Goal: Information Seeking & Learning: Learn about a topic

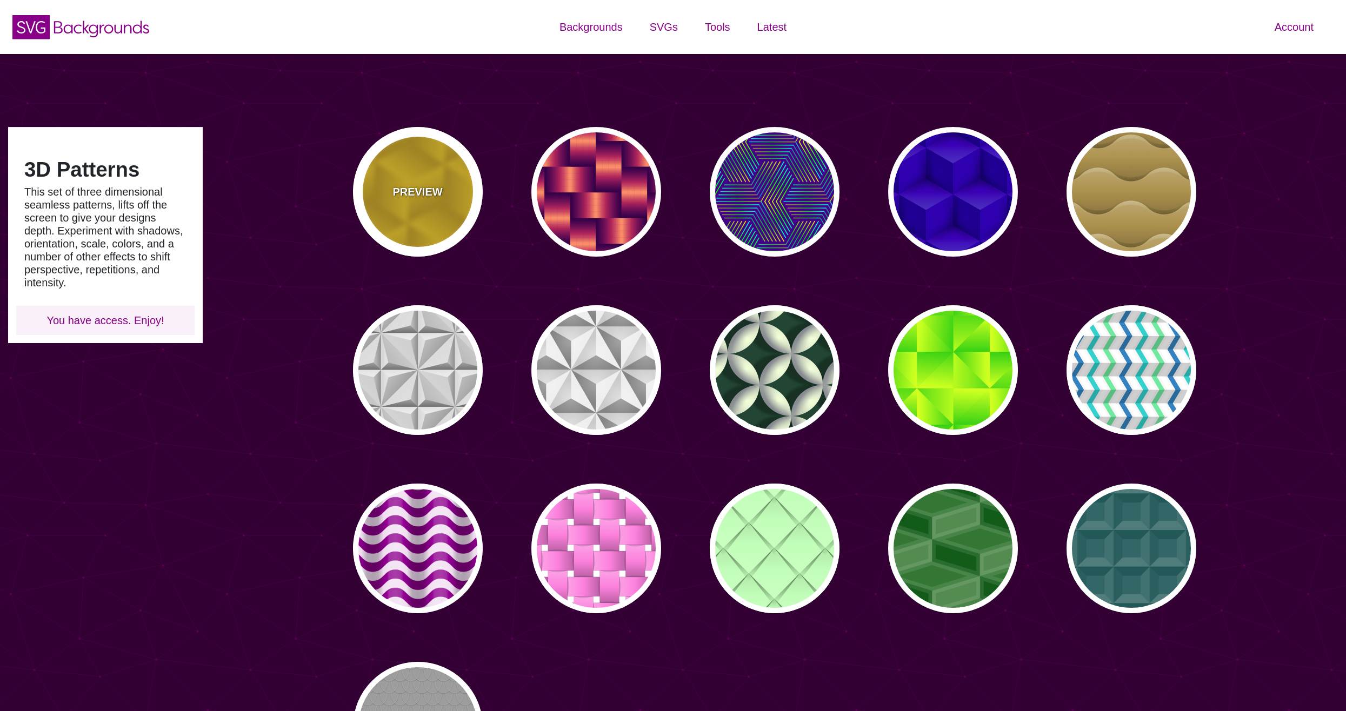
click at [427, 198] on p "PREVIEW" at bounding box center [417, 192] width 50 height 16
type input "#FFCC00"
type input "#CC9900"
type input "0"
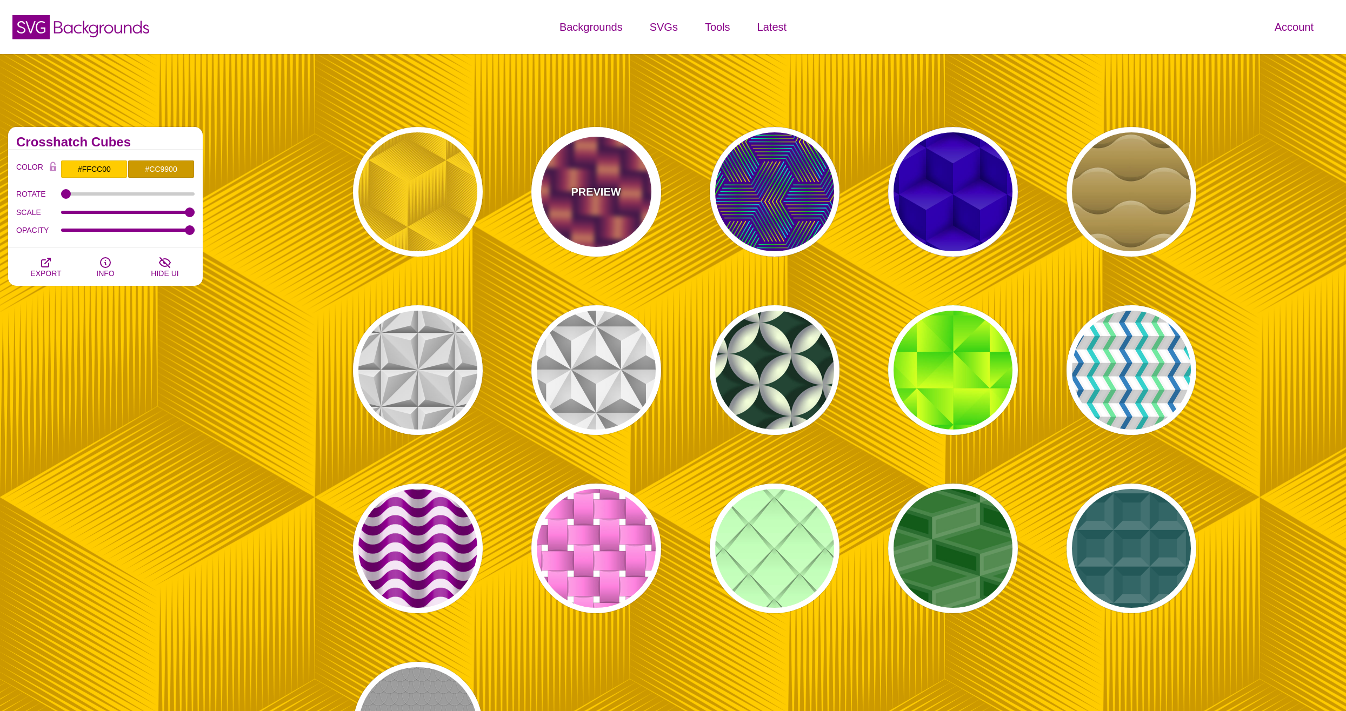
click at [630, 179] on div "PREVIEW" at bounding box center [596, 192] width 130 height 130
type input "#7700AA"
type input "#FF9966"
type input "#EE00BB"
type input "0.2"
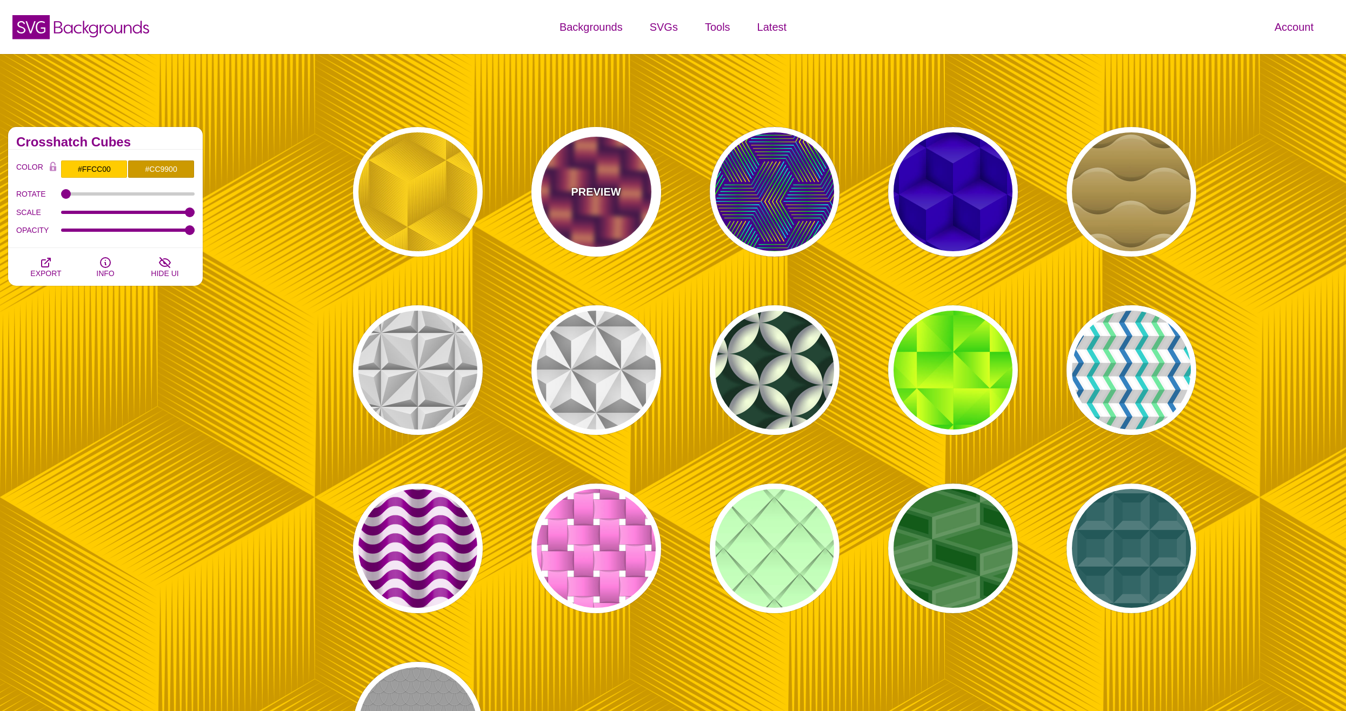
type input "2"
type input "0.7"
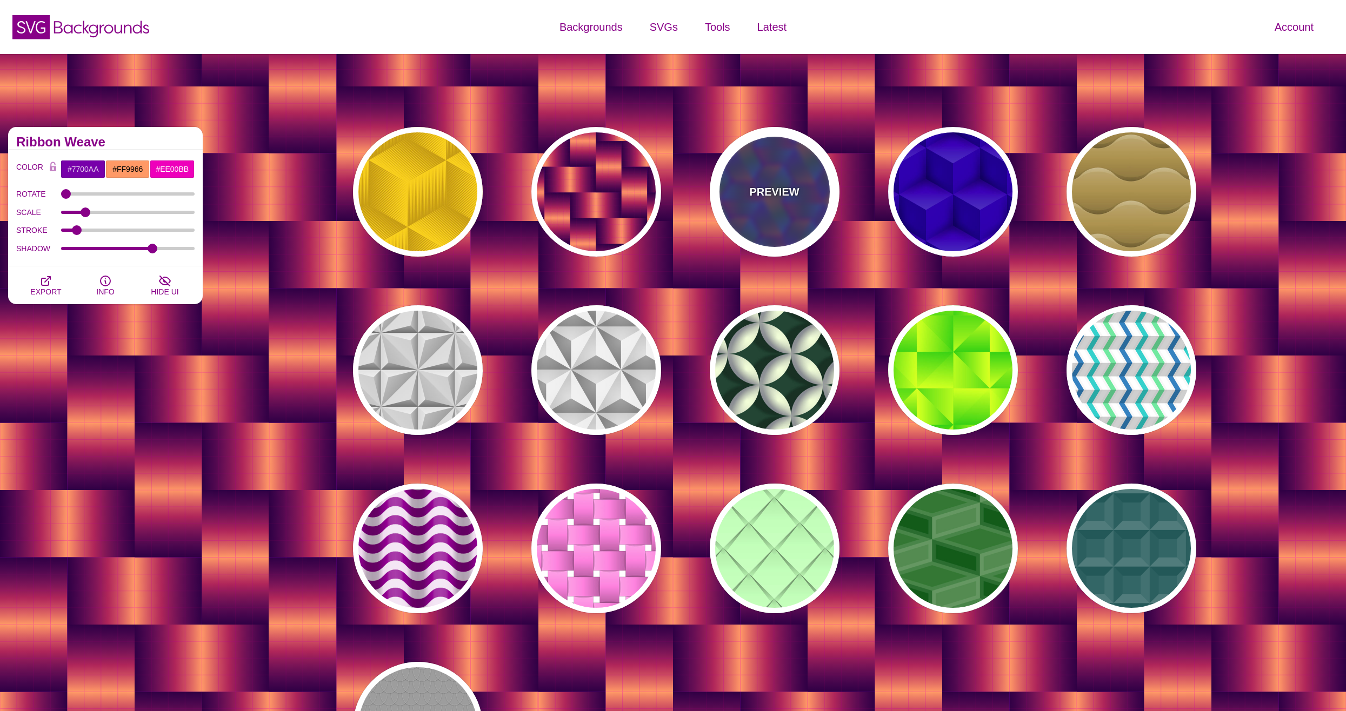
click at [746, 192] on div "PREVIEW" at bounding box center [775, 192] width 130 height 130
type input "#440088"
type input "#FFFF00"
type input "#00FF00"
type input "#00FFFF"
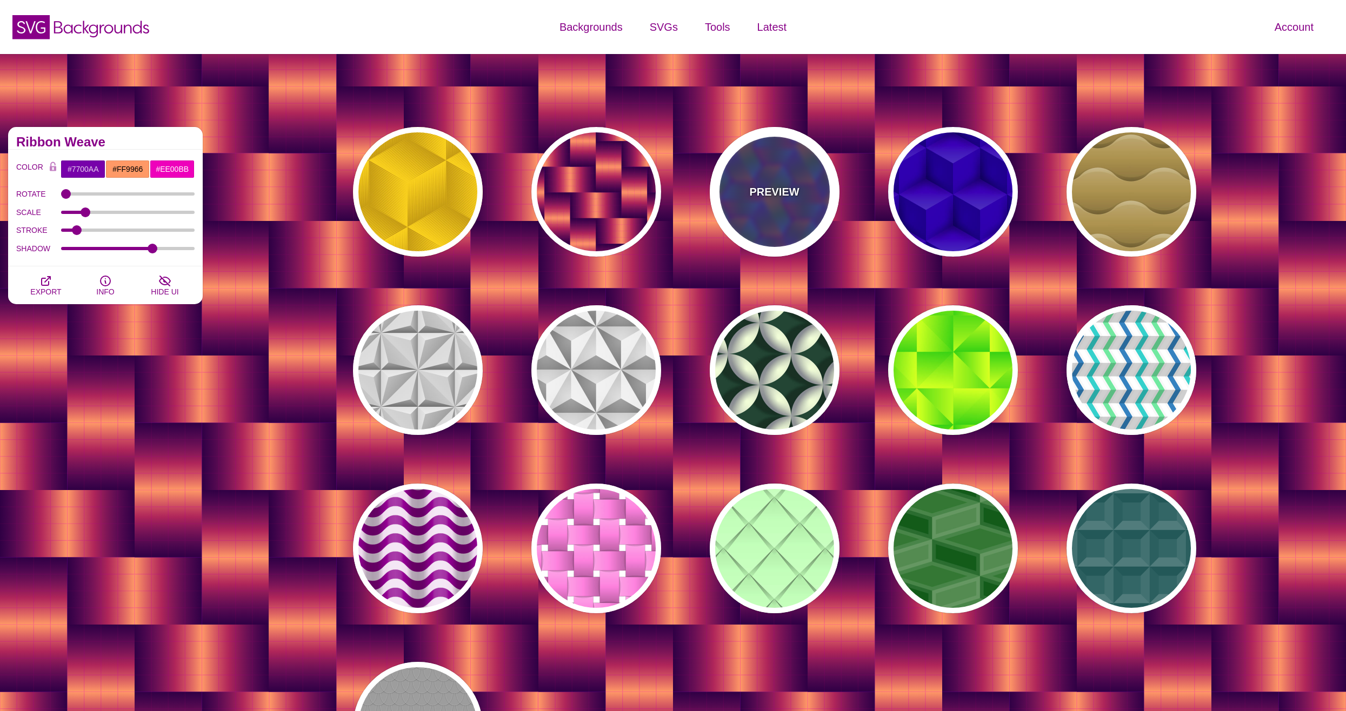
type input "1"
type input "0"
type input "0.5"
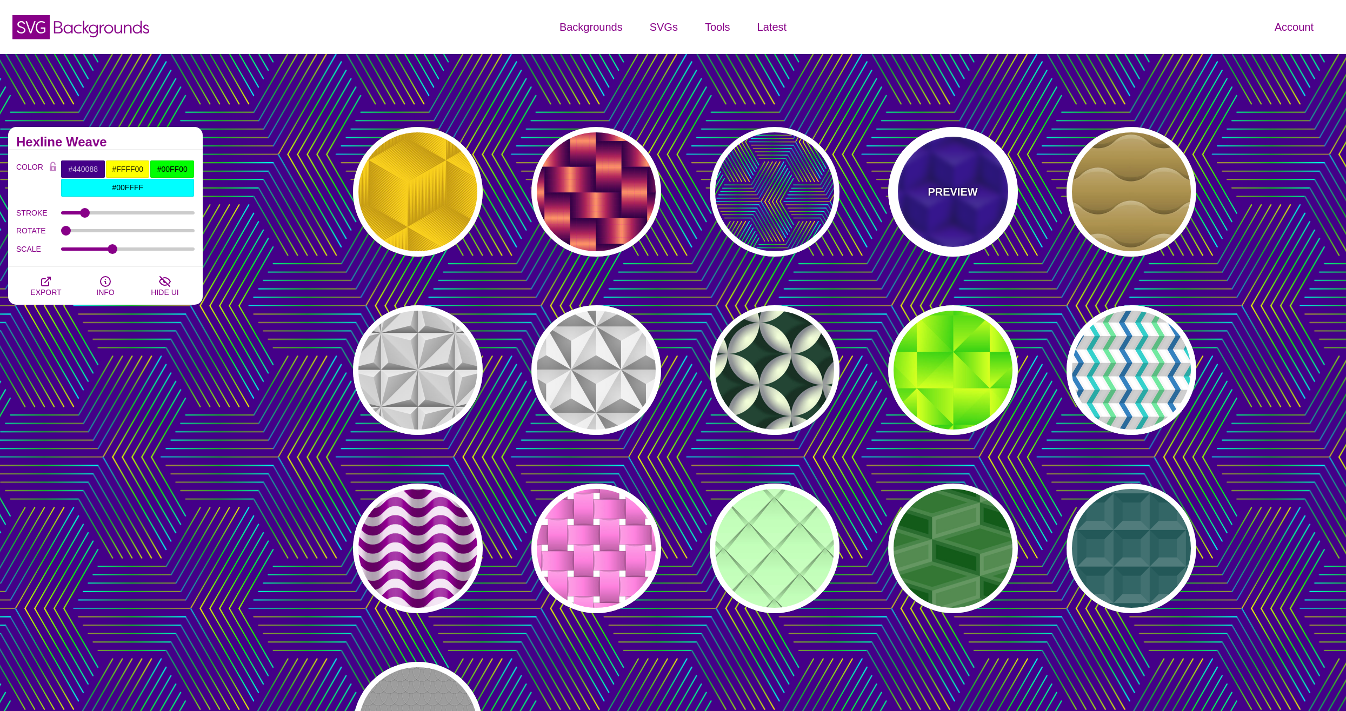
click at [975, 184] on p "PREVIEW" at bounding box center [952, 192] width 50 height 16
type input "#0000AA"
type input "345"
type input "0.4"
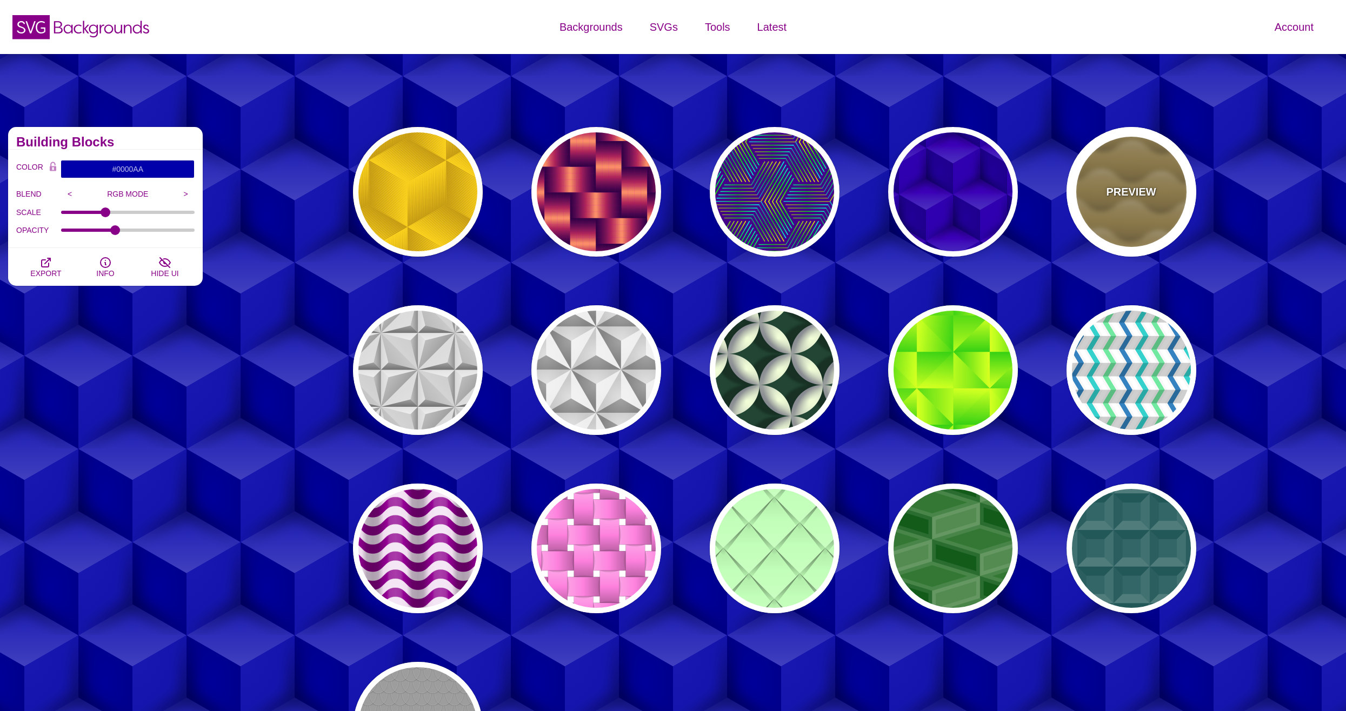
click at [1126, 195] on p "PREVIEW" at bounding box center [1131, 192] width 50 height 16
type input "#B0904C"
type input "#FFFFFF"
type input "0"
type input "1"
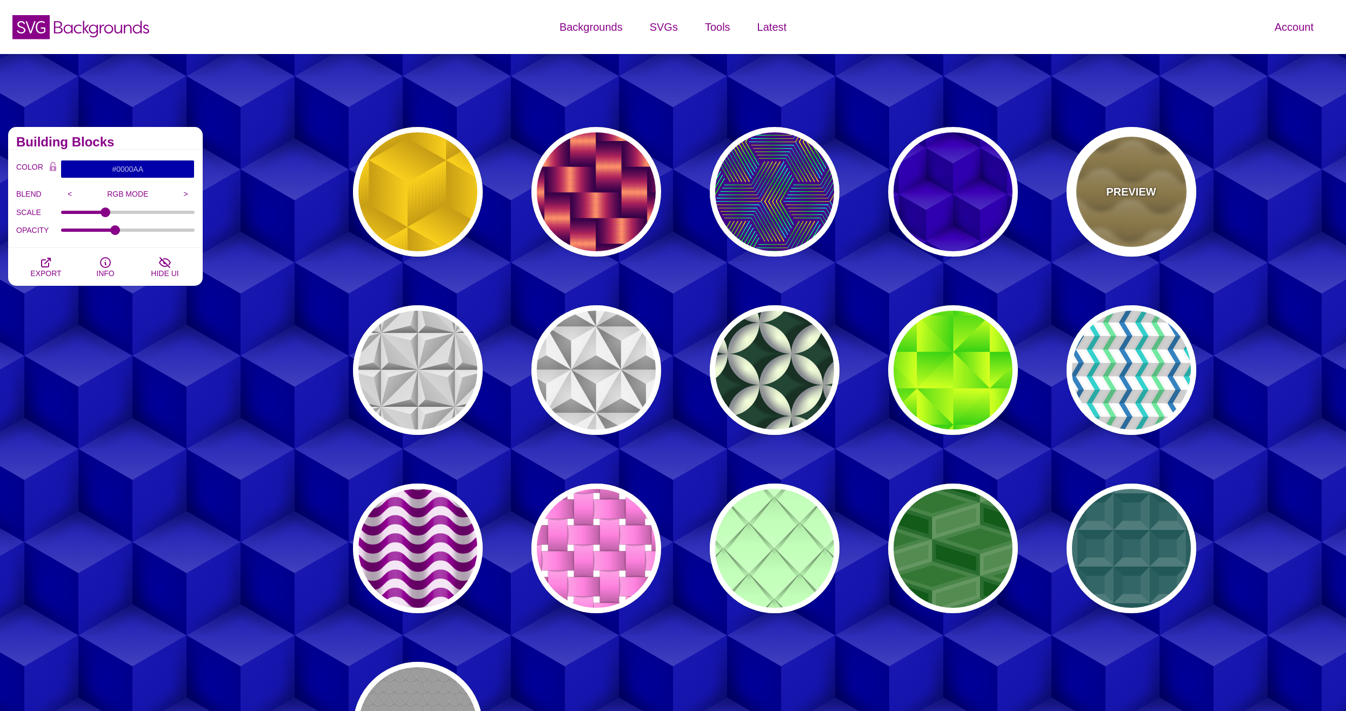
type input "0"
type input "0.5"
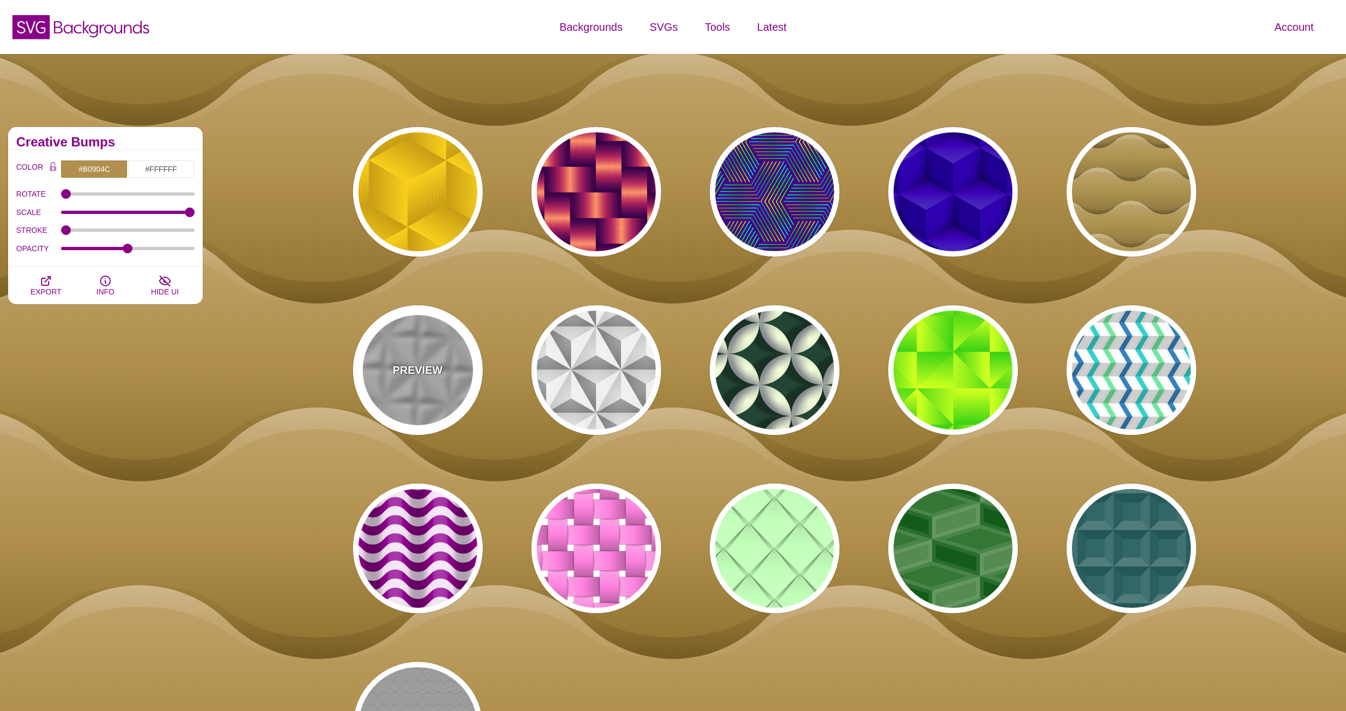
click at [371, 411] on div "PREVIEW" at bounding box center [418, 370] width 130 height 130
type input "#C7C7C7"
type input "0.5"
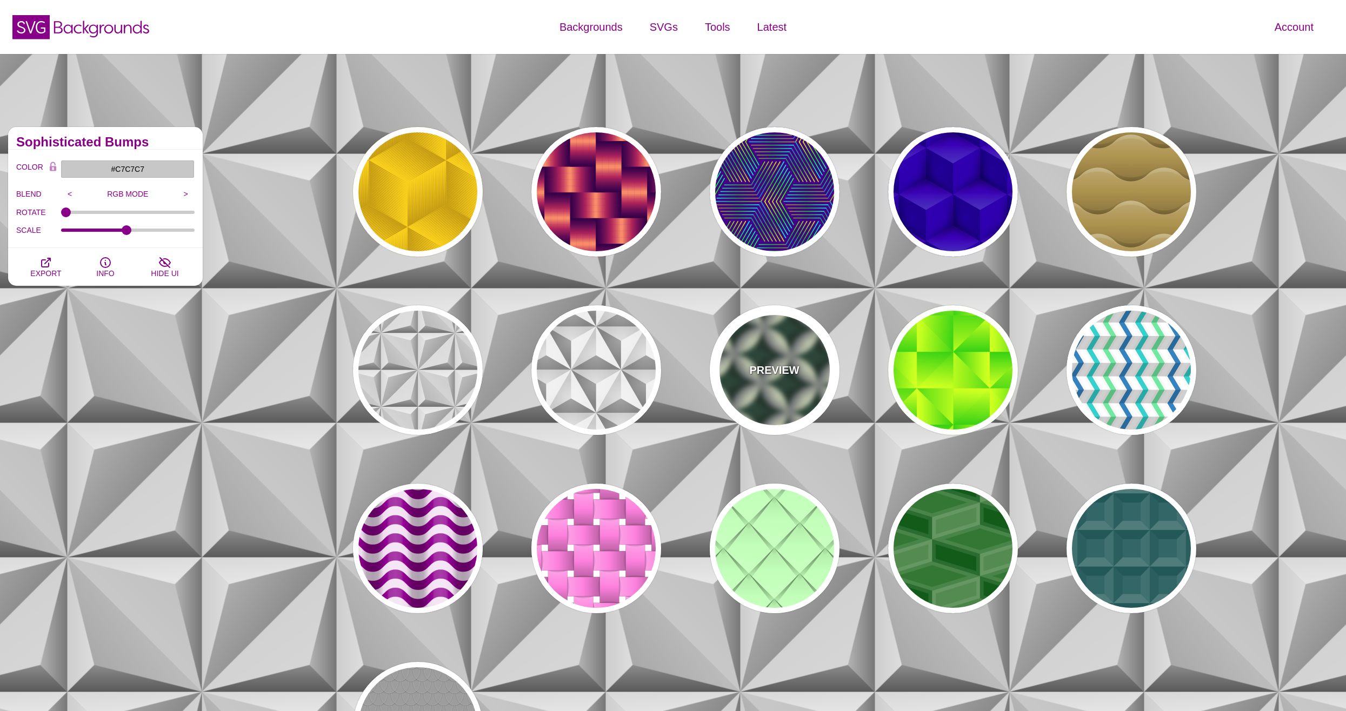
click at [818, 392] on div "PREVIEW" at bounding box center [775, 370] width 130 height 130
type input "#204434"
type input "#F6FFD9"
type input "#81848C"
type input "0"
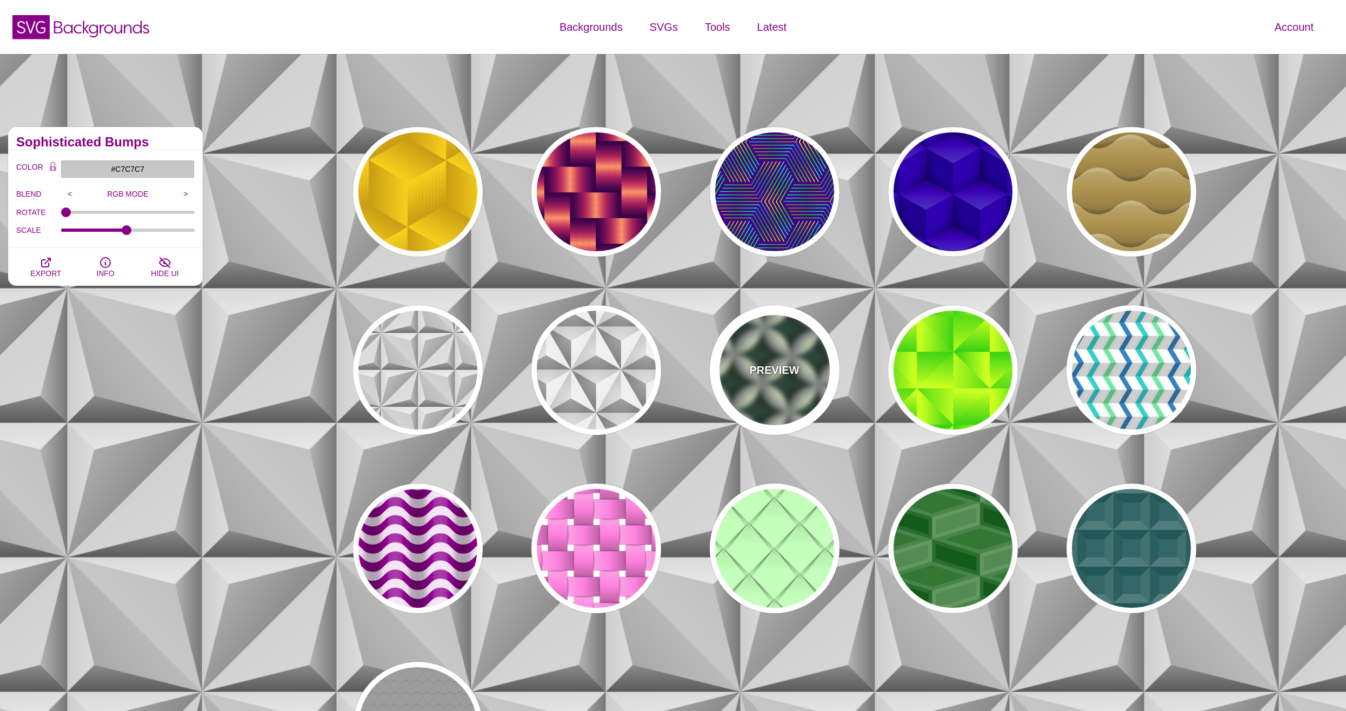
type input "1"
type input "0.3"
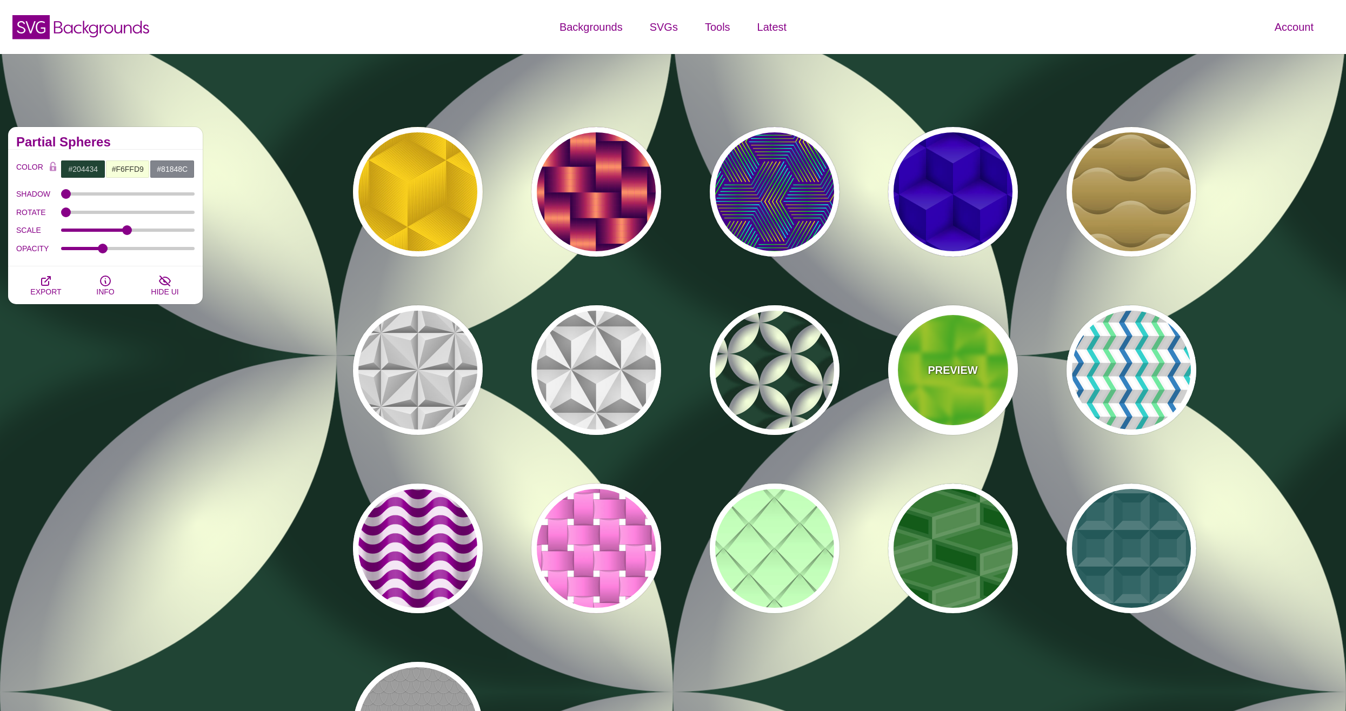
click at [958, 378] on div "PREVIEW" at bounding box center [953, 370] width 130 height 130
type input "#33CC00"
type input "#DDFF00"
type input "0.5"
type input "0.8"
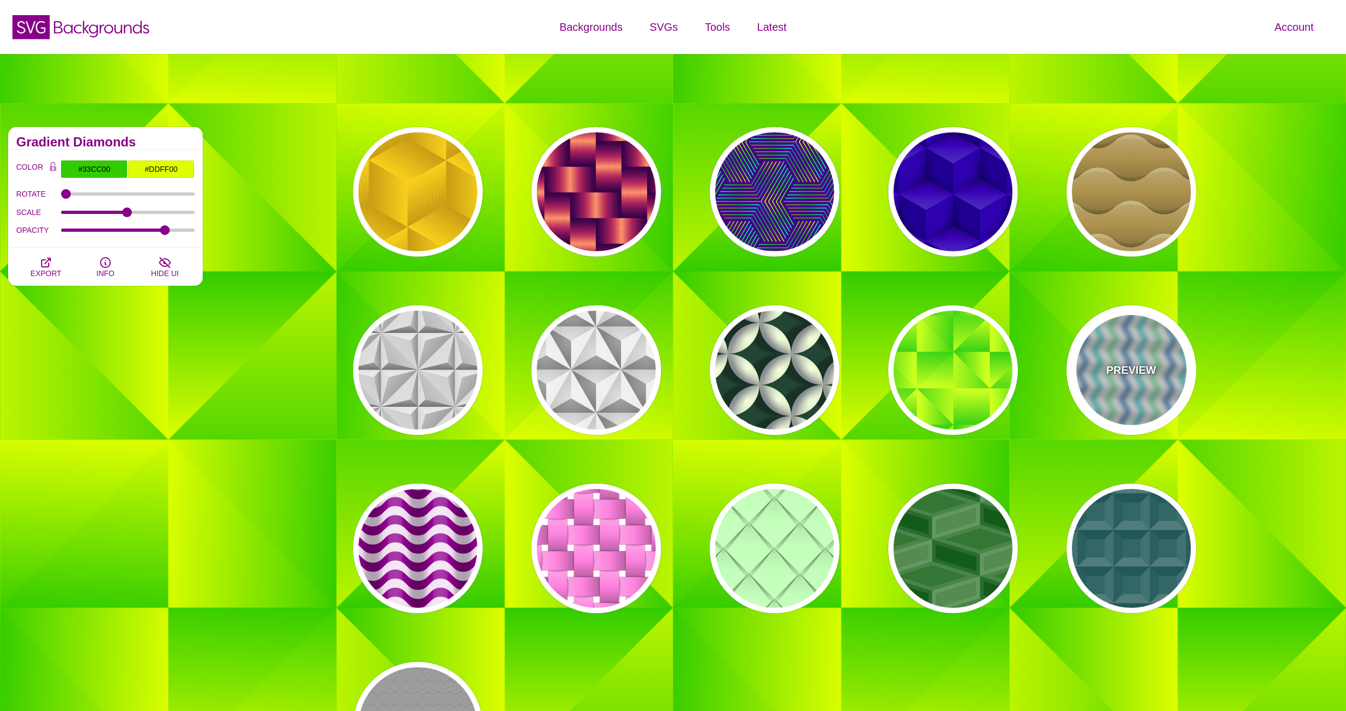
click at [1120, 371] on p "PREVIEW" at bounding box center [1131, 370] width 50 height 16
type input "#FFFFFF"
type input "#F8F8F8"
type input "#6CE69F"
type input "#1986C1"
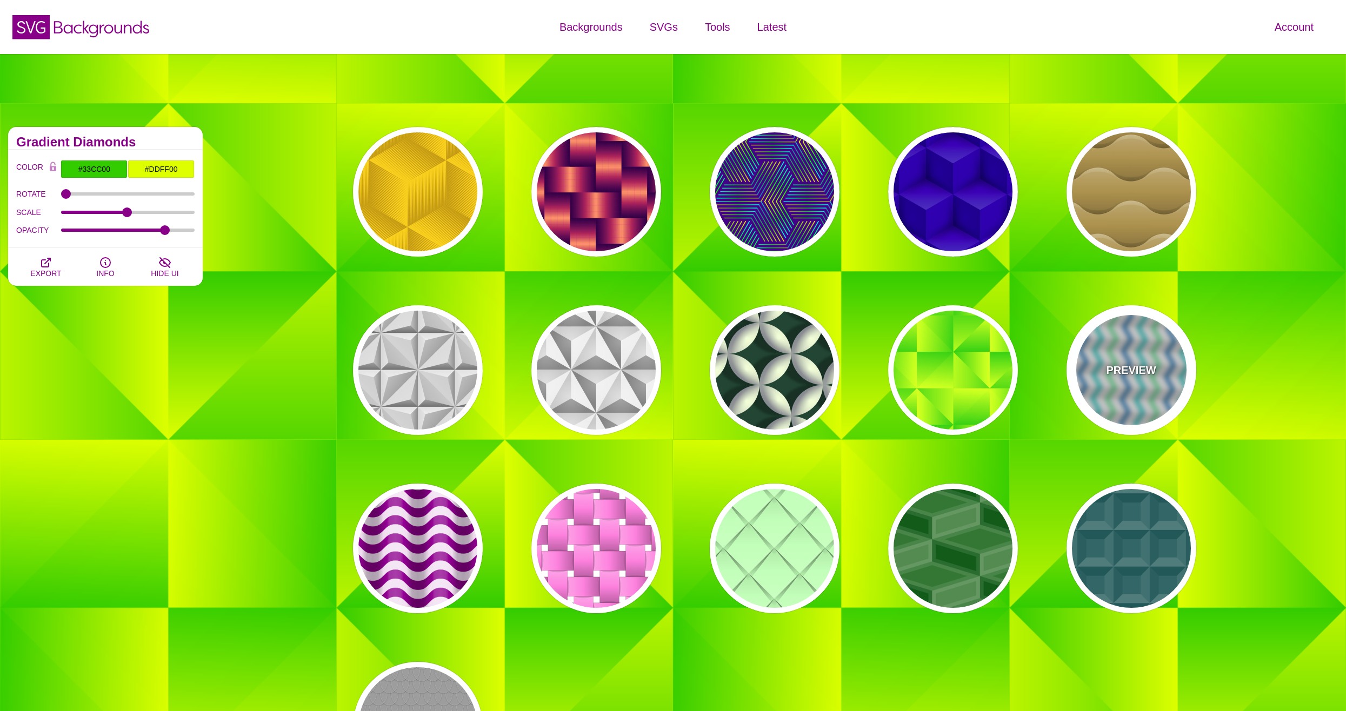
type input "#02D1CC"
type input "360"
type input "1"
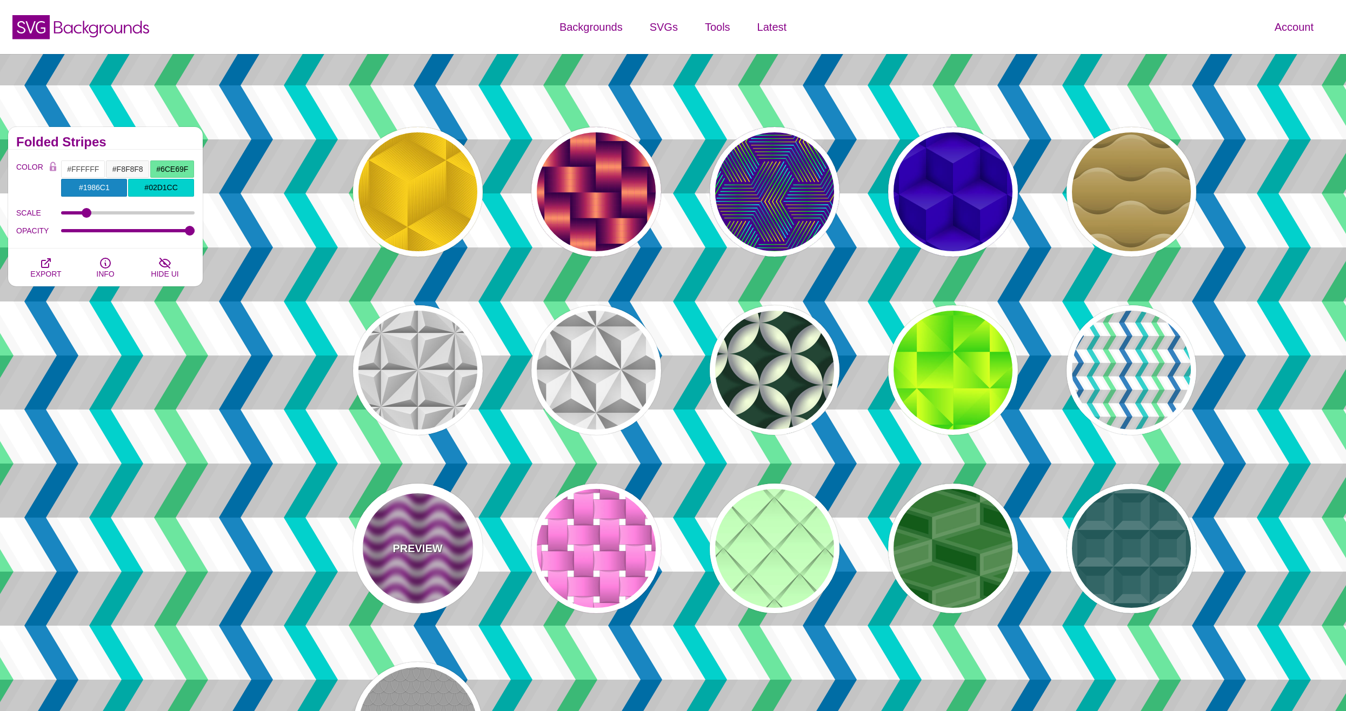
click at [423, 558] on div "PREVIEW" at bounding box center [418, 549] width 130 height 130
type input "#880088"
type input "#F0DFF0"
type input "#880088"
type input "0"
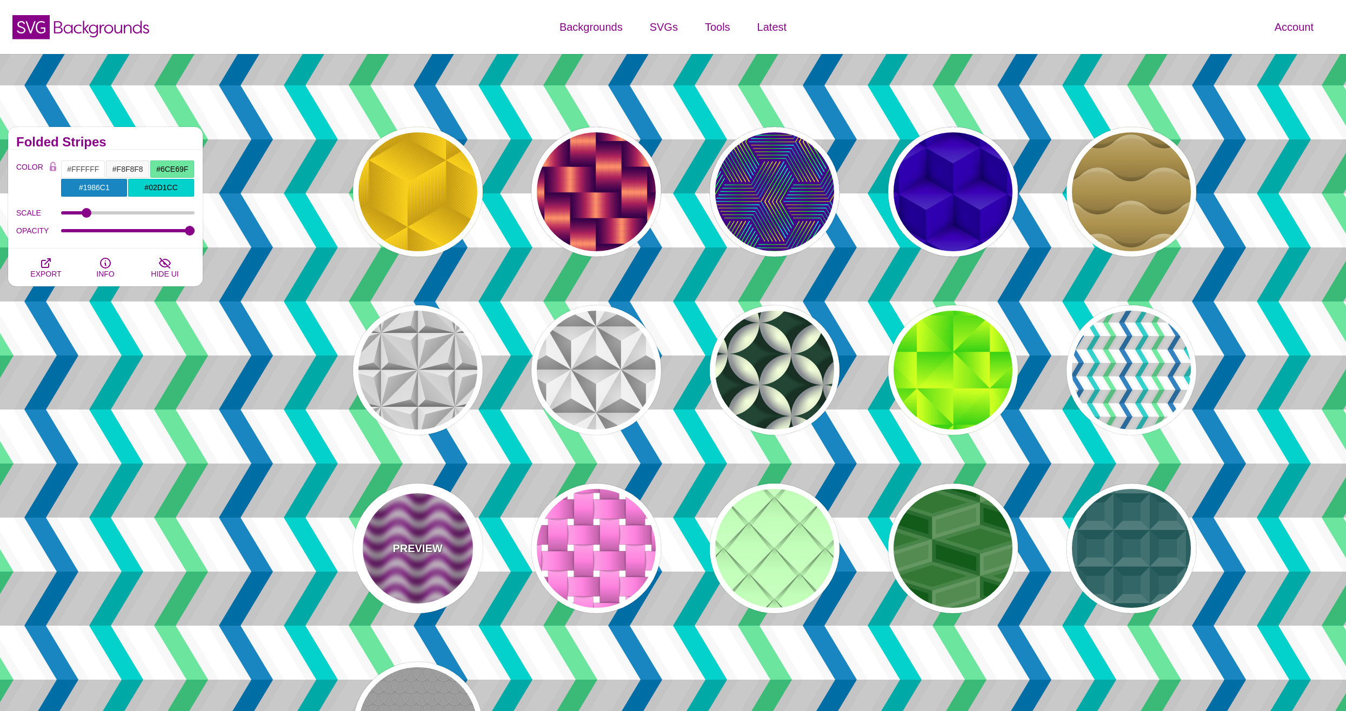
type input "0"
type input "0.2"
type input "0.4"
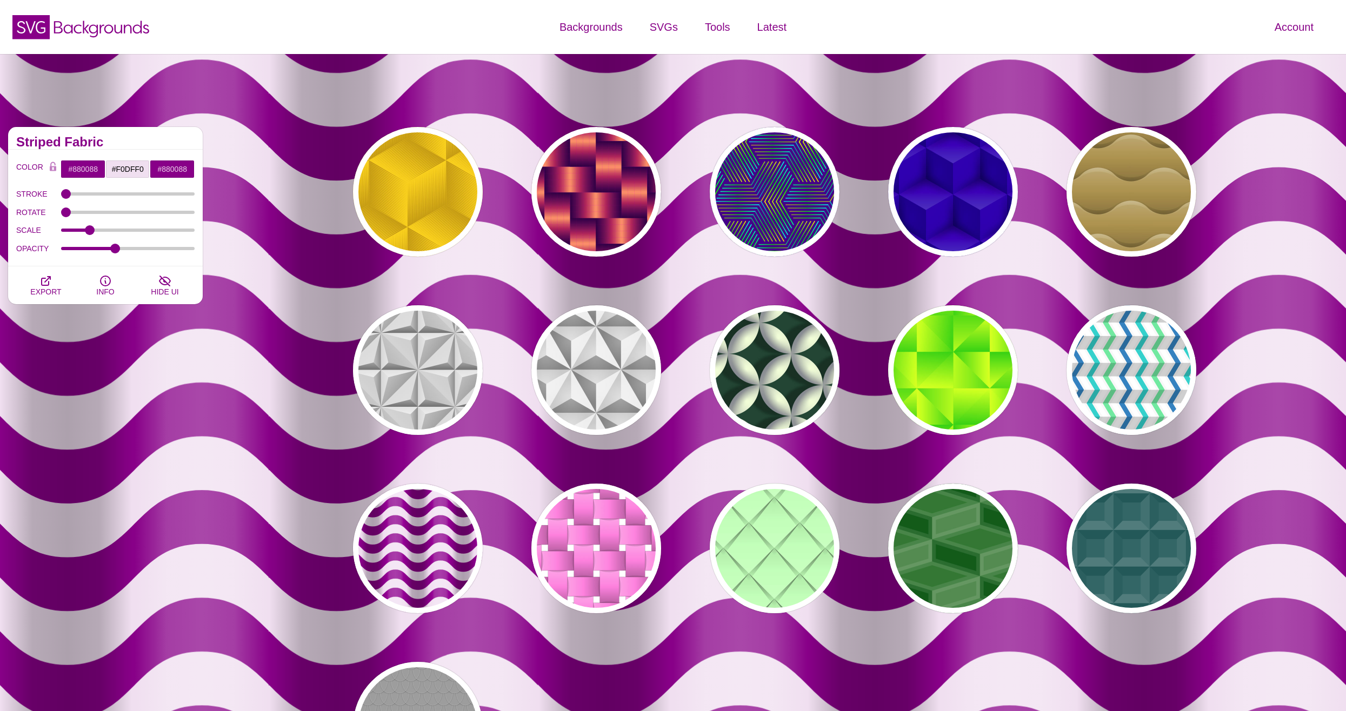
click at [692, 548] on div "PREVIEW PREVIEW PREVIEW PREVIEW PREVIEW PREVIEW PREVIEW PREVIEW PREVIEW PREVIEW…" at bounding box center [778, 459] width 908 height 681
click at [842, 554] on div "PREVIEW PREVIEW PREVIEW PREVIEW PREVIEW PREVIEW PREVIEW PREVIEW PREVIEW PREVIEW…" at bounding box center [778, 459] width 908 height 681
click at [792, 561] on div "PREVIEW" at bounding box center [775, 549] width 130 height 130
type input "#C3FFB9"
type input "100"
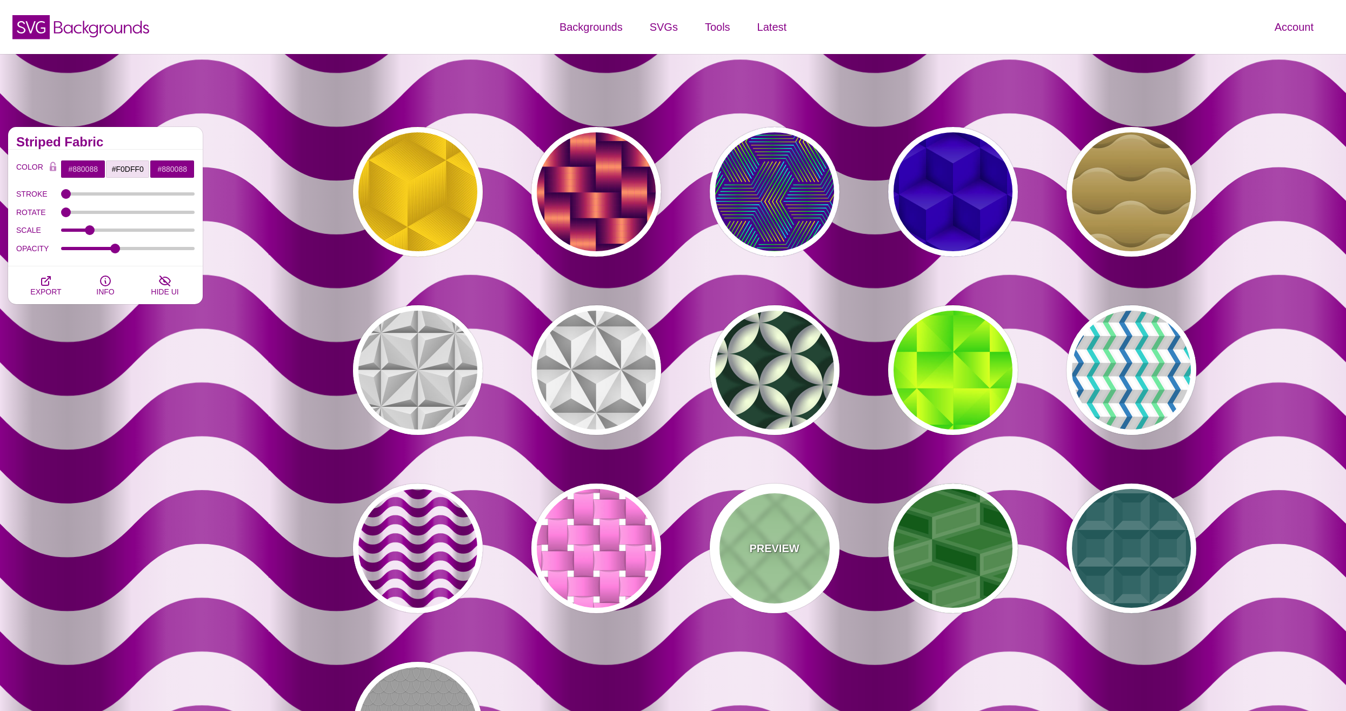
type input "1"
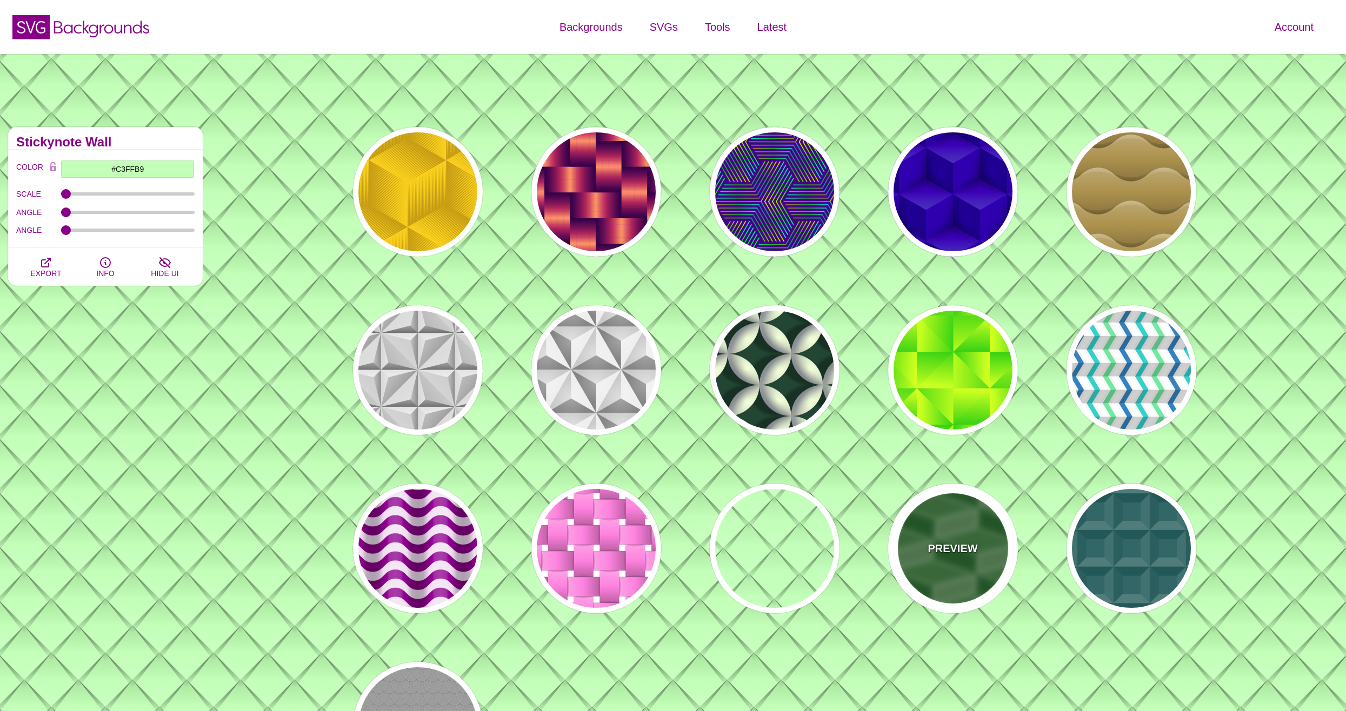
click at [965, 544] on p "PREVIEW" at bounding box center [952, 548] width 50 height 16
type input "#337733"
type input "#FFFFFF"
type input "0"
type input "2"
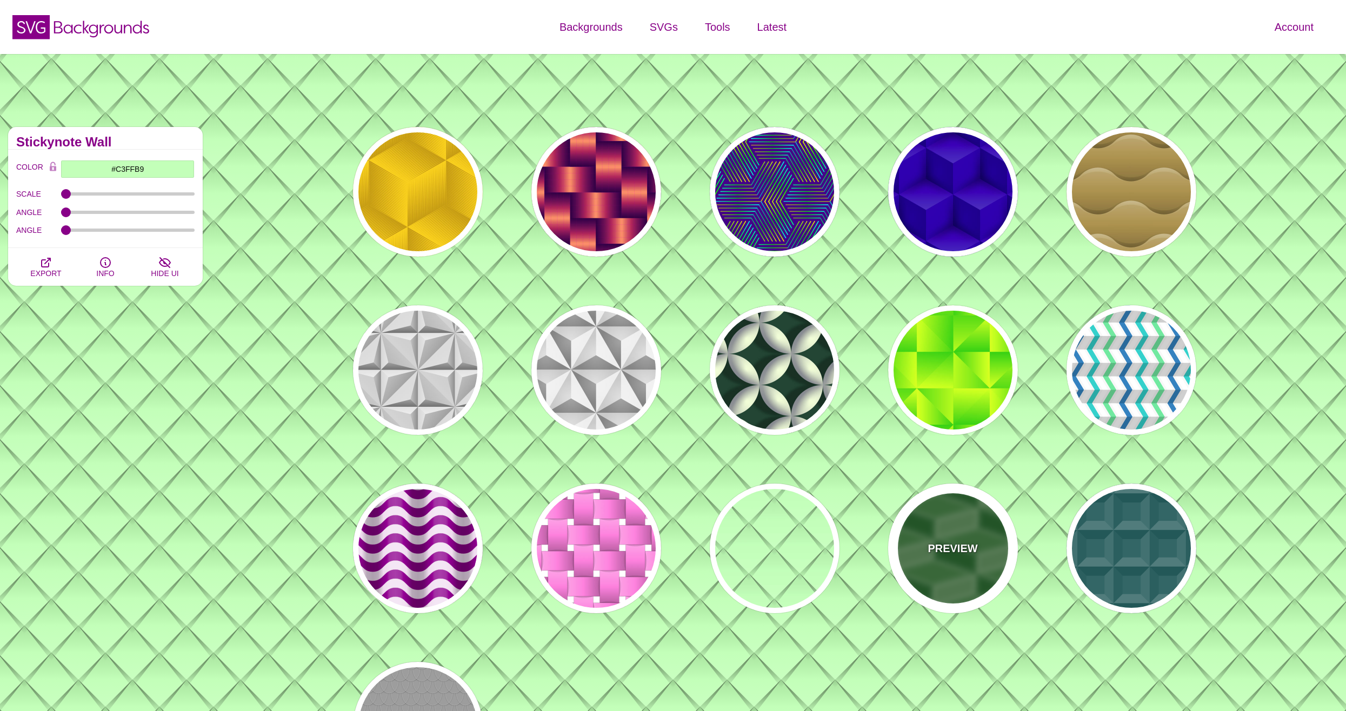
type input "10"
type input "0.1"
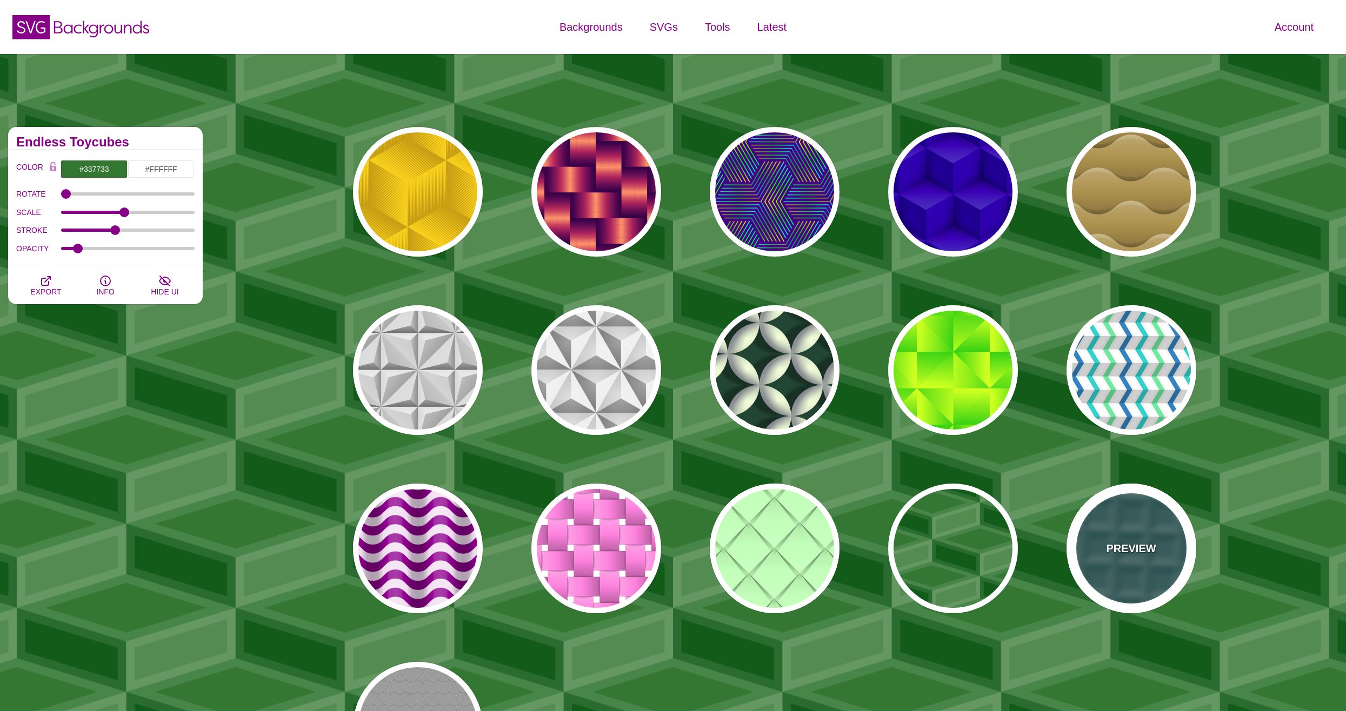
click at [1099, 533] on div "PREVIEW" at bounding box center [1131, 549] width 130 height 130
type input "#336666"
type input "0.2"
type input "0.5"
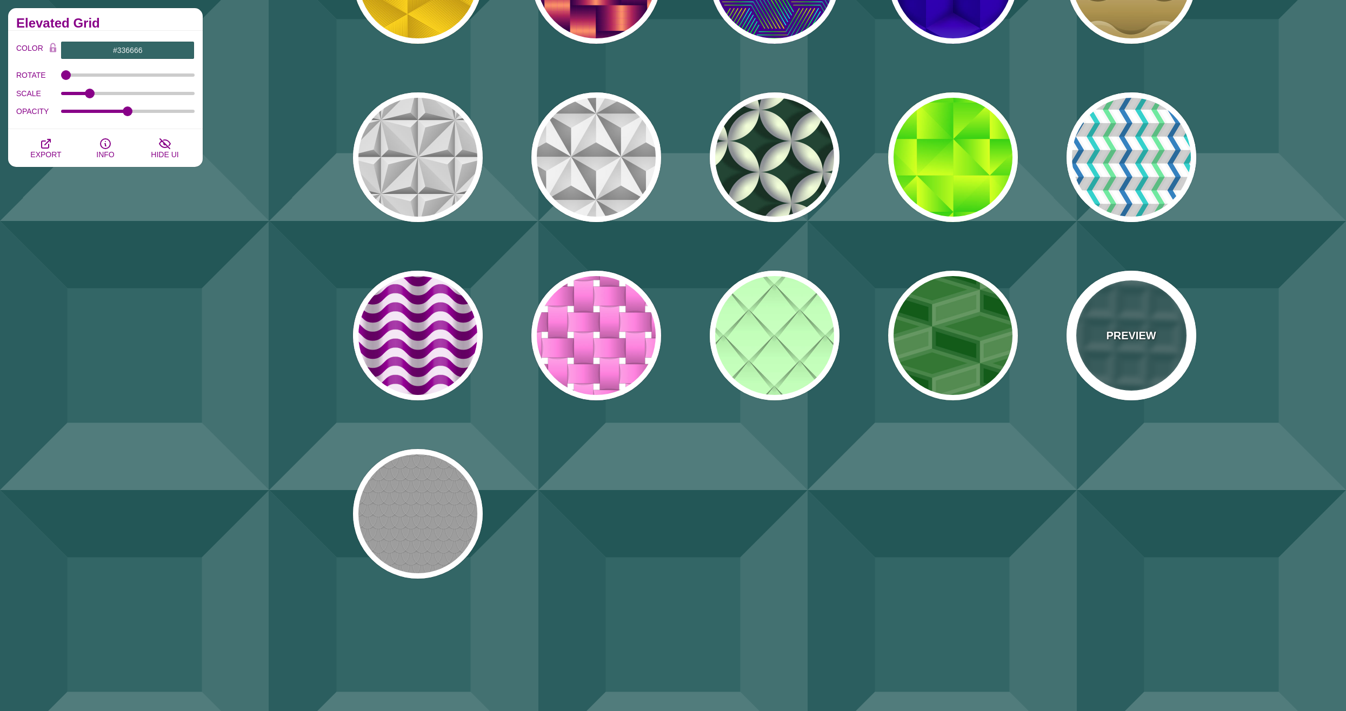
scroll to position [216, 0]
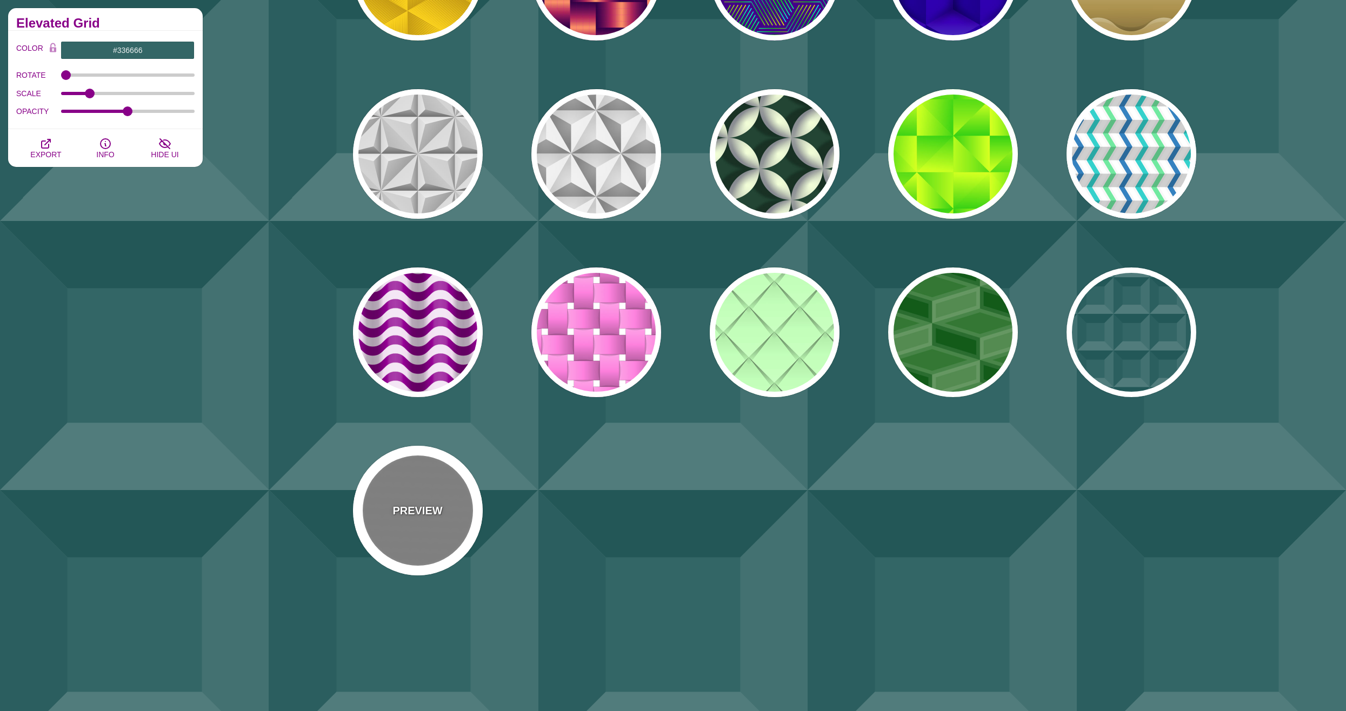
click at [400, 500] on div "PREVIEW" at bounding box center [418, 511] width 130 height 130
type input "#888888"
type input "#999999"
type input "30"
type input "7"
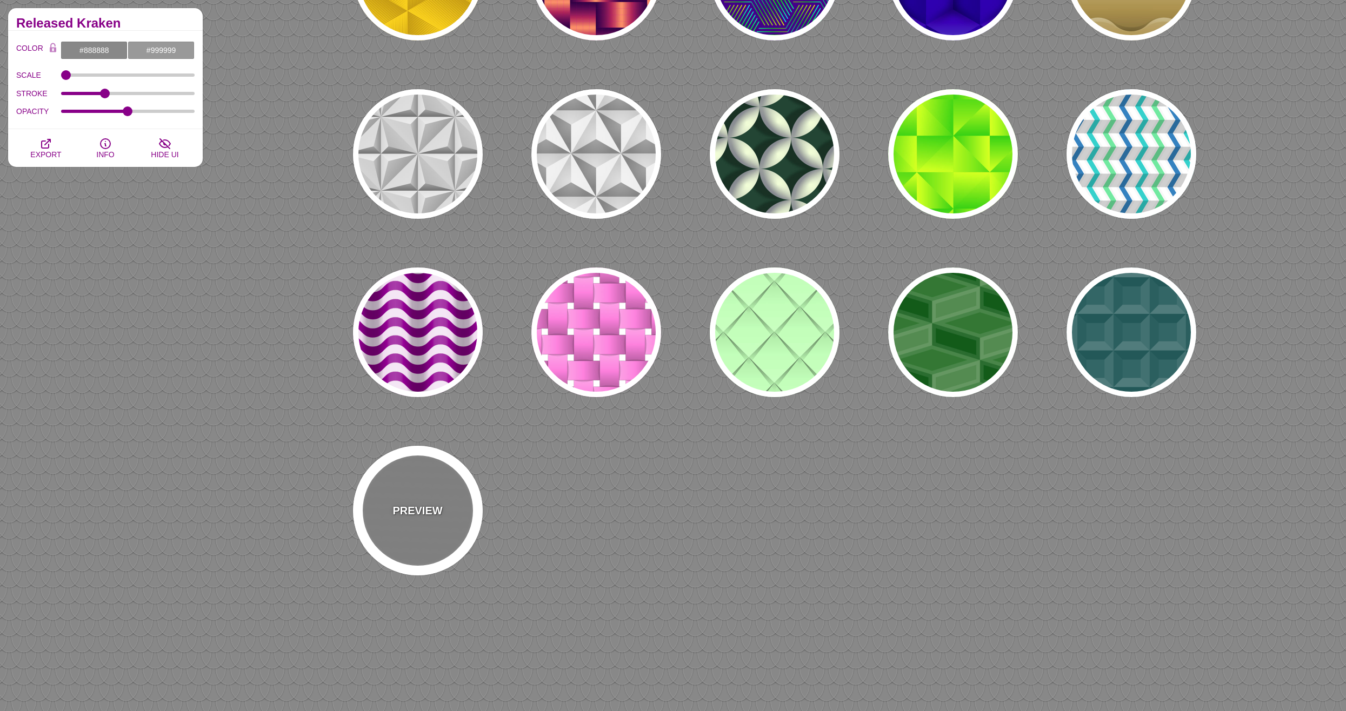
scroll to position [0, 0]
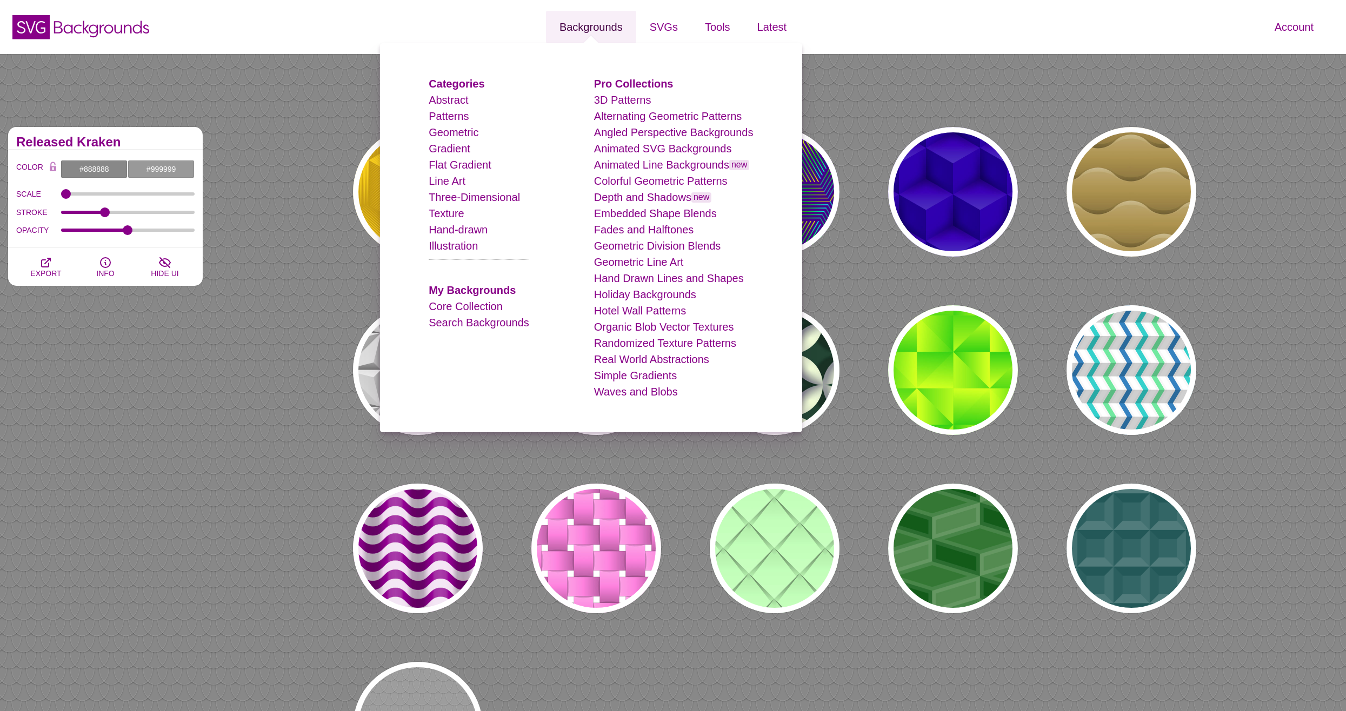
click at [605, 31] on link "Backgrounds" at bounding box center [591, 27] width 90 height 32
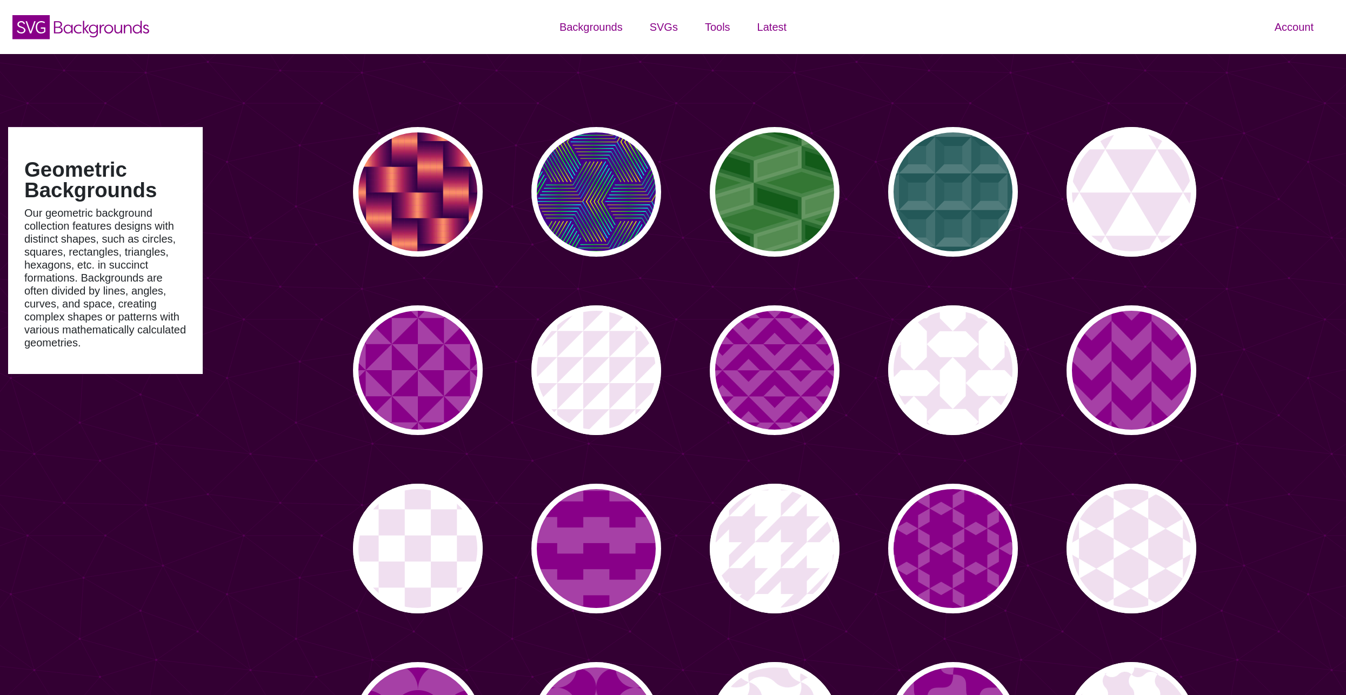
type input "#450057"
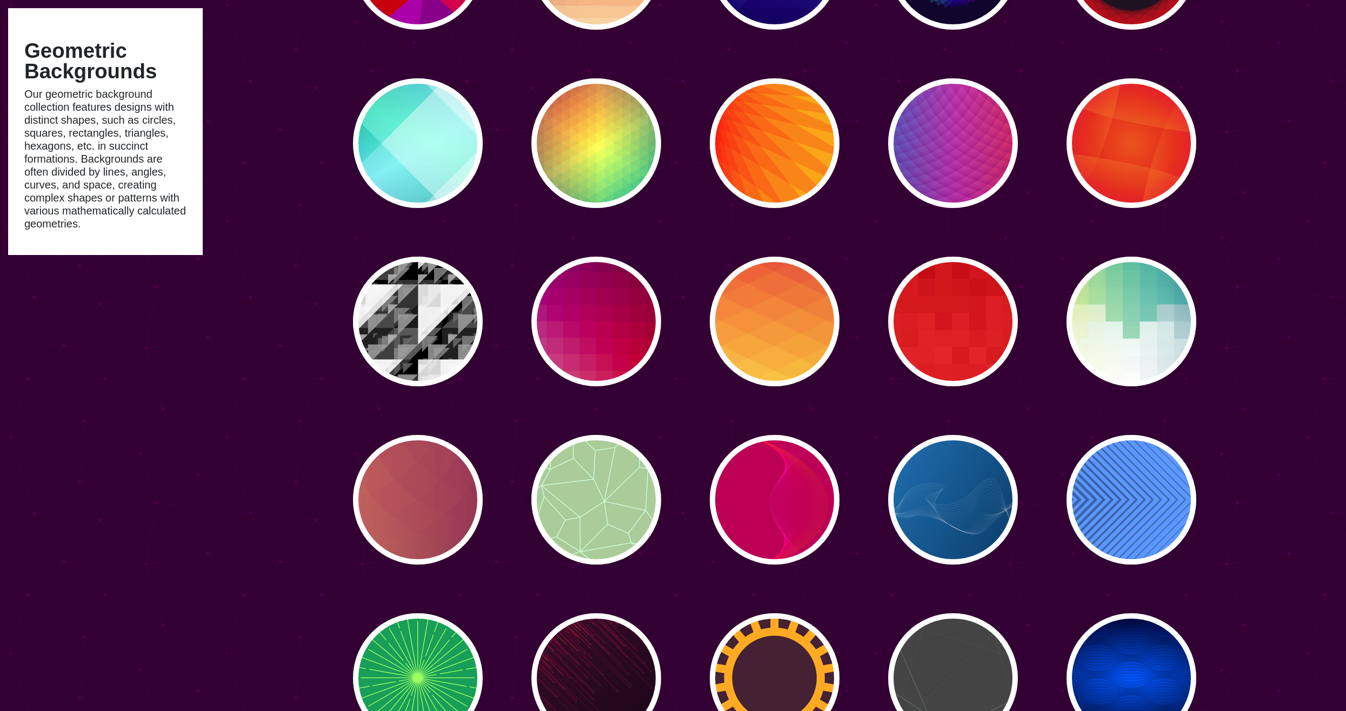
scroll to position [3999, 0]
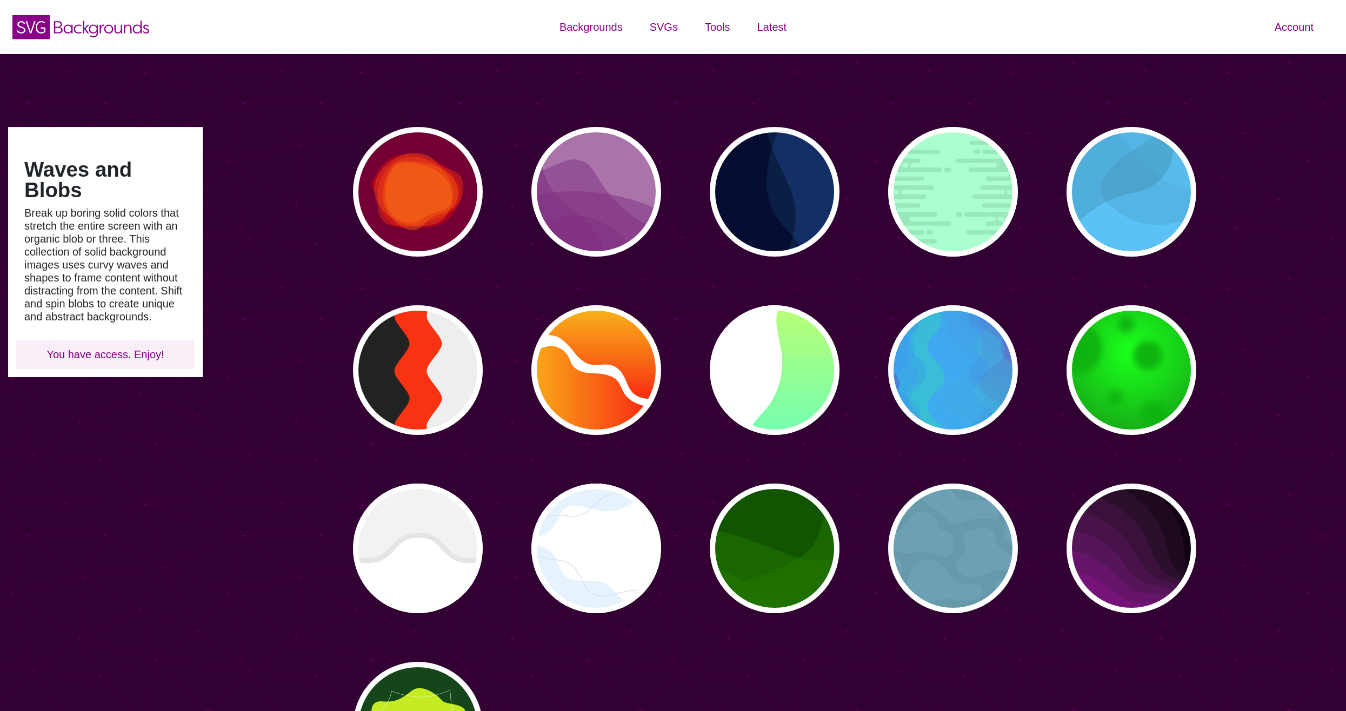
click at [1221, 571] on div "PREVIEW PREVIEW PREVIEW PREVIEW PREVIEW PREVIEW PREVIEW PREVIEW PREVIEW PREVIEW…" at bounding box center [778, 459] width 908 height 681
click at [1200, 579] on div "PREVIEW PREVIEW PREVIEW PREVIEW PREVIEW PREVIEW PREVIEW PREVIEW PREVIEW PREVIEW…" at bounding box center [778, 459] width 908 height 681
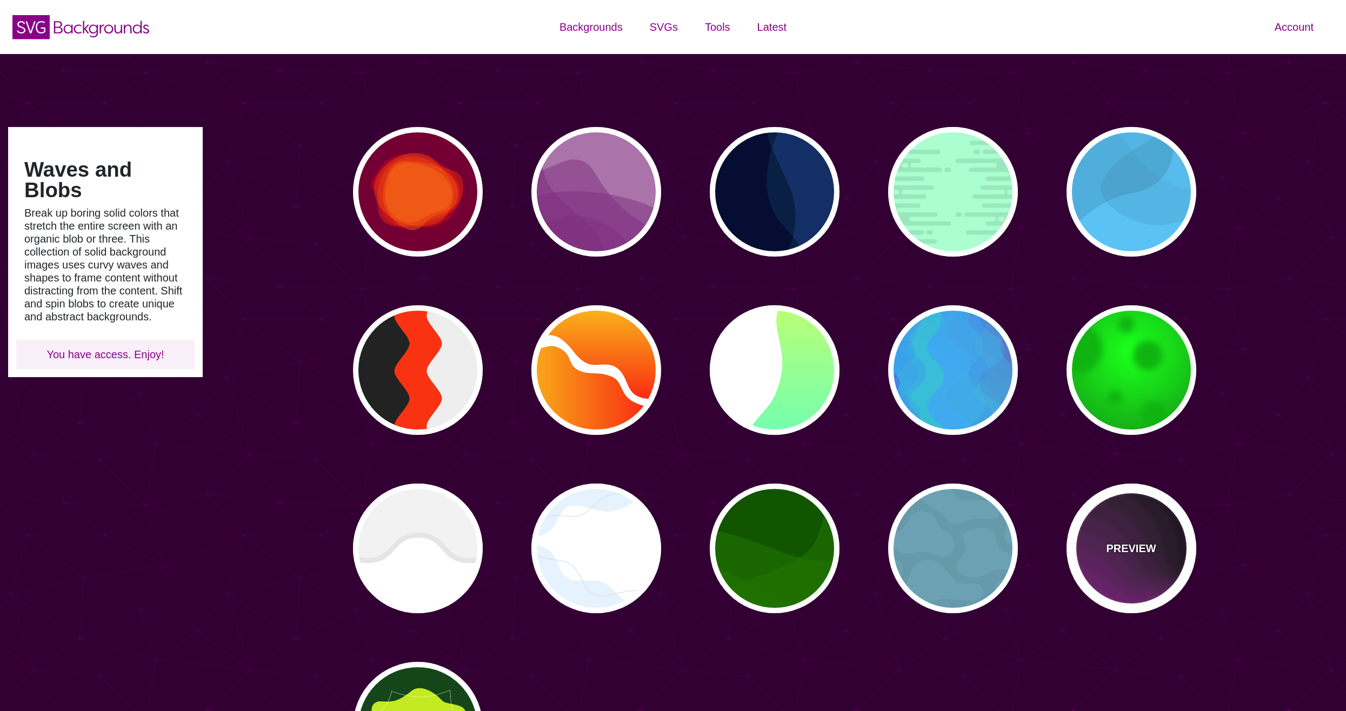
click at [1151, 578] on div "PREVIEW" at bounding box center [1131, 549] width 130 height 130
type input "#110011"
type input "#AA00AA"
type input "0"
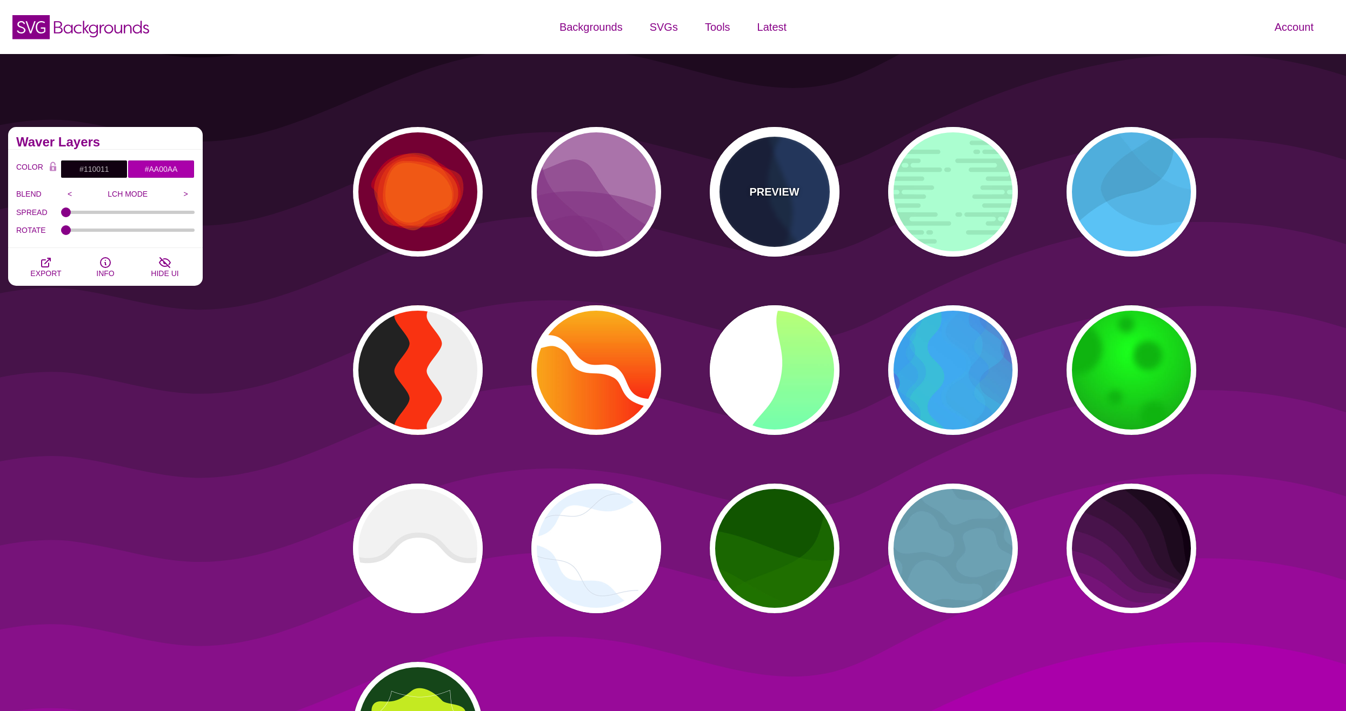
click at [772, 204] on div "PREVIEW" at bounding box center [775, 192] width 130 height 130
type input "#003366"
type input "#002244"
type input "#001133"
type input "1"
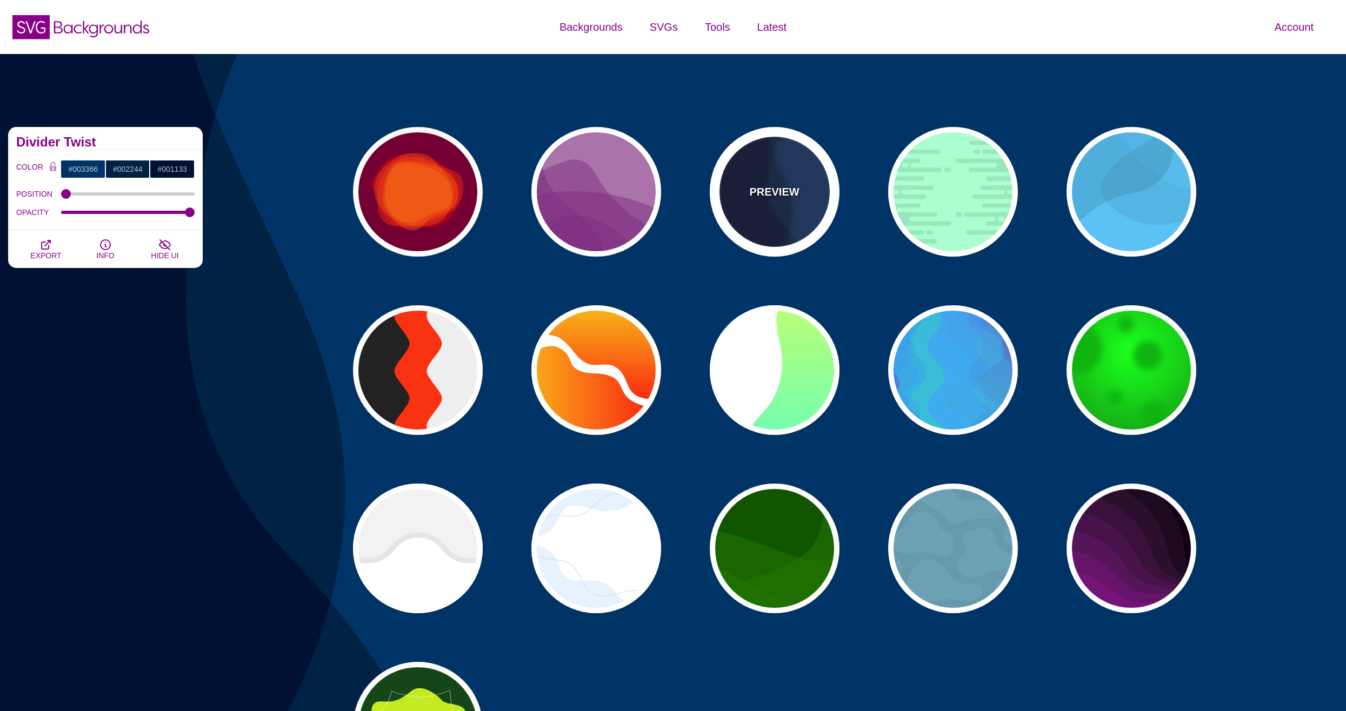
click at [771, 182] on div "PREVIEW" at bounding box center [775, 192] width 130 height 130
click at [758, 182] on div "PREVIEW" at bounding box center [775, 192] width 130 height 130
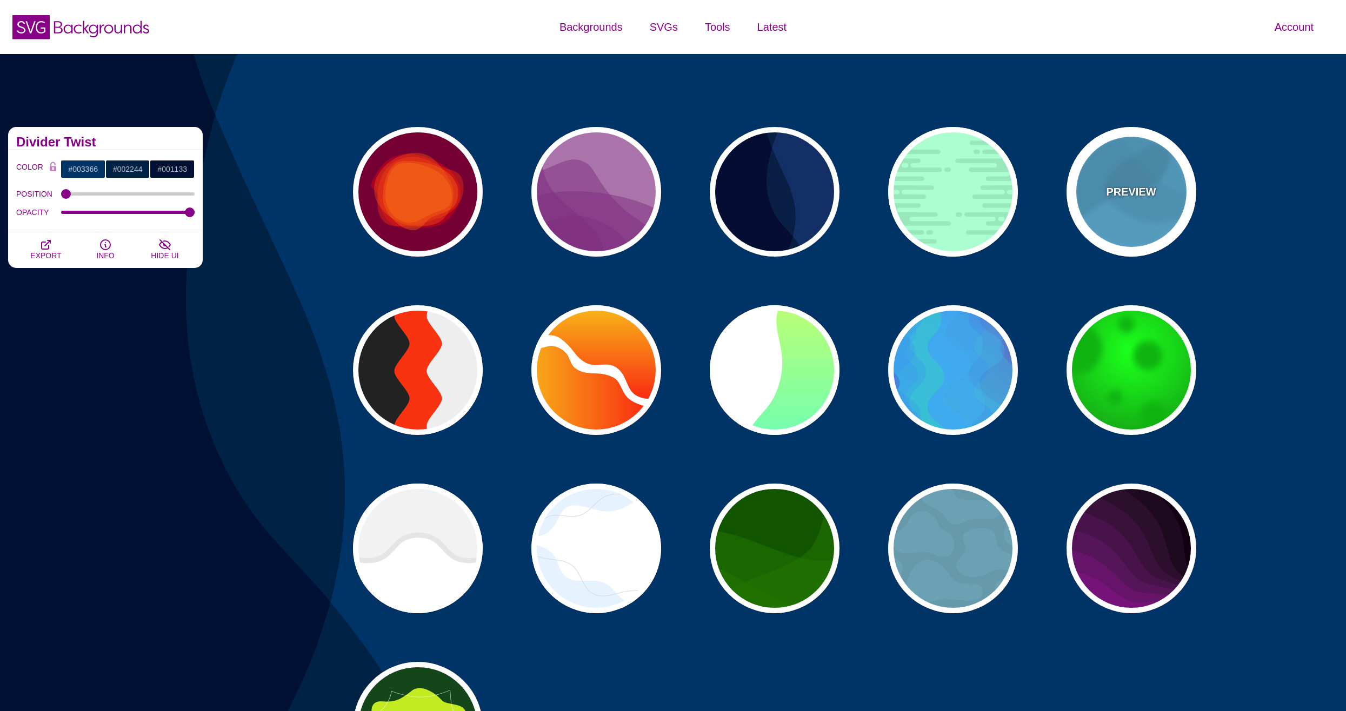
click at [1129, 218] on div "PREVIEW" at bounding box center [1131, 192] width 130 height 130
type input "#44CCFF"
type input "#000000"
type input "0.1"
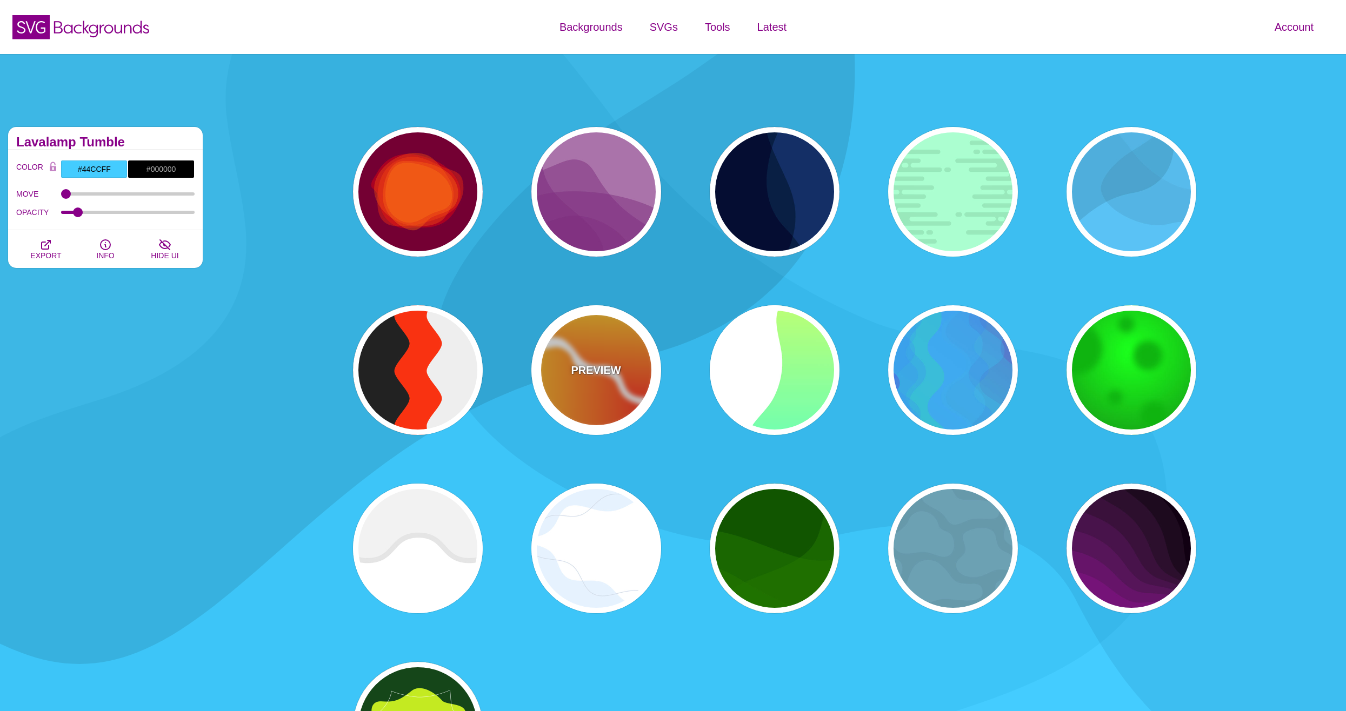
click at [618, 365] on p "PREVIEW" at bounding box center [596, 370] width 50 height 16
type input "#FFFFFF"
type input "#FF0000"
type input "#FFFF00"
type input "0"
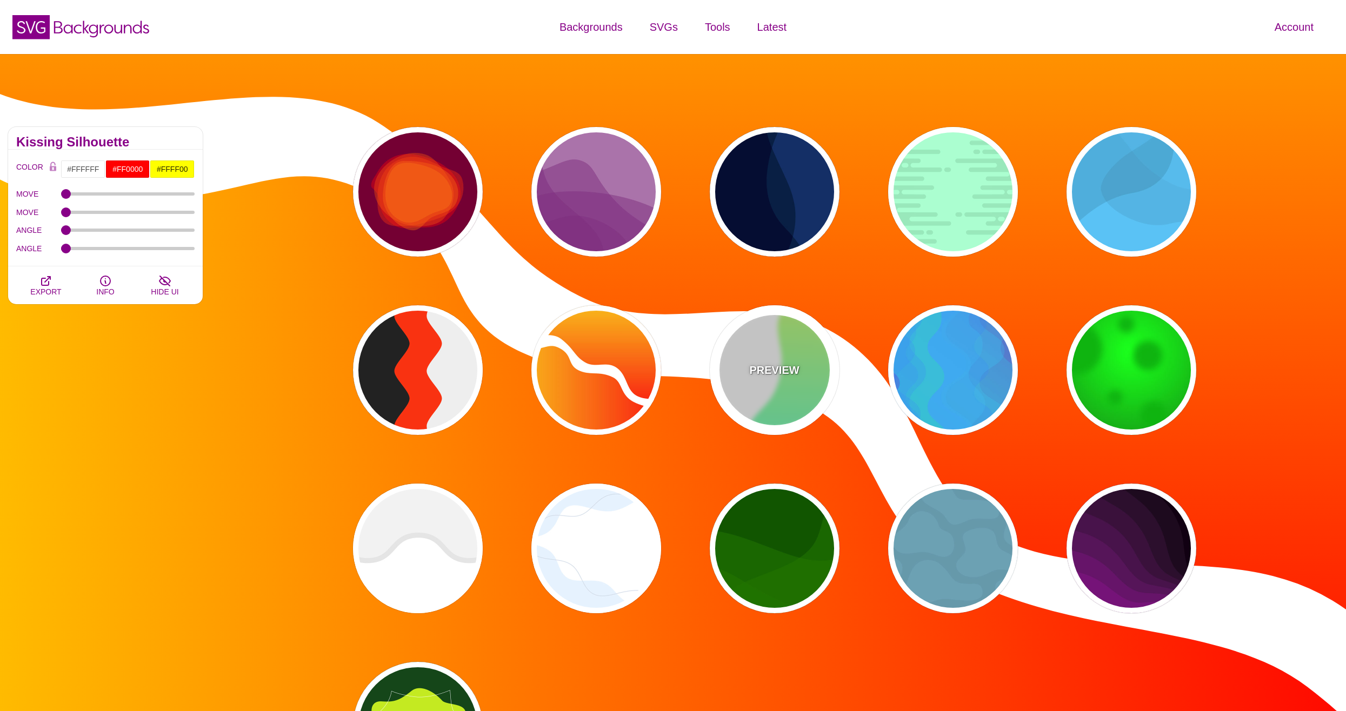
click at [781, 369] on p "PREVIEW" at bounding box center [774, 370] width 50 height 16
type input "#00FFFF"
type input "#CCFF66"
type input "#EEEEEE"
type input "0"
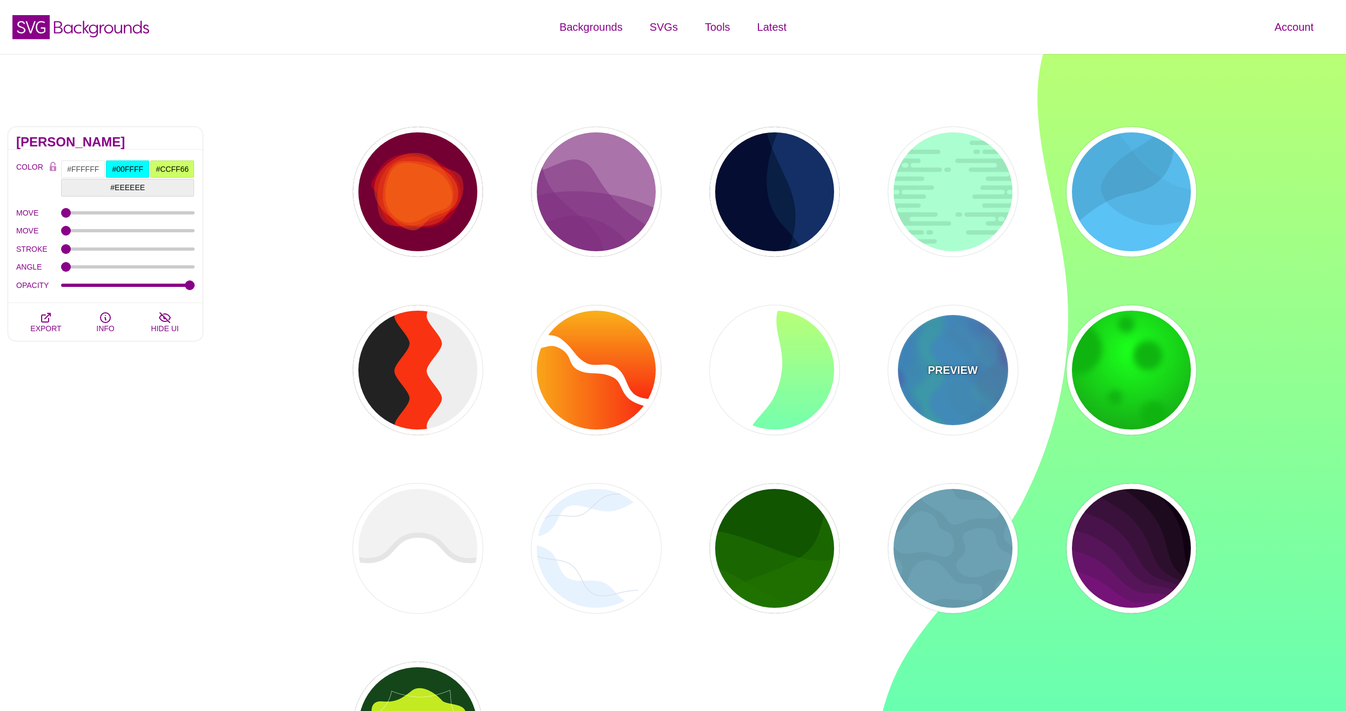
click at [966, 382] on div "PREVIEW" at bounding box center [953, 370] width 130 height 130
type input "#0088FF"
type input "#00FF77"
type input "#BB00CC"
type input "0.2"
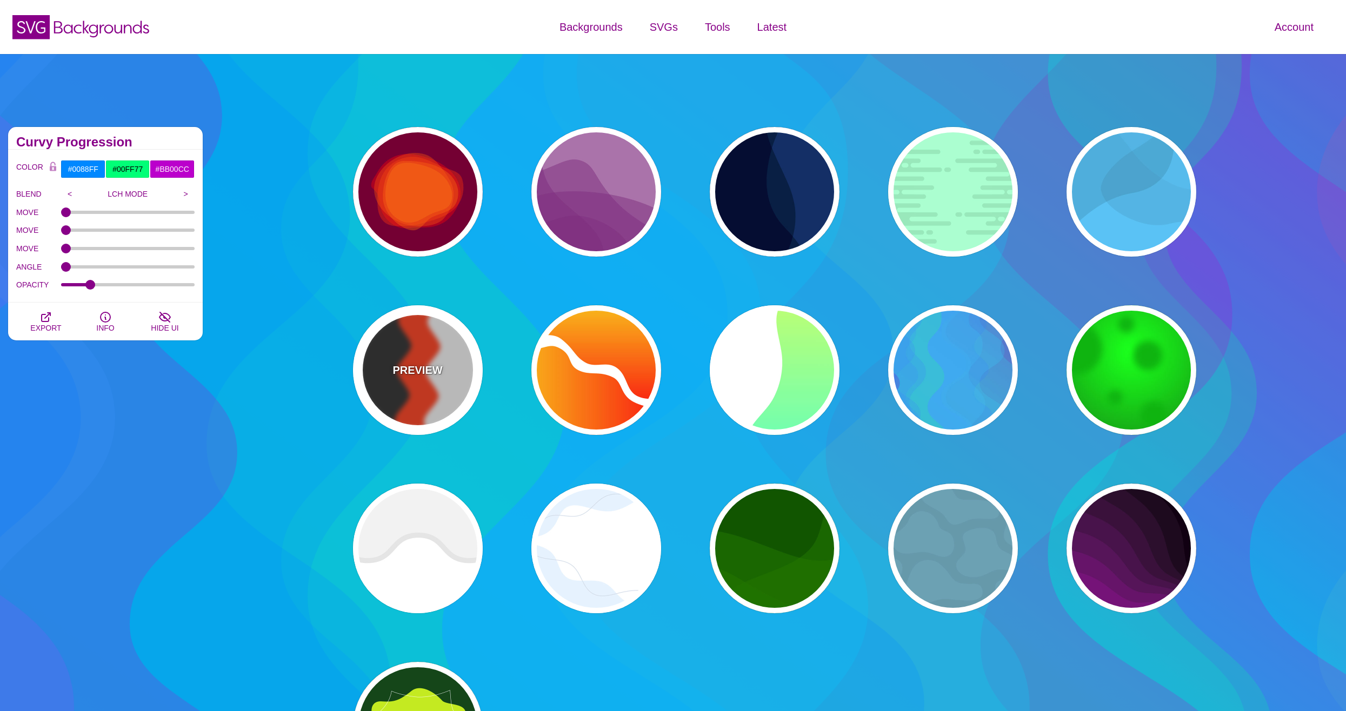
click at [429, 381] on div "PREVIEW" at bounding box center [418, 370] width 130 height 130
type input "#FF3300"
type input "#222222"
type input "#EEEEEE"
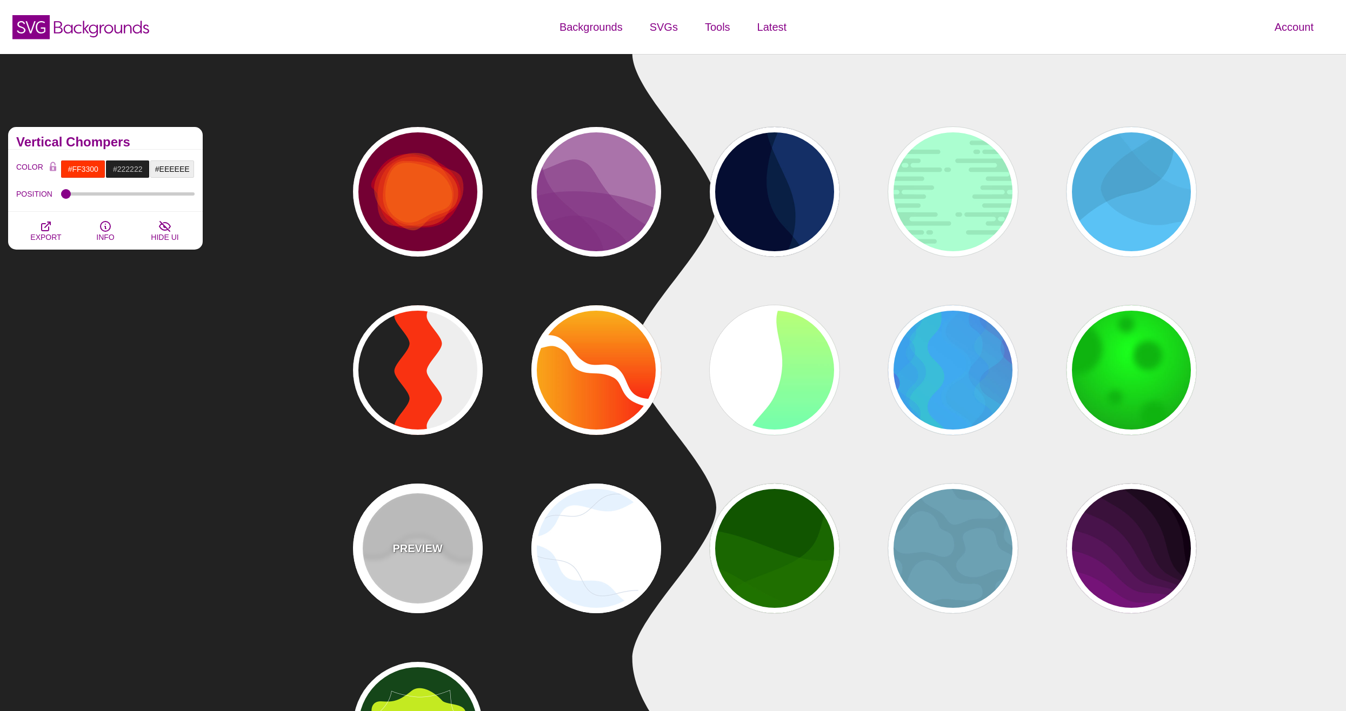
click at [419, 559] on div "PREVIEW" at bounding box center [418, 549] width 130 height 130
type input "#FFFFFF"
type input "#EEEEEE"
type input "#DDDDDD"
type input "400"
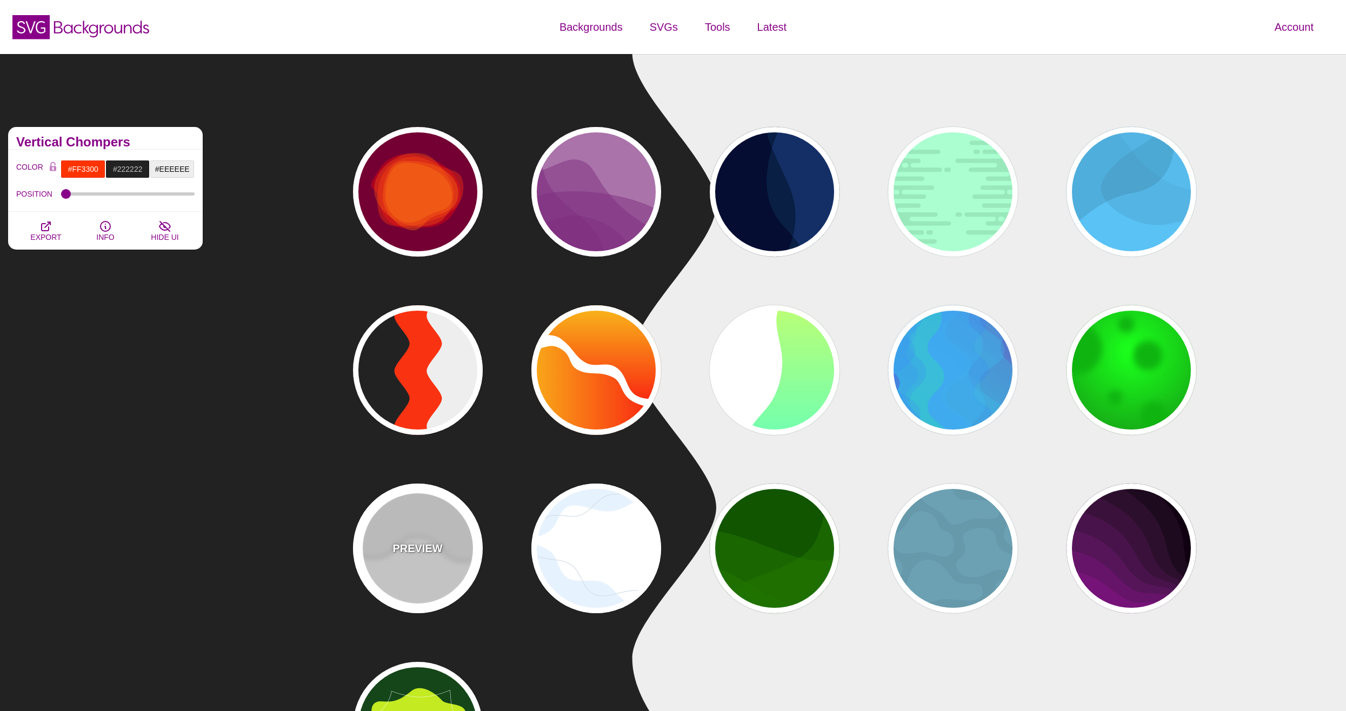
type input "10"
type input "1"
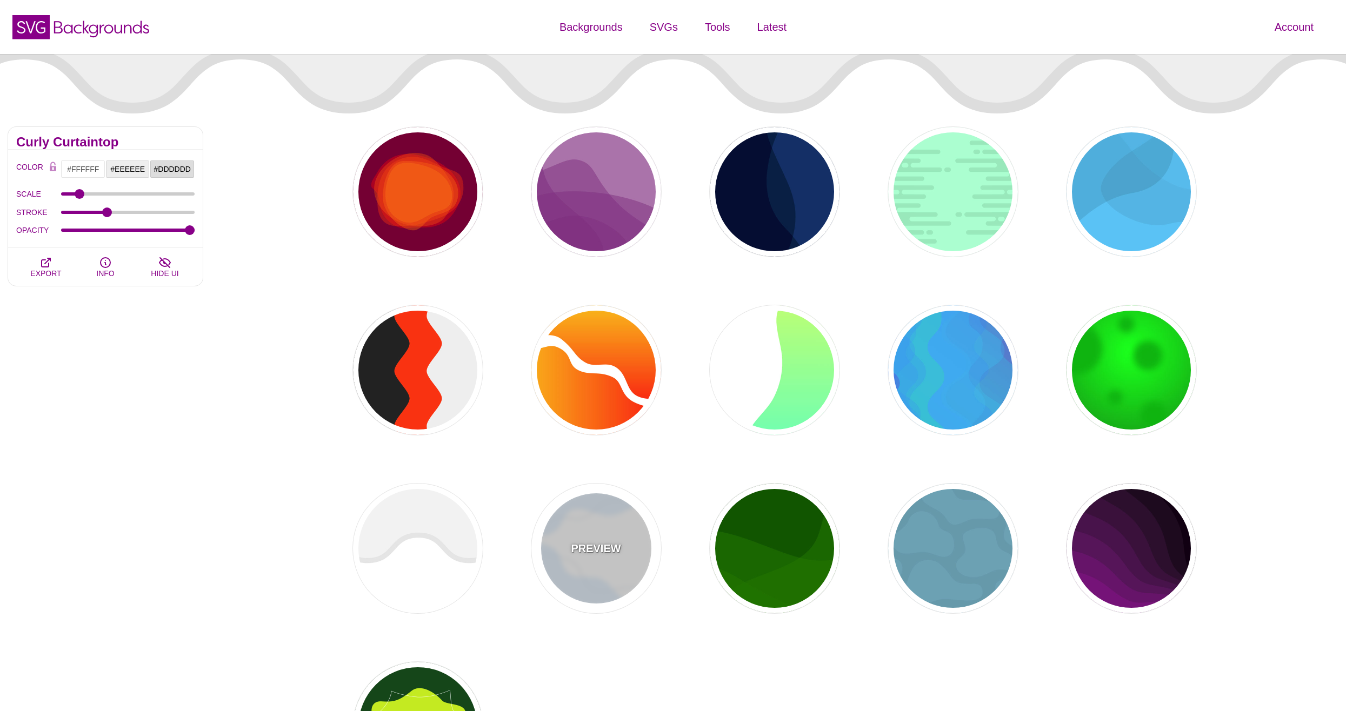
click at [556, 546] on div "PREVIEW" at bounding box center [596, 549] width 130 height 130
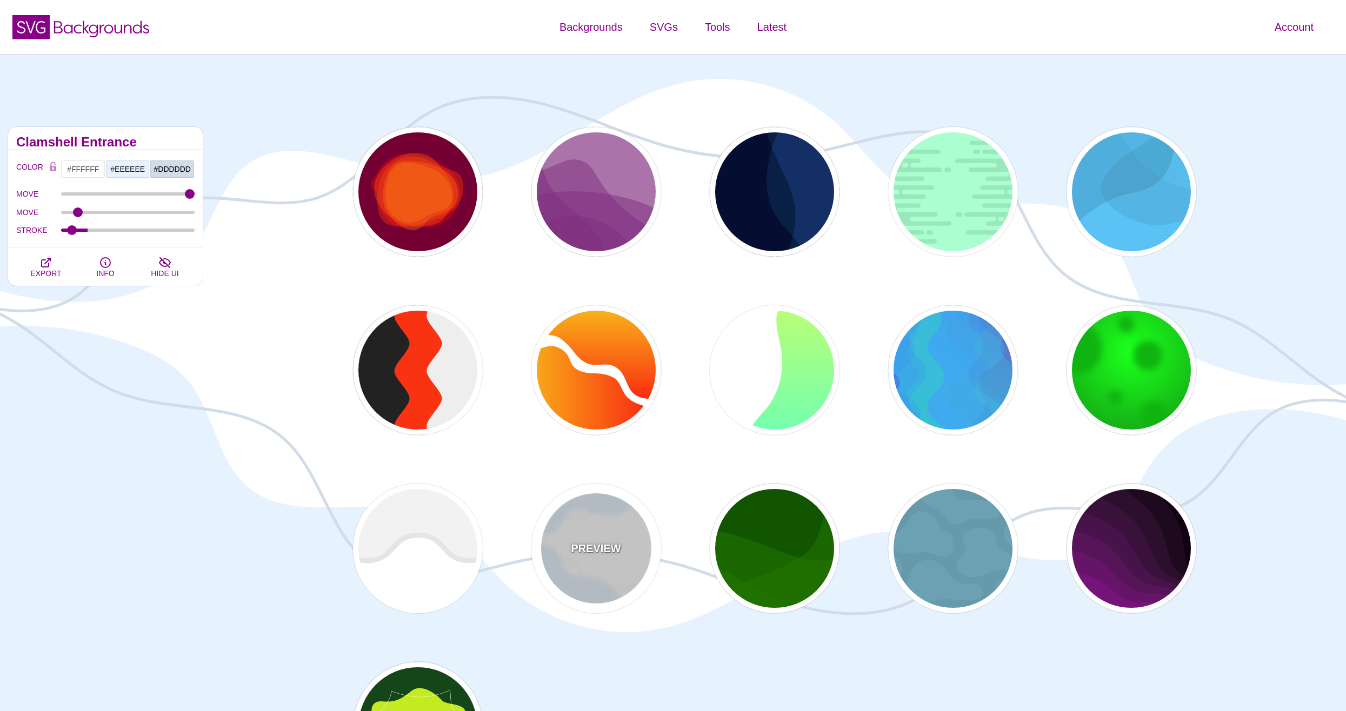
type input "#E7F2FF"
type input "#D2DCE8"
type input "0"
type input "4"
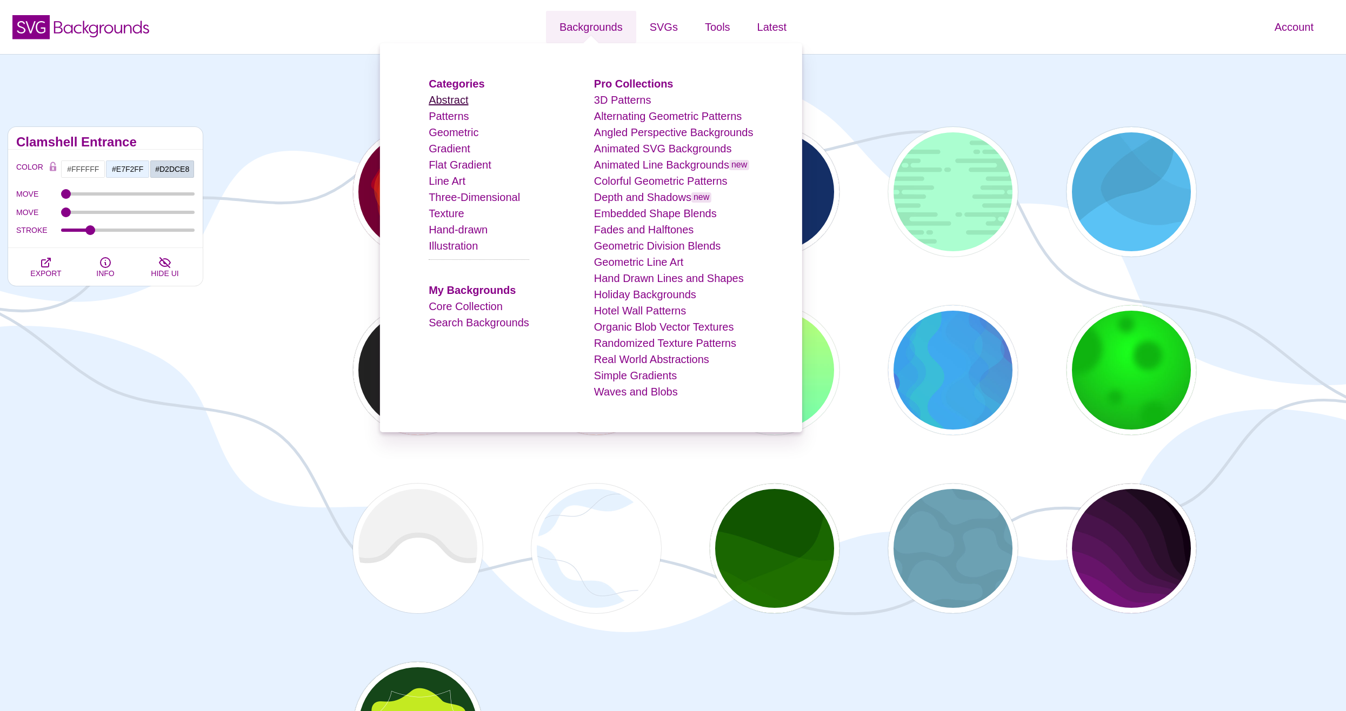
click at [456, 97] on link "Abstract" at bounding box center [448, 100] width 39 height 12
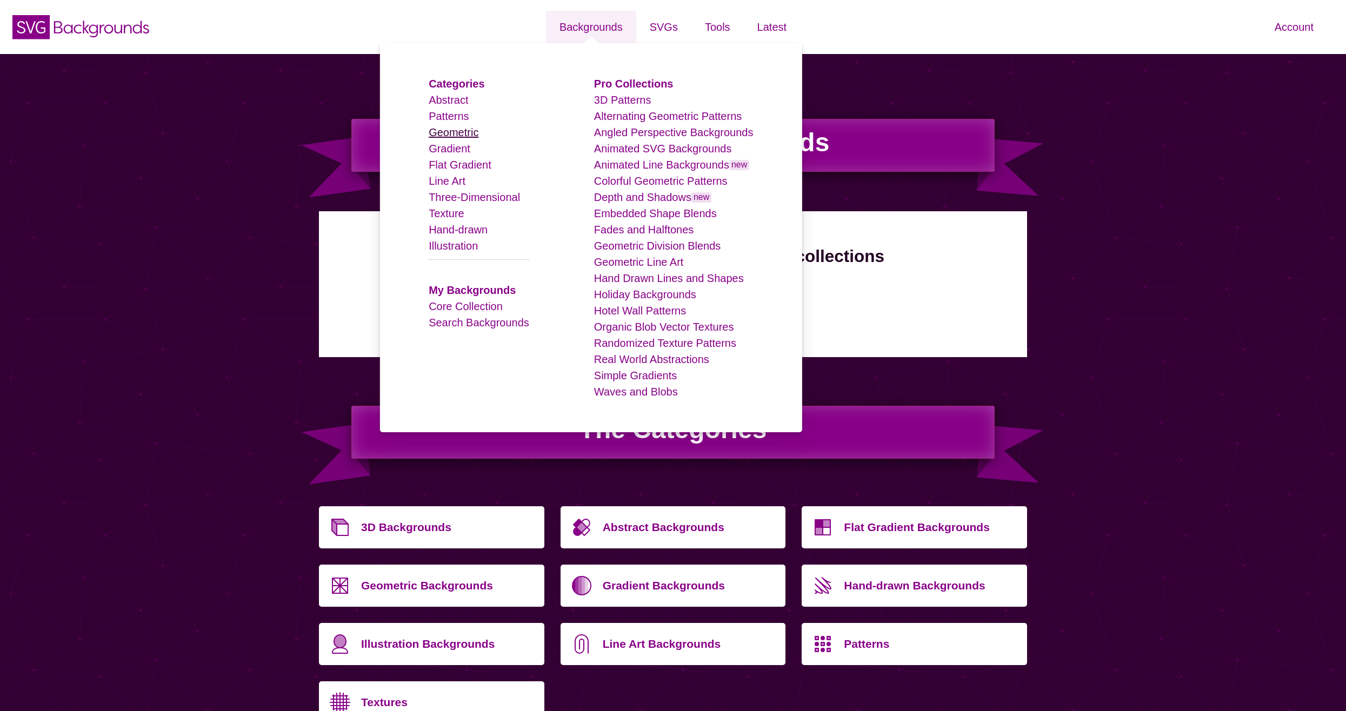
click at [458, 130] on link "Geometric" at bounding box center [454, 132] width 50 height 12
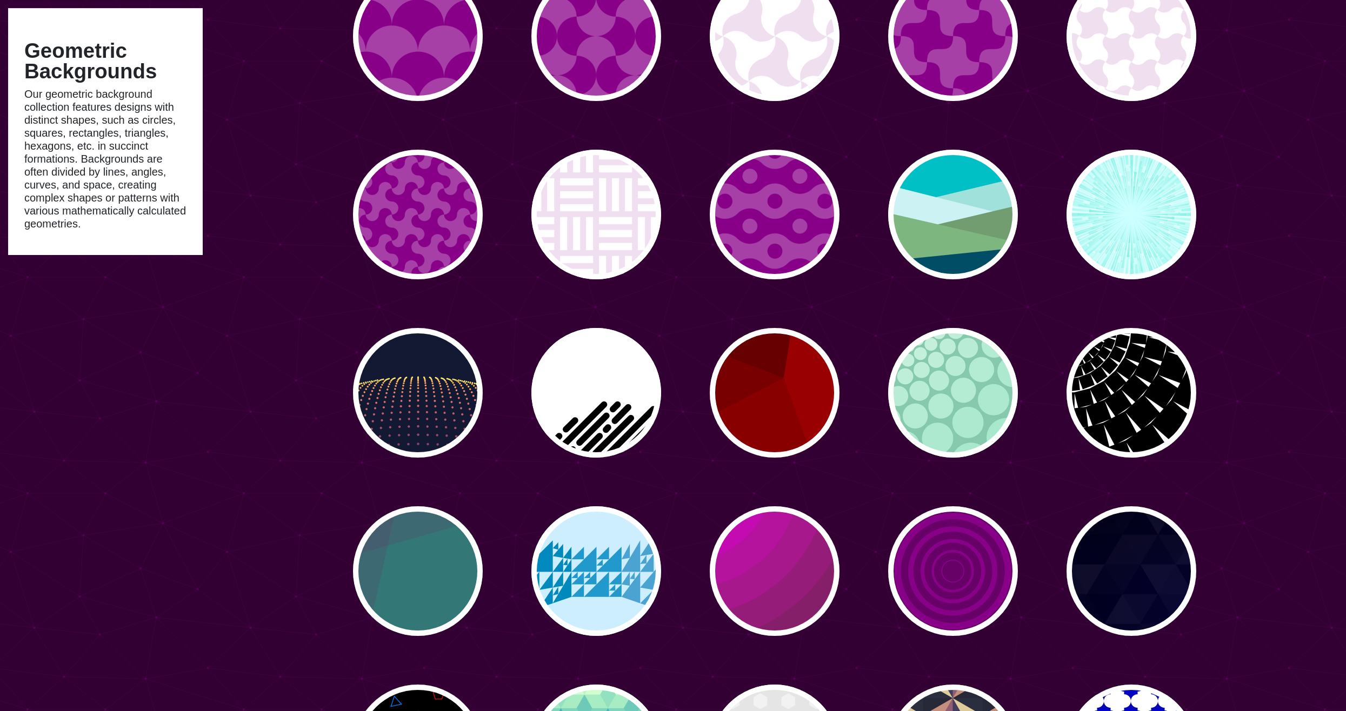
scroll to position [703, 0]
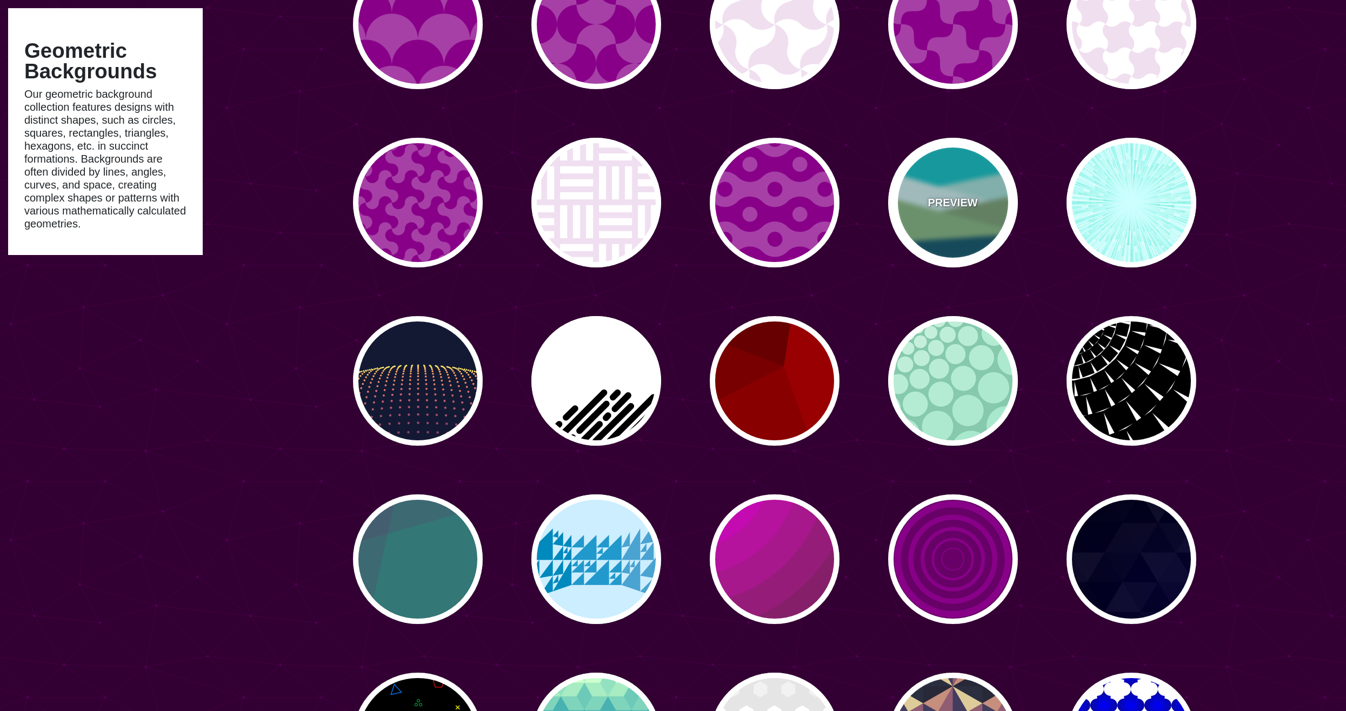
click at [921, 202] on div "PREVIEW" at bounding box center [953, 203] width 130 height 130
type input "#00BFC5"
type input "#A0E2DB"
type input "#CBF2F3"
type input "#719D71"
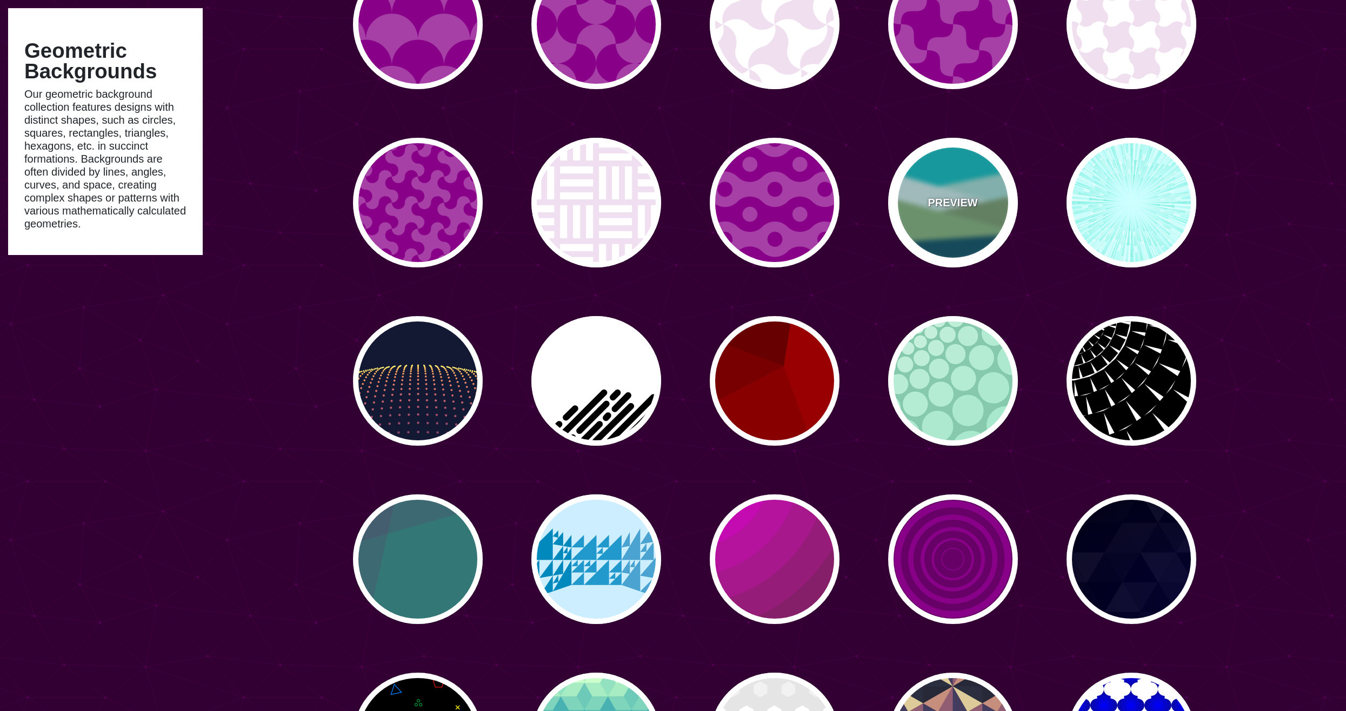
type input "#7EB67E"
type input "#004D66"
type input "0"
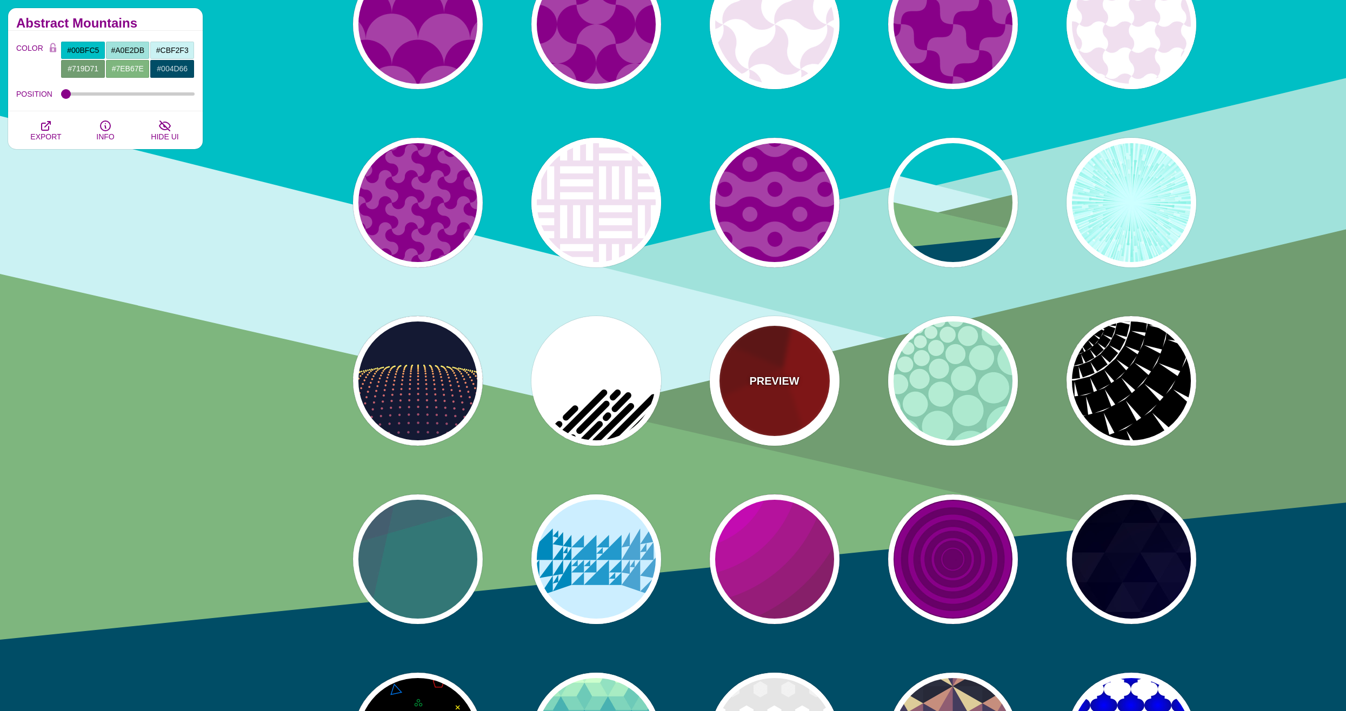
click at [785, 406] on div "PREVIEW" at bounding box center [775, 381] width 130 height 130
type input "#990000"
type input "#660000"
type input "#770000"
type input "#880000"
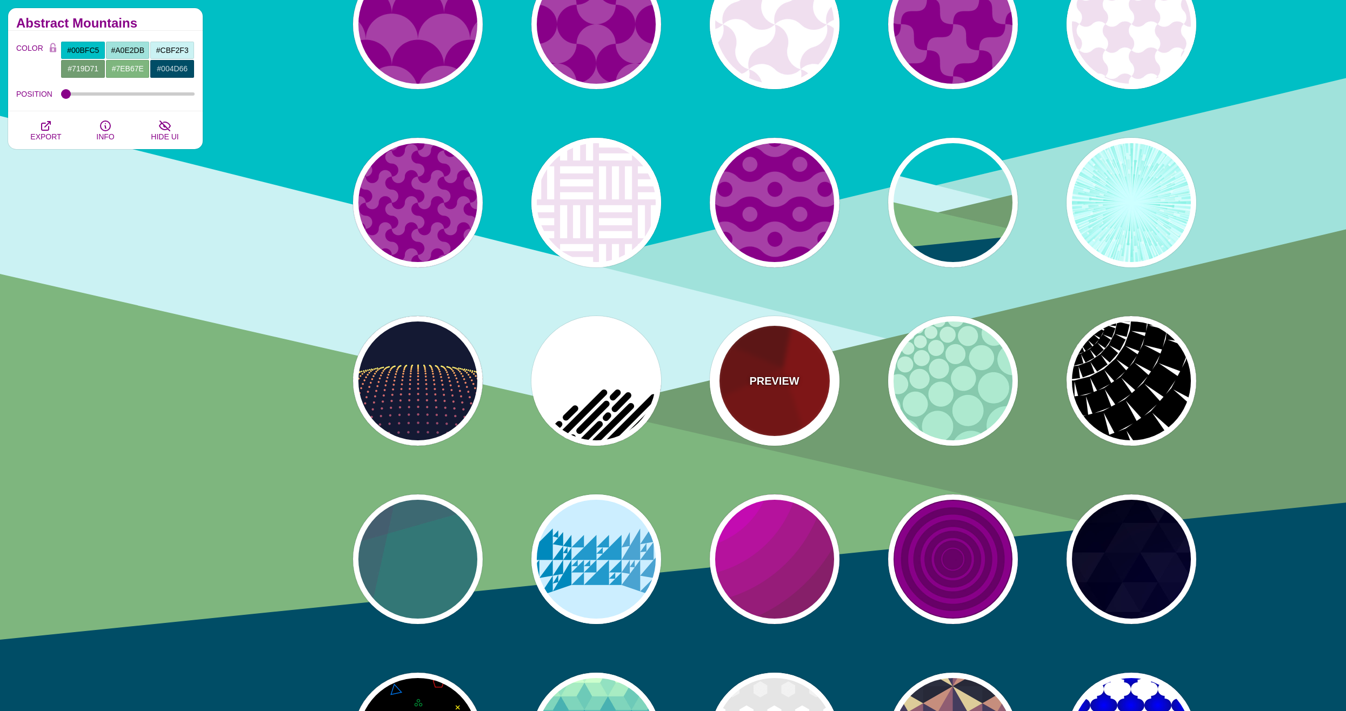
type input "0"
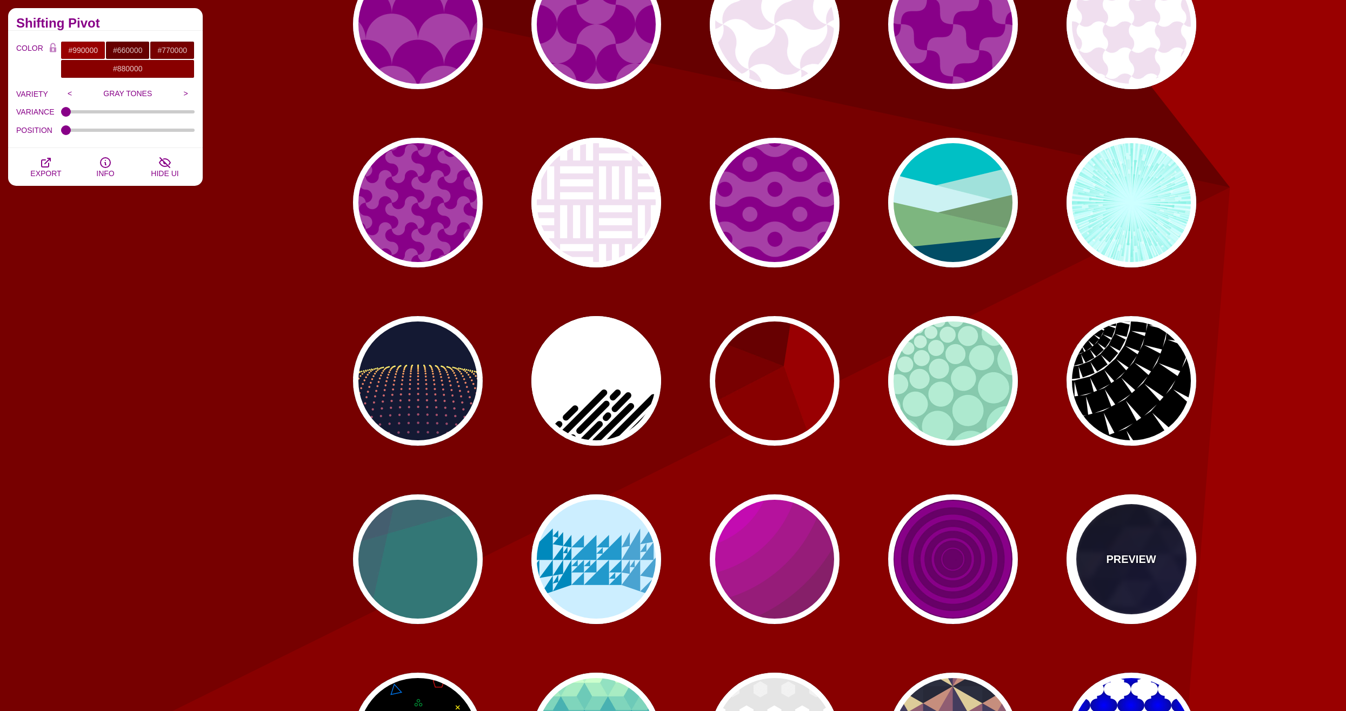
click at [1151, 569] on div "PREVIEW" at bounding box center [1131, 559] width 130 height 130
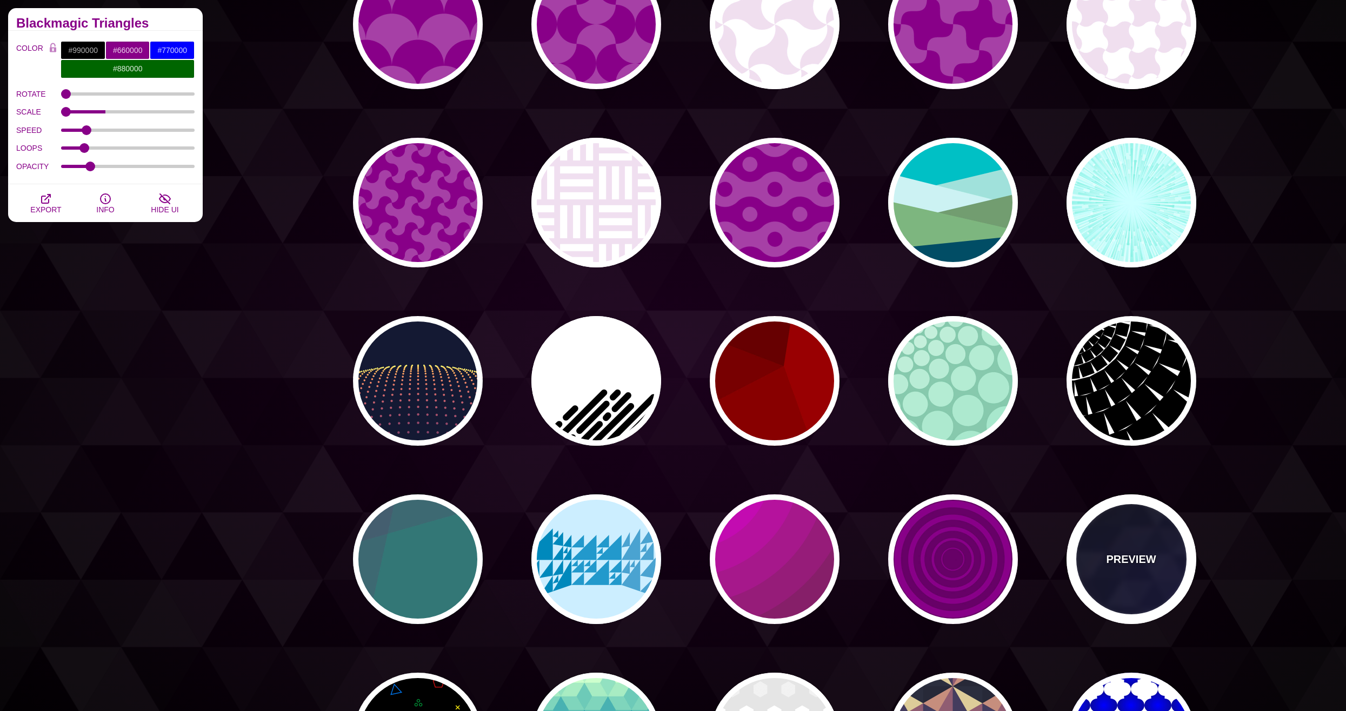
type input "#000000"
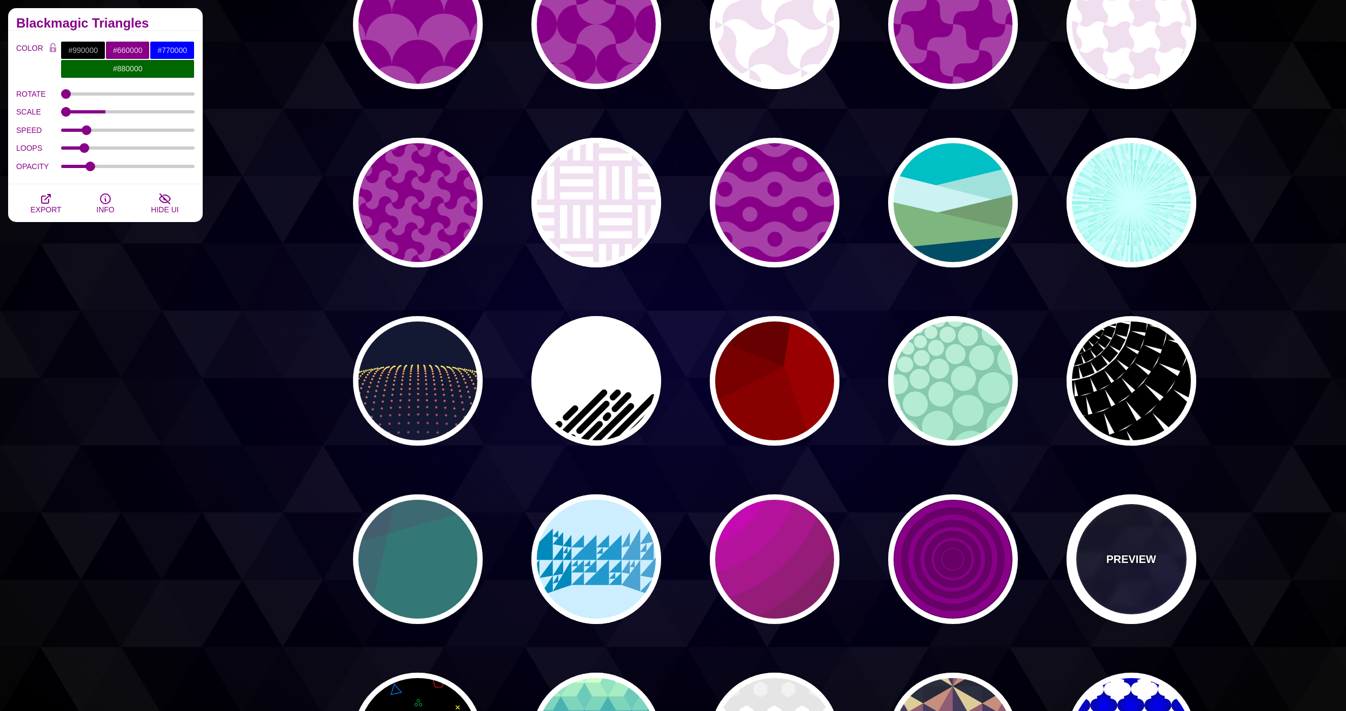
type input "#880088"
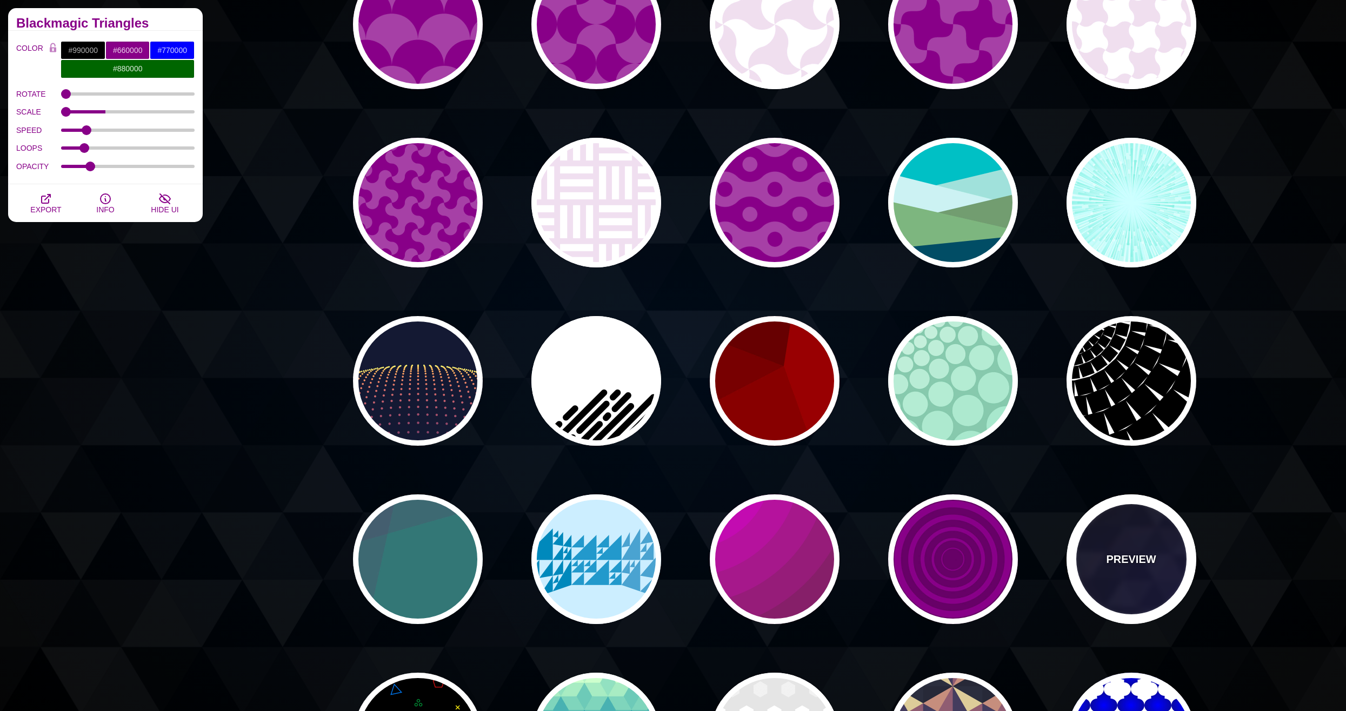
type input "#0000FF"
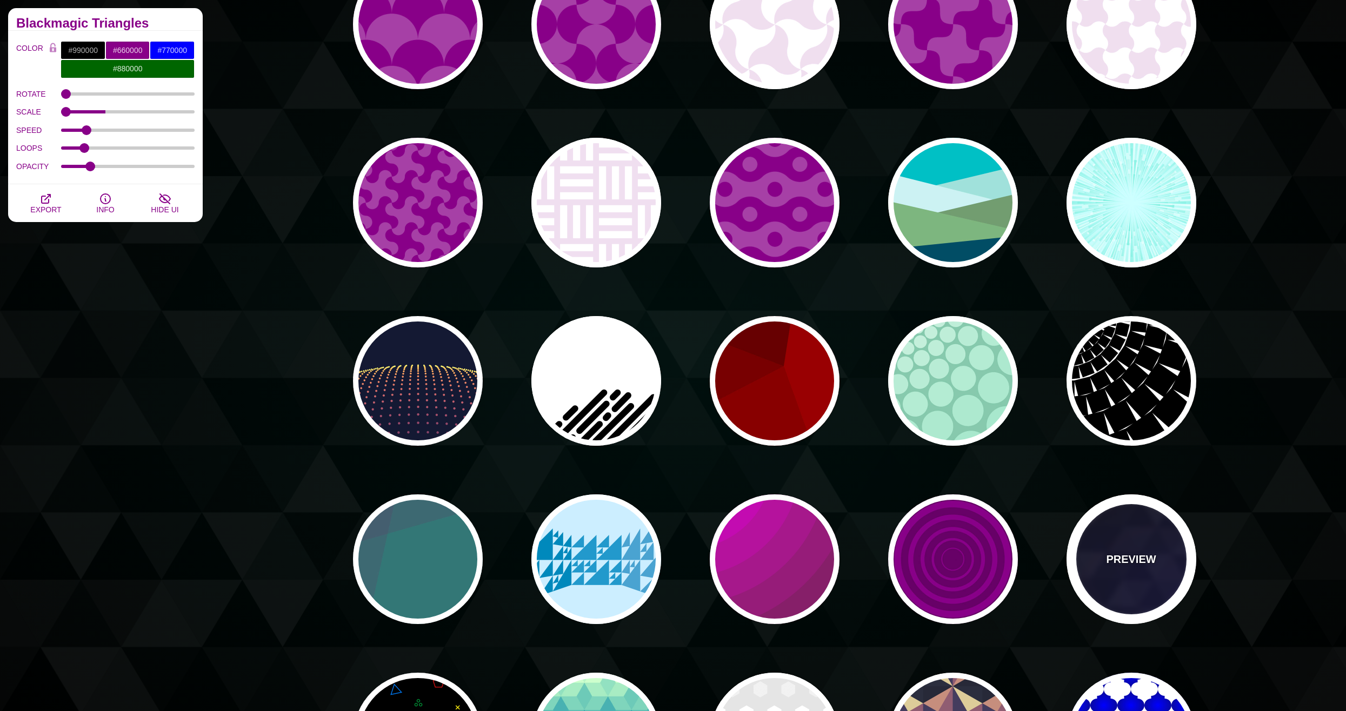
type input "#006600"
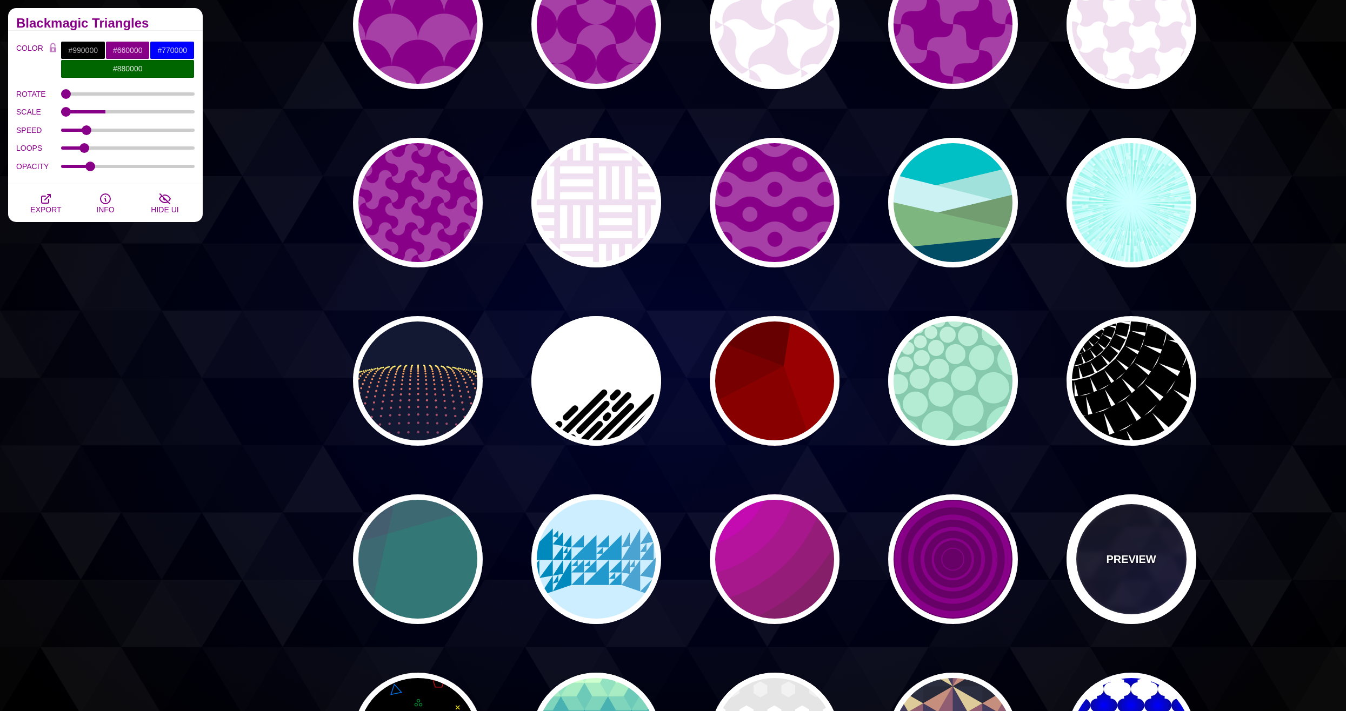
type input "0.4"
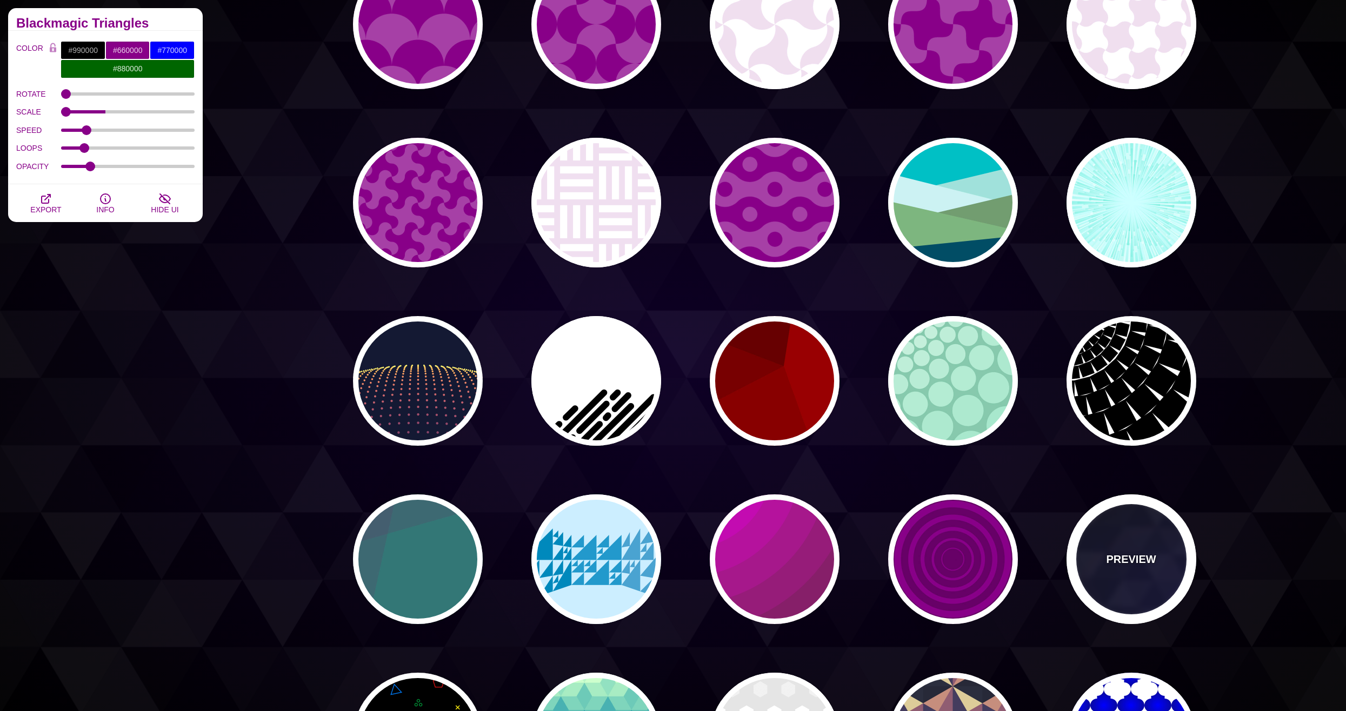
type input "5"
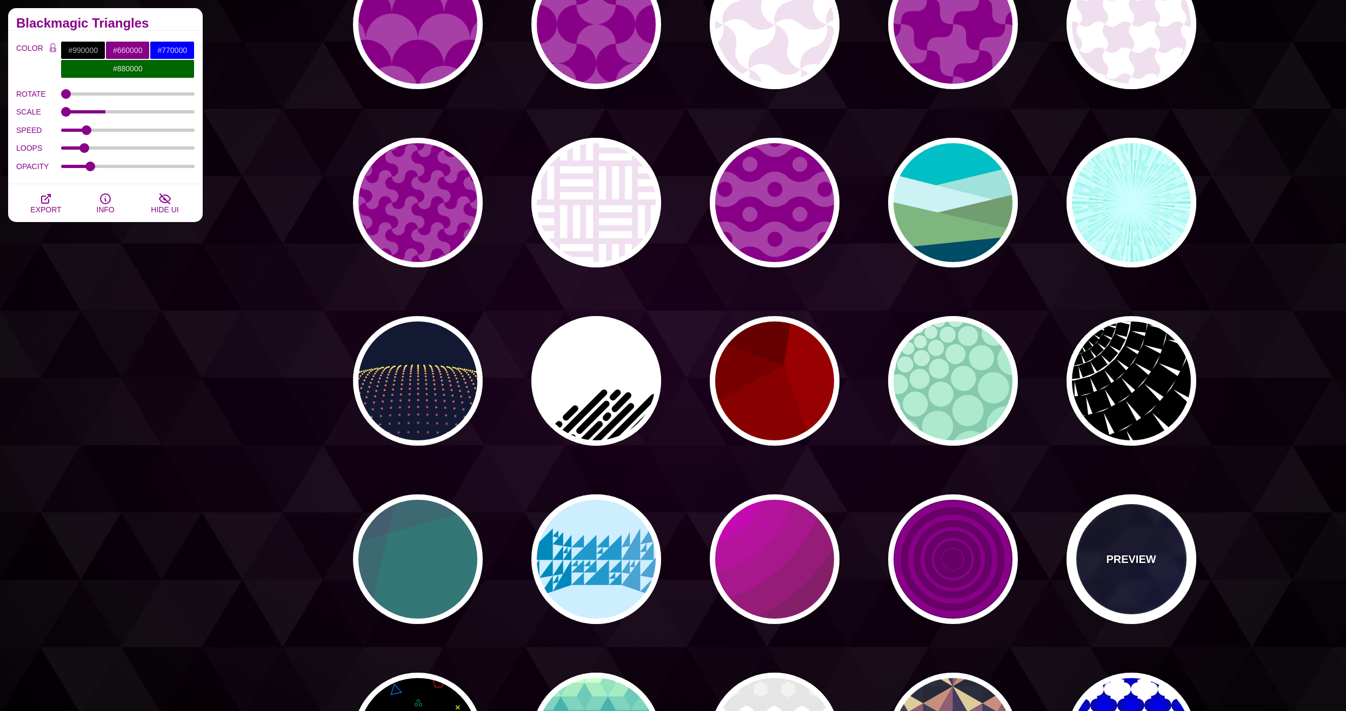
type input "15"
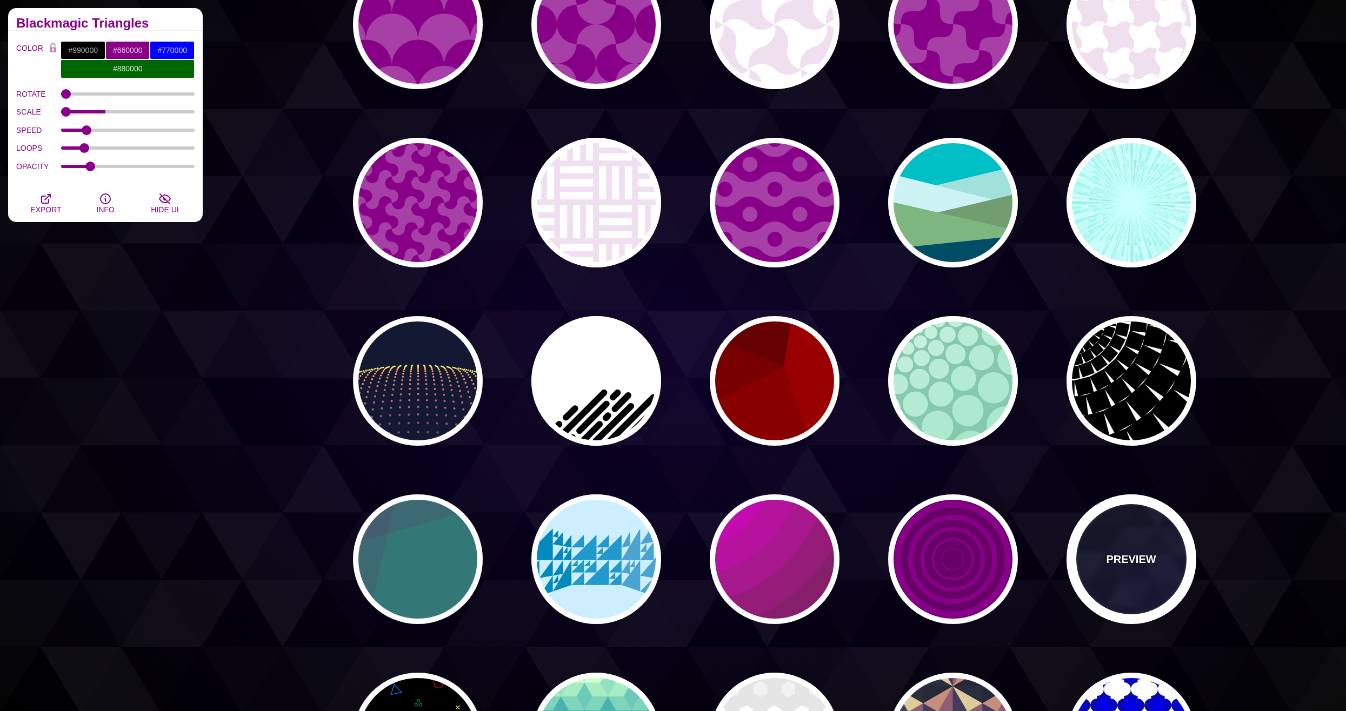
type input "0.2"
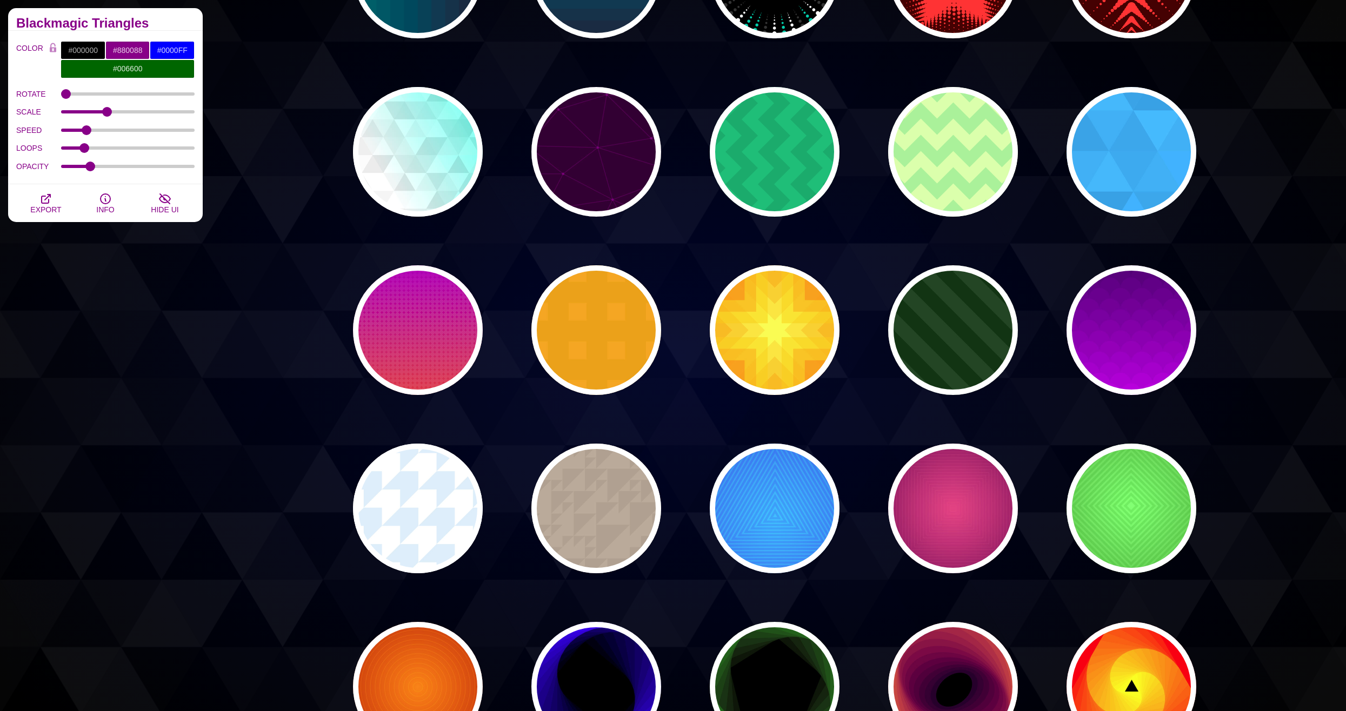
scroll to position [2540, 0]
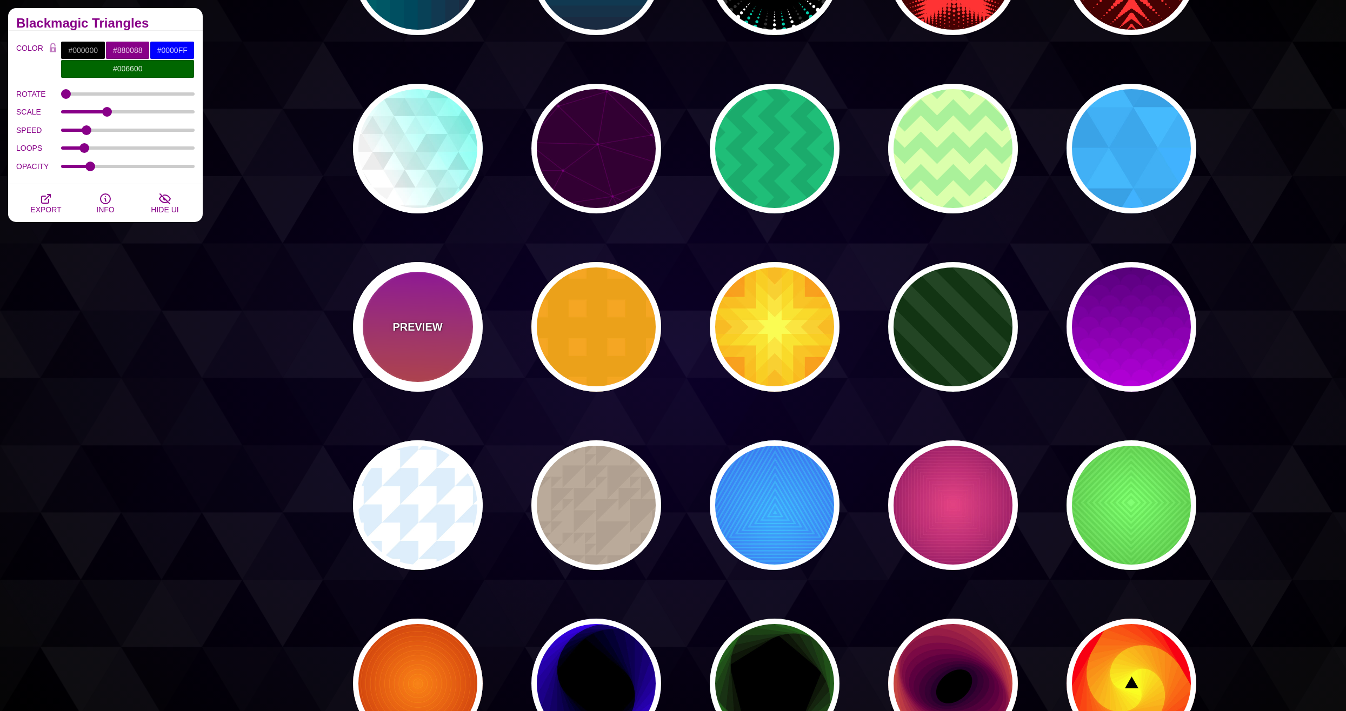
click at [404, 323] on p "PREVIEW" at bounding box center [417, 327] width 50 height 16
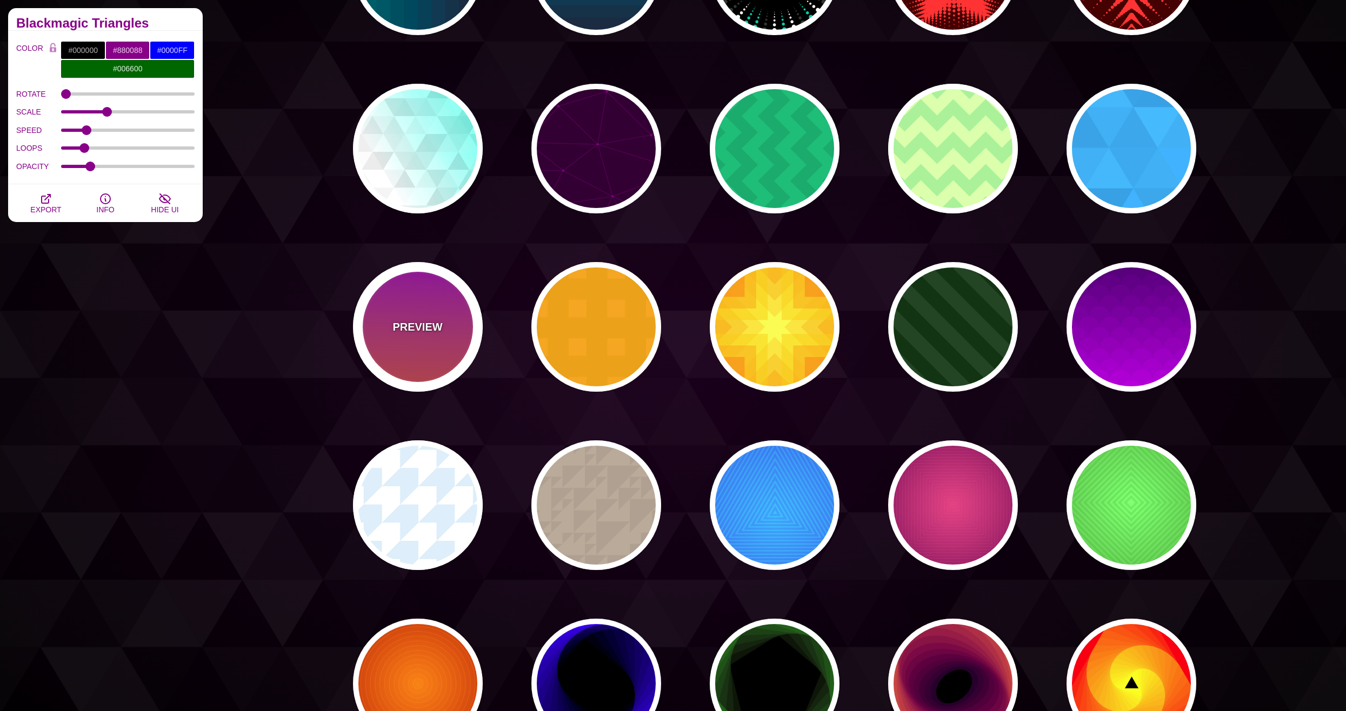
type input "#FFFFFF"
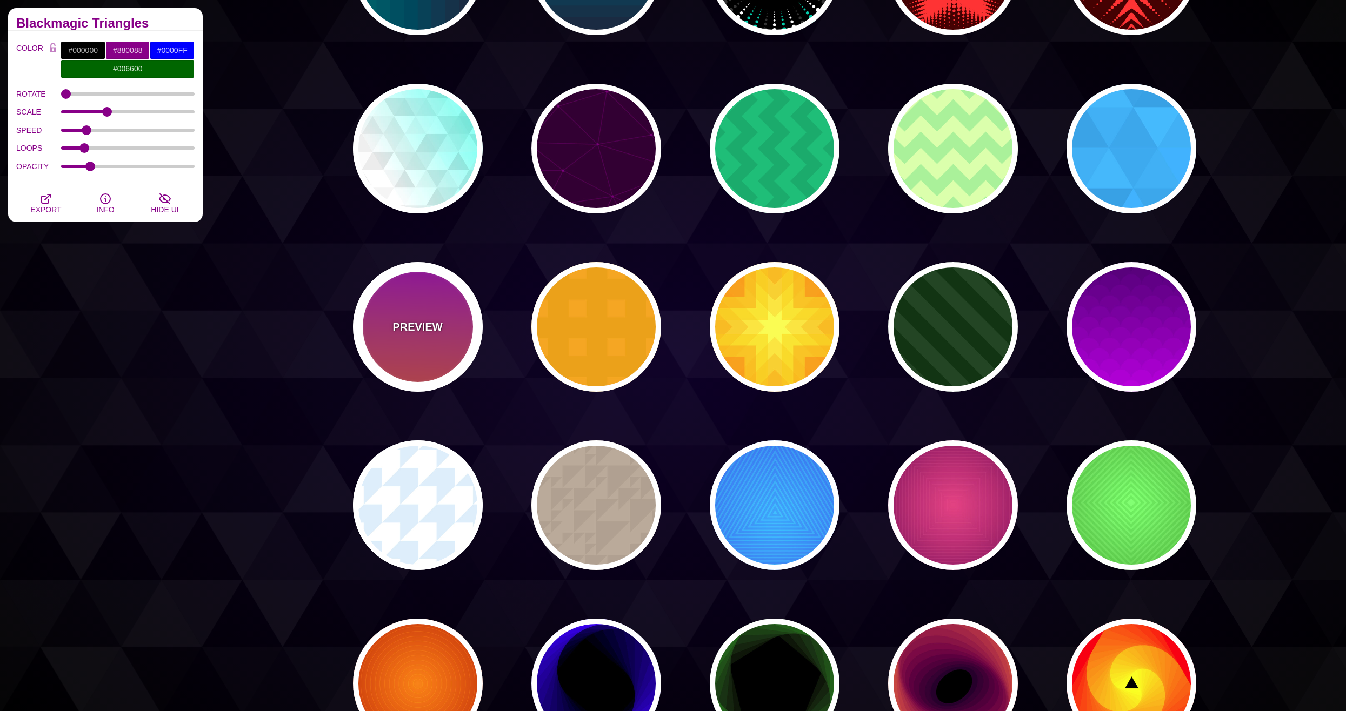
type input "#8800FF"
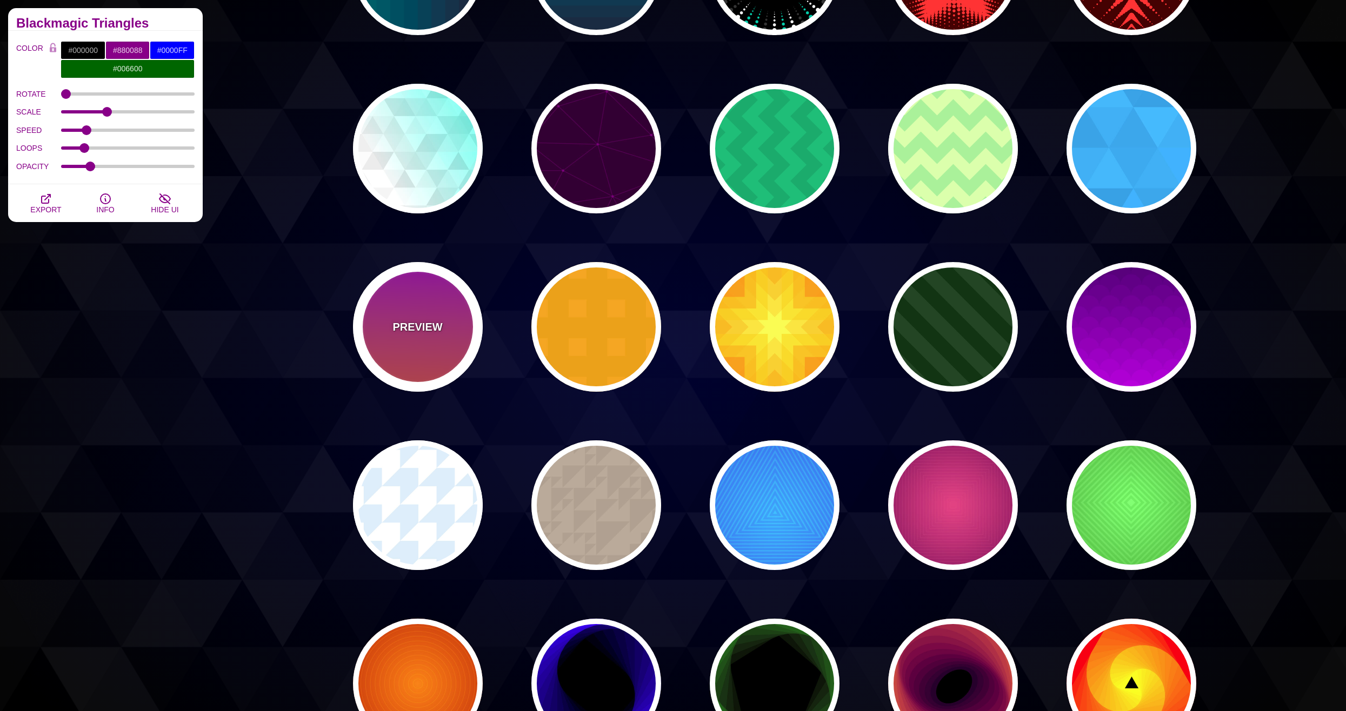
type input "#FF4400"
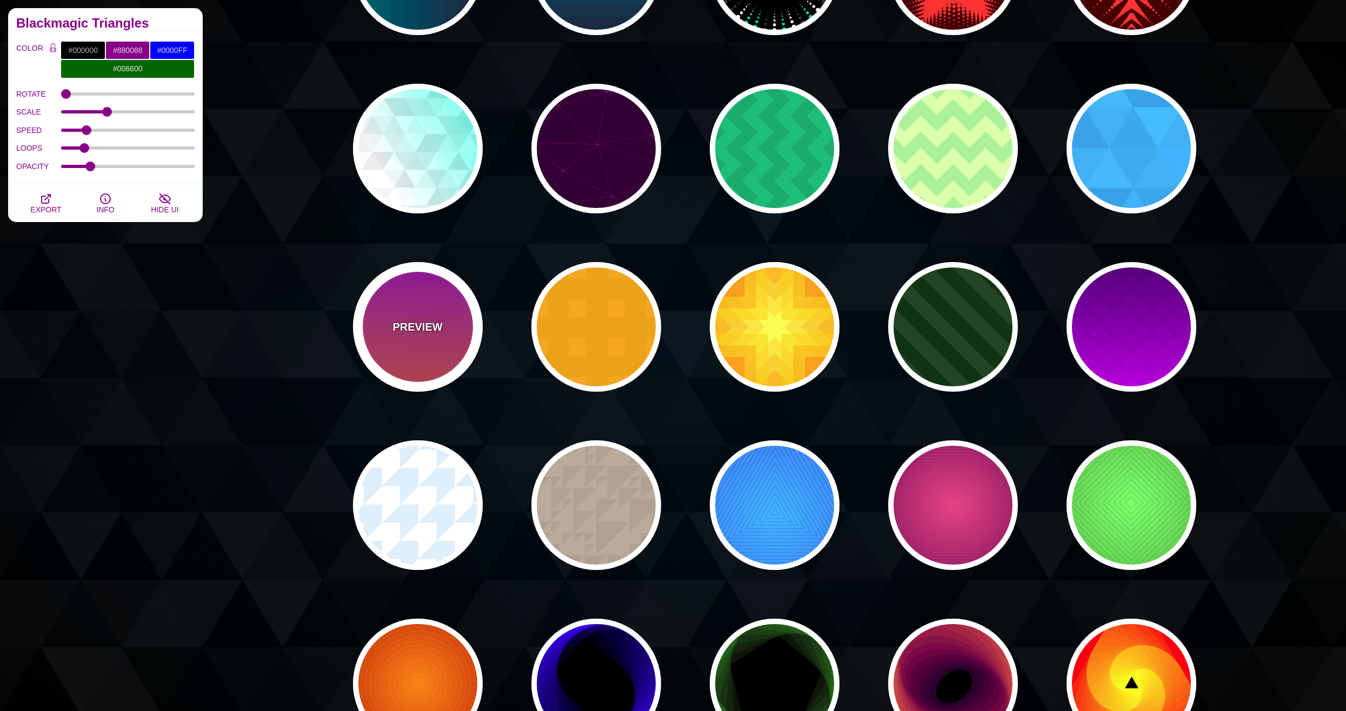
type input "24"
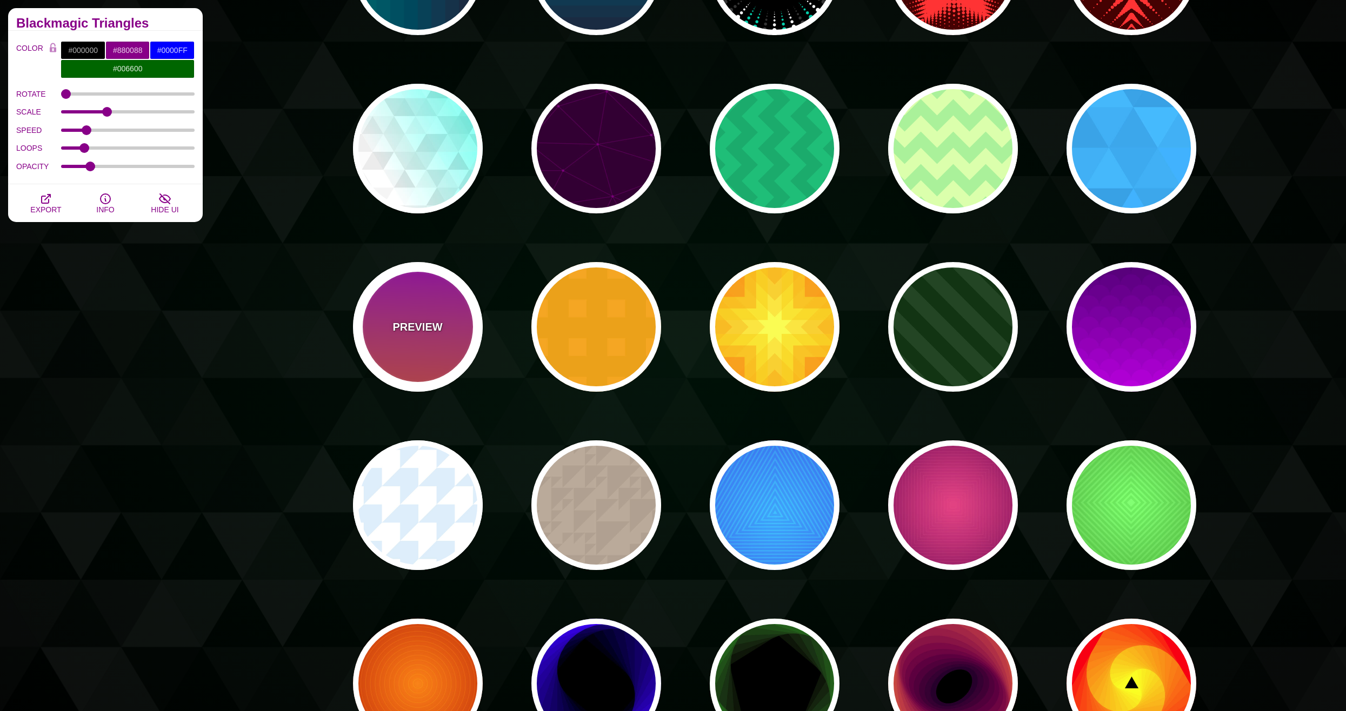
type input "0.08"
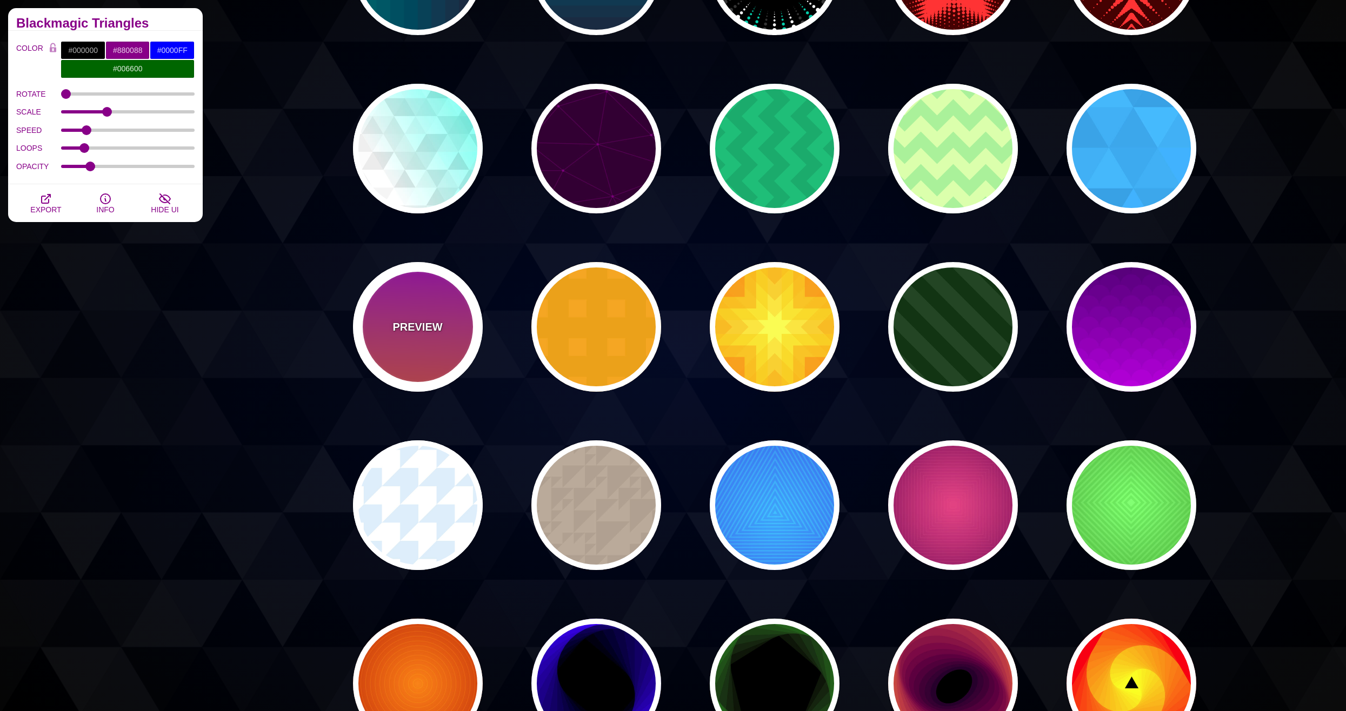
type input "1"
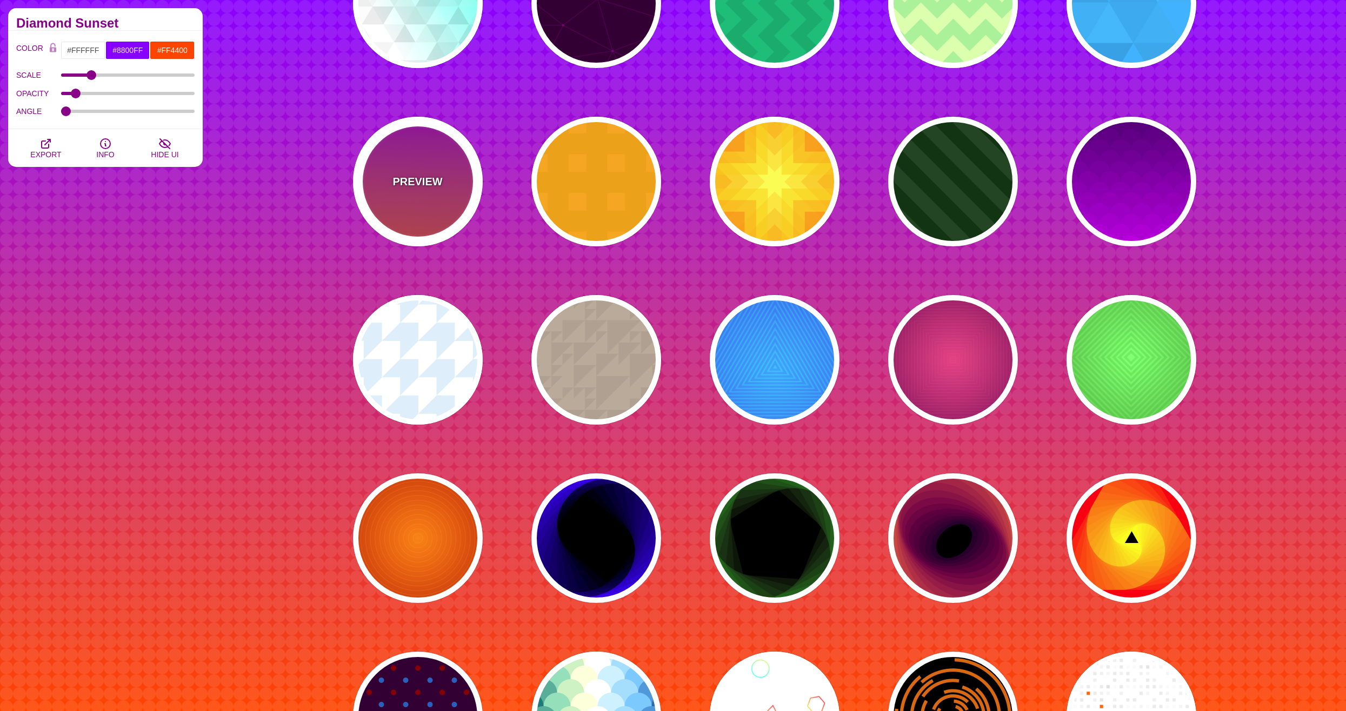
scroll to position [2702, 0]
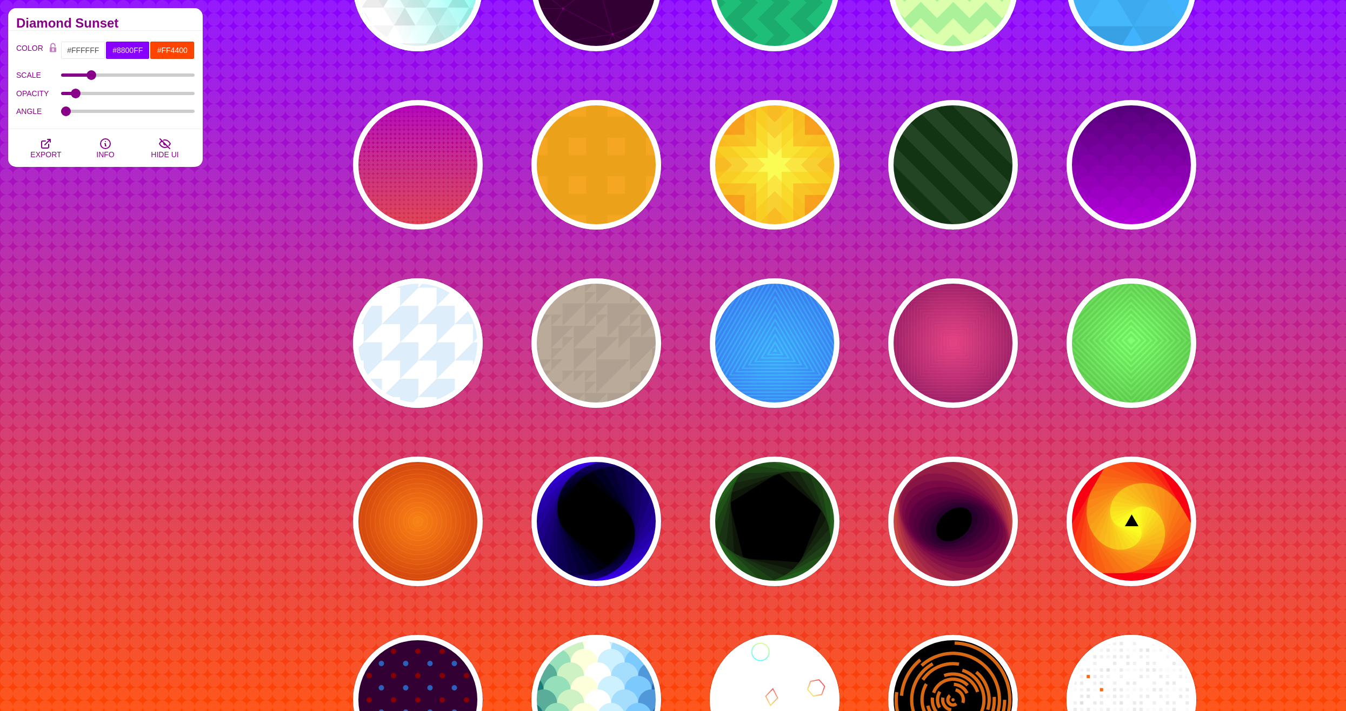
click at [954, 266] on div "PREVIEW PREVIEW PREVIEW PREVIEW PREVIEW PREVIEW PREVIEW PREVIEW PREVIEW PREVIEW…" at bounding box center [778, 254] width 908 height 5674
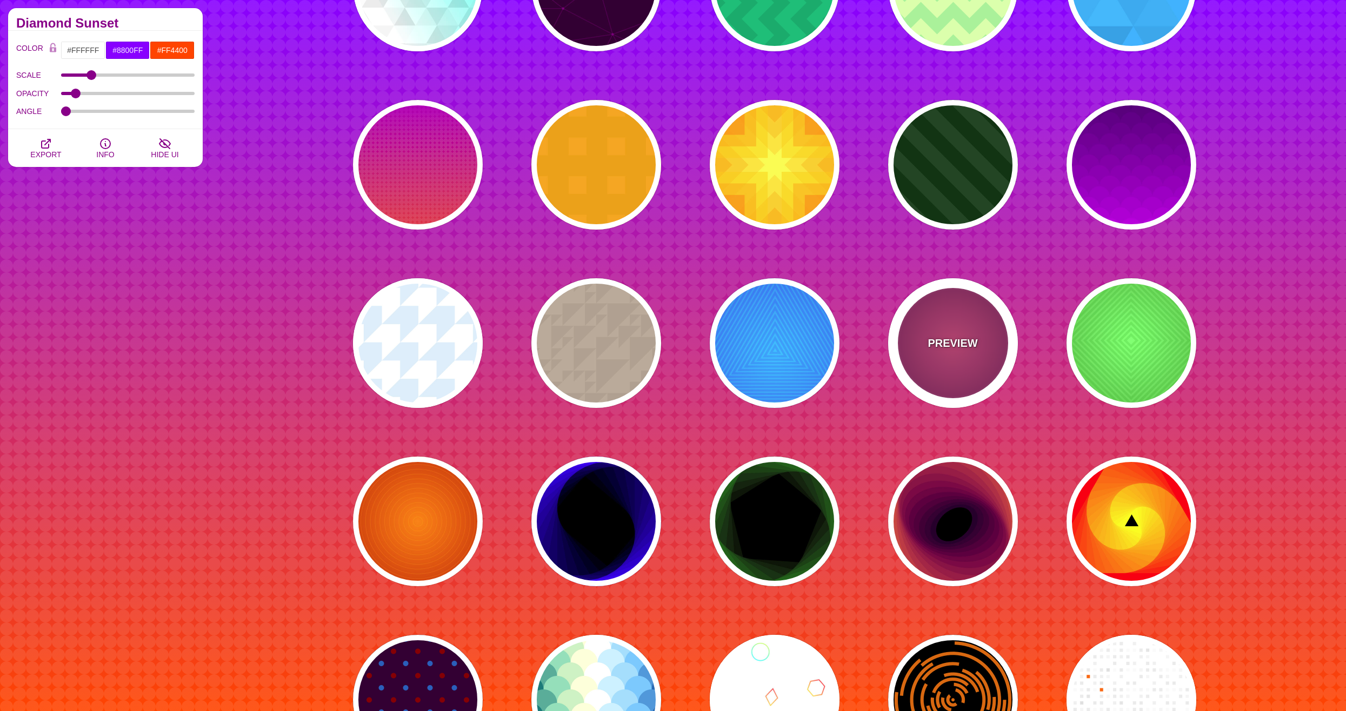
click at [939, 362] on div "PREVIEW" at bounding box center [953, 343] width 130 height 130
type input "#DD33BB"
type input "#440044"
type input "#FF7700"
type input "#FF66BB"
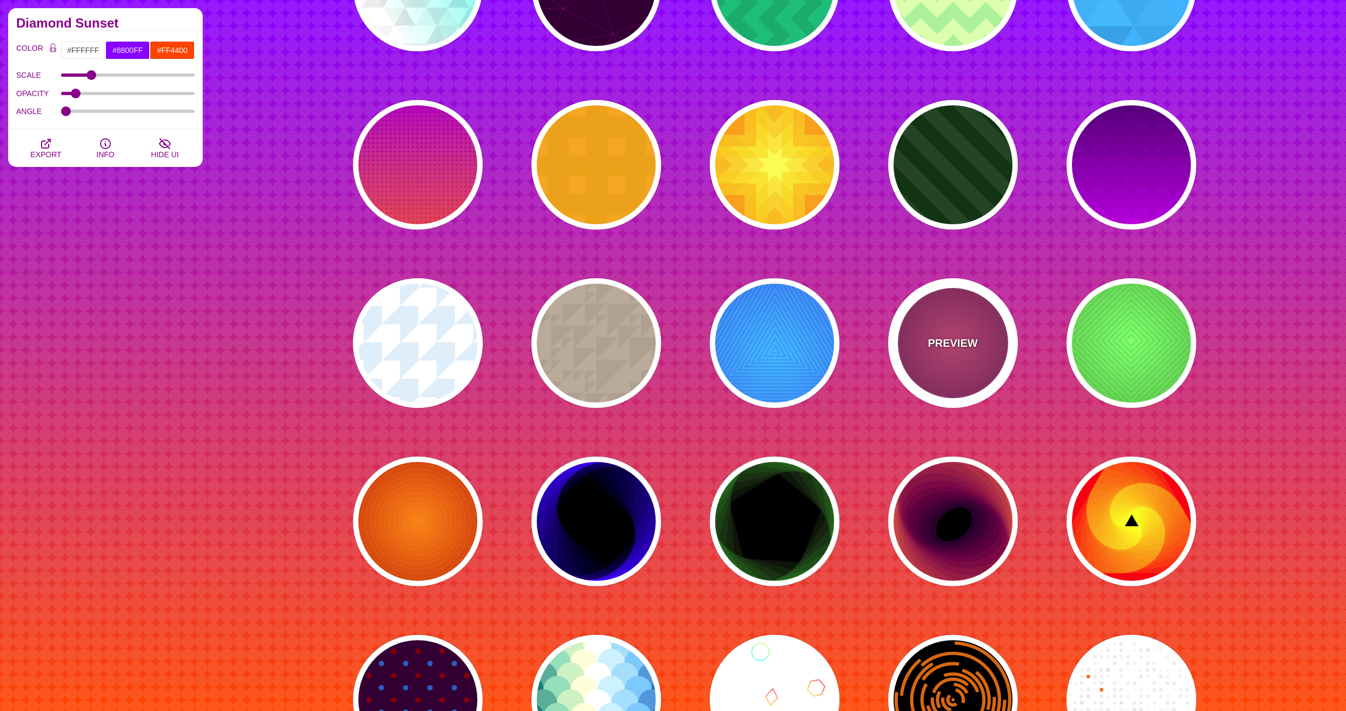
type input "1"
type input "50"
type input "60"
type input "0.3"
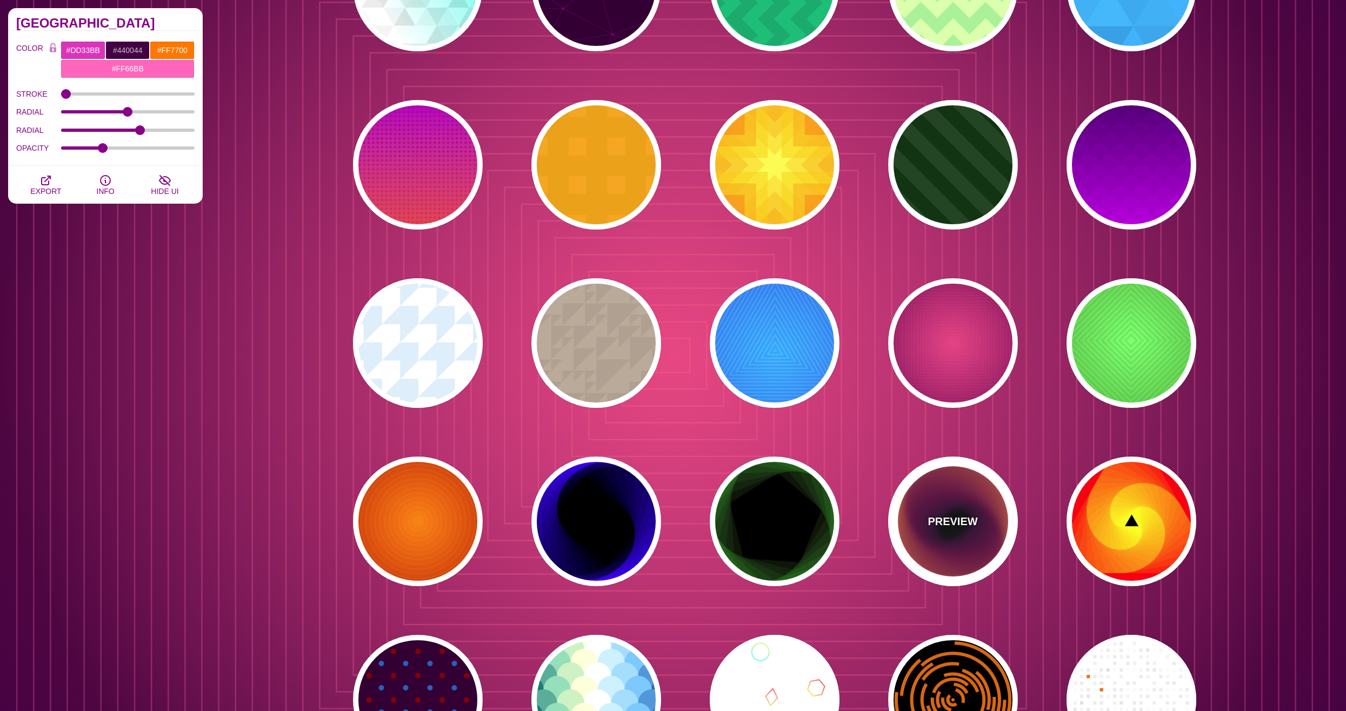
click at [954, 540] on div "PREVIEW" at bounding box center [953, 522] width 130 height 130
type input "#000000"
type input "#27002B"
type input "#FFD000"
type input "0"
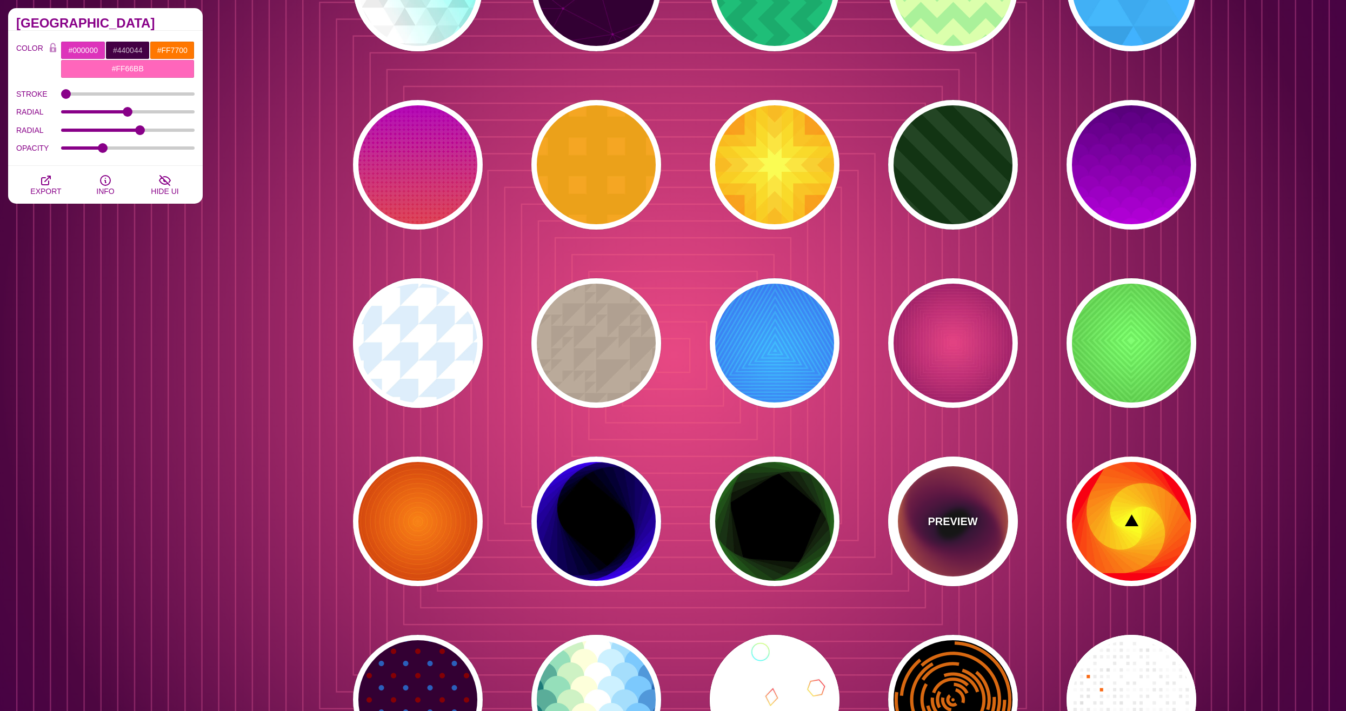
type input "0"
type input "200"
type input "1"
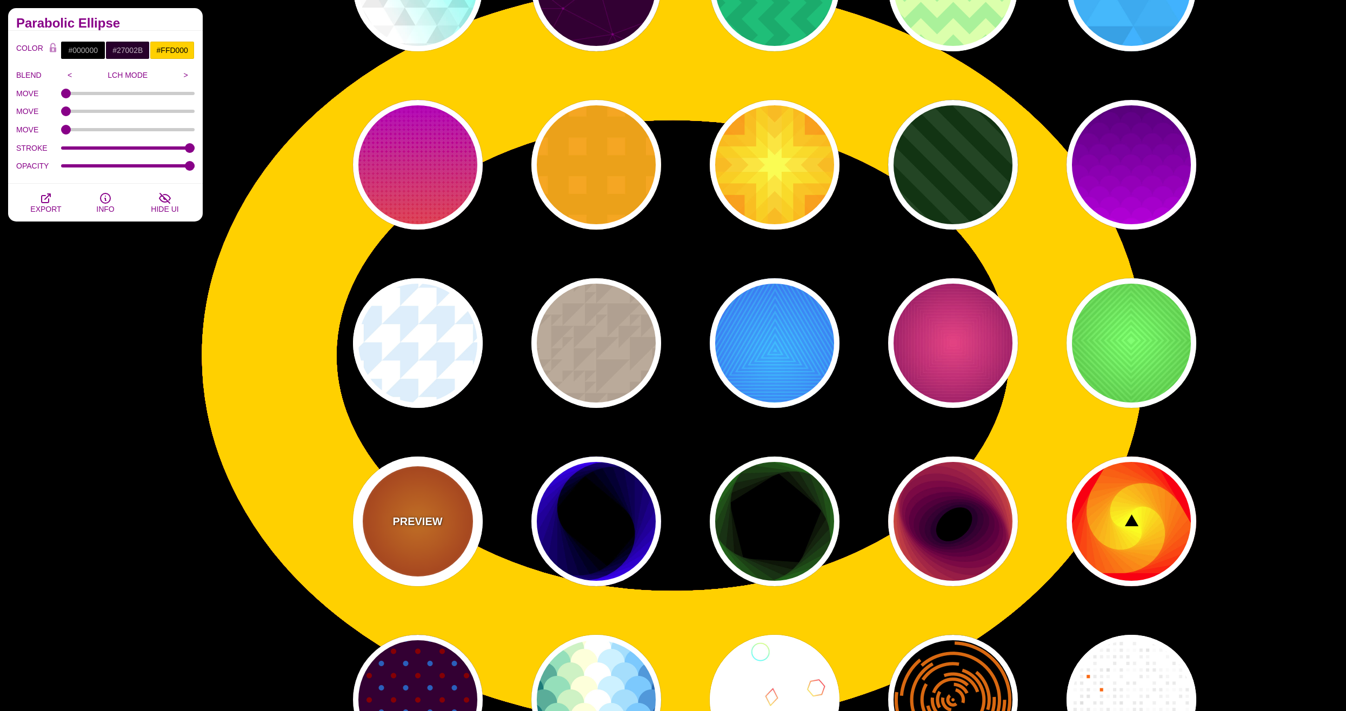
click at [429, 530] on div "PREVIEW" at bounding box center [418, 522] width 130 height 130
type input "#FF0000"
type input "#990000"
type input "#FFFF00"
type input "#FF4400"
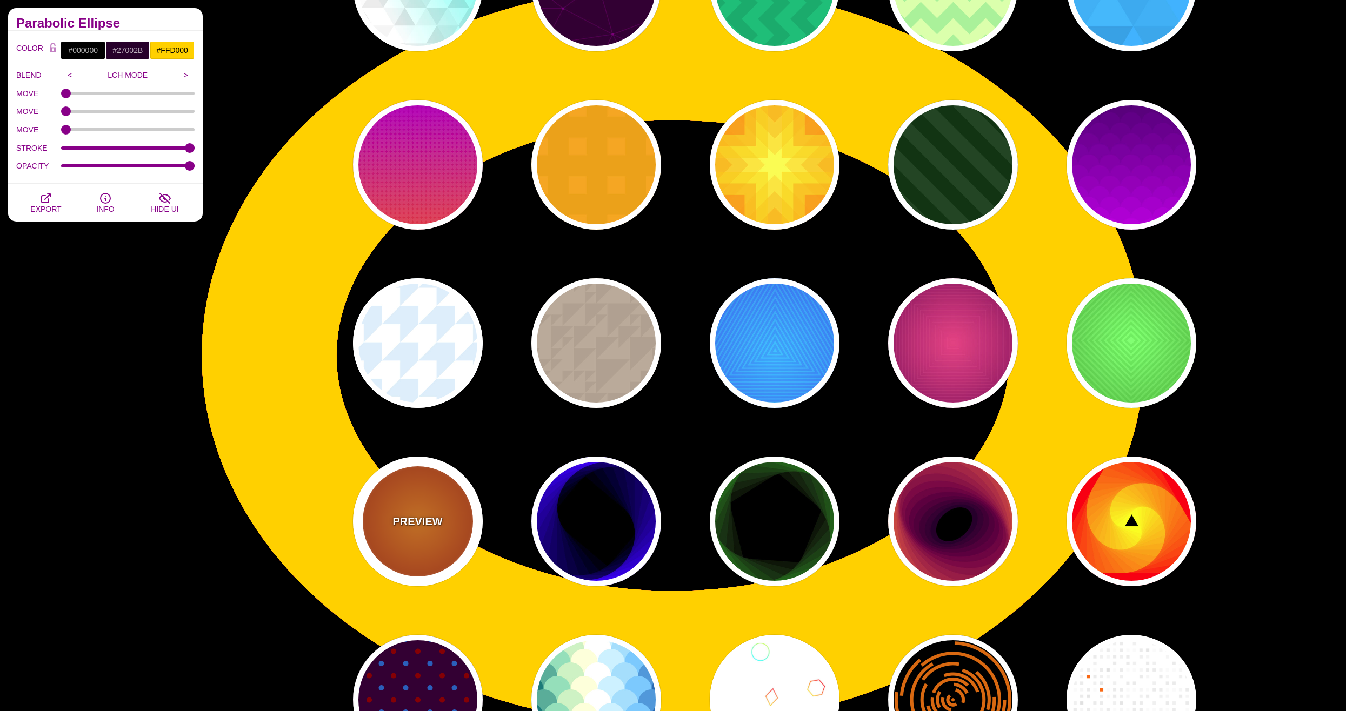
type input "2"
type input "60"
type input "70"
type input "0.5"
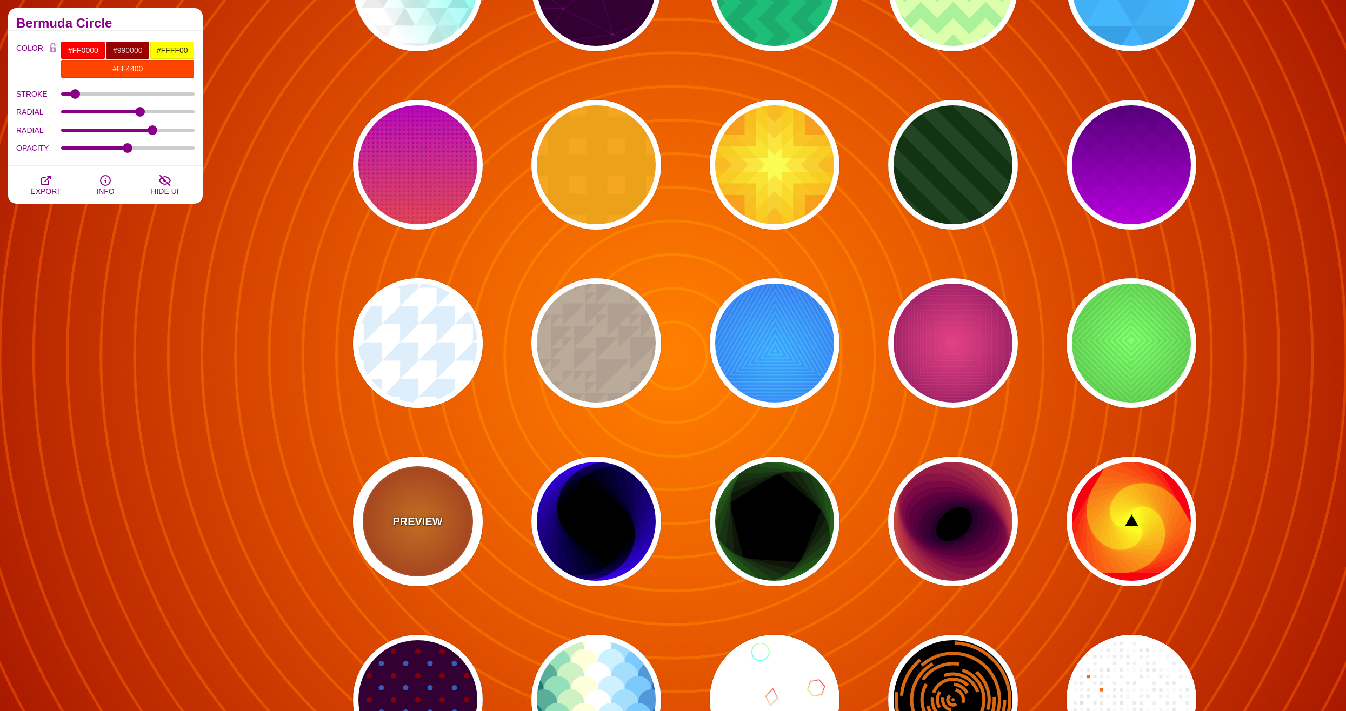
click at [429, 530] on div "PREVIEW" at bounding box center [418, 522] width 130 height 130
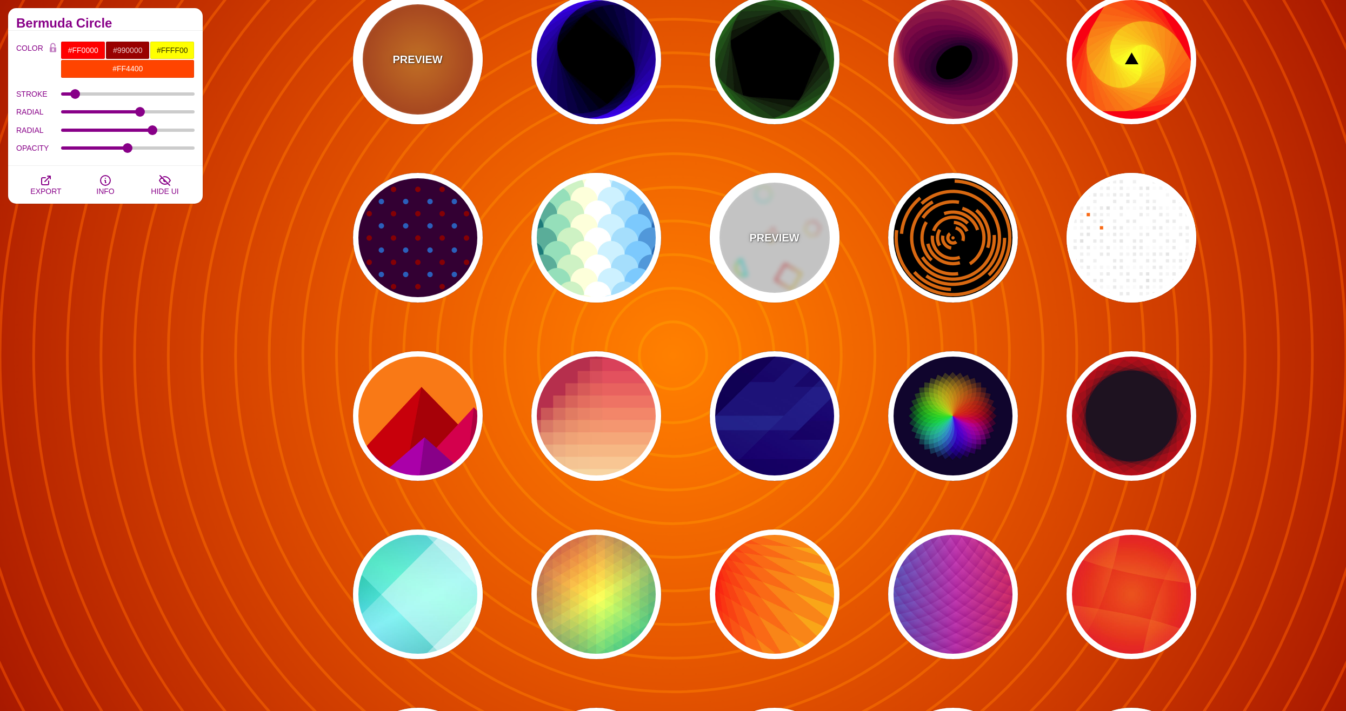
scroll to position [3189, 0]
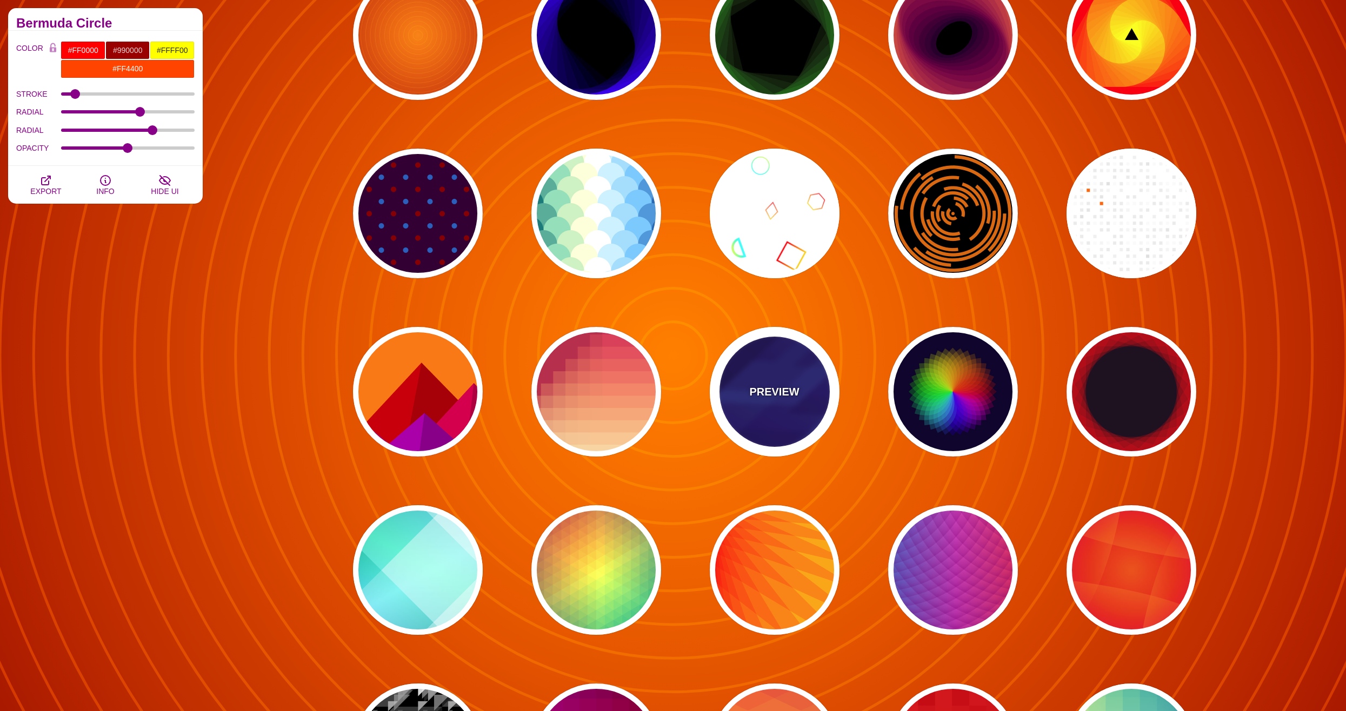
click at [747, 387] on div "PREVIEW" at bounding box center [775, 392] width 130 height 130
type input "#000044"
type input "#3388FF"
type input "#001188"
type input "0"
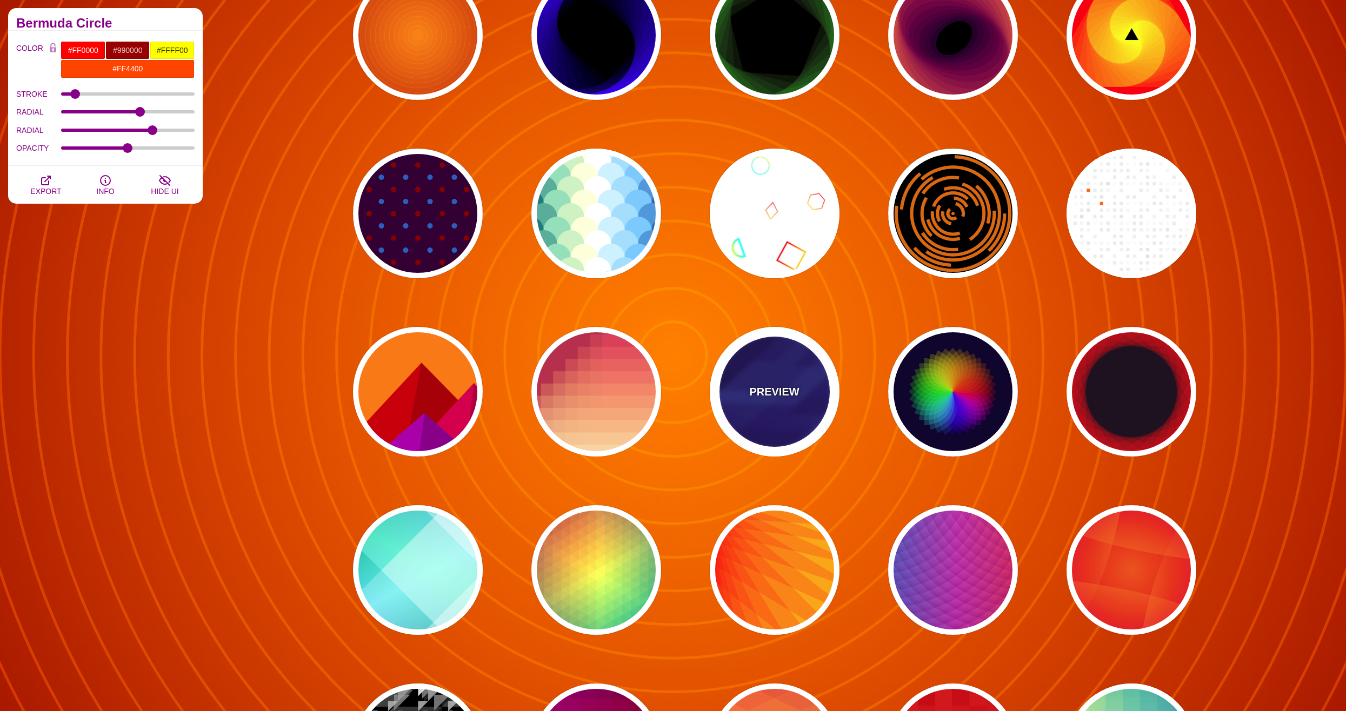
type input "0"
type input "0.3"
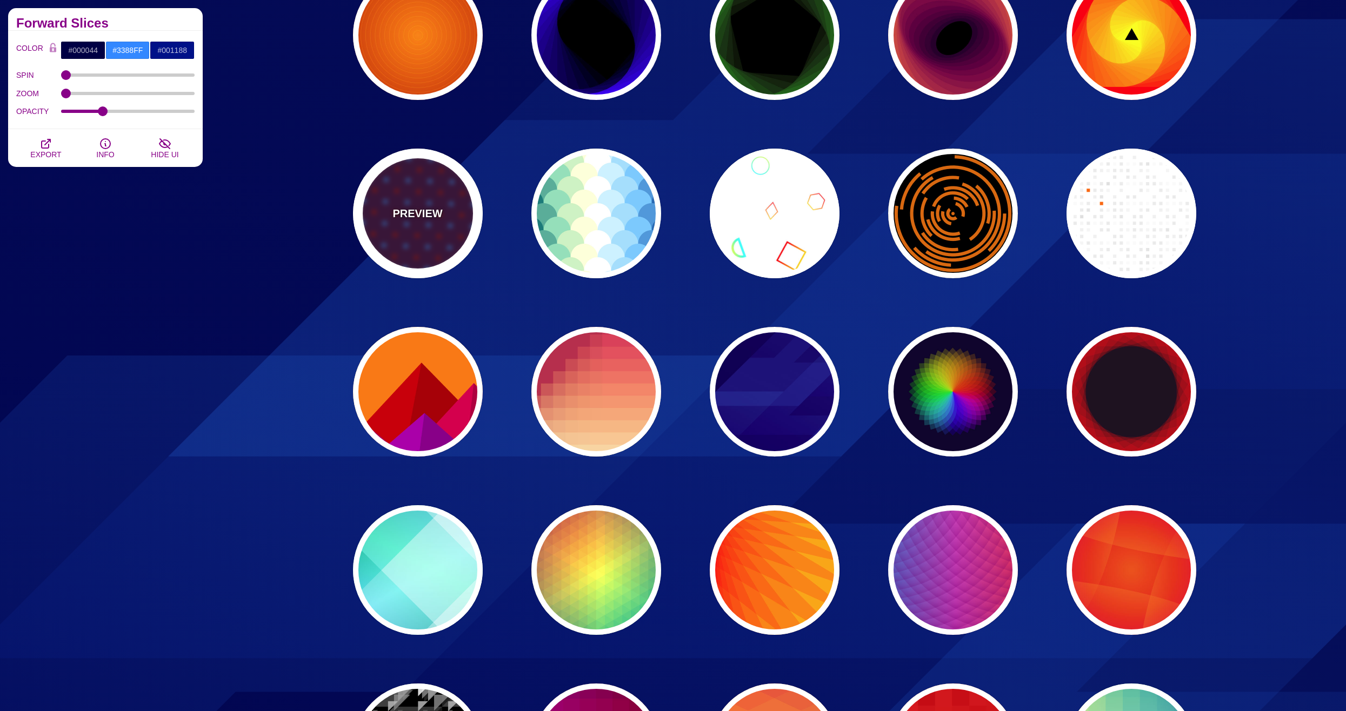
click at [447, 223] on div "PREVIEW" at bounding box center [418, 214] width 130 height 130
type input "#330033"
type input "#0066BB"
type input "#880000"
type input "90"
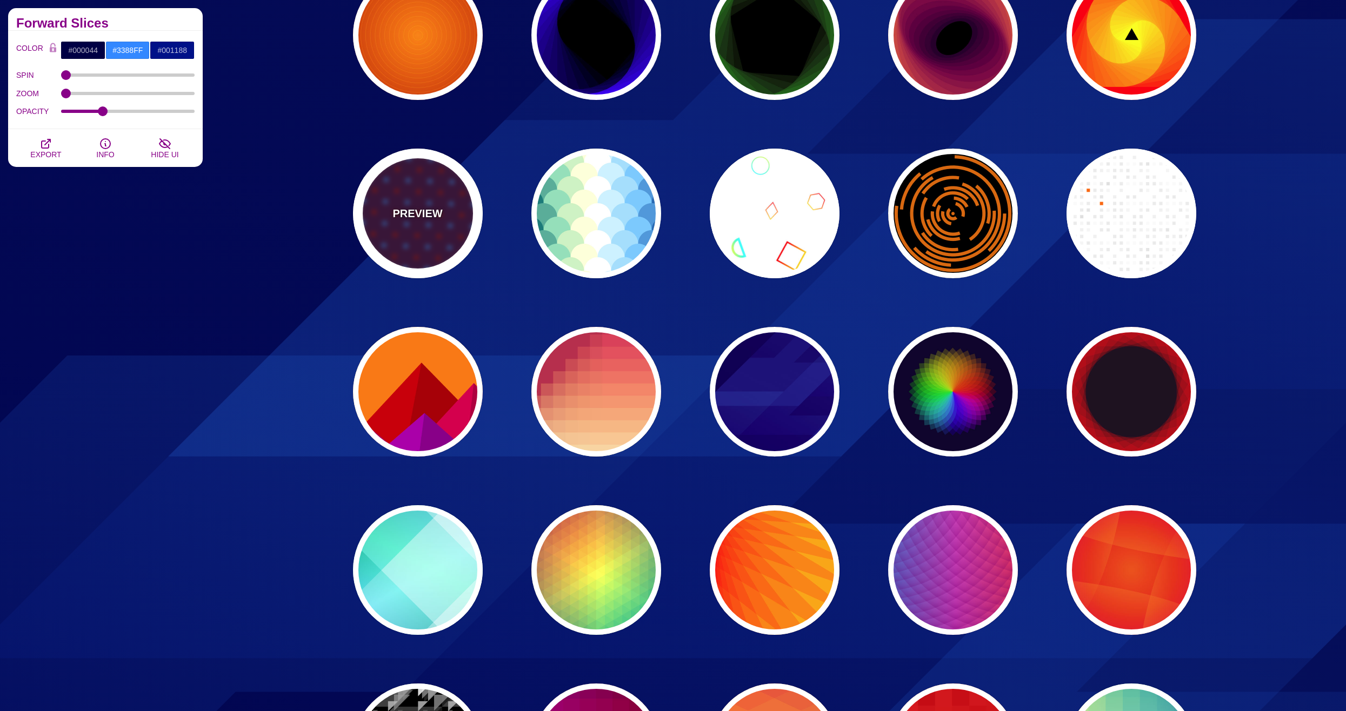
type input "10"
type input "1"
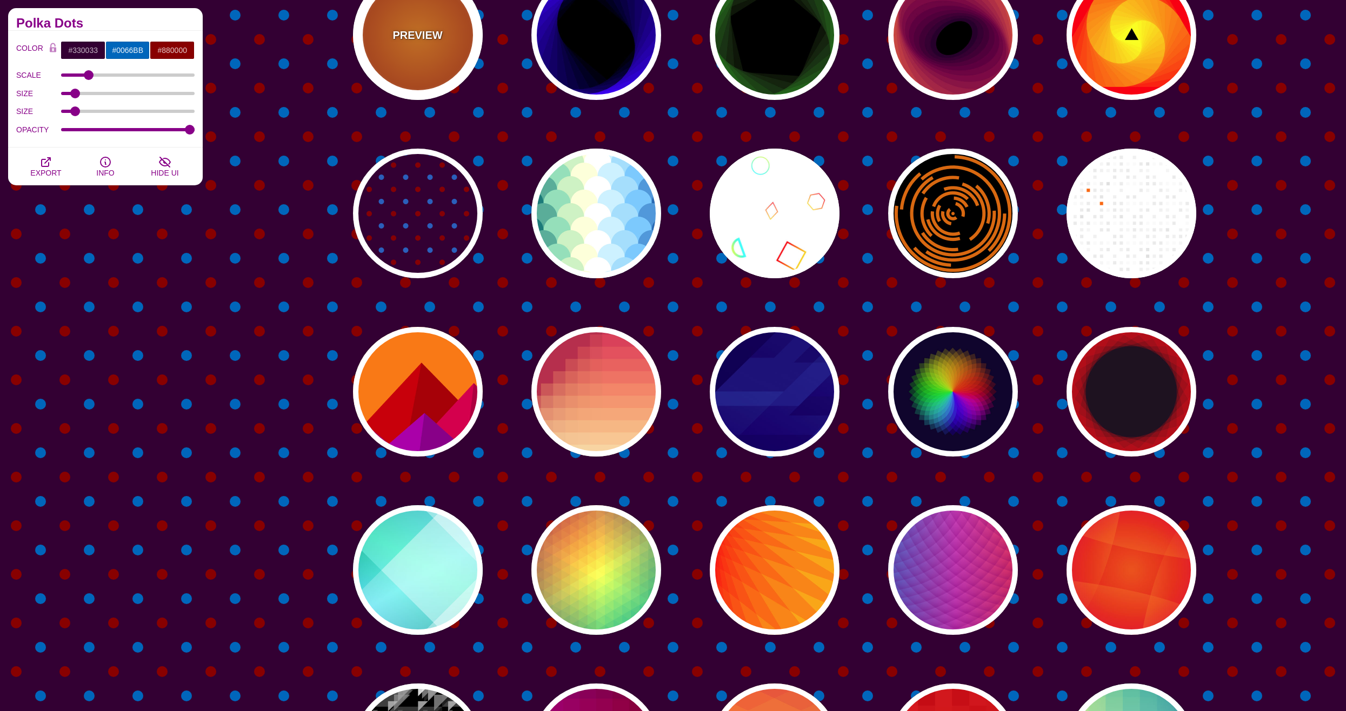
click at [438, 35] on p "PREVIEW" at bounding box center [417, 35] width 50 height 16
type input "#FF0000"
type input "#990000"
type input "#FFFF00"
type input "2"
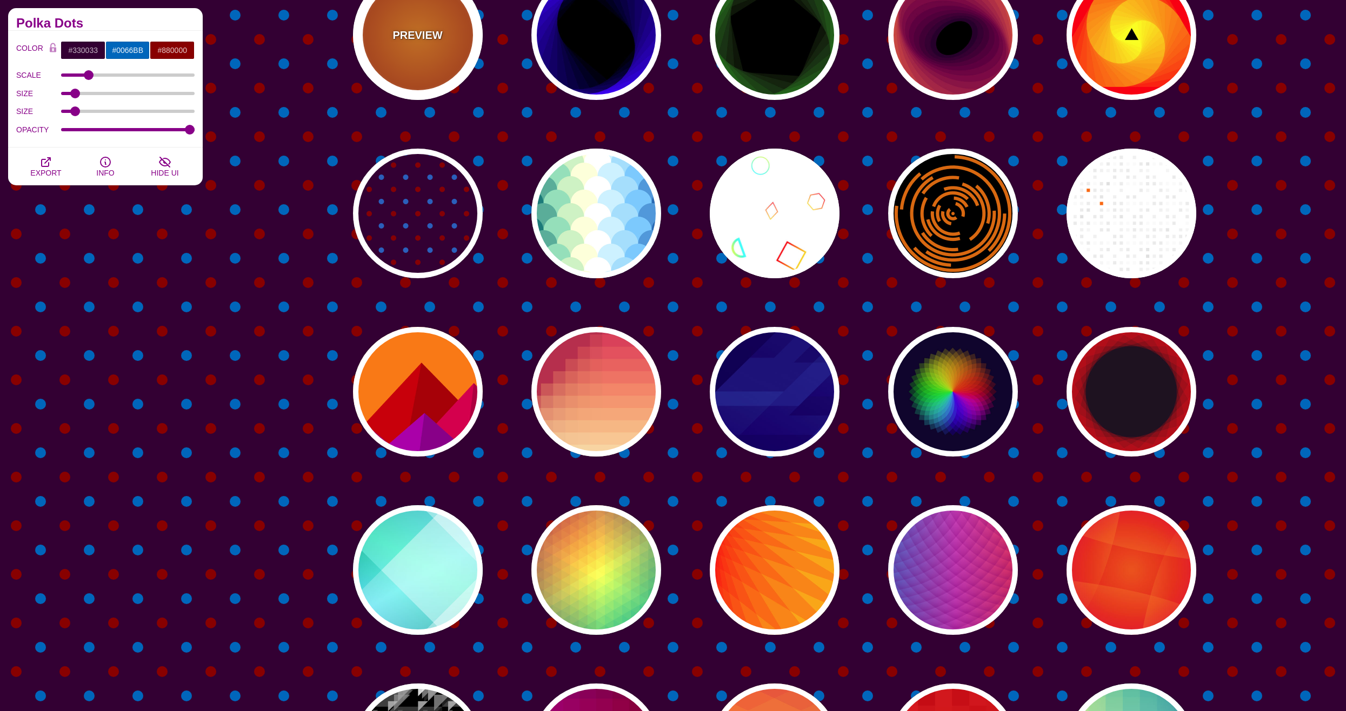
type input "60"
type input "70"
type input "0.5"
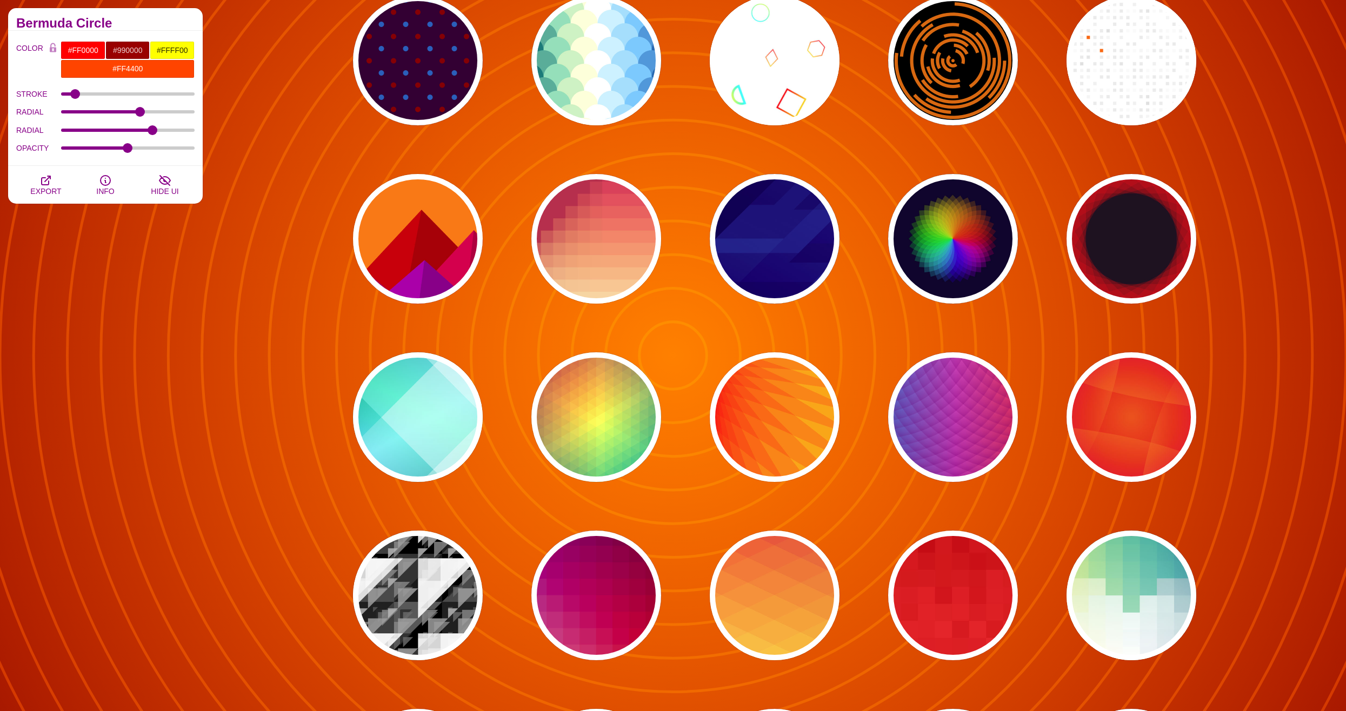
scroll to position [3351, 0]
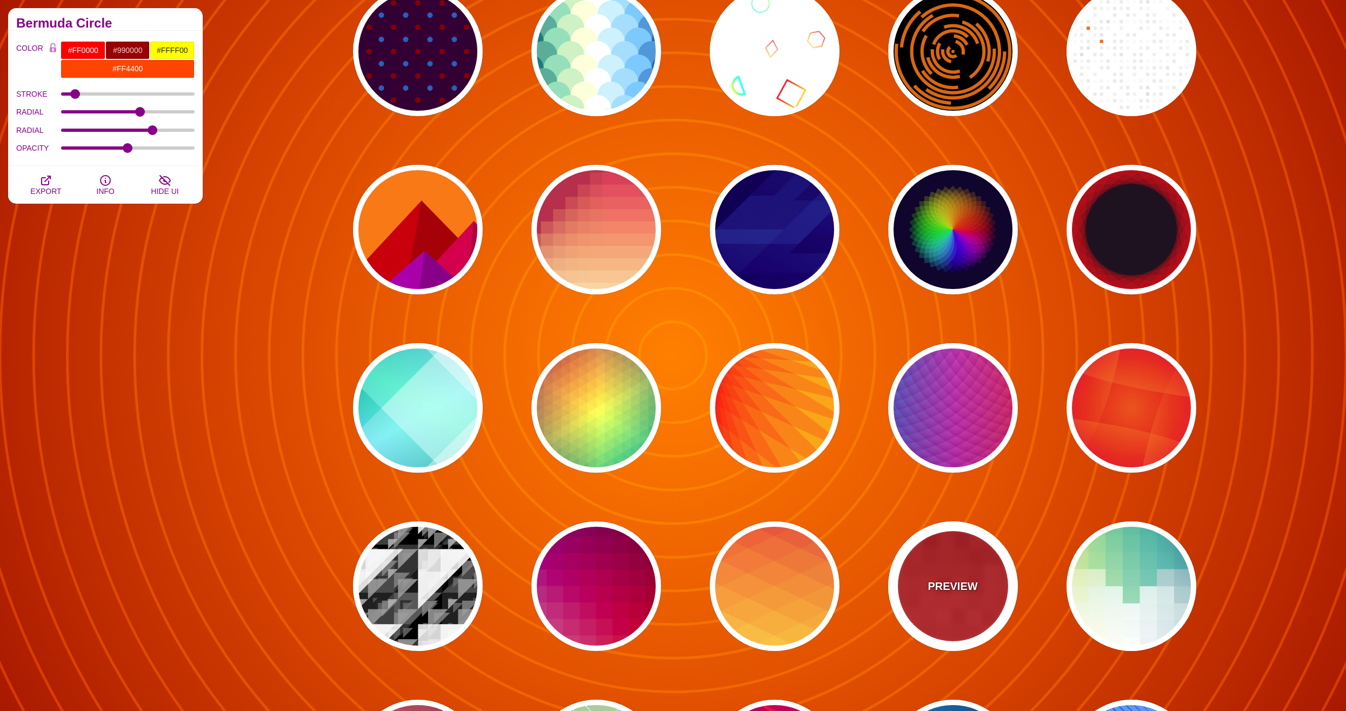
click at [960, 609] on div "PREVIEW" at bounding box center [953, 587] width 130 height 130
type input "#BB0000"
type input "#FF3333"
type input "0"
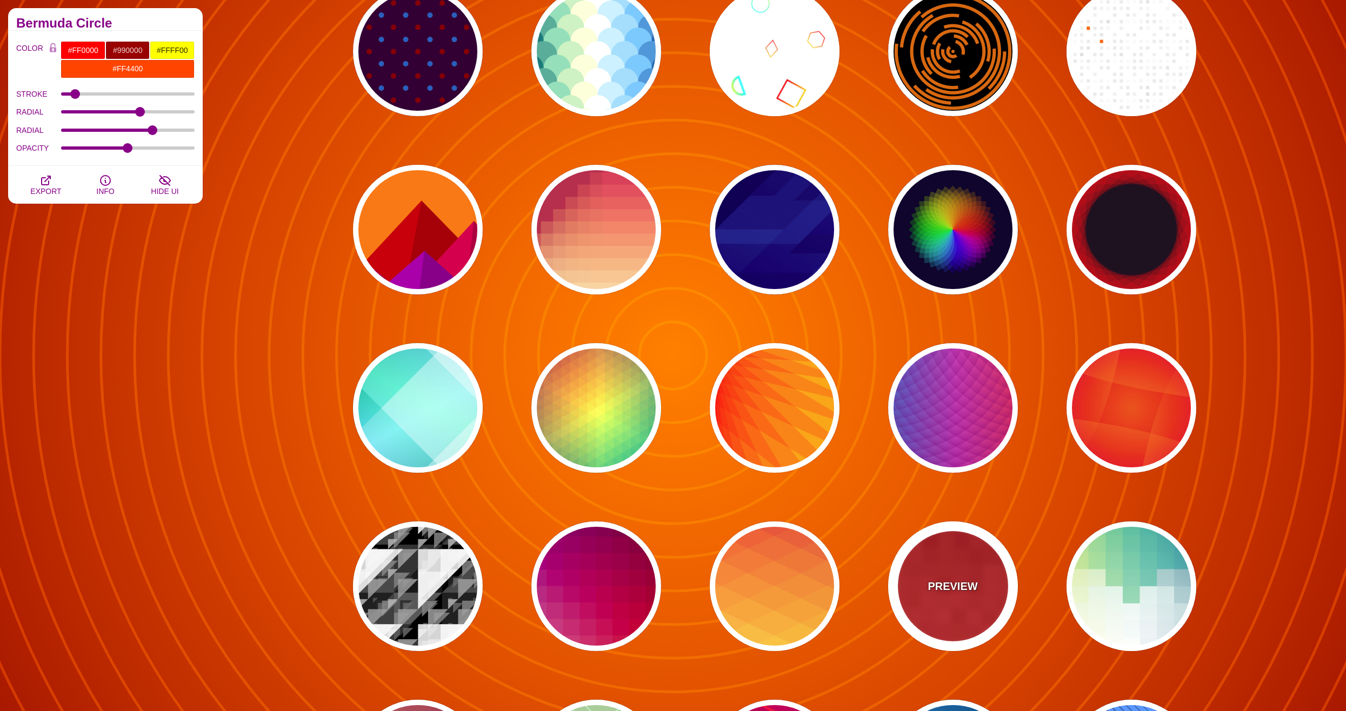
type input "100"
type input "0.5"
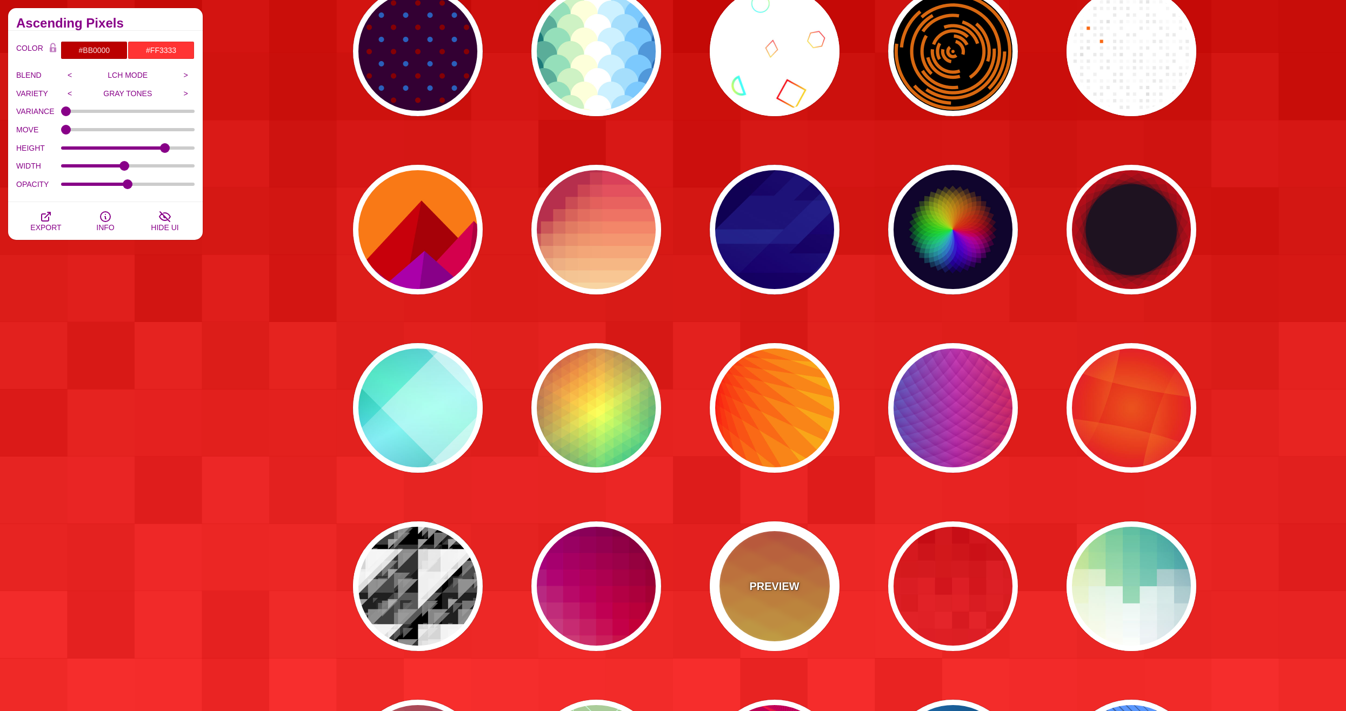
click at [734, 596] on div "PREVIEW" at bounding box center [775, 587] width 130 height 130
type input "#990088"
type input "#FFFFBB"
type input "#FF0000"
type input "#FFEE00"
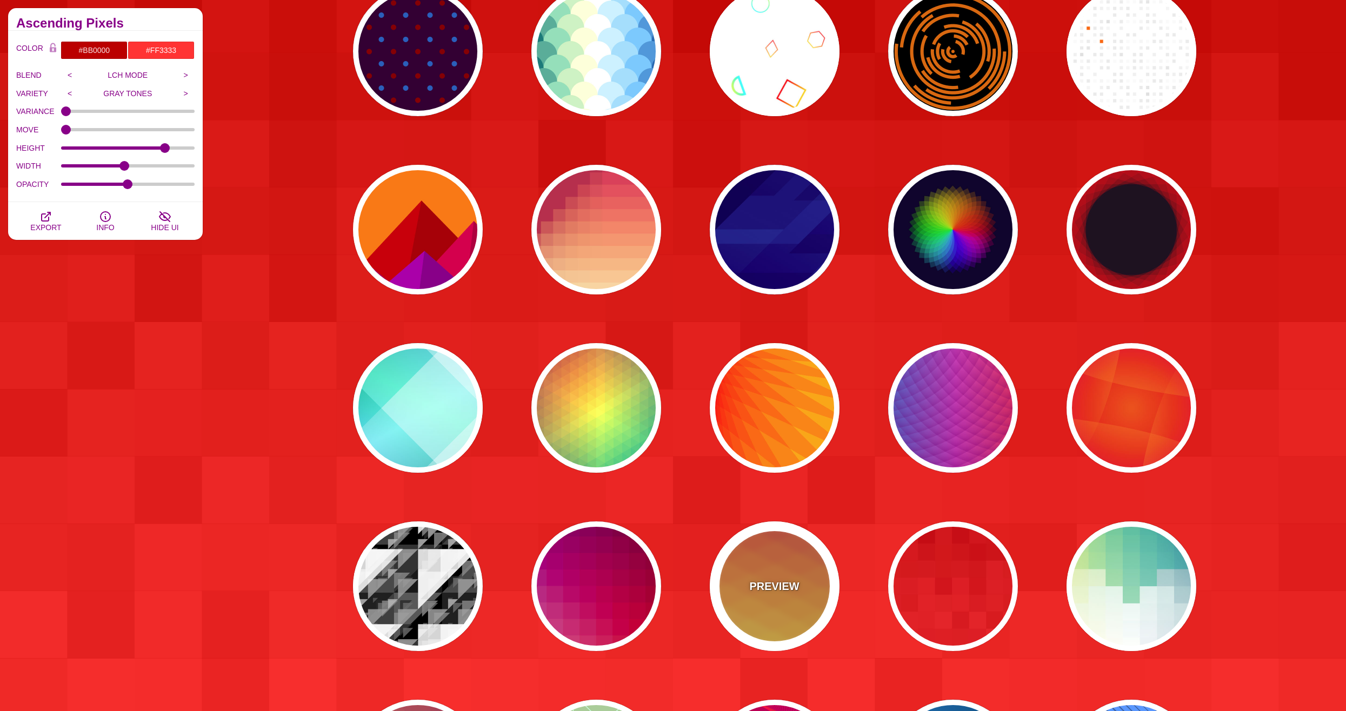
type input "#FFFFFF"
type input "0.5"
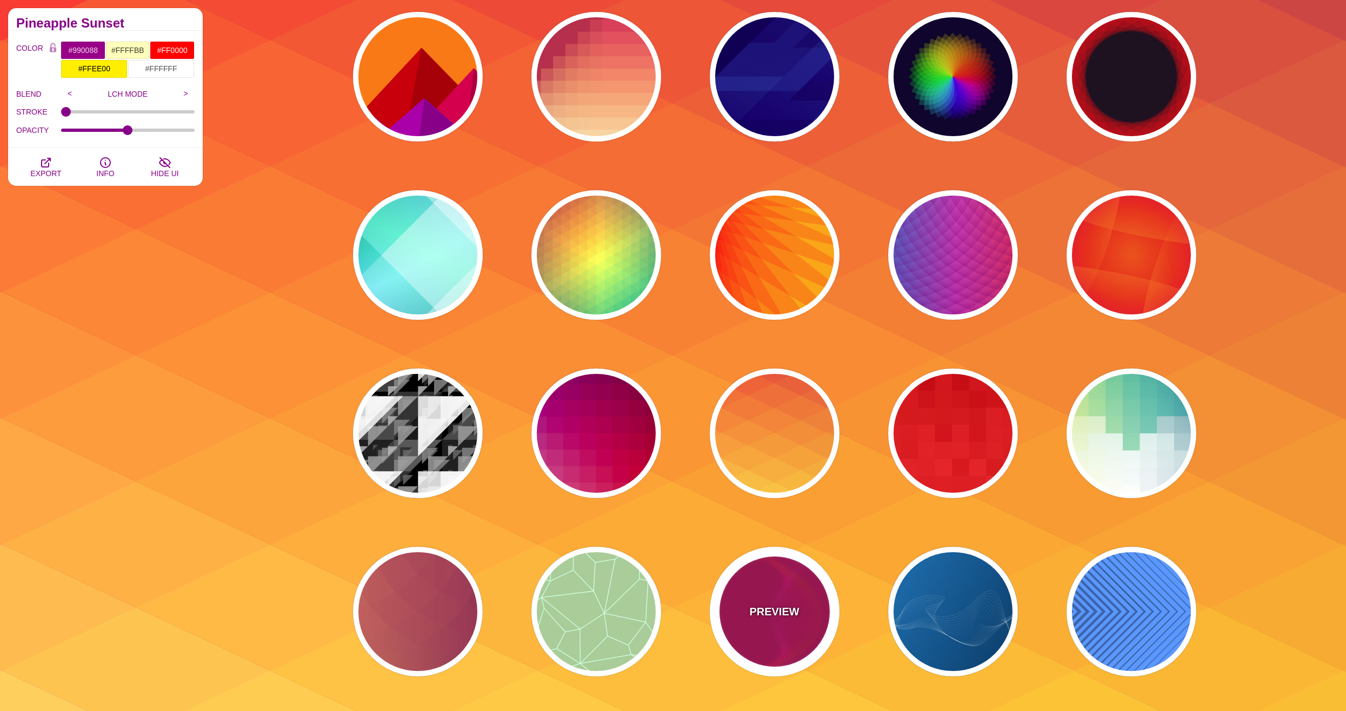
scroll to position [3675, 0]
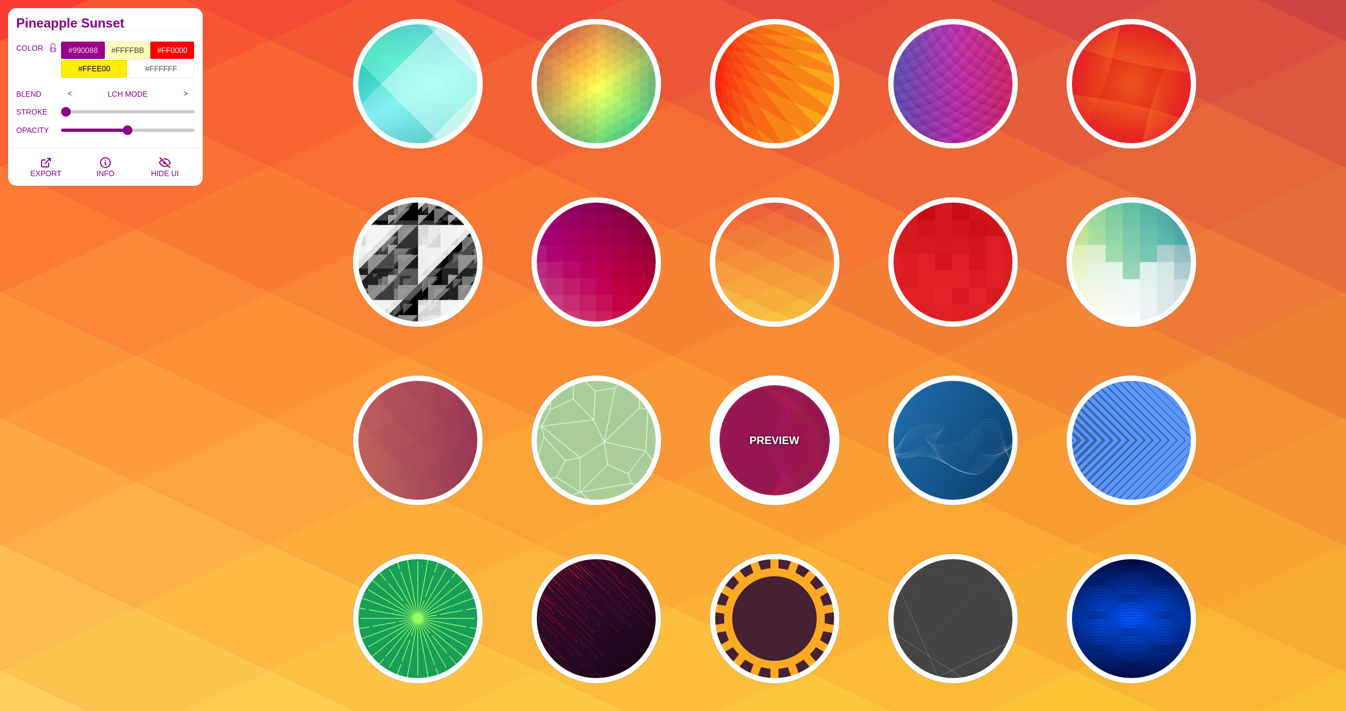
click at [743, 419] on div "PREVIEW" at bounding box center [775, 441] width 130 height 130
type input "#BB0055"
type input "#FF4400"
type input "#FF22BB"
type input "1"
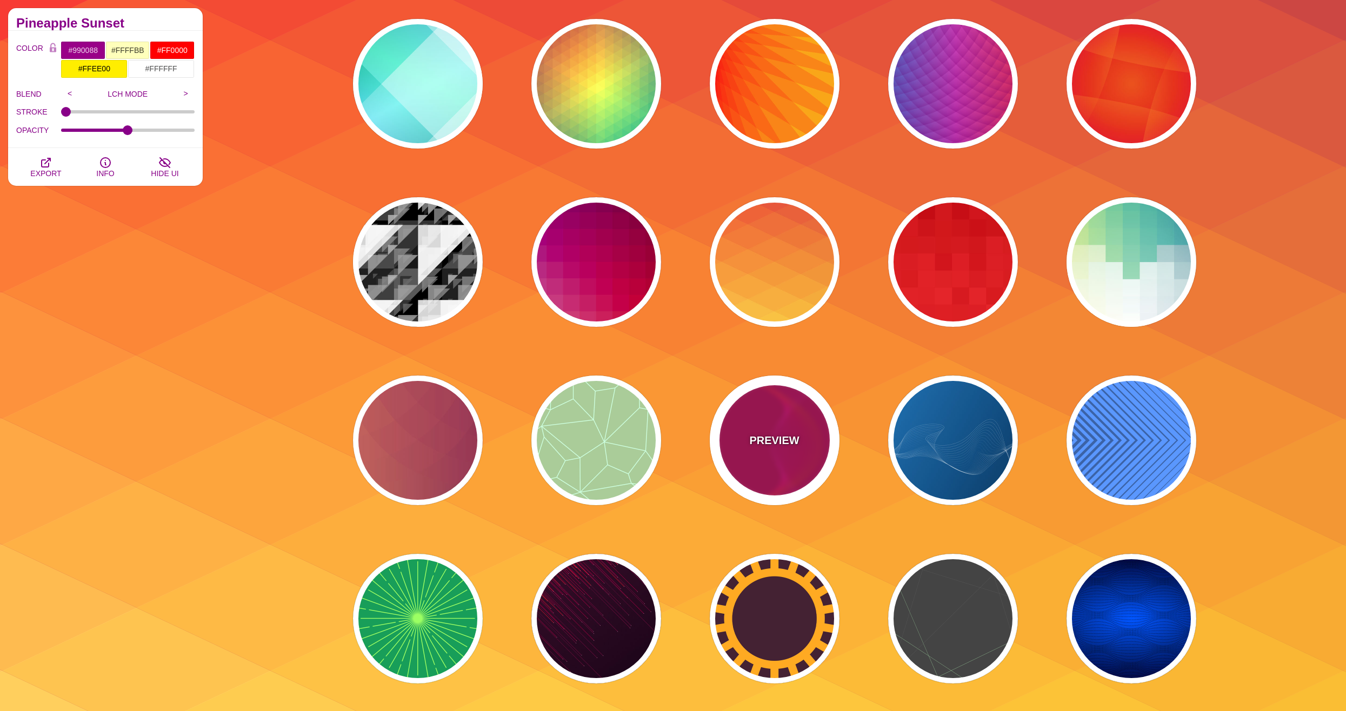
type input "1"
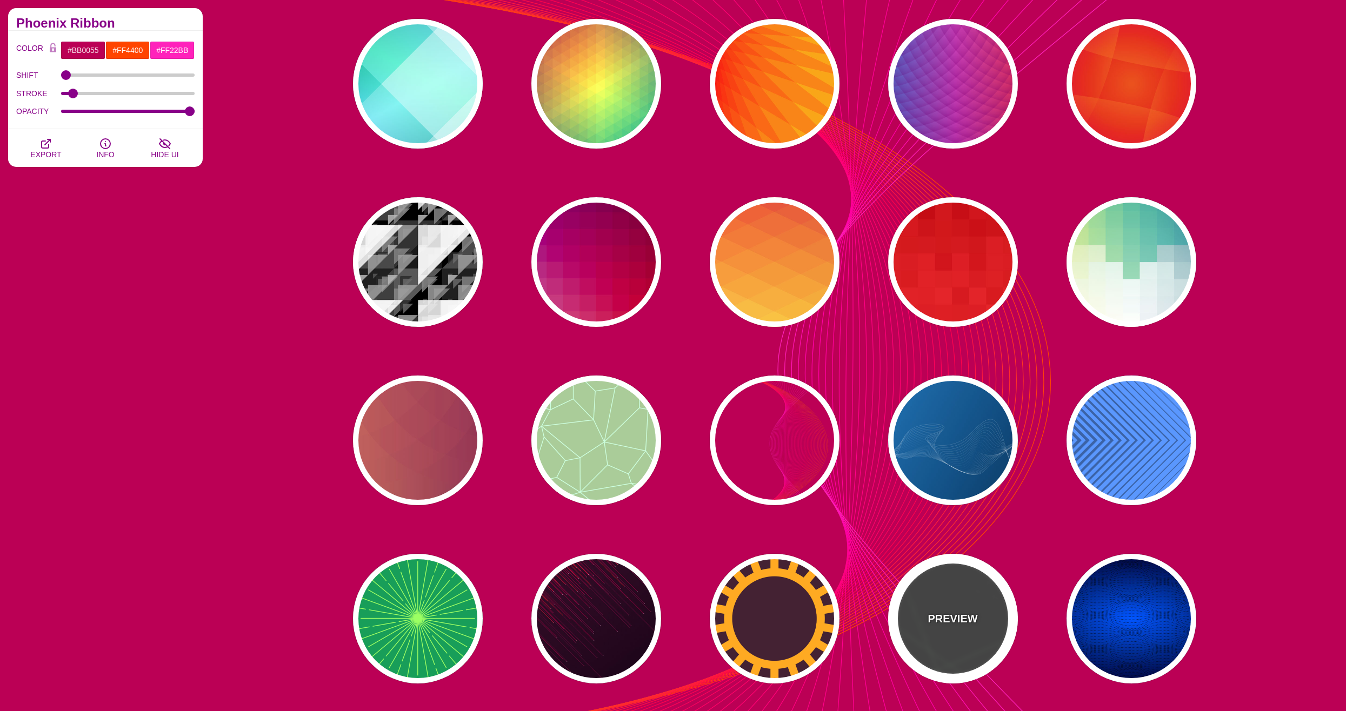
click at [957, 626] on p "PREVIEW" at bounding box center [952, 619] width 50 height 16
type input "#444444"
type input "#555555"
type input "#BBFFBB"
type input "1"
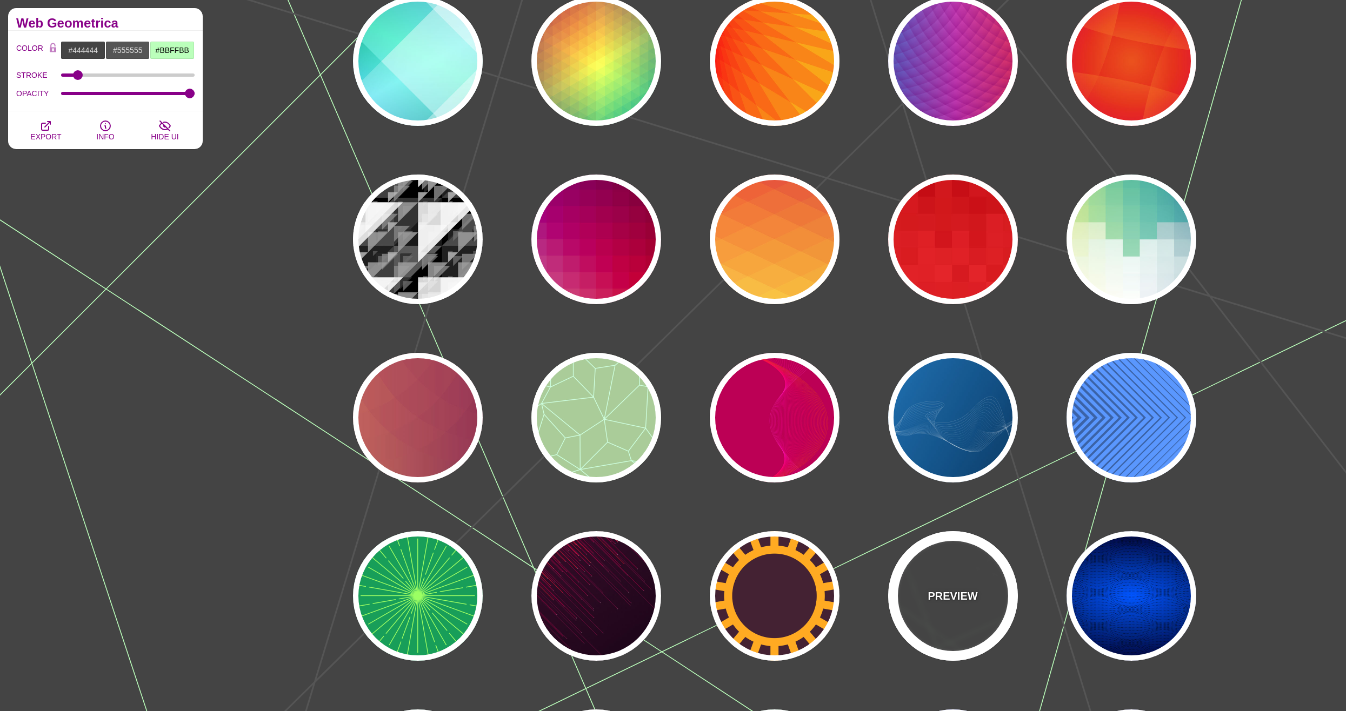
scroll to position [3783, 0]
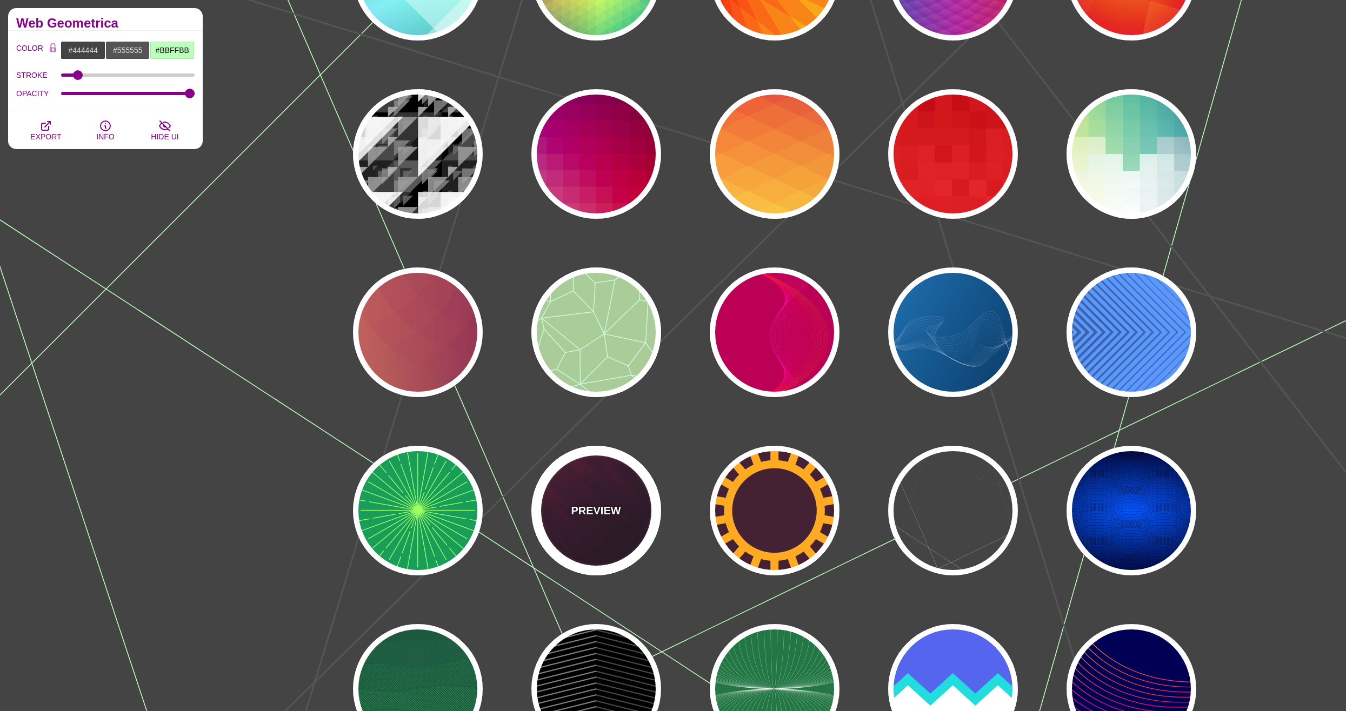
click at [594, 508] on p "PREVIEW" at bounding box center [596, 511] width 50 height 16
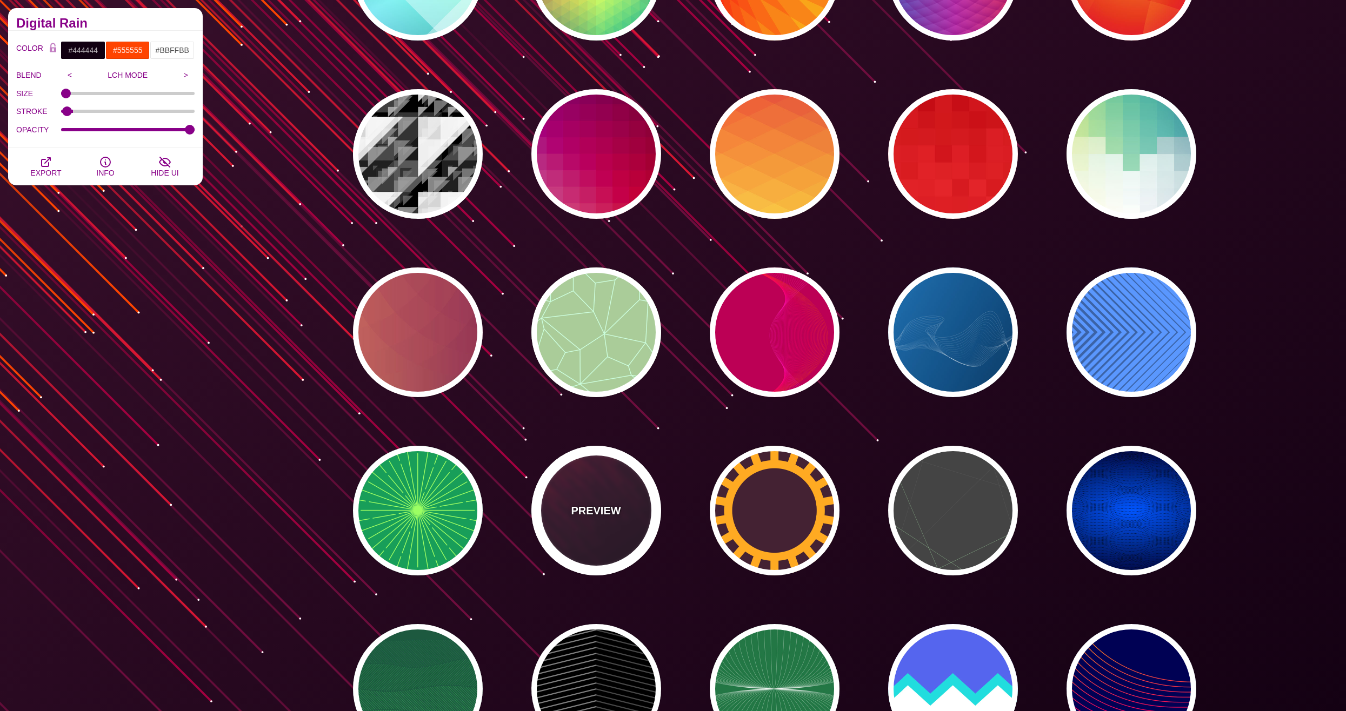
type input "#110011"
type input "#FF4400"
type input "#FFFFFF"
type input "2"
type input "5"
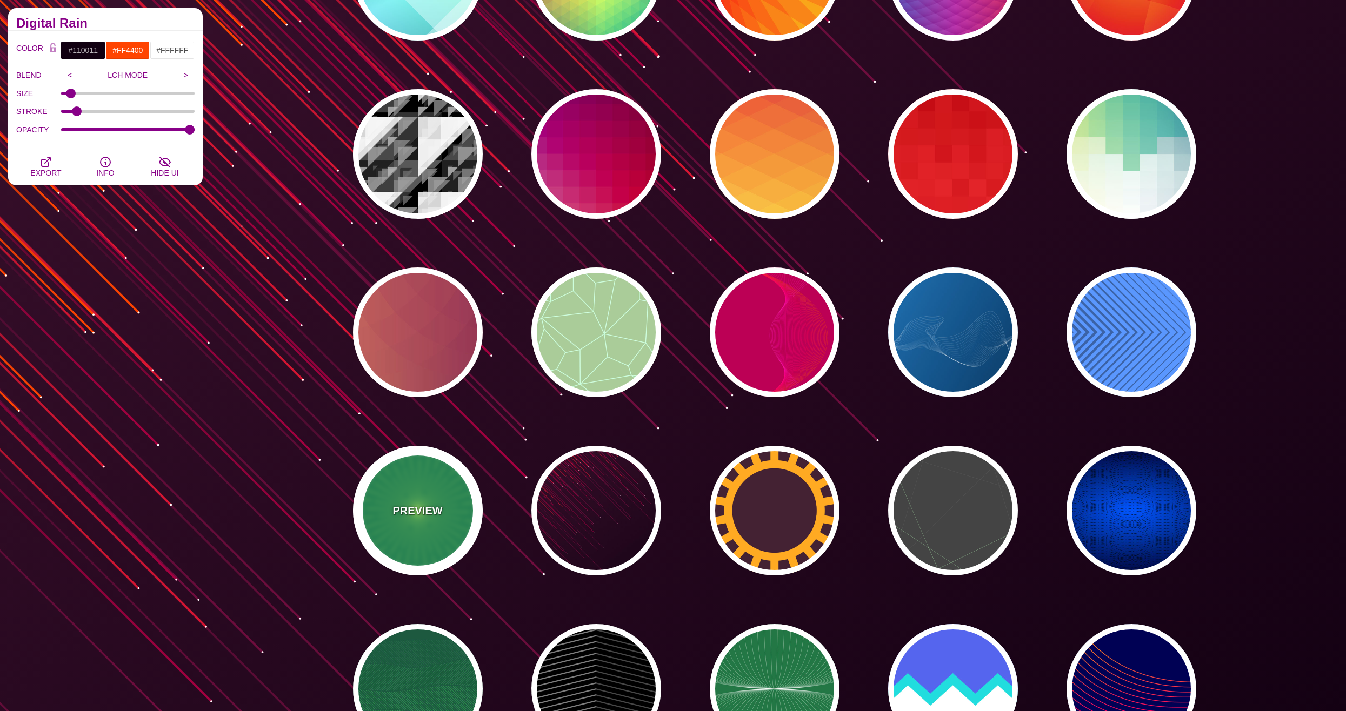
click at [399, 507] on p "PREVIEW" at bounding box center [417, 511] width 50 height 16
type input "#189E59"
type input "#9BFF63"
type input "0"
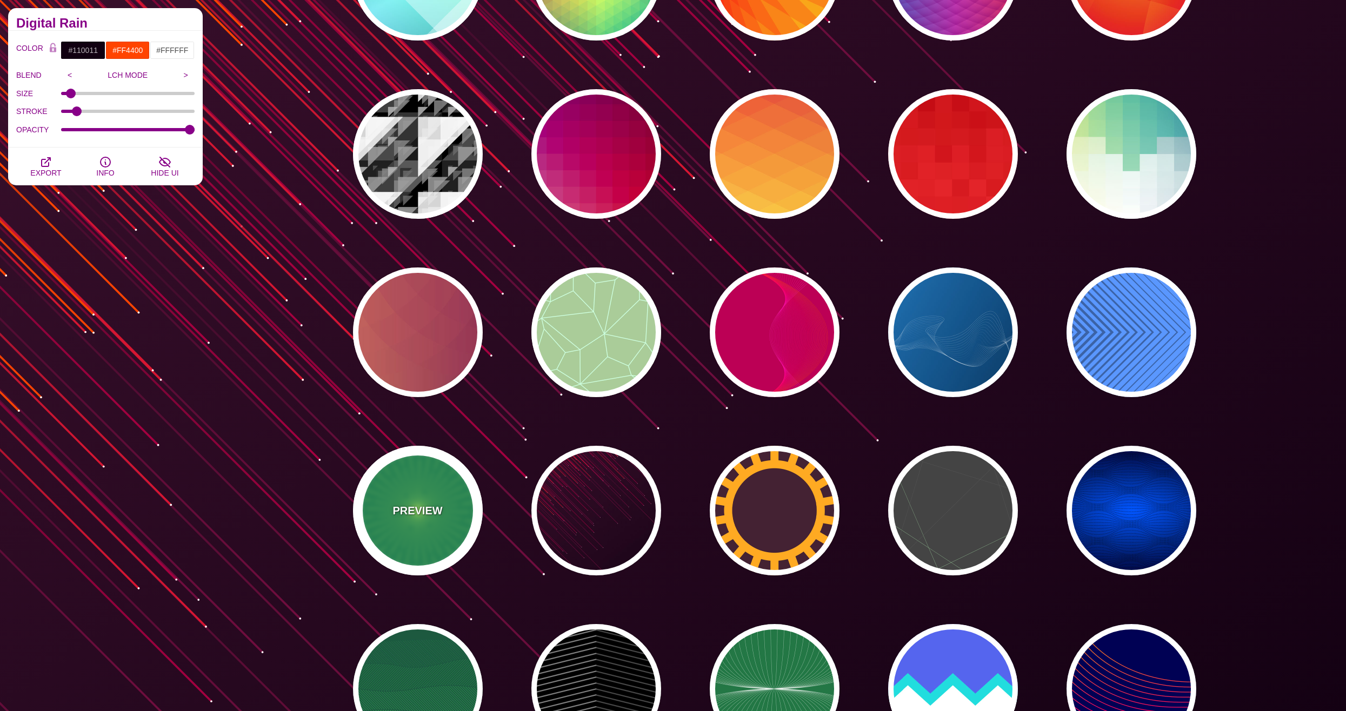
type input "0"
type input "5"
type input "1"
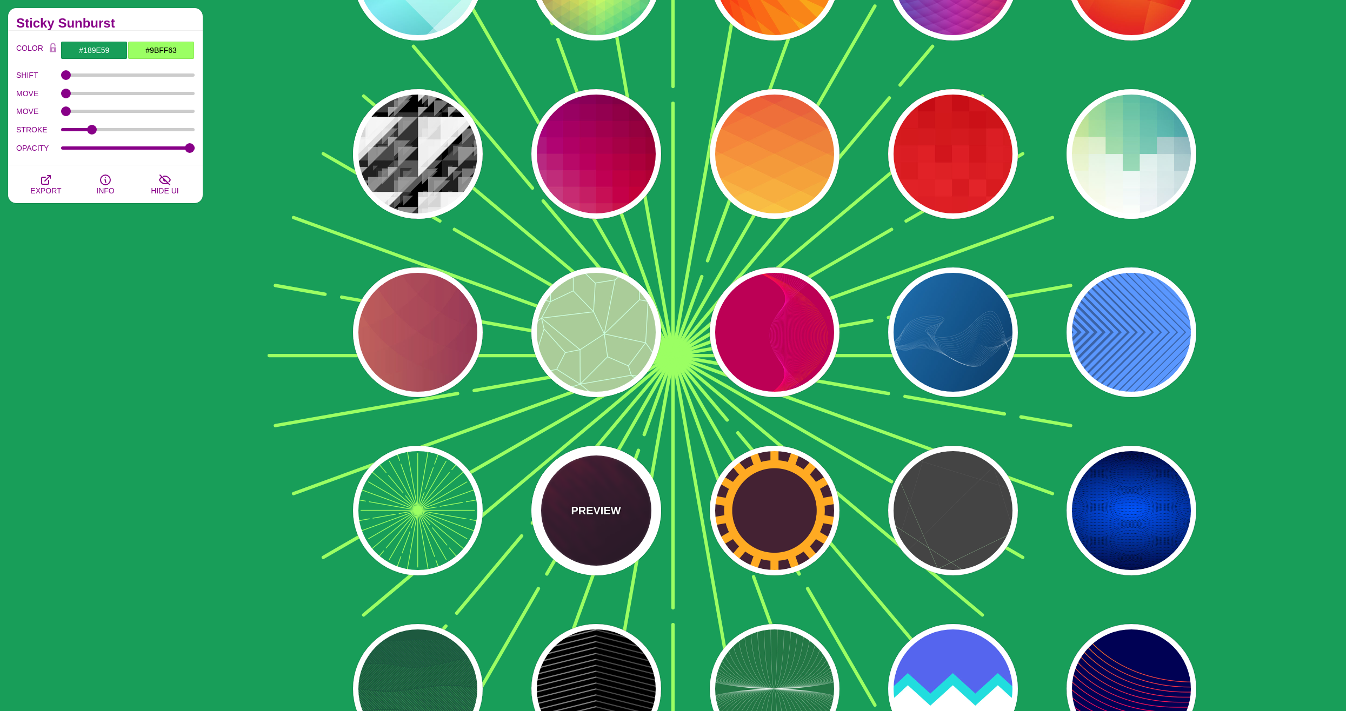
click at [625, 511] on div "PREVIEW" at bounding box center [596, 511] width 130 height 130
type input "#110011"
type input "#FF4400"
type input "2"
type input "5"
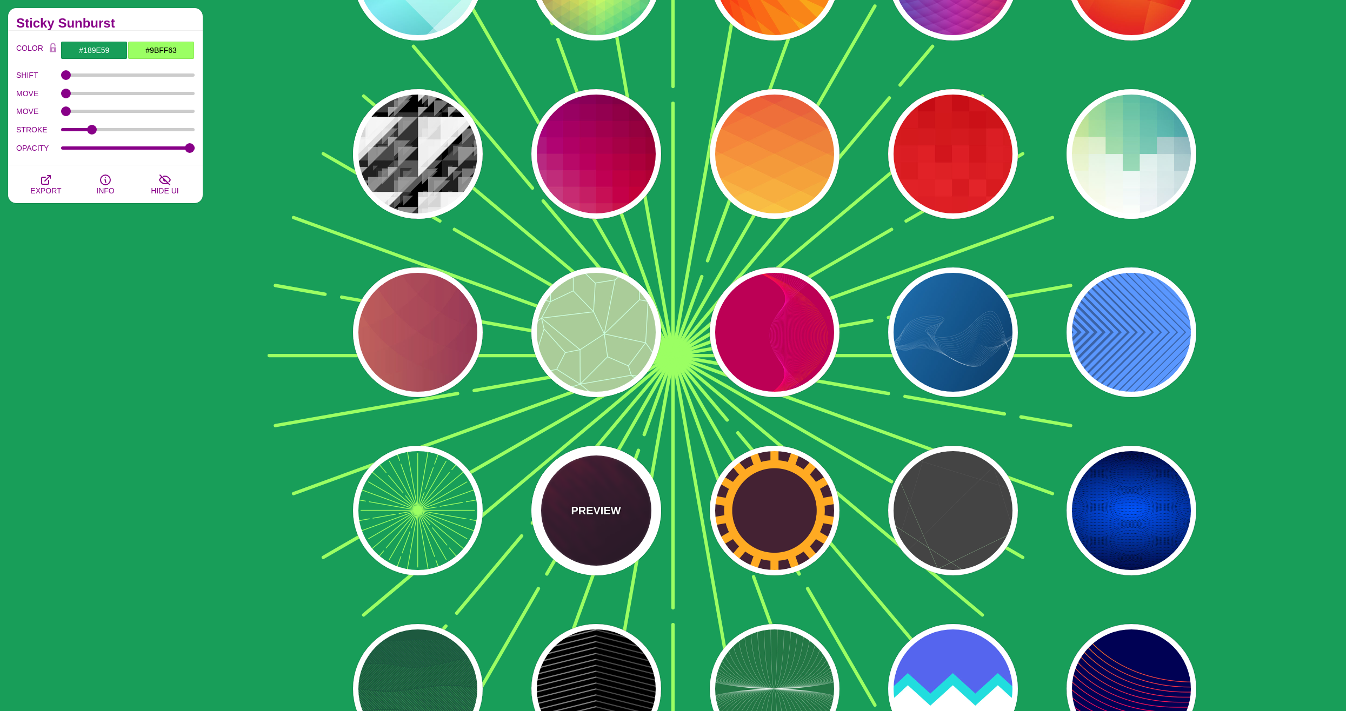
type input "1"
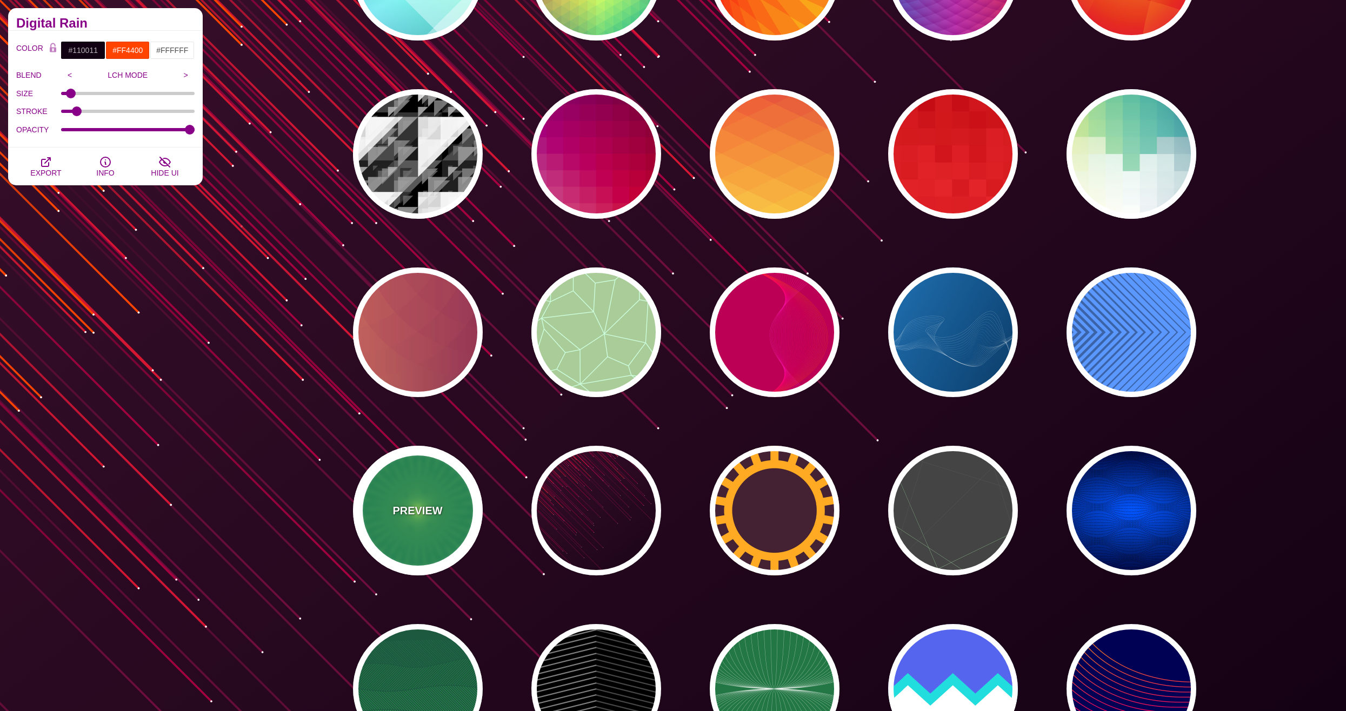
click at [373, 518] on div "PREVIEW" at bounding box center [418, 511] width 130 height 130
type input "#189E59"
type input "#9BFF63"
type input "0"
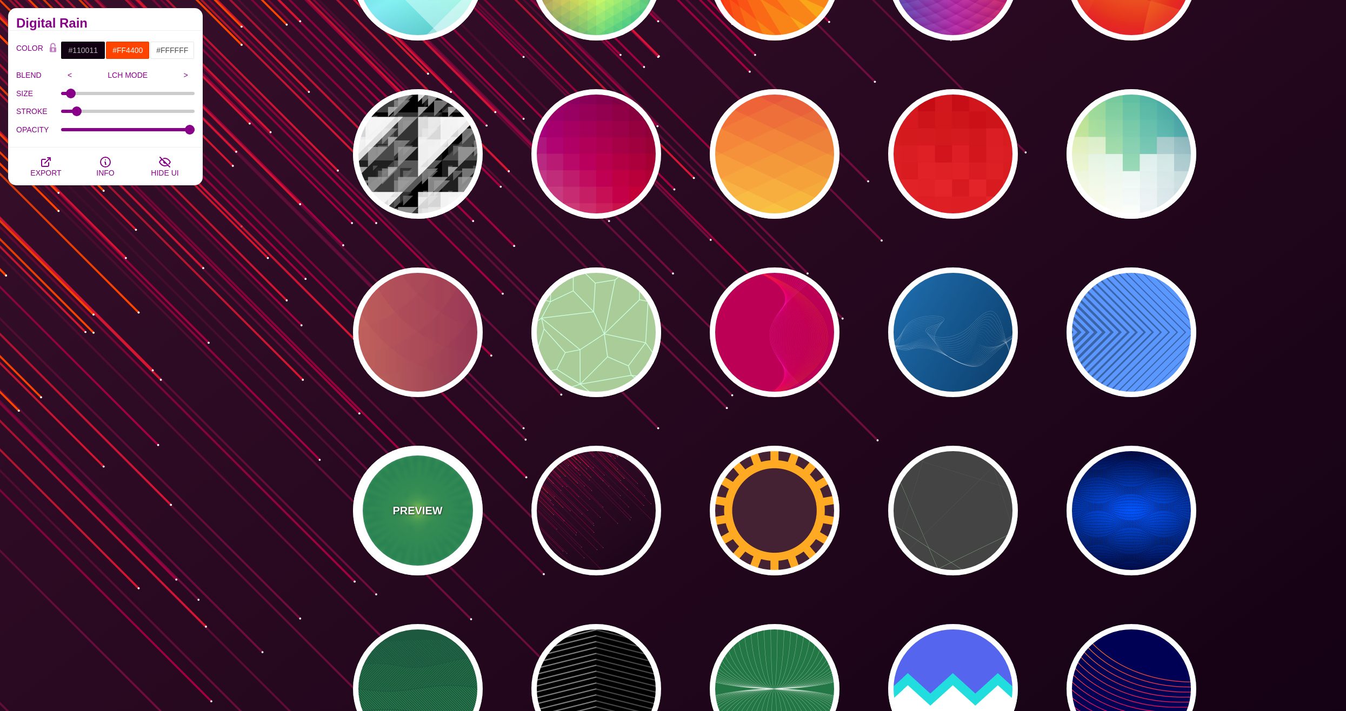
type input "0"
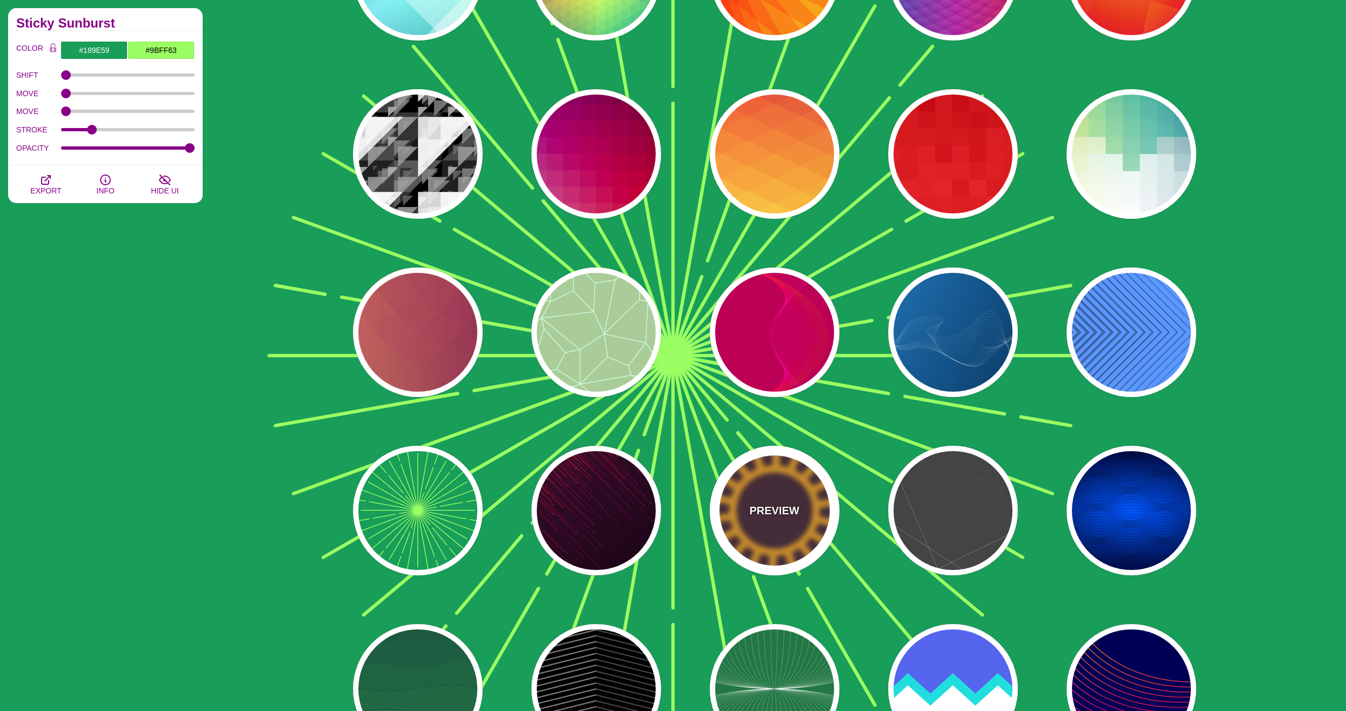
click at [739, 526] on div "PREVIEW" at bounding box center [775, 511] width 130 height 130
type input "#442233"
type input "#FFAA22"
type input "200"
type input "35"
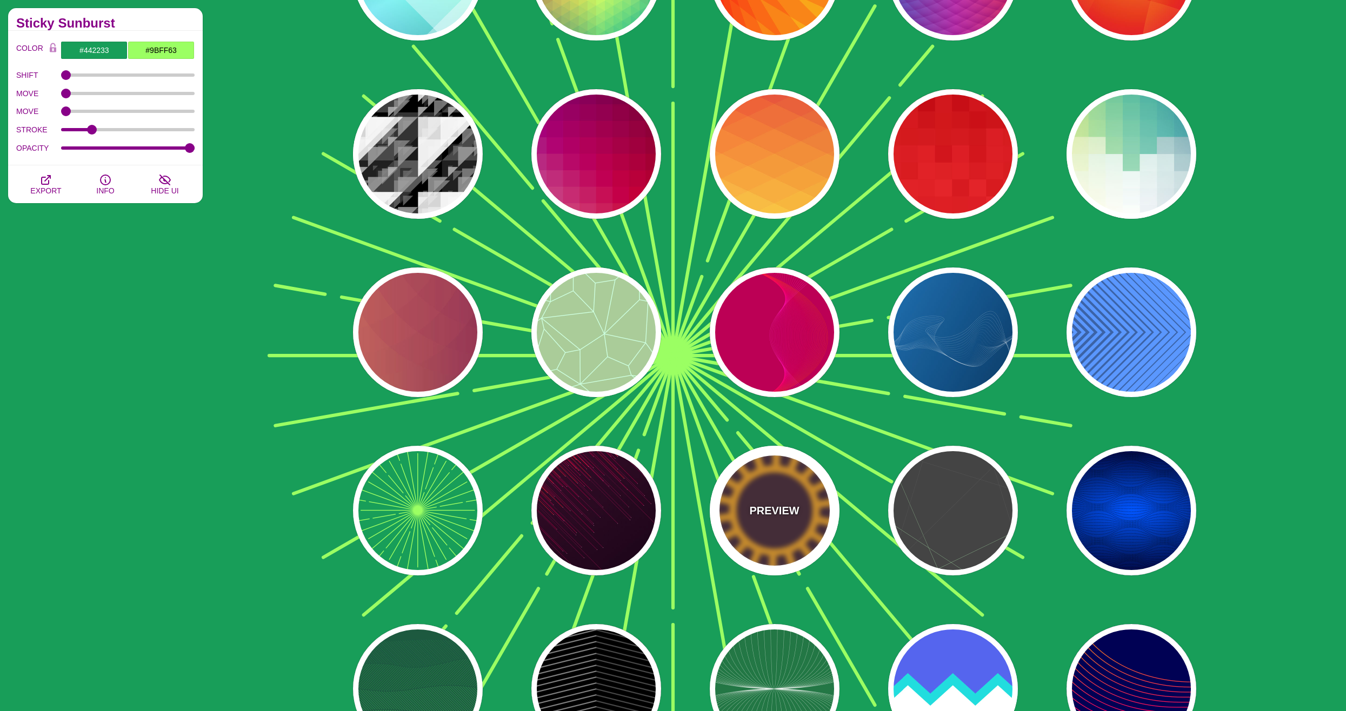
type input "1"
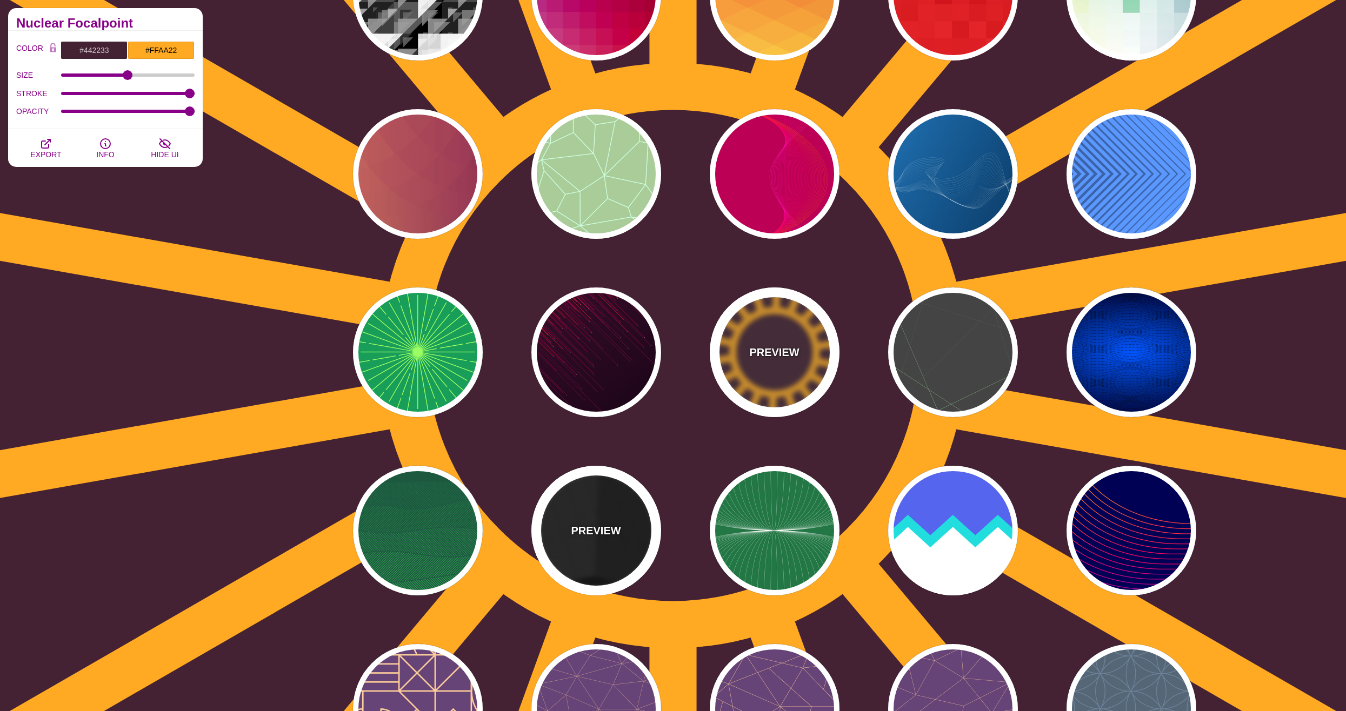
scroll to position [3945, 0]
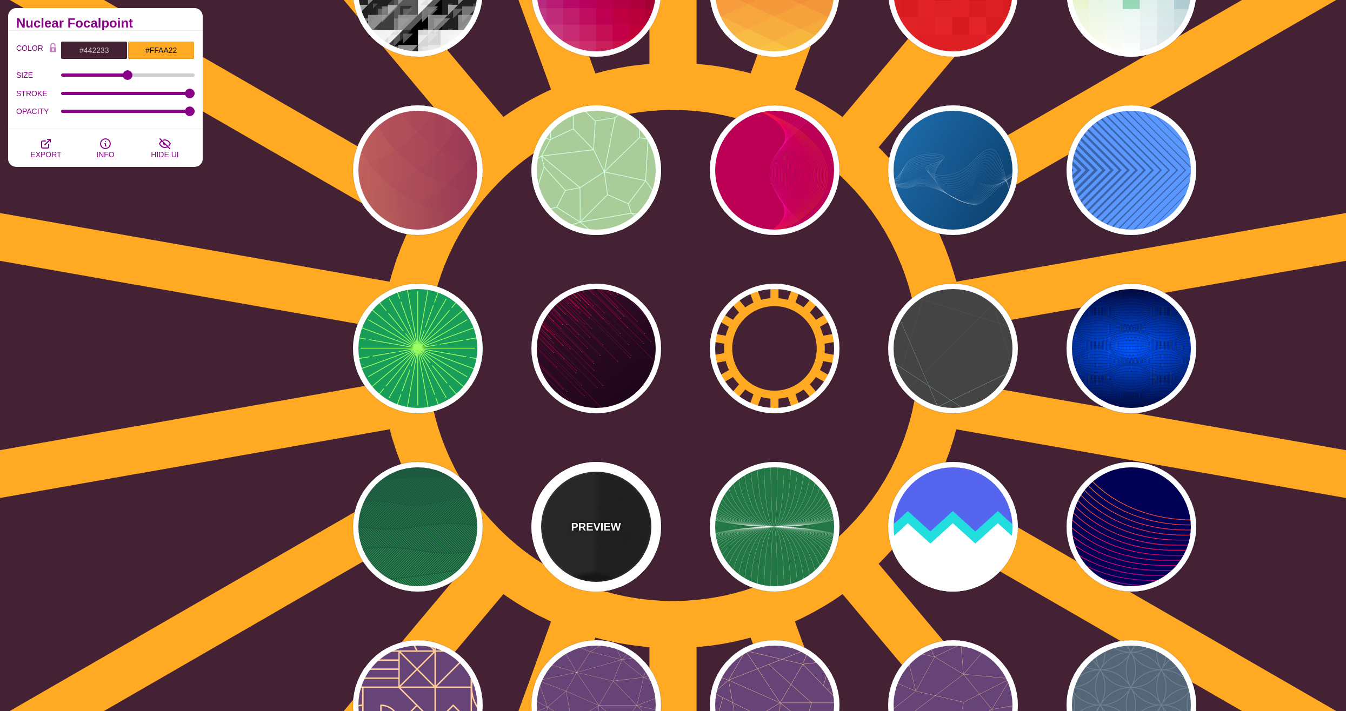
click at [618, 516] on div "PREVIEW" at bounding box center [596, 527] width 130 height 130
type input "#000000"
type input "#333333"
type input "#666666"
type input "0"
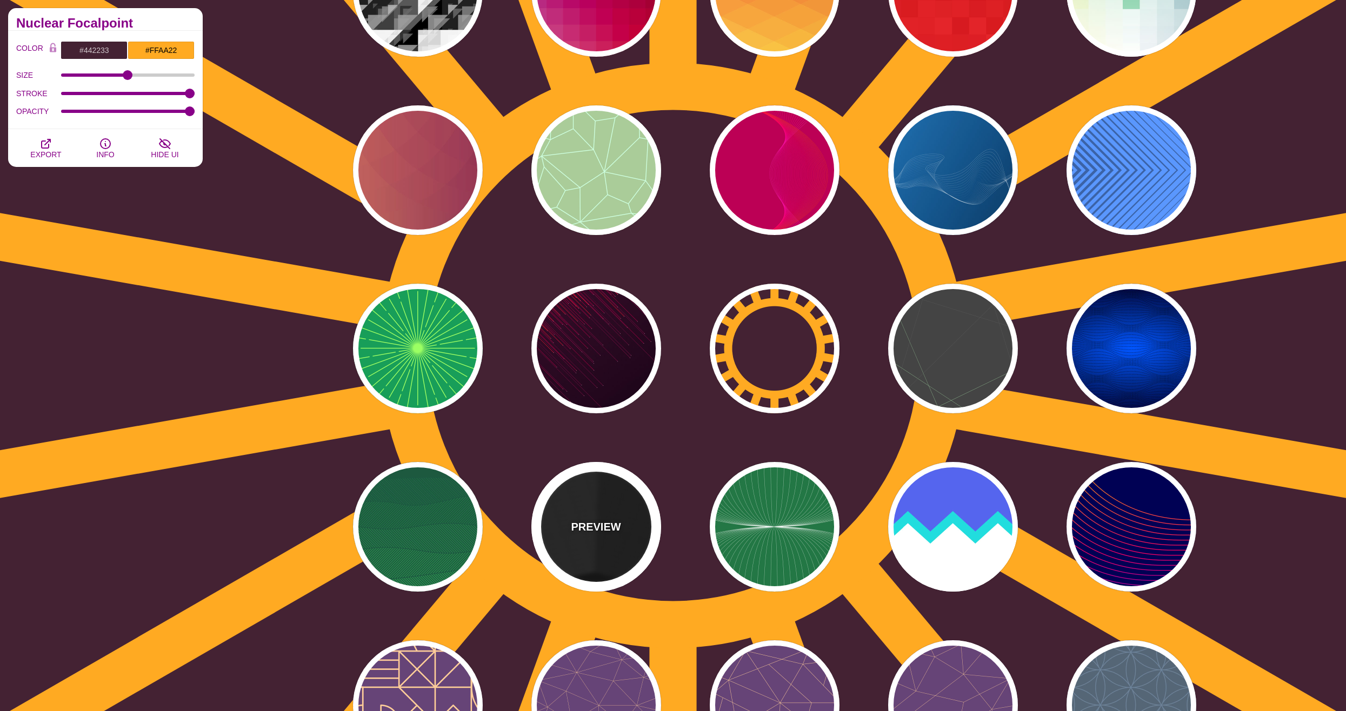
type input "0"
type input "10"
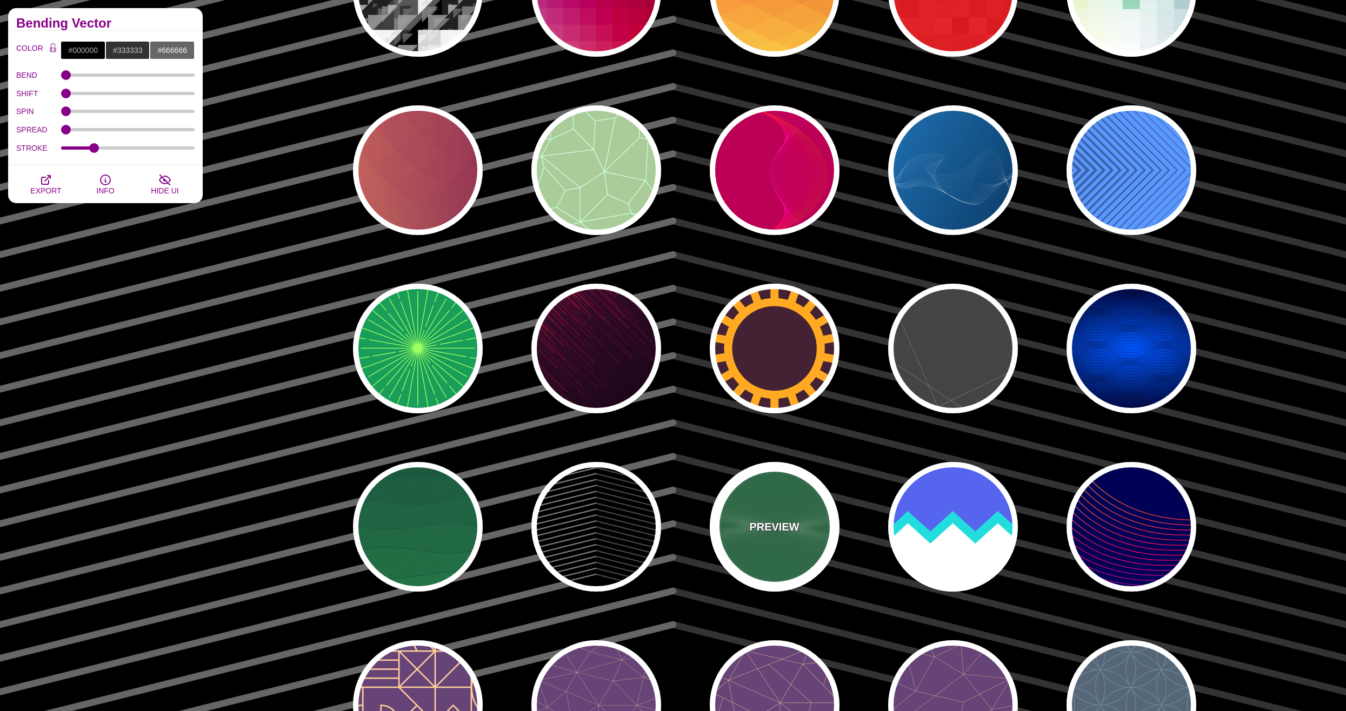
click at [790, 535] on div "PREVIEW" at bounding box center [775, 527] width 130 height 130
type input "#227744"
type input "#DDFFCC"
type input "#FFFFFF"
type input "1"
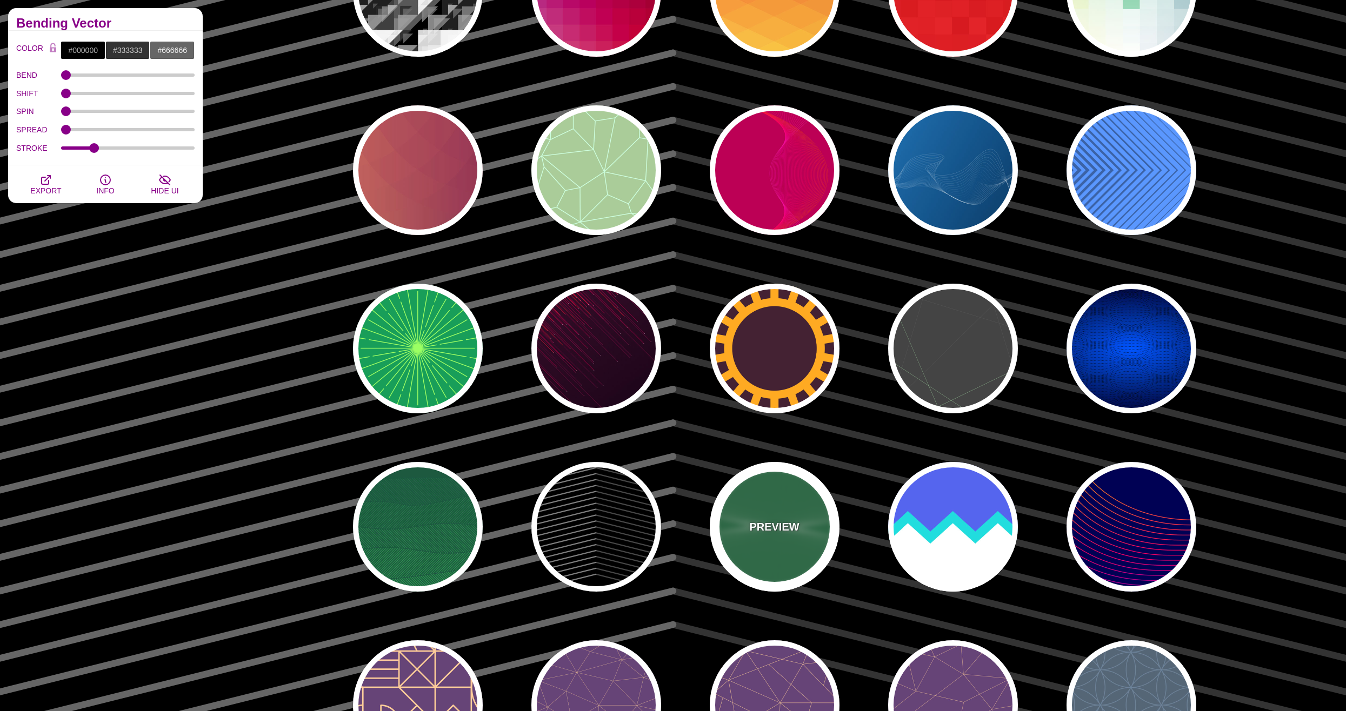
type input "0"
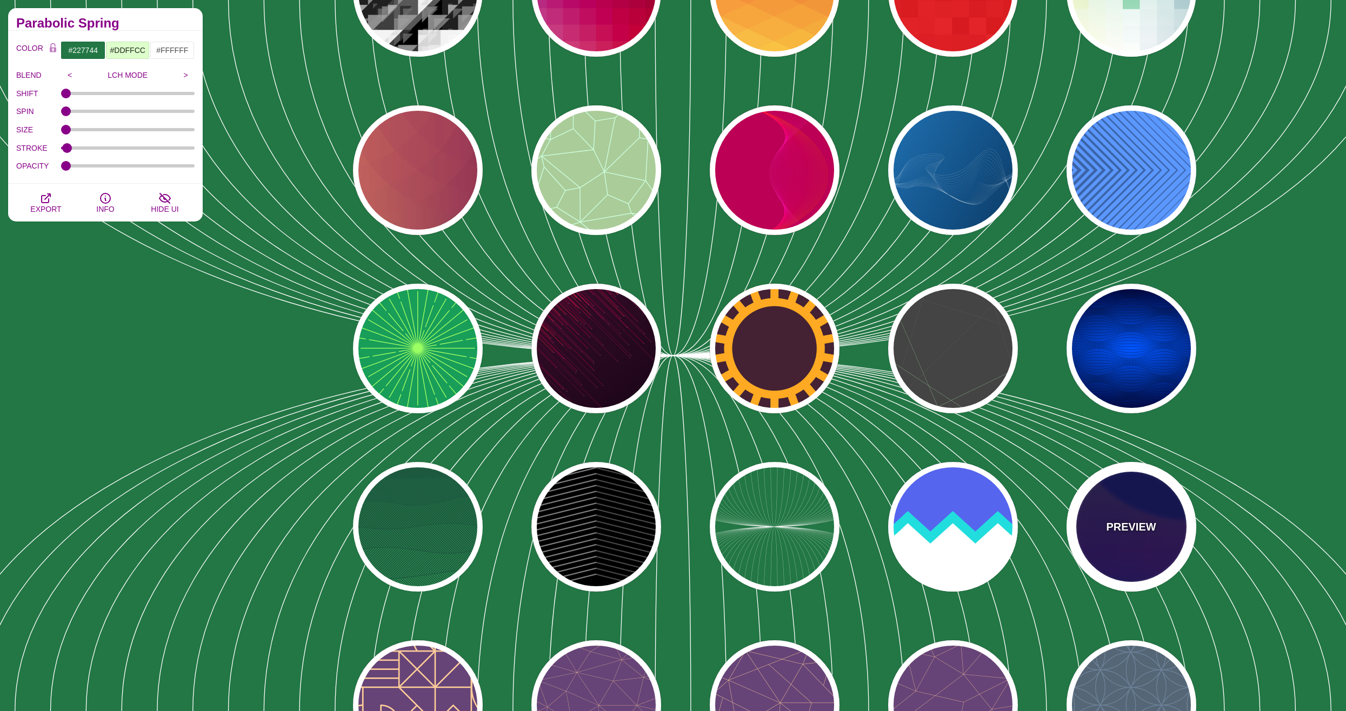
click at [1098, 530] on div "PREVIEW" at bounding box center [1131, 527] width 130 height 130
type input "#000055"
type input "#FFBB00"
type input "#0000FF"
type input "1"
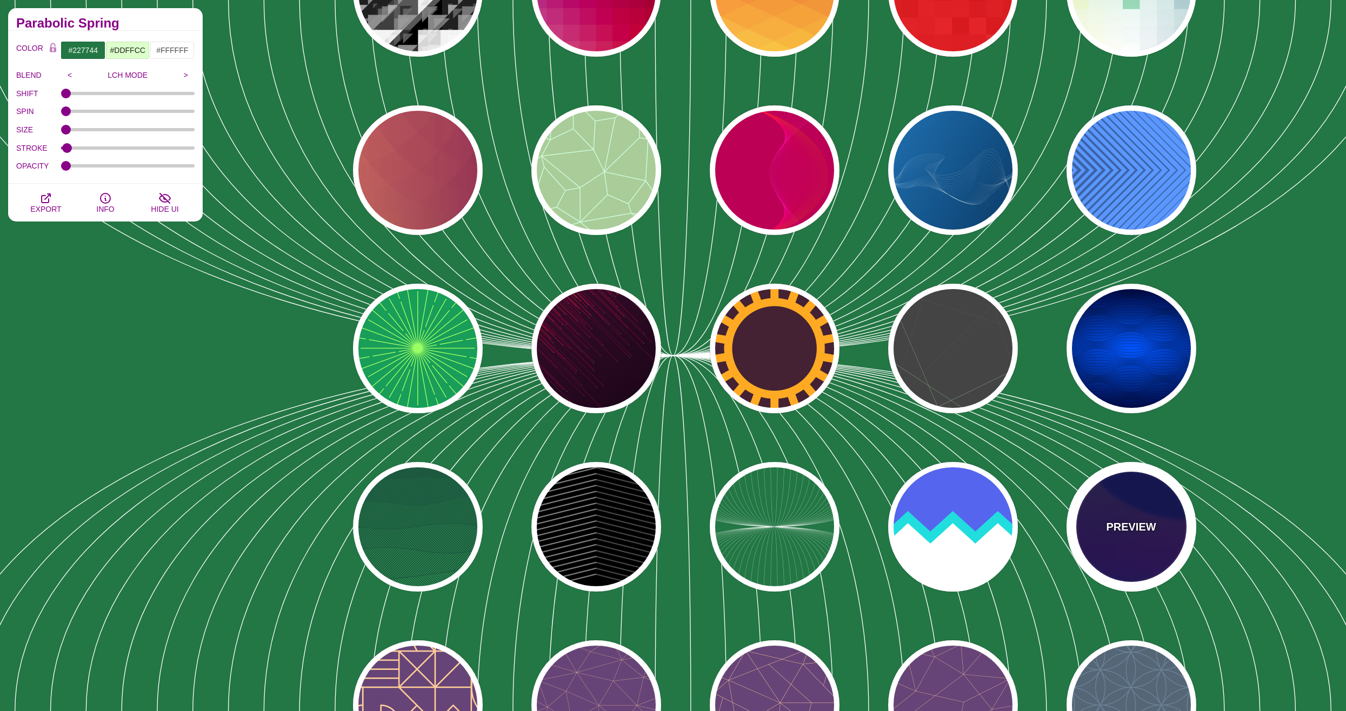
type input "4"
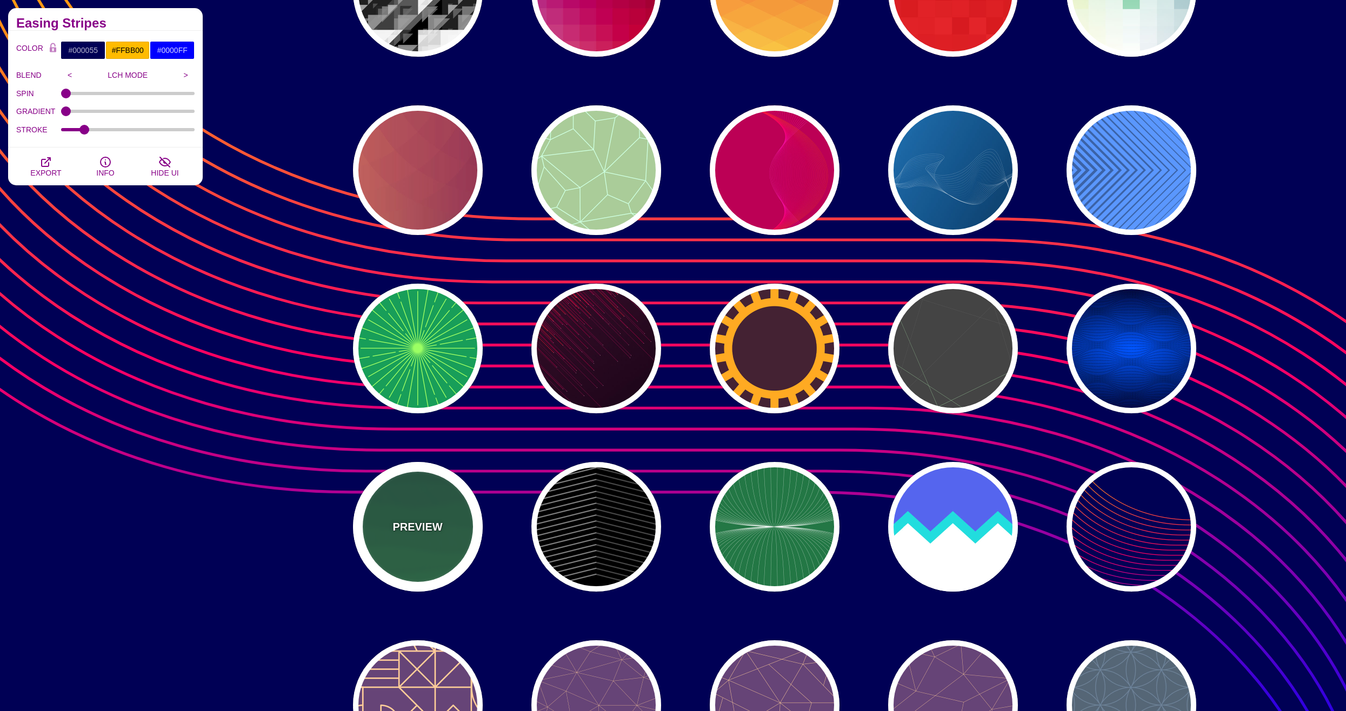
click at [431, 528] on p "PREVIEW" at bounding box center [417, 527] width 50 height 16
type input "#1C5940"
type input "#32A150"
type input "0"
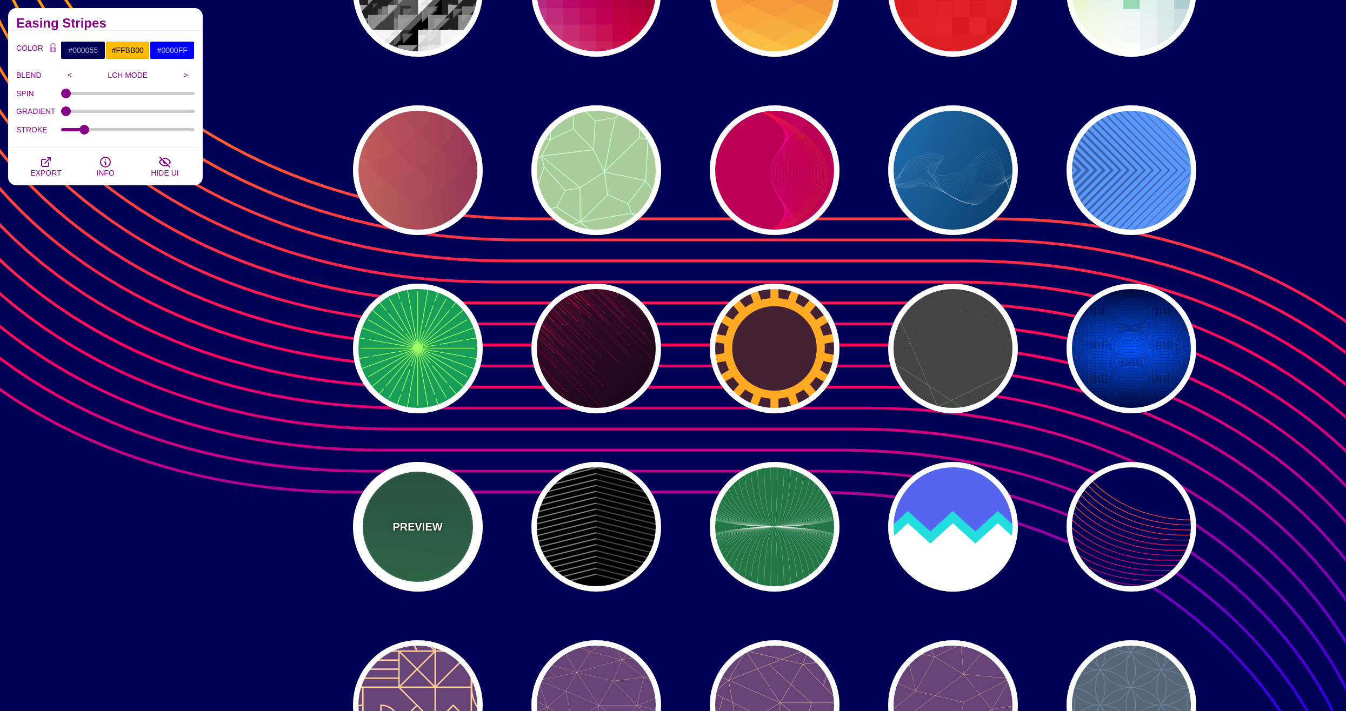
type input "1"
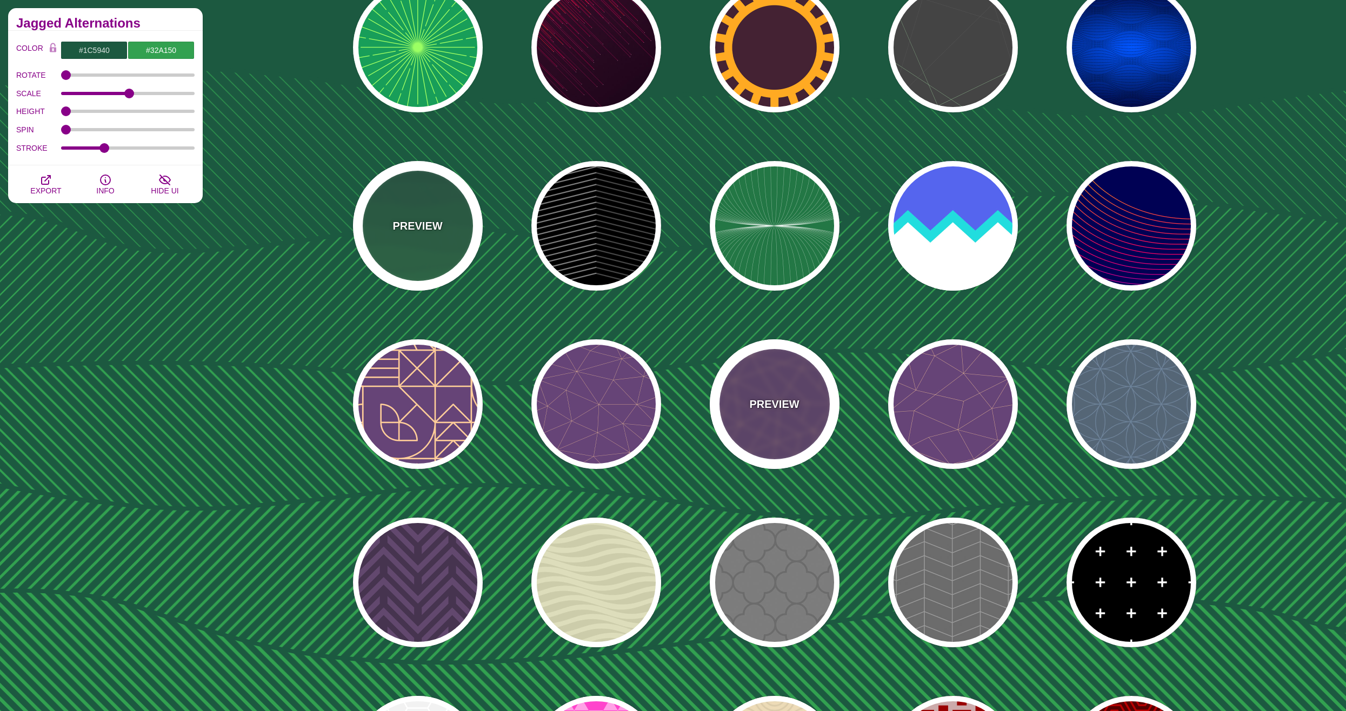
scroll to position [4269, 0]
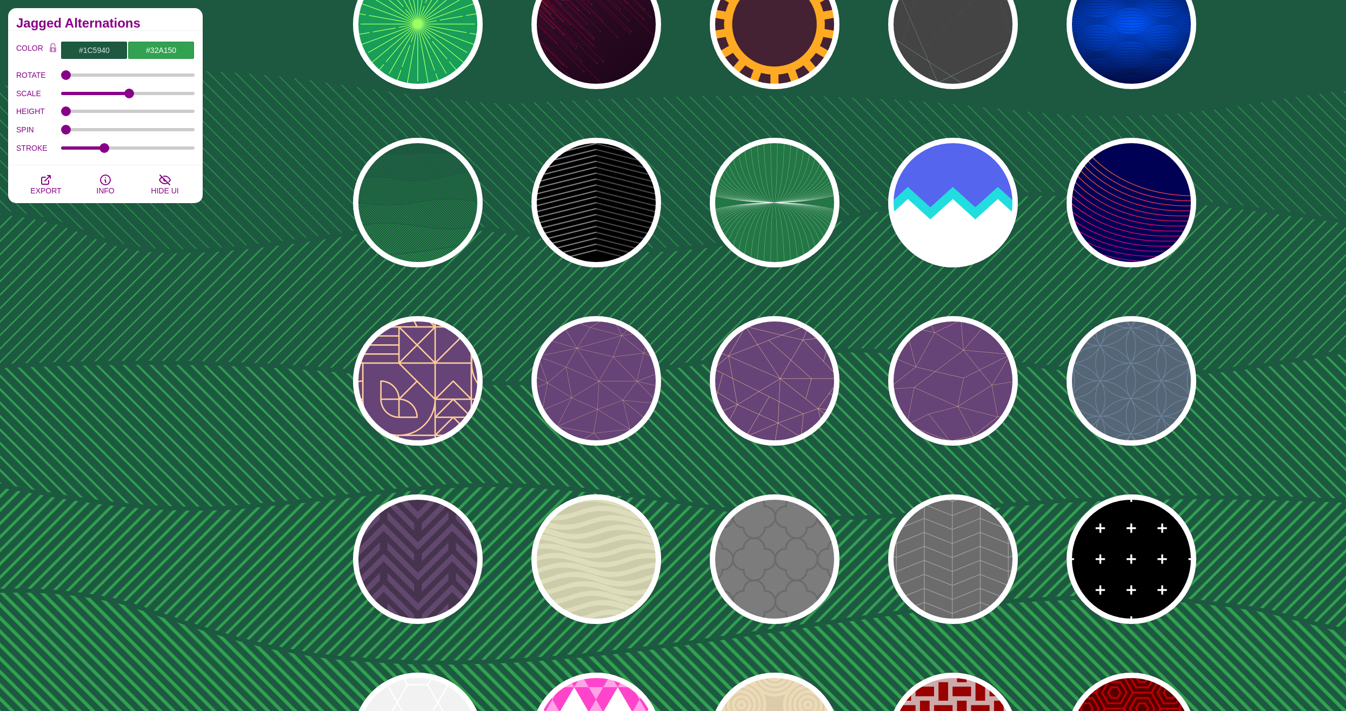
click at [730, 585] on div "PREVIEW" at bounding box center [775, 559] width 130 height 130
type input "#666666"
type input "#555555"
type input "#666666"
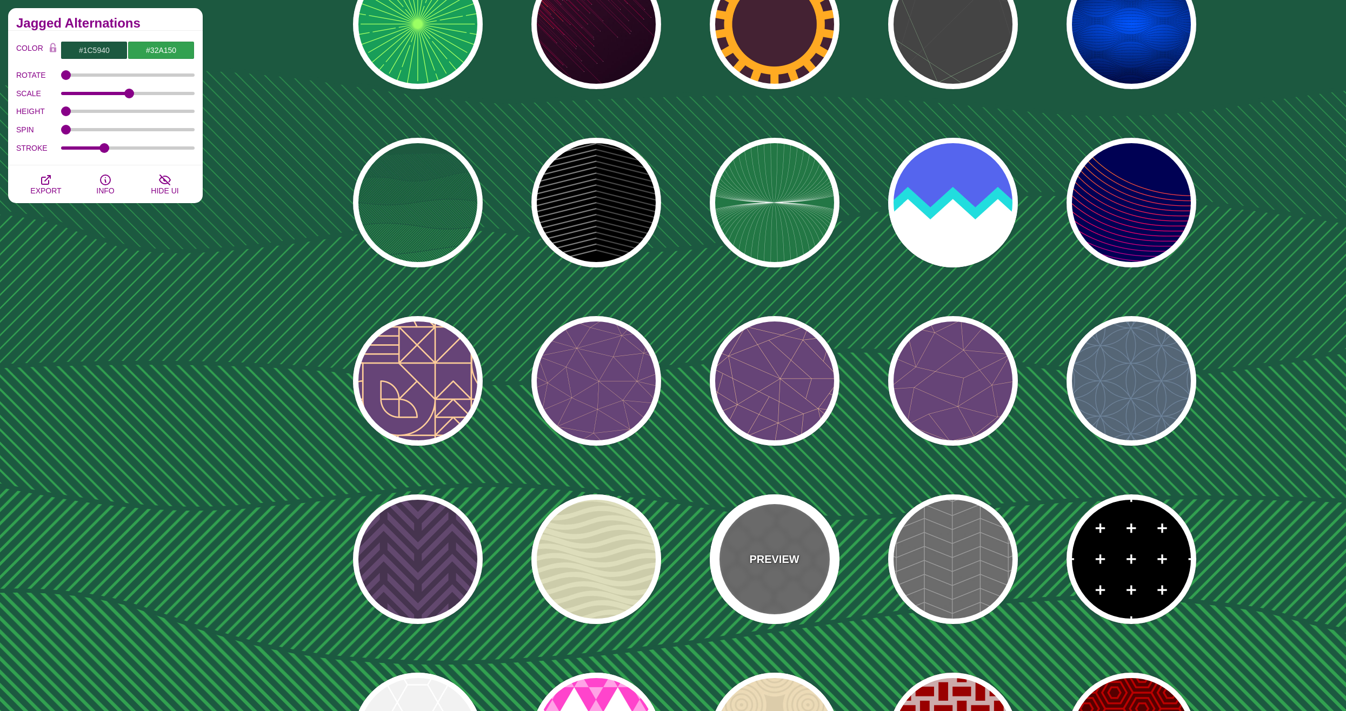
type input "20"
type input "5"
type input "1"
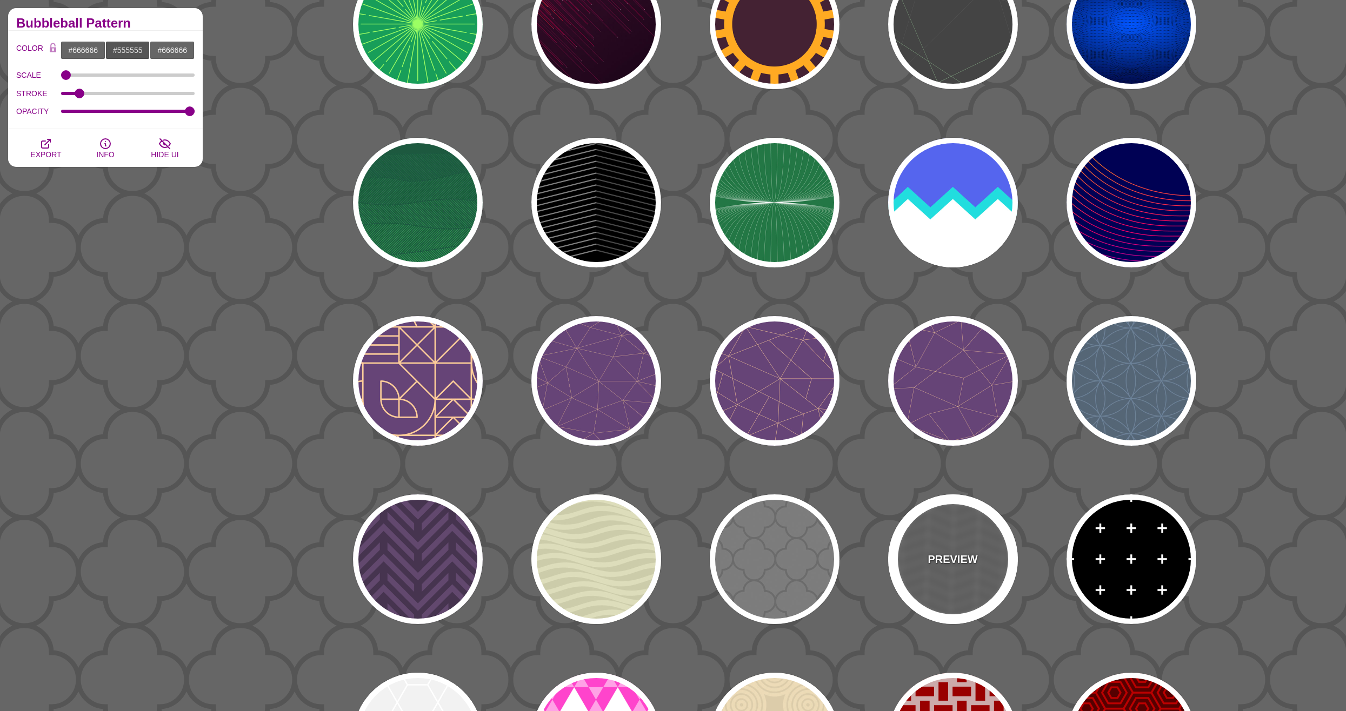
click at [934, 564] on p "PREVIEW" at bounding box center [952, 559] width 50 height 16
type input "#555555"
type input "#888888"
type input "20"
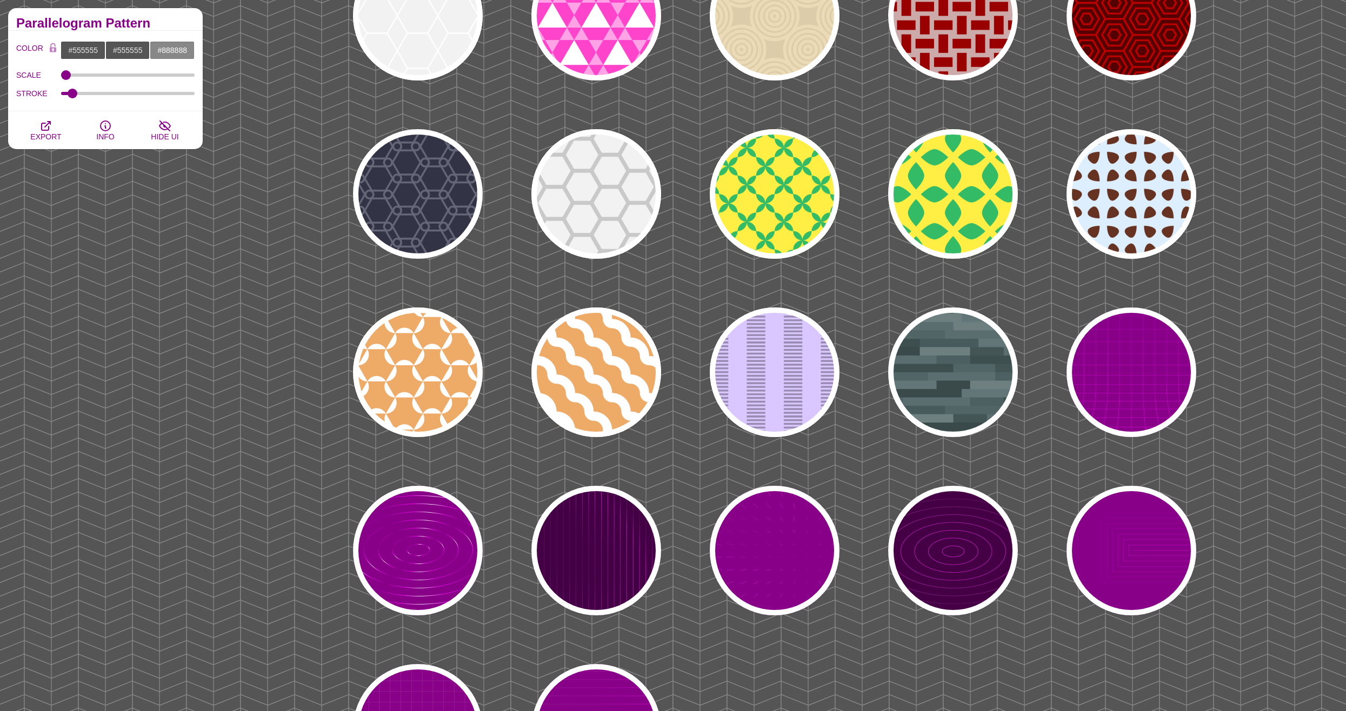
scroll to position [5026, 0]
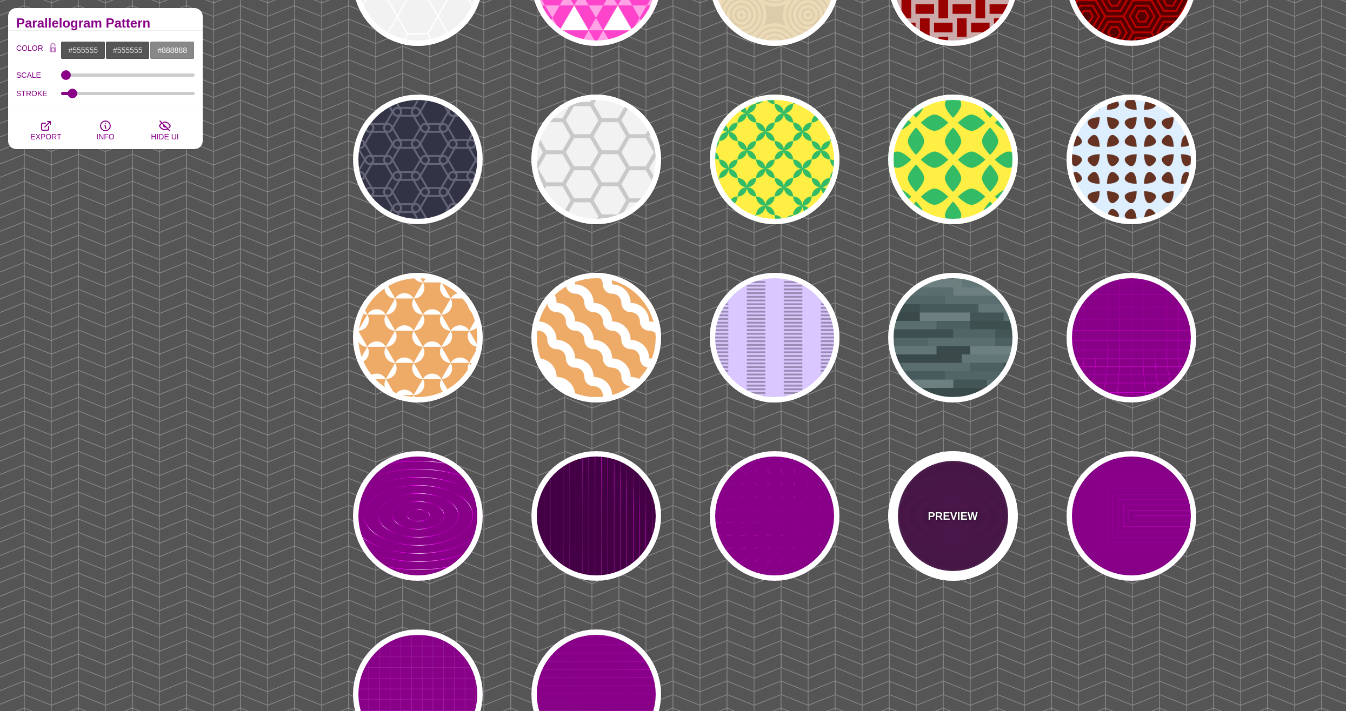
click at [968, 542] on div "PREVIEW" at bounding box center [953, 516] width 130 height 130
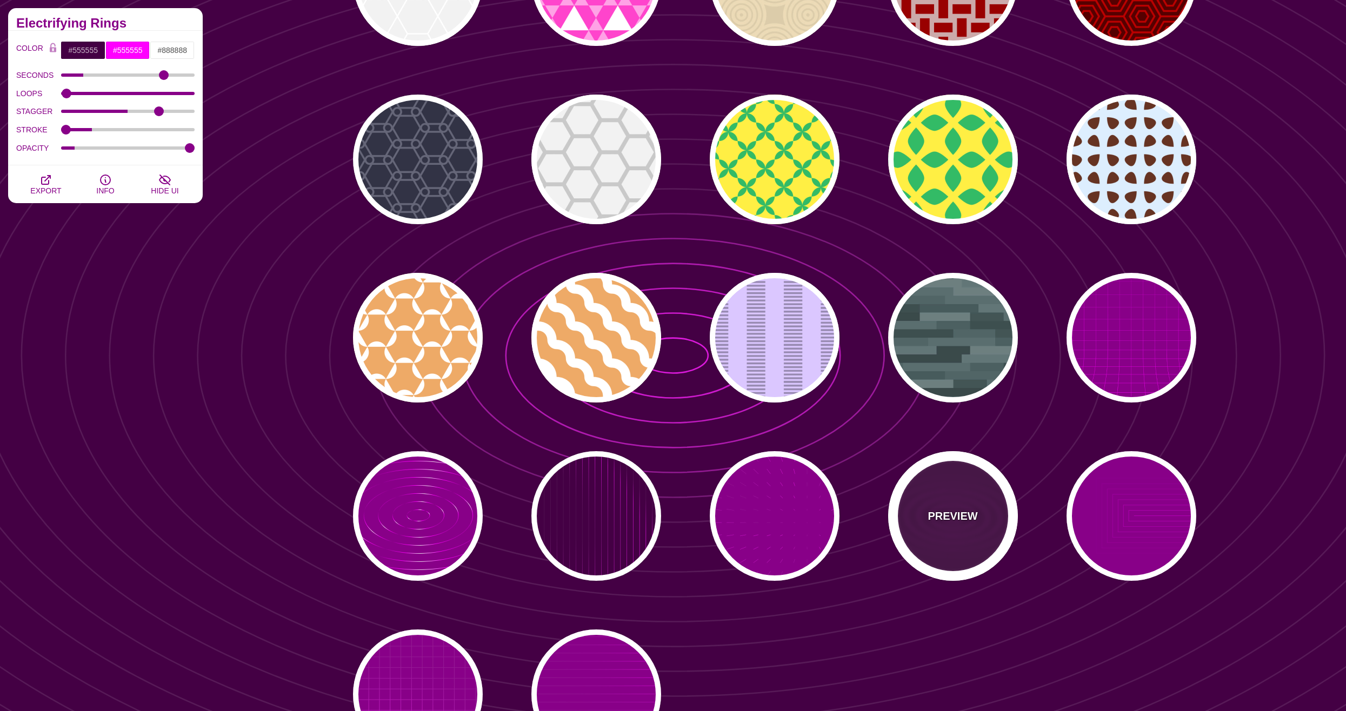
type input "#440044"
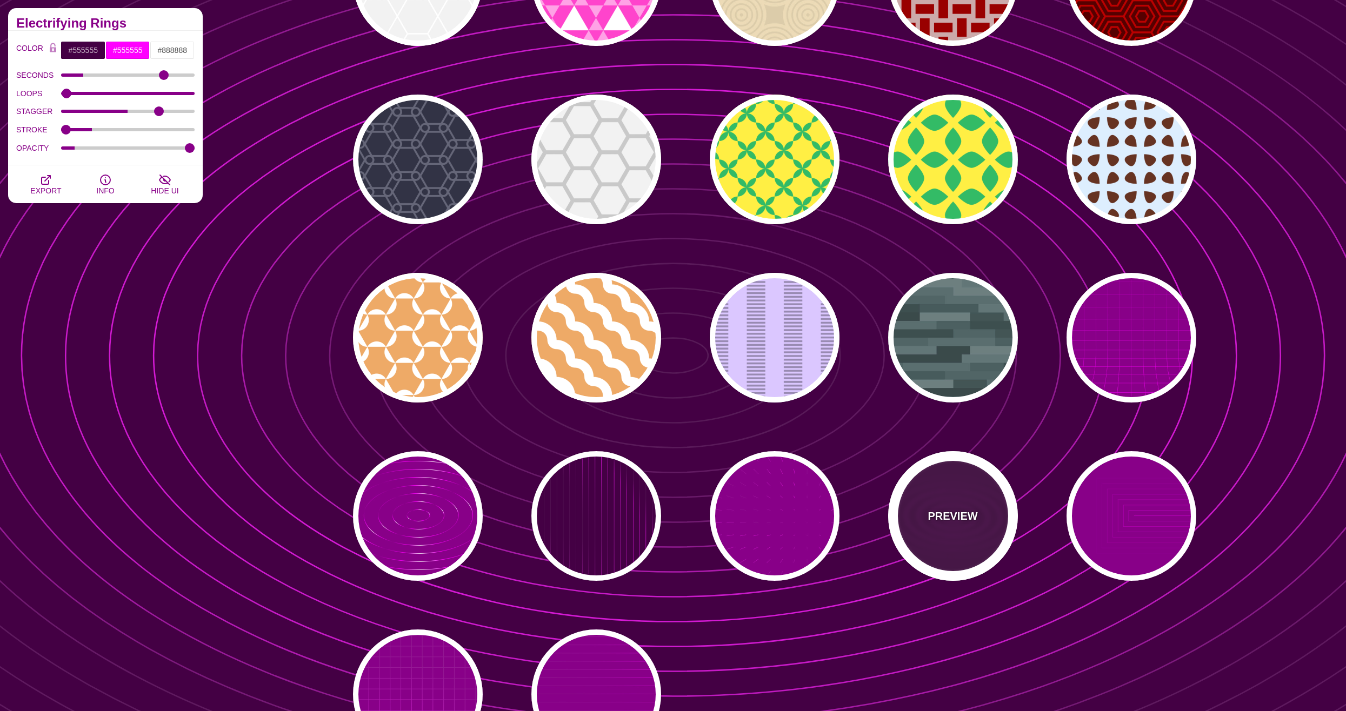
type input "#FF00FF"
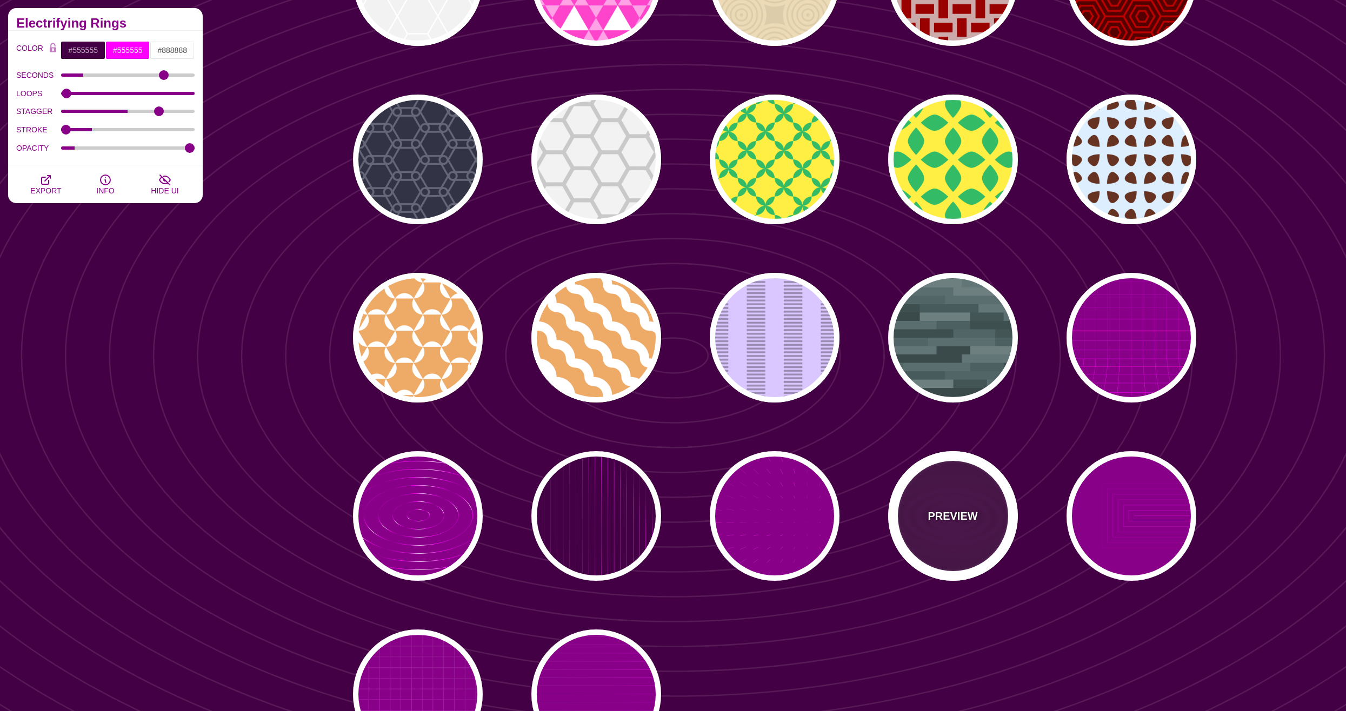
type input "#FFFFFF"
type input "5"
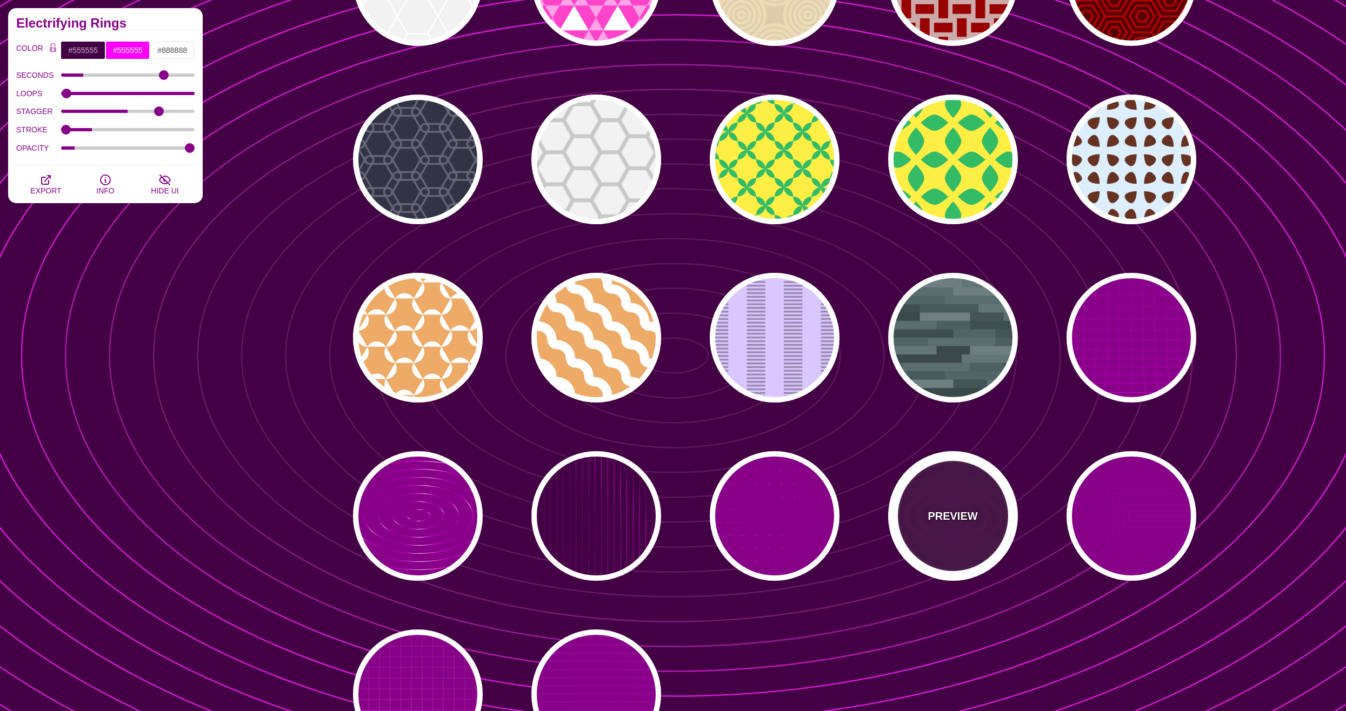
type input "999"
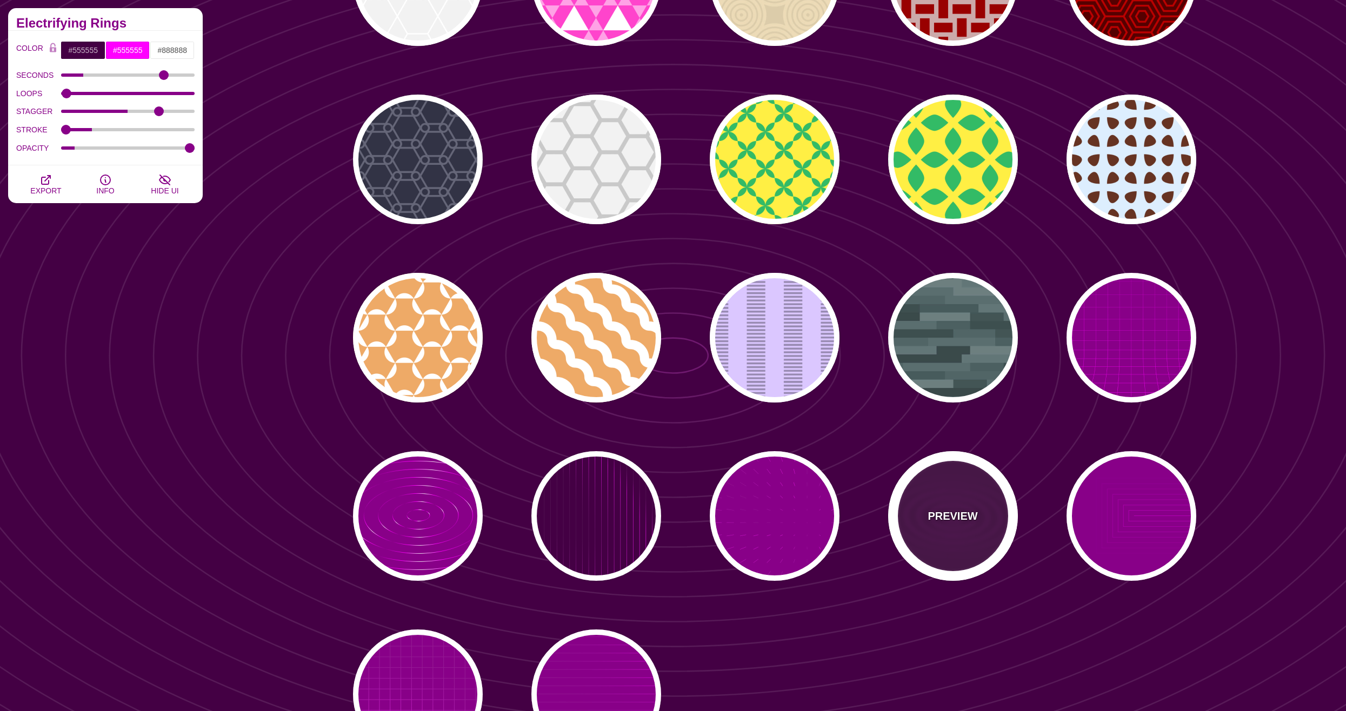
type input "0"
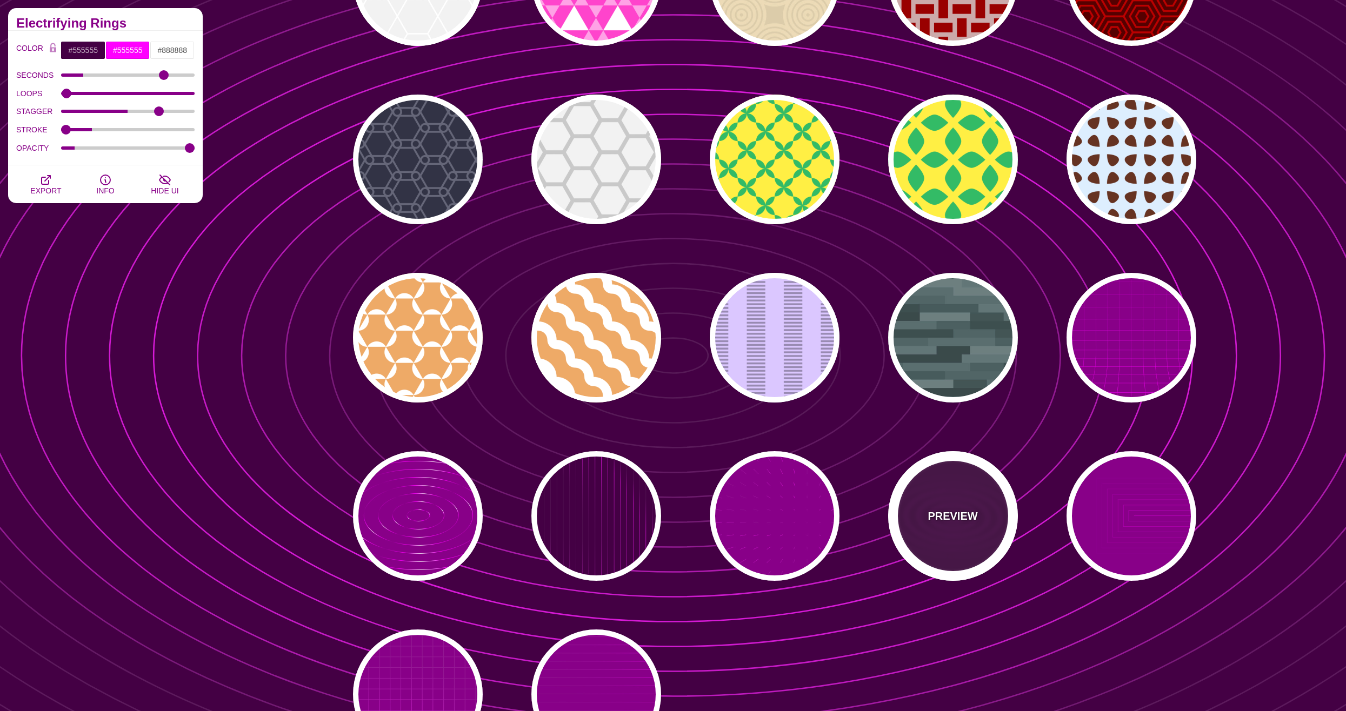
type input "1"
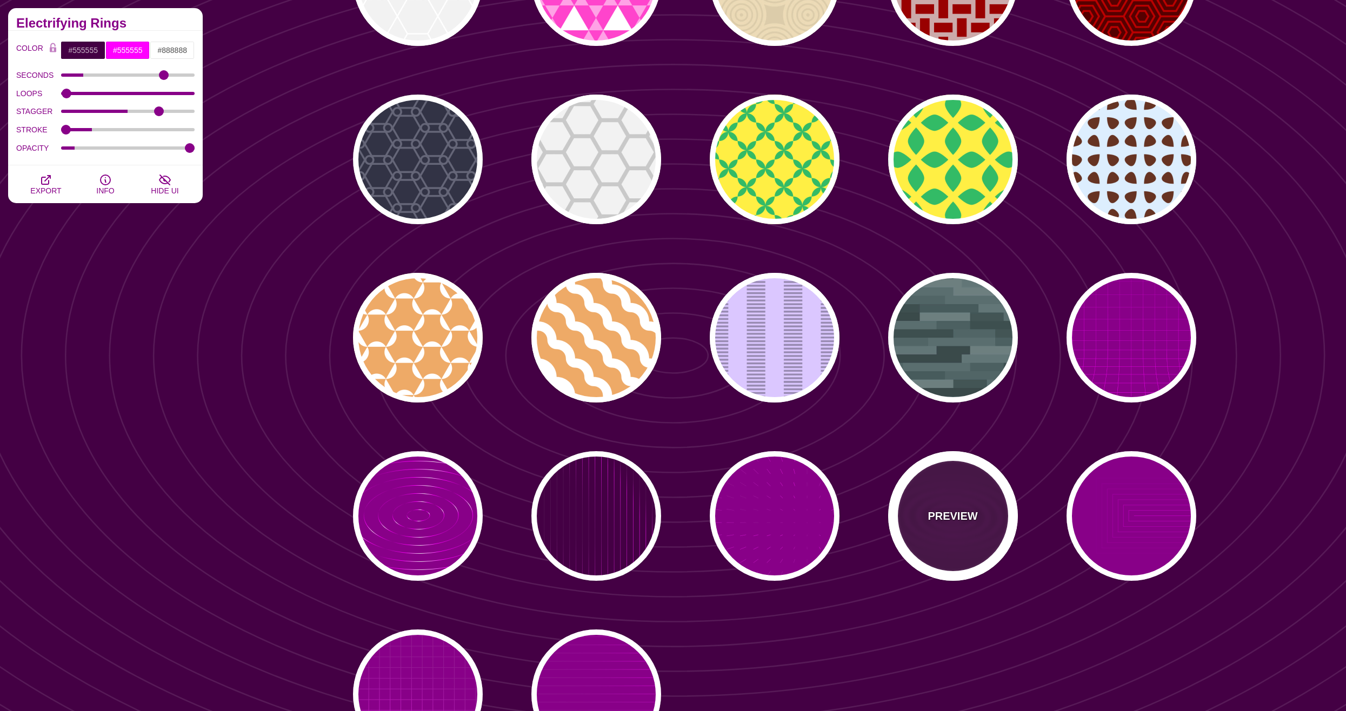
type input "0.1"
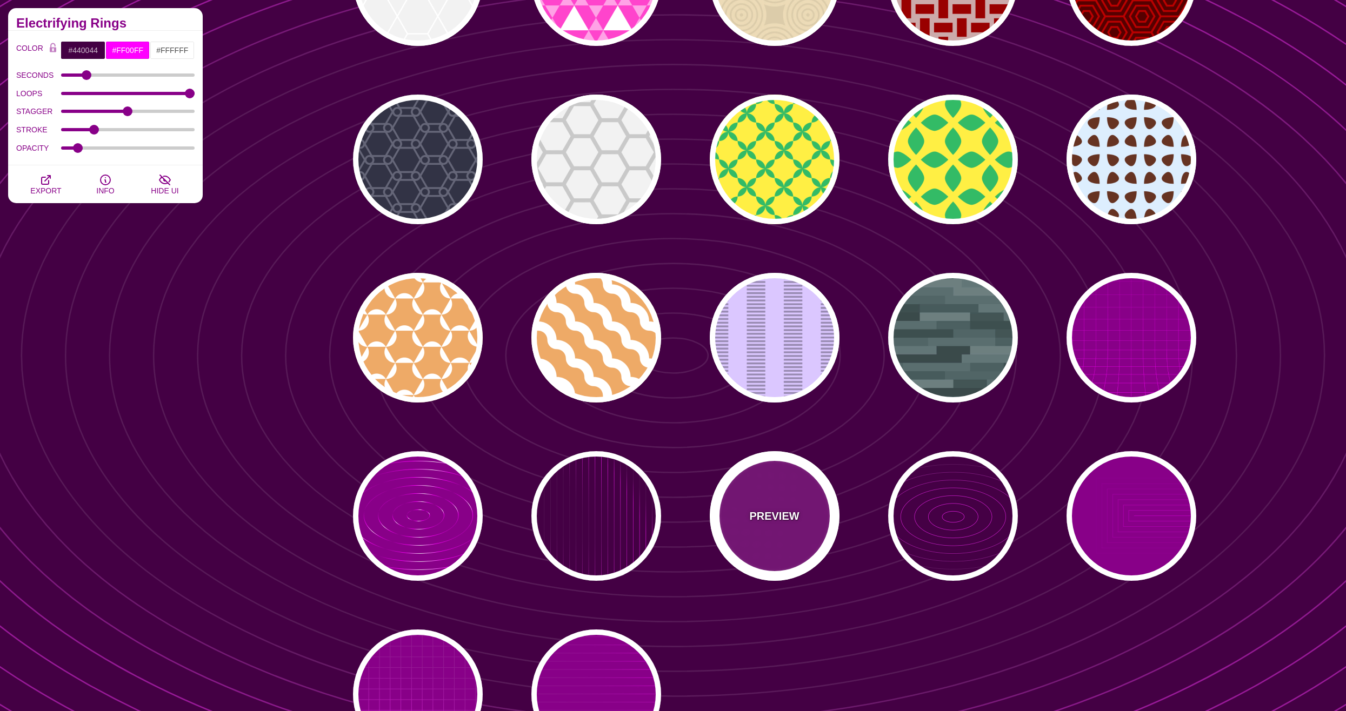
click at [745, 528] on div "PREVIEW" at bounding box center [775, 516] width 130 height 130
type input "#880088"
type input "15"
type input "1"
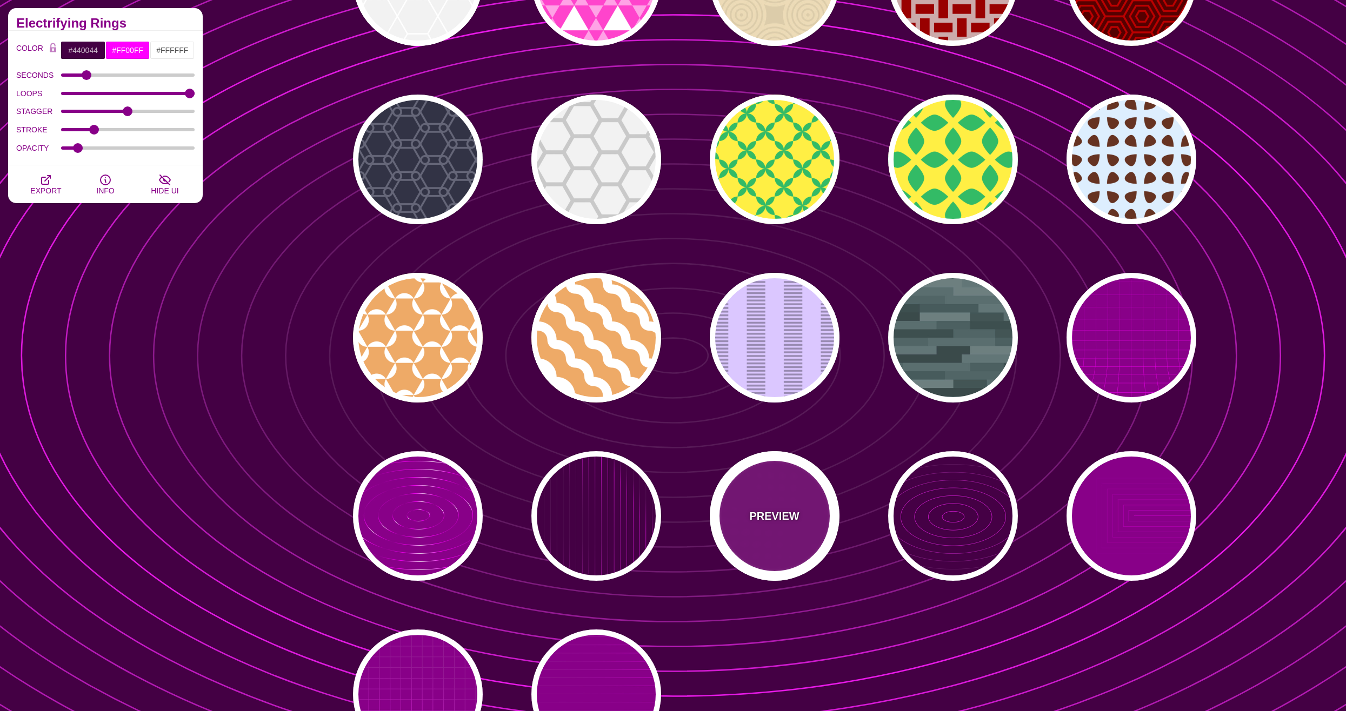
type input "0.1"
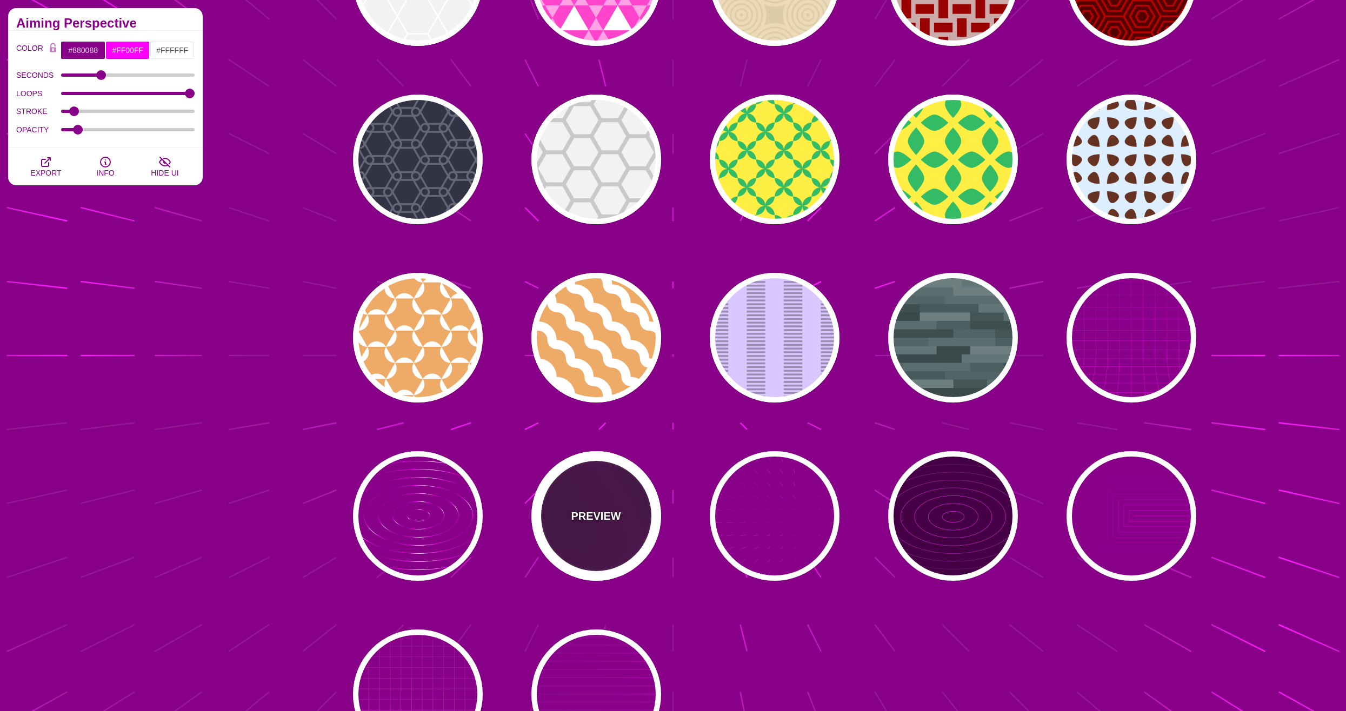
click at [614, 536] on div "PREVIEW" at bounding box center [596, 516] width 130 height 130
type input "#440044"
type input "20"
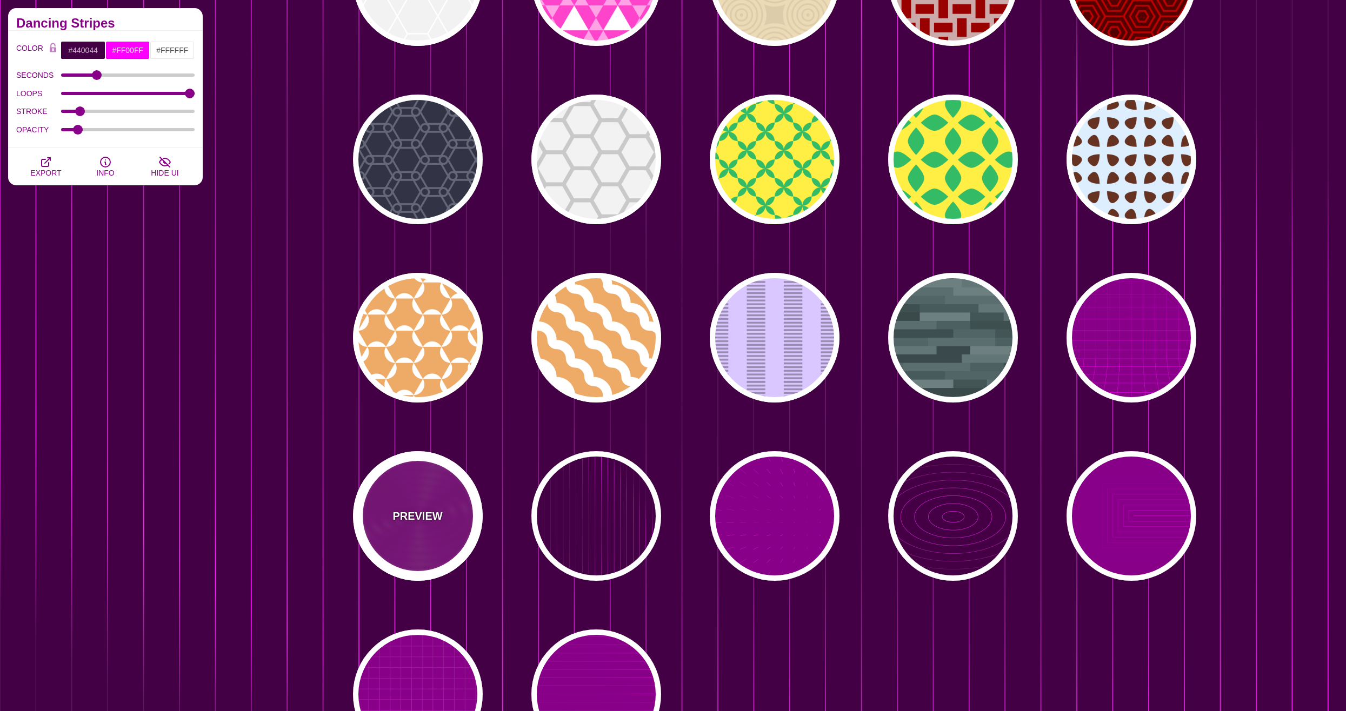
click at [400, 525] on div "PREVIEW" at bounding box center [418, 516] width 130 height 130
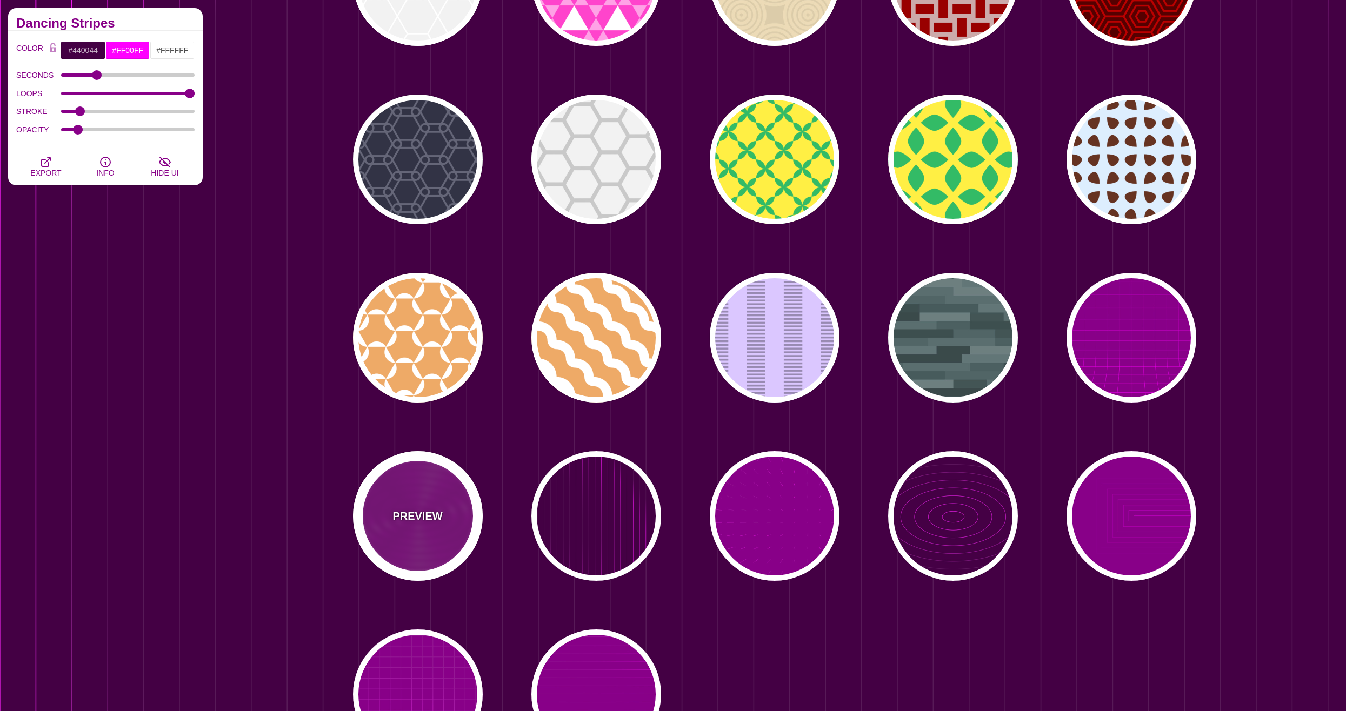
type input "#880088"
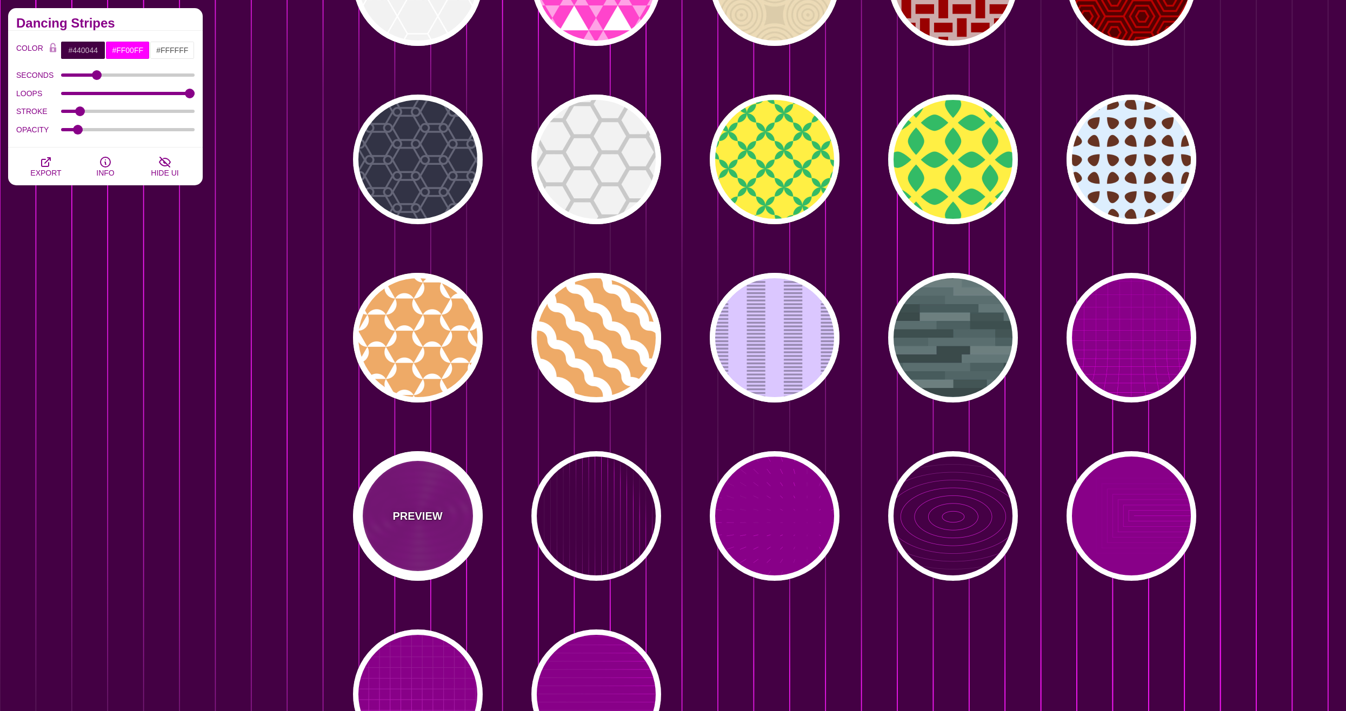
type input "10000"
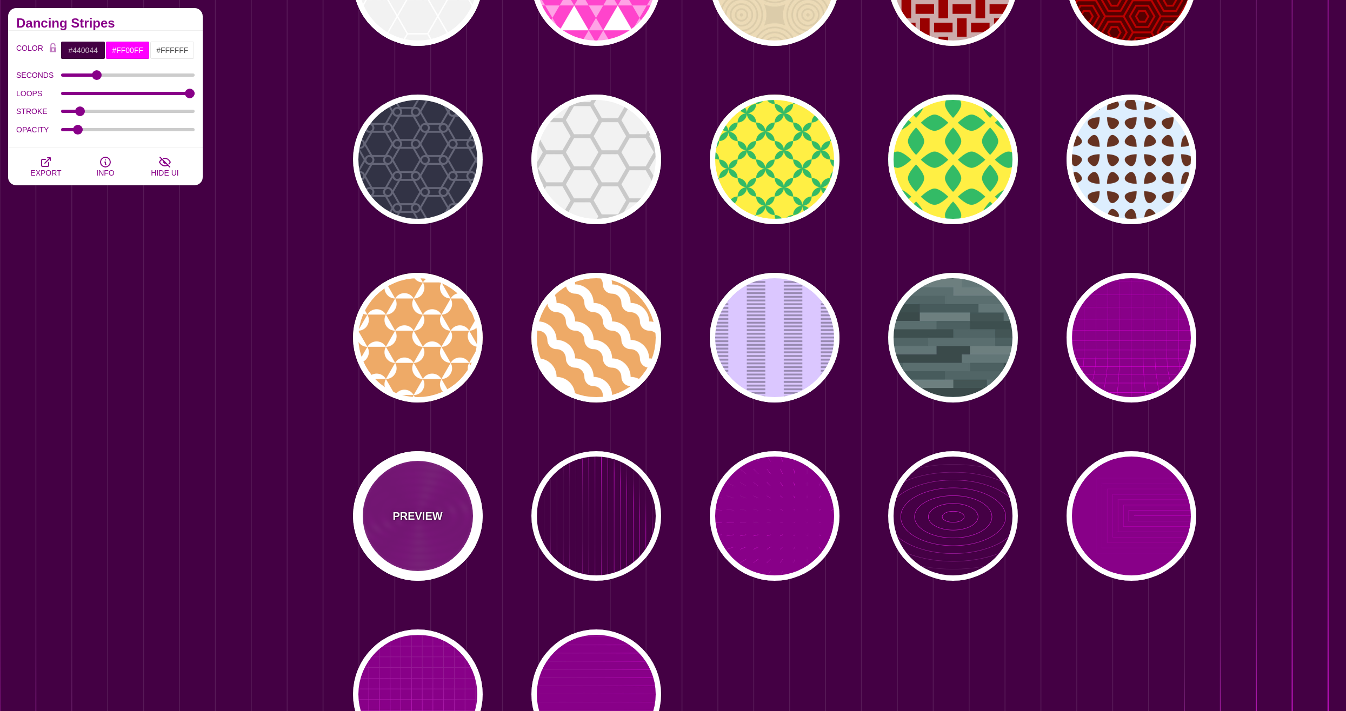
type input "99"
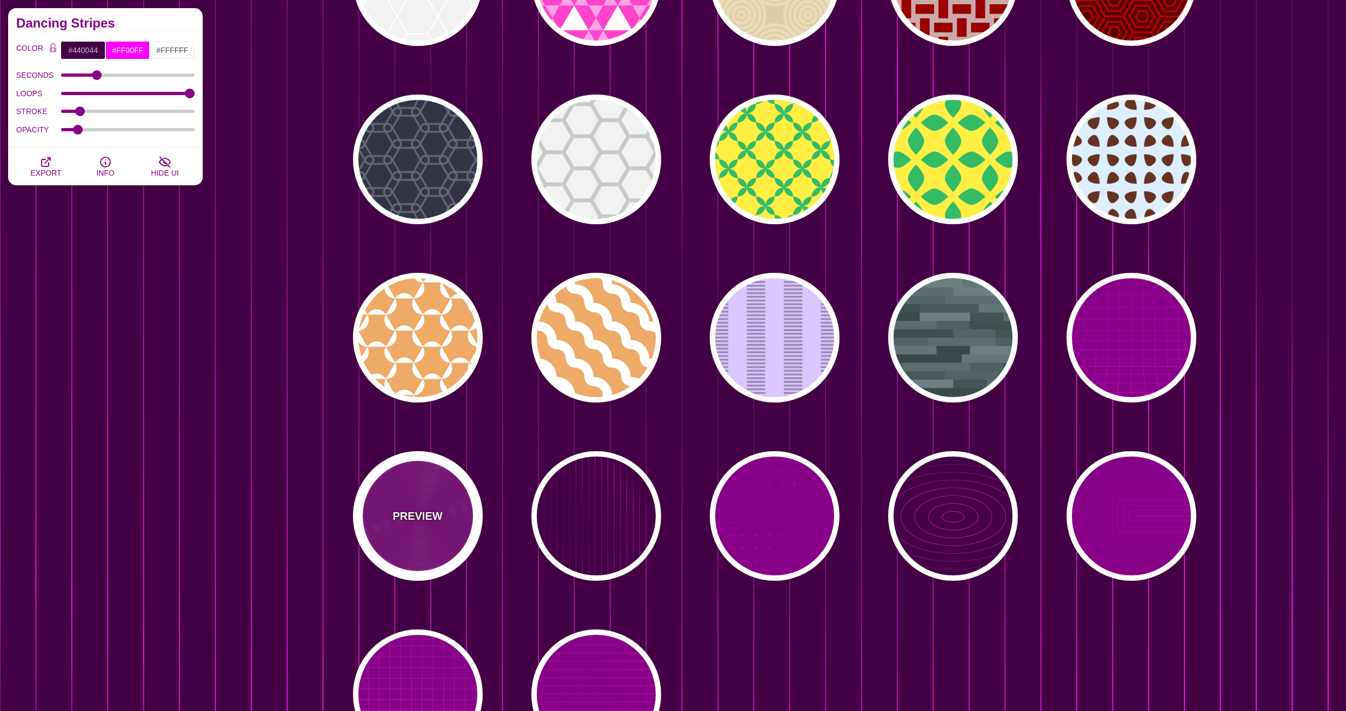
type input "50"
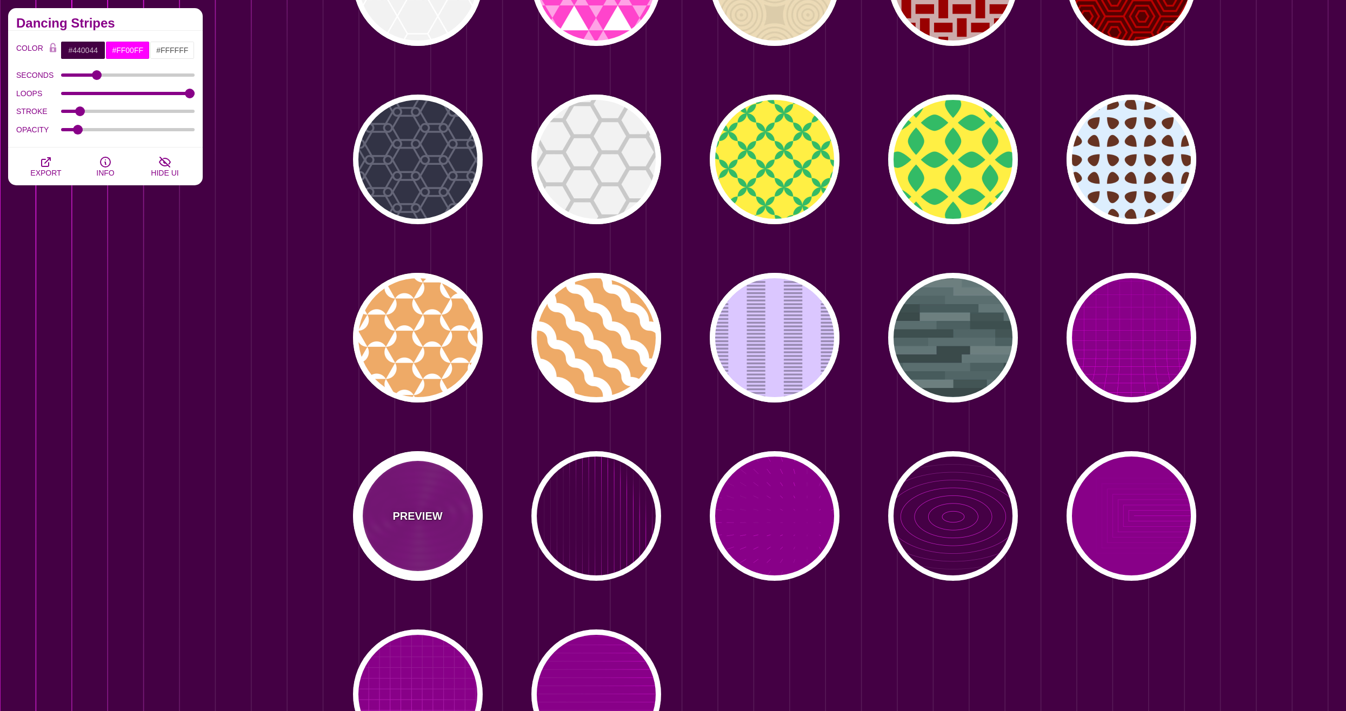
type input "1"
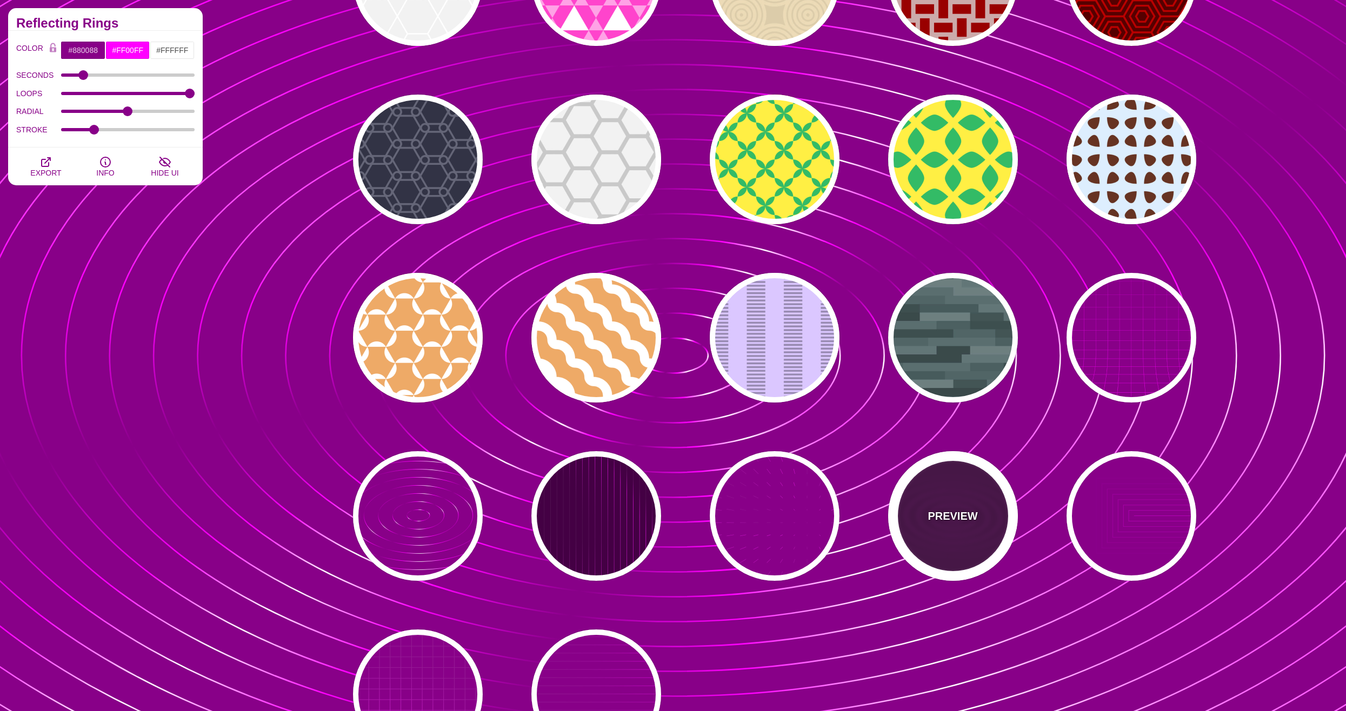
click at [923, 530] on div "PREVIEW" at bounding box center [953, 516] width 130 height 130
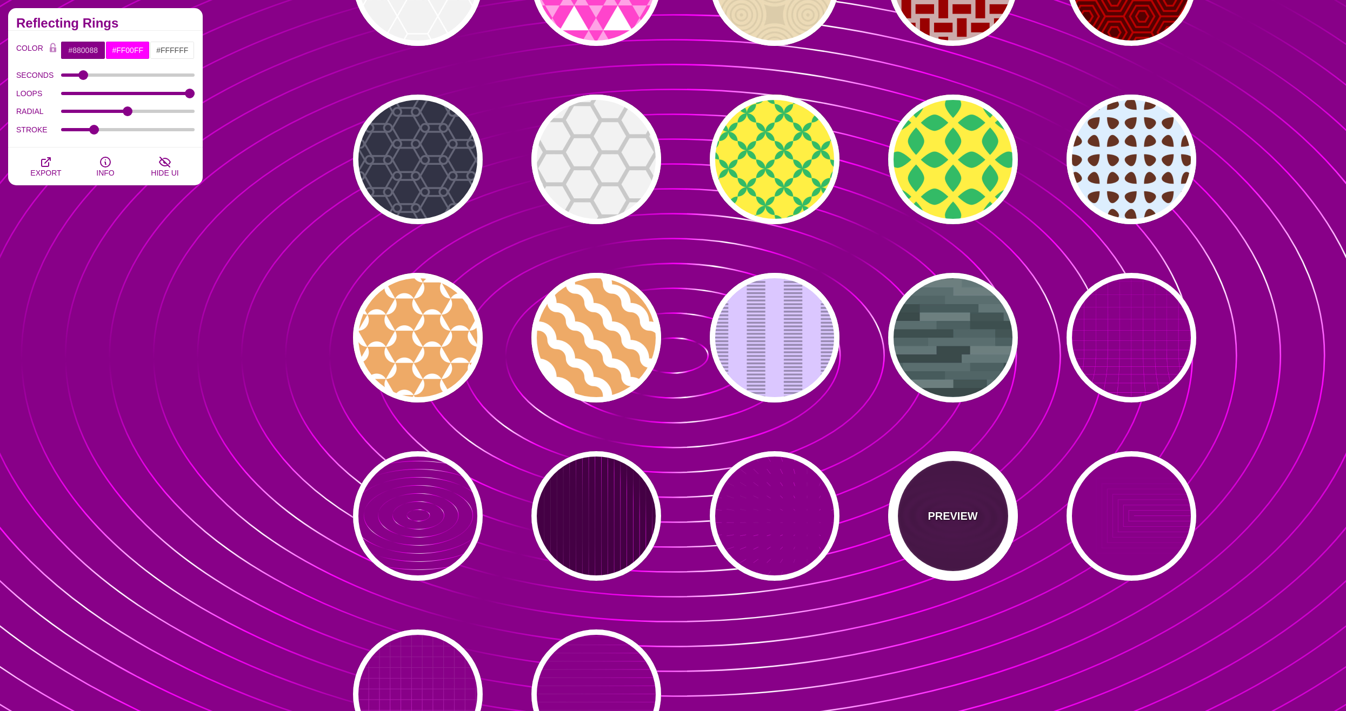
type input "#440044"
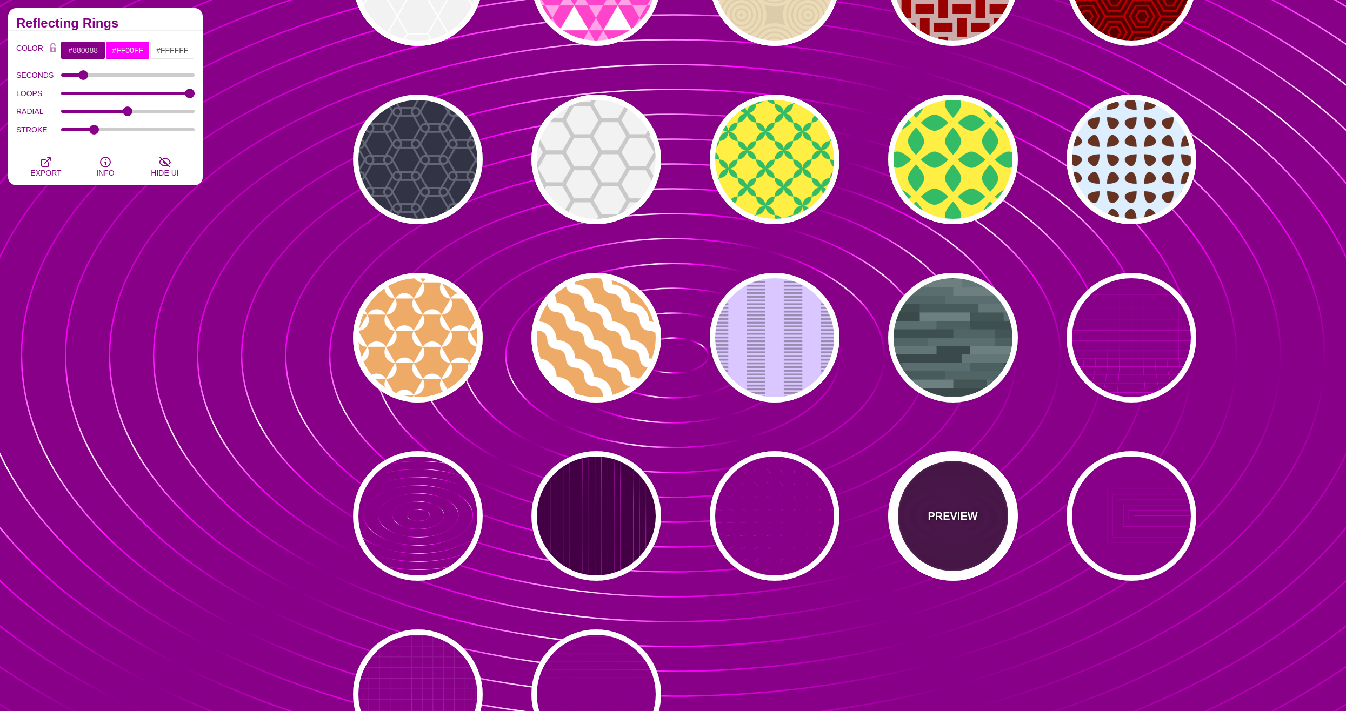
type input "5"
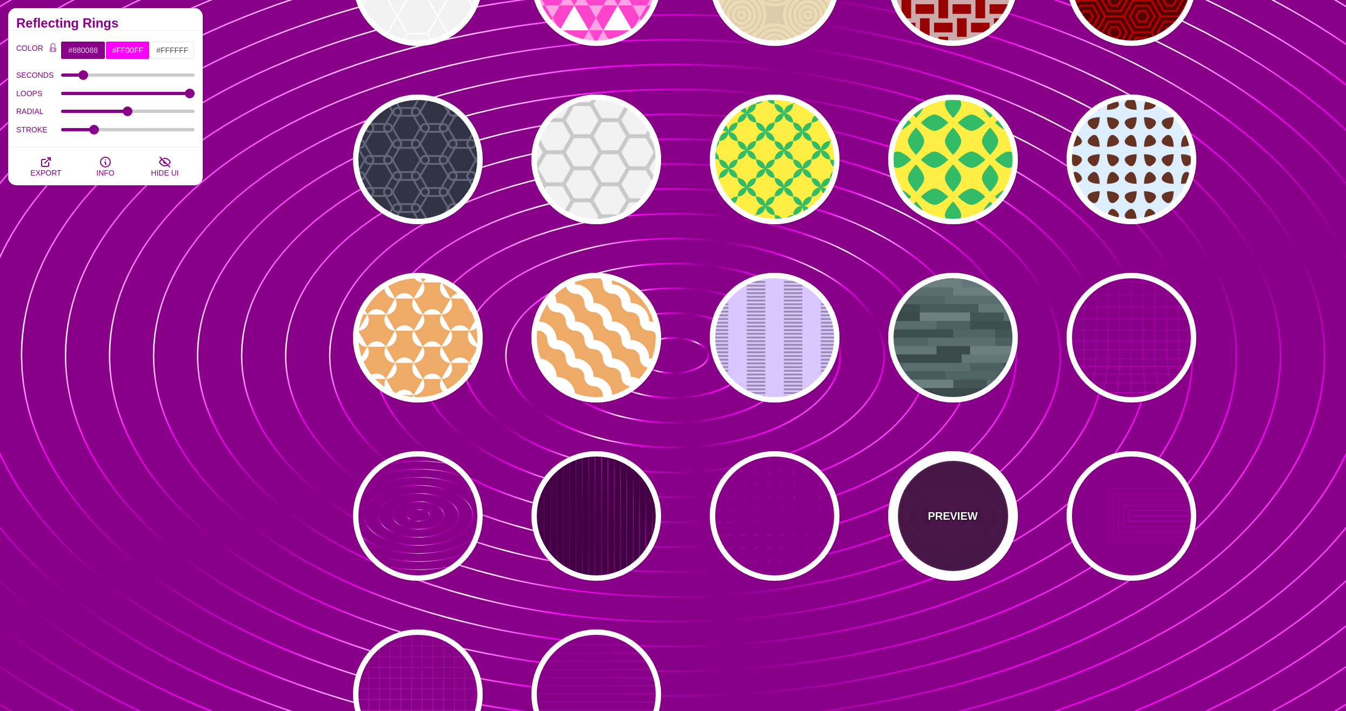
type input "999"
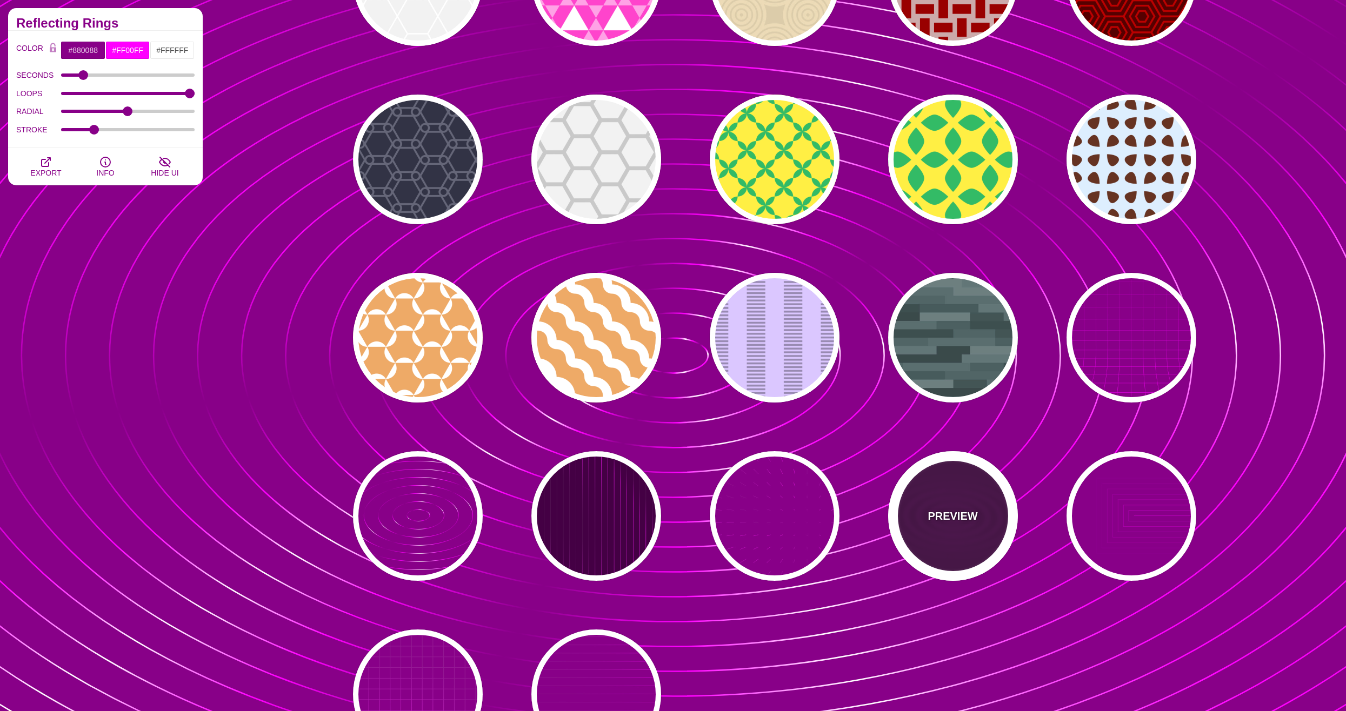
type input "0"
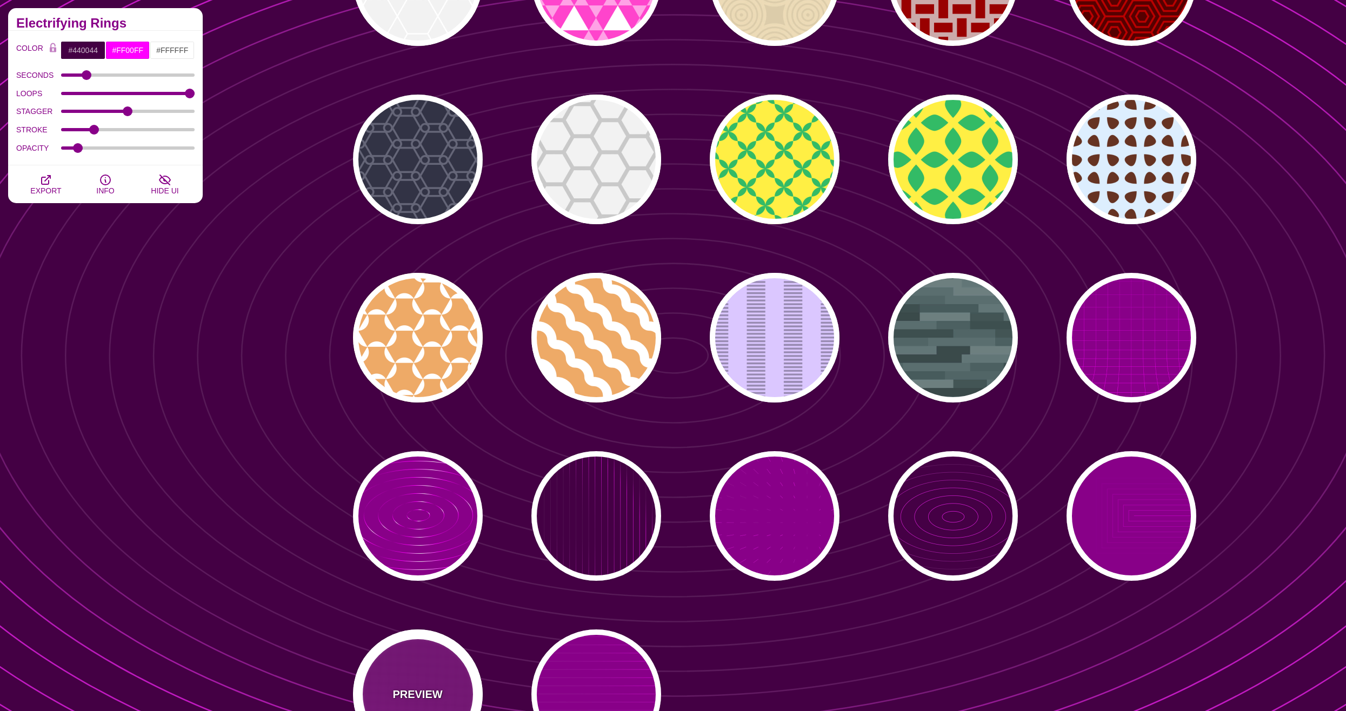
click at [436, 677] on div "PREVIEW" at bounding box center [418, 695] width 130 height 130
type input "#880088"
type input "20"
type input "1"
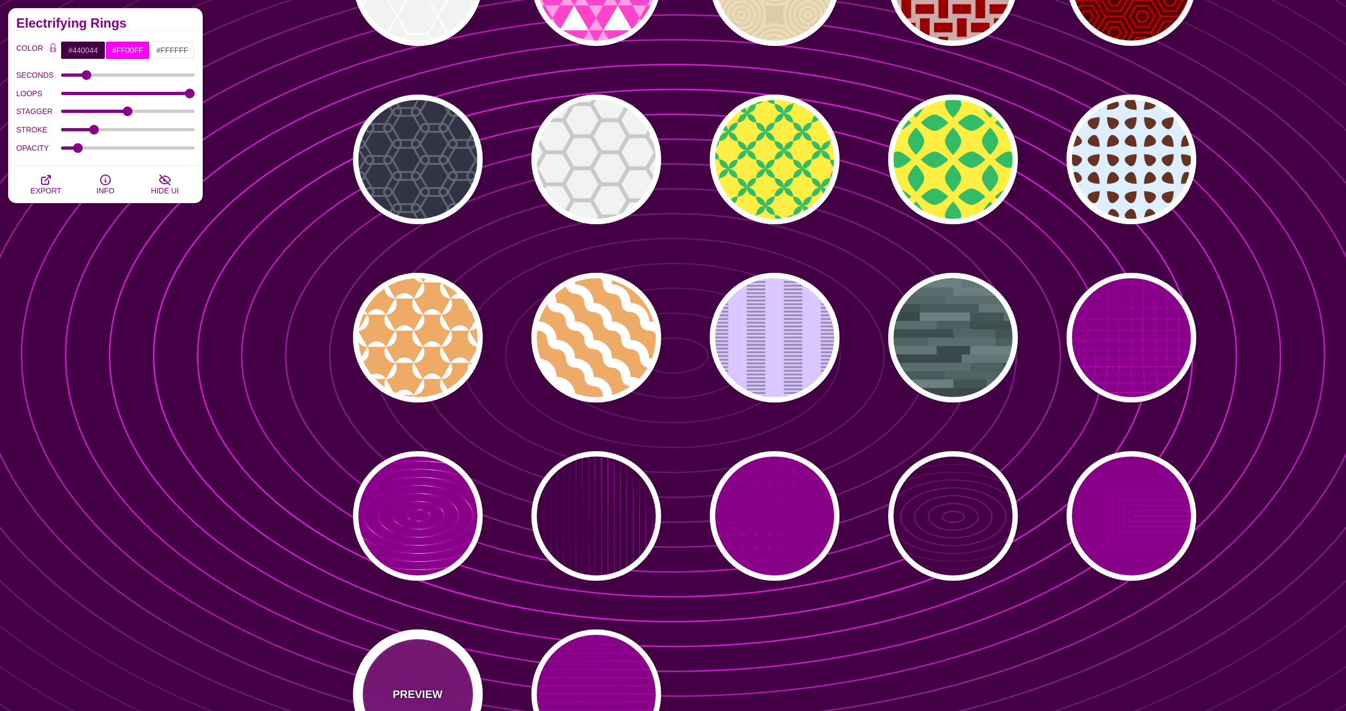
type input "0.1"
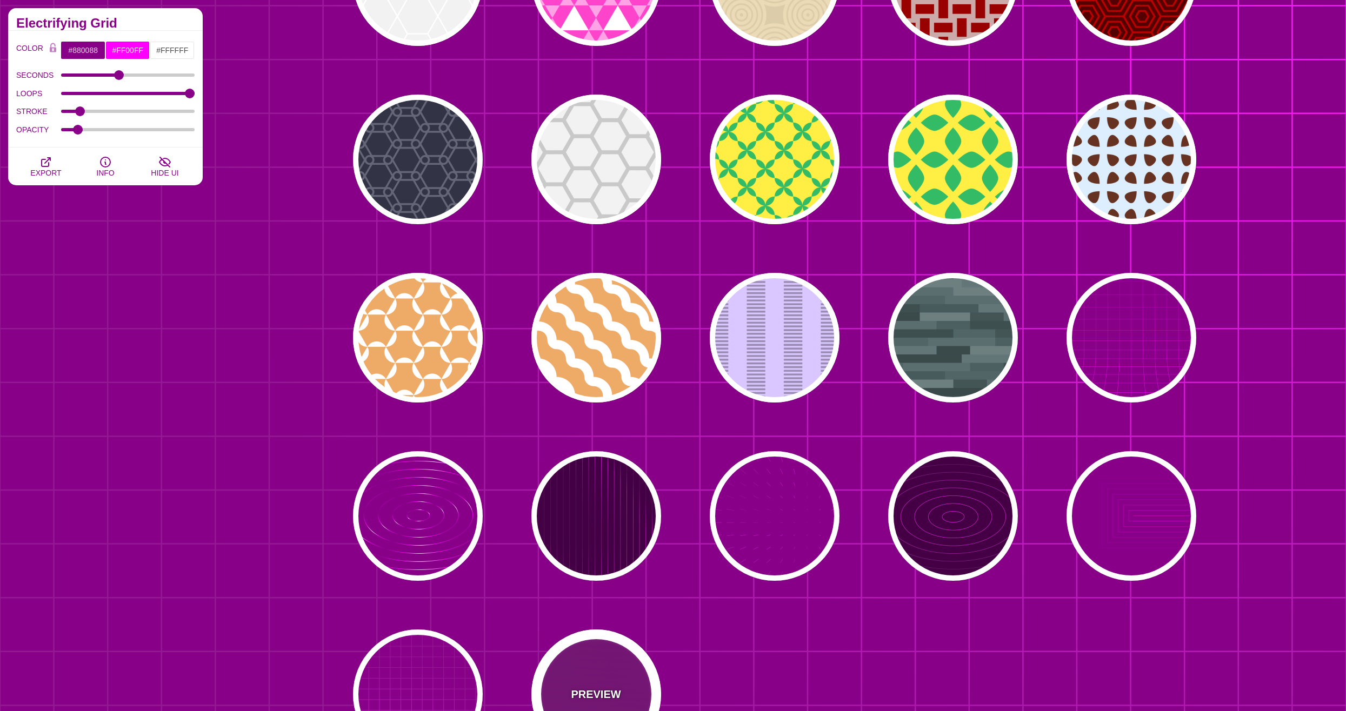
click at [594, 676] on div "PREVIEW" at bounding box center [596, 695] width 130 height 130
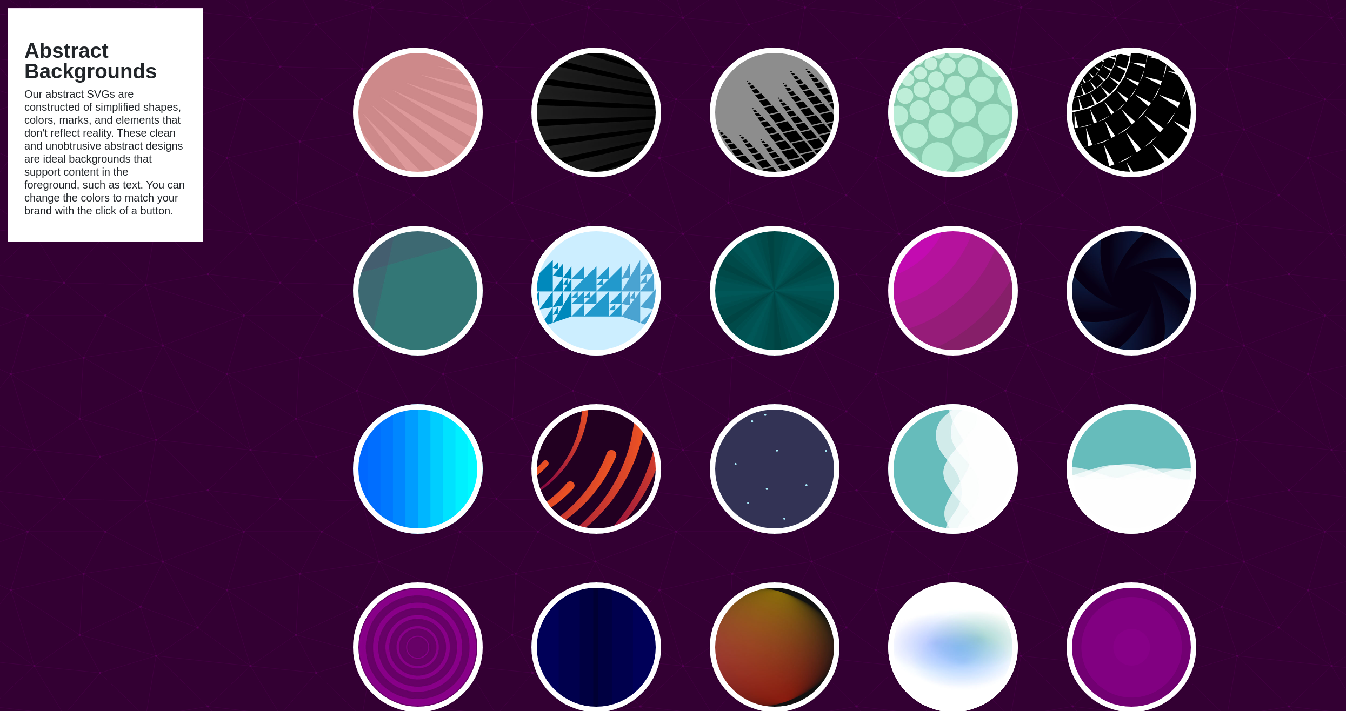
scroll to position [486, 0]
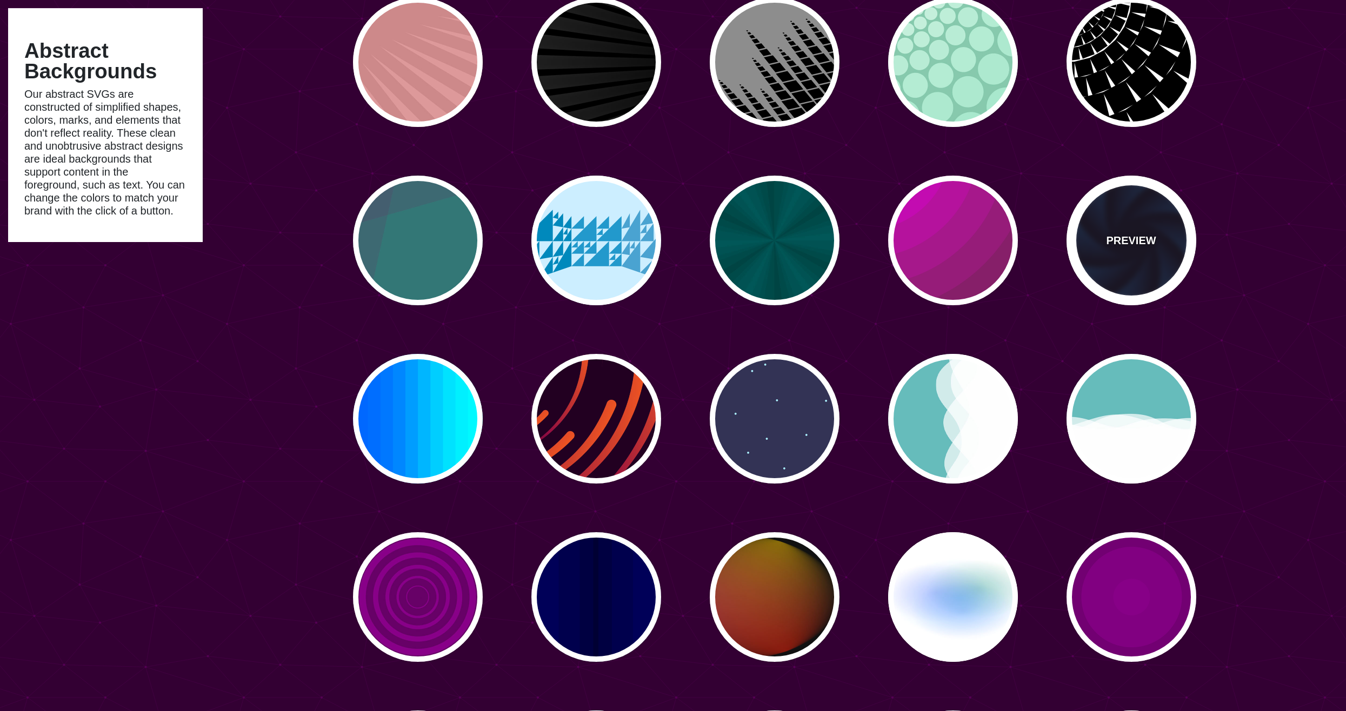
click at [1178, 257] on div "PREVIEW" at bounding box center [1131, 241] width 130 height 130
type input "#070014"
type input "#113366"
type input "#99FFFF"
type input "12"
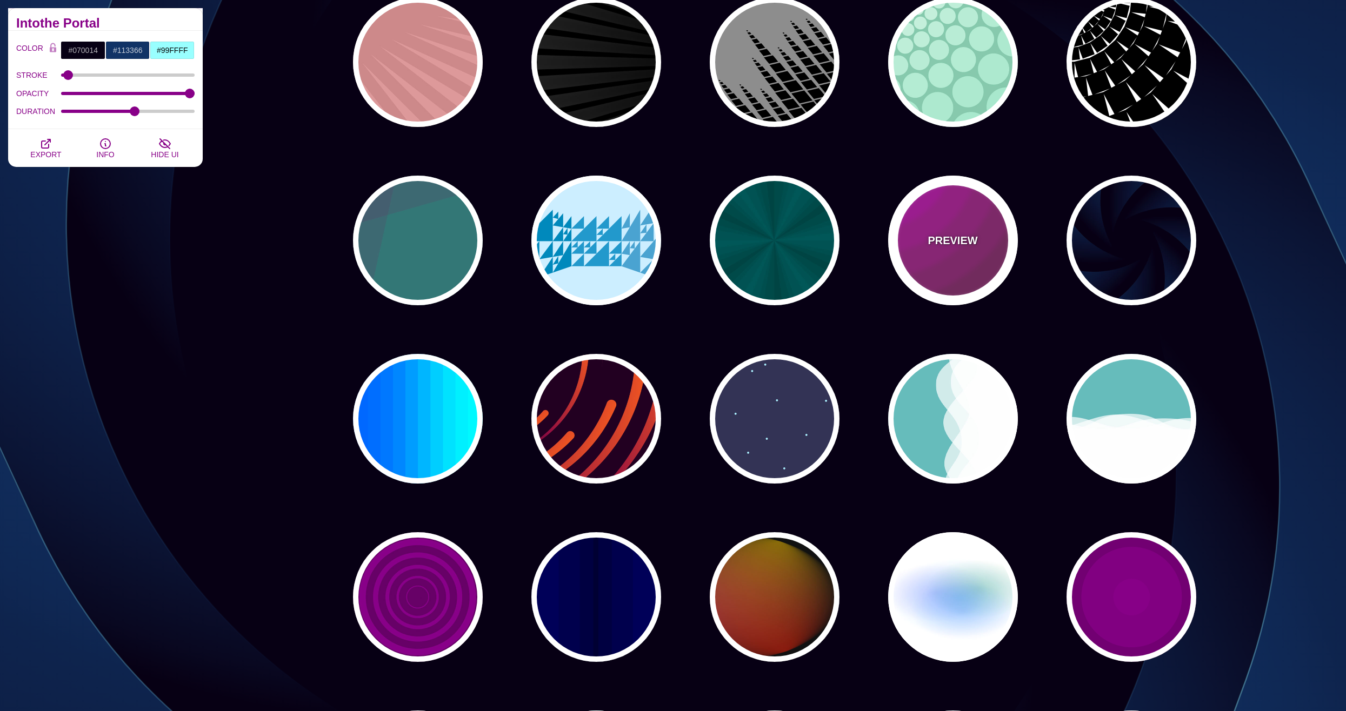
click at [954, 260] on div "PREVIEW" at bounding box center [953, 241] width 130 height 130
type input "#442233"
type input "#DD00DD"
type input "0"
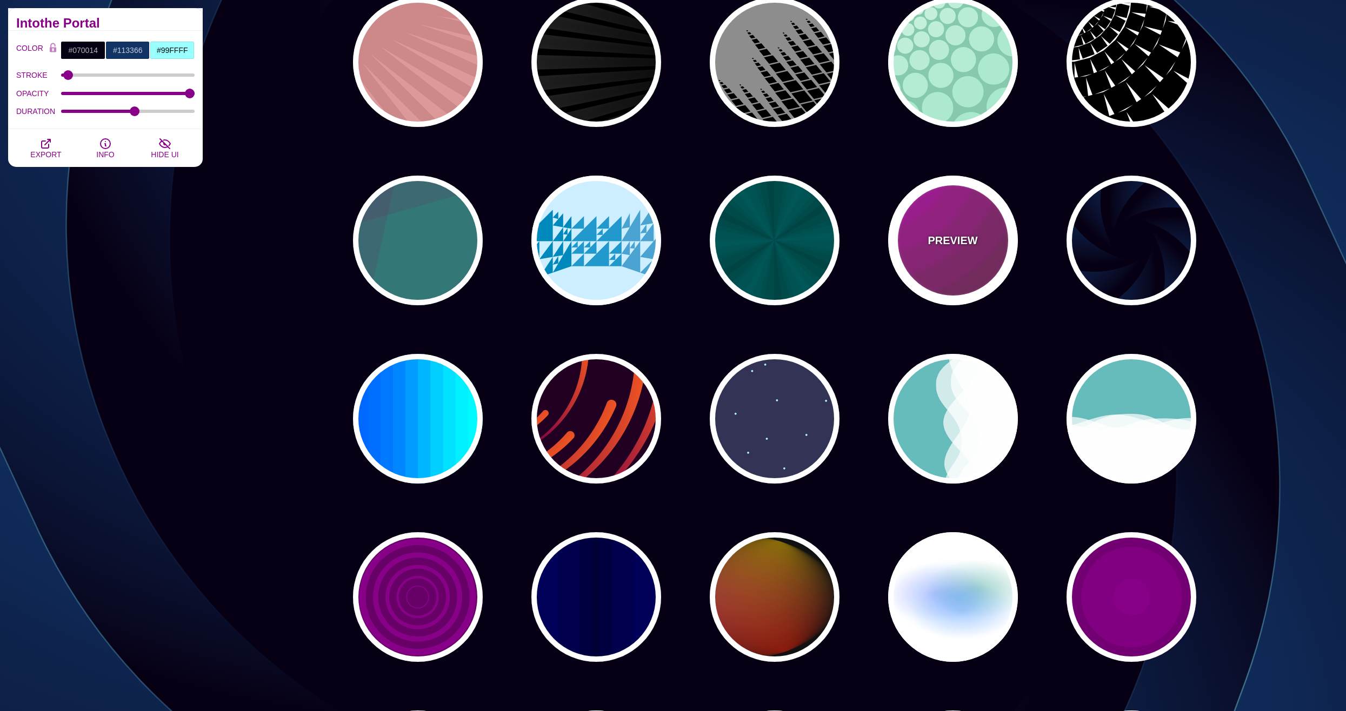
type input "5"
type input "0.2"
type input "0"
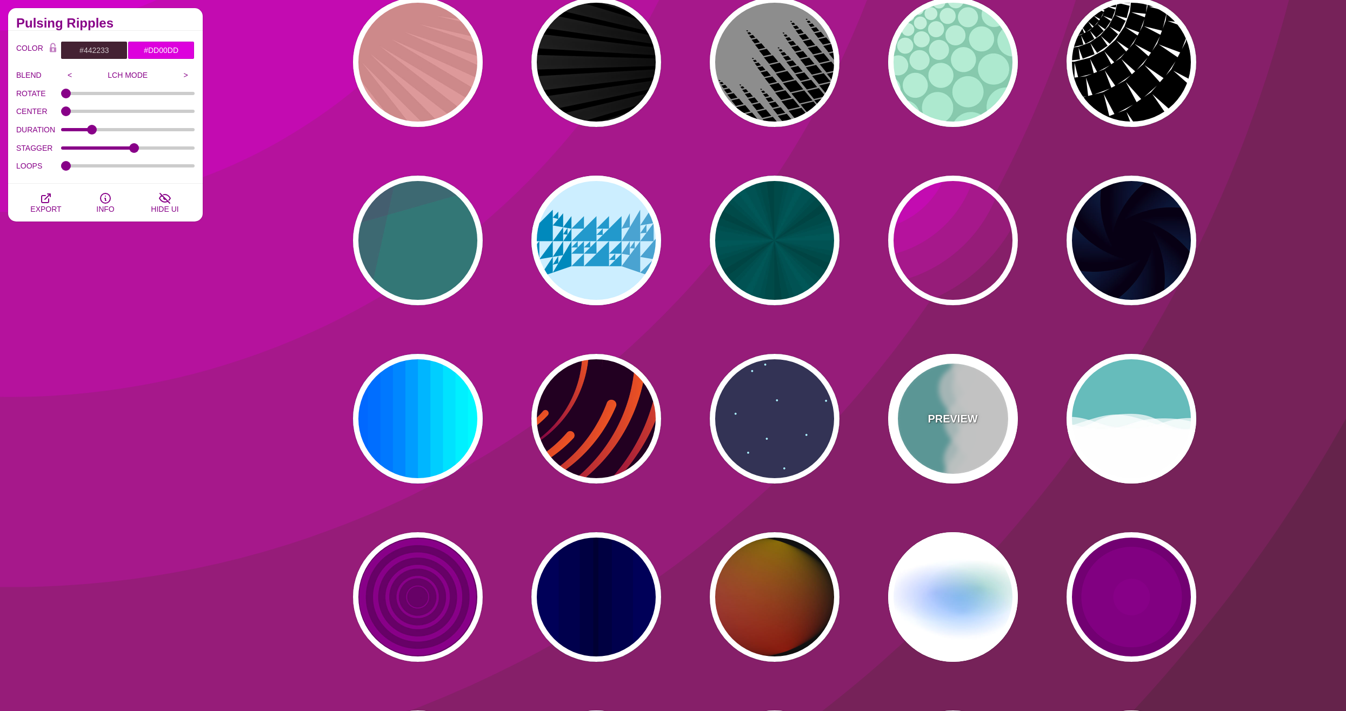
click at [943, 424] on p "PREVIEW" at bounding box center [952, 419] width 50 height 16
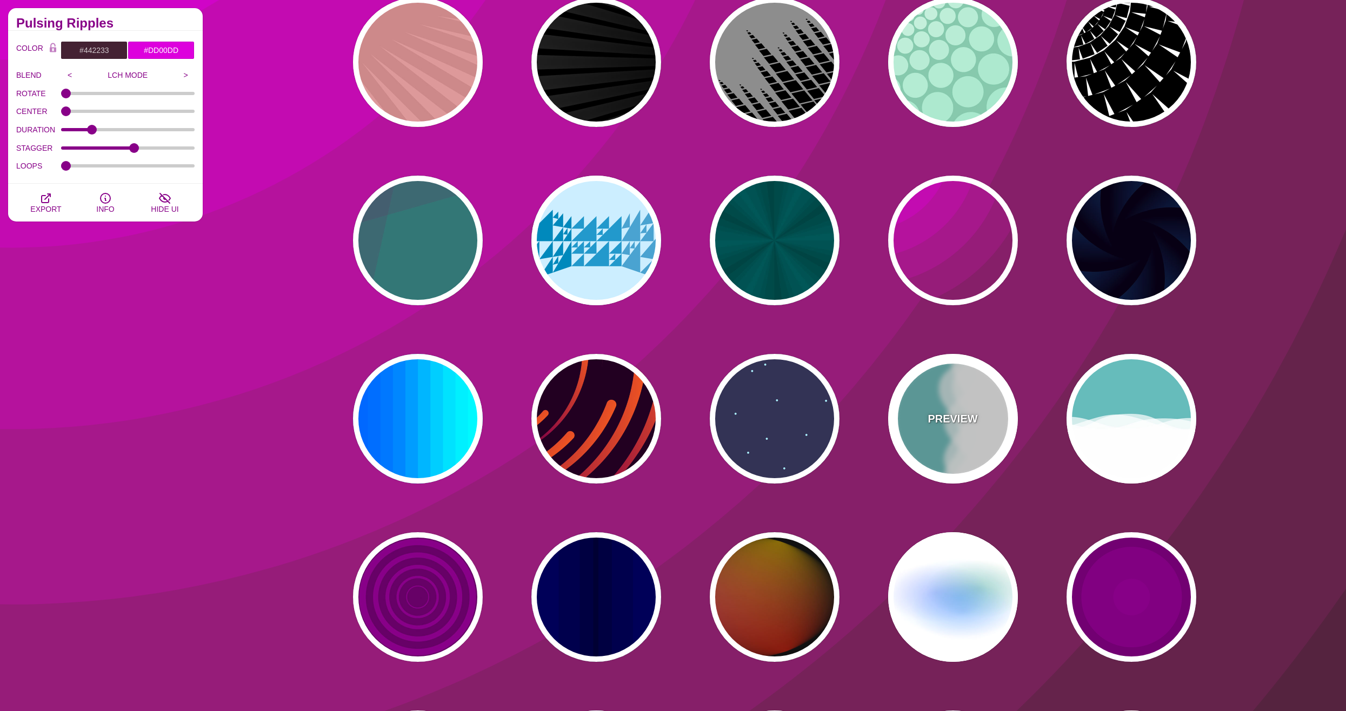
type input "#66BBBB"
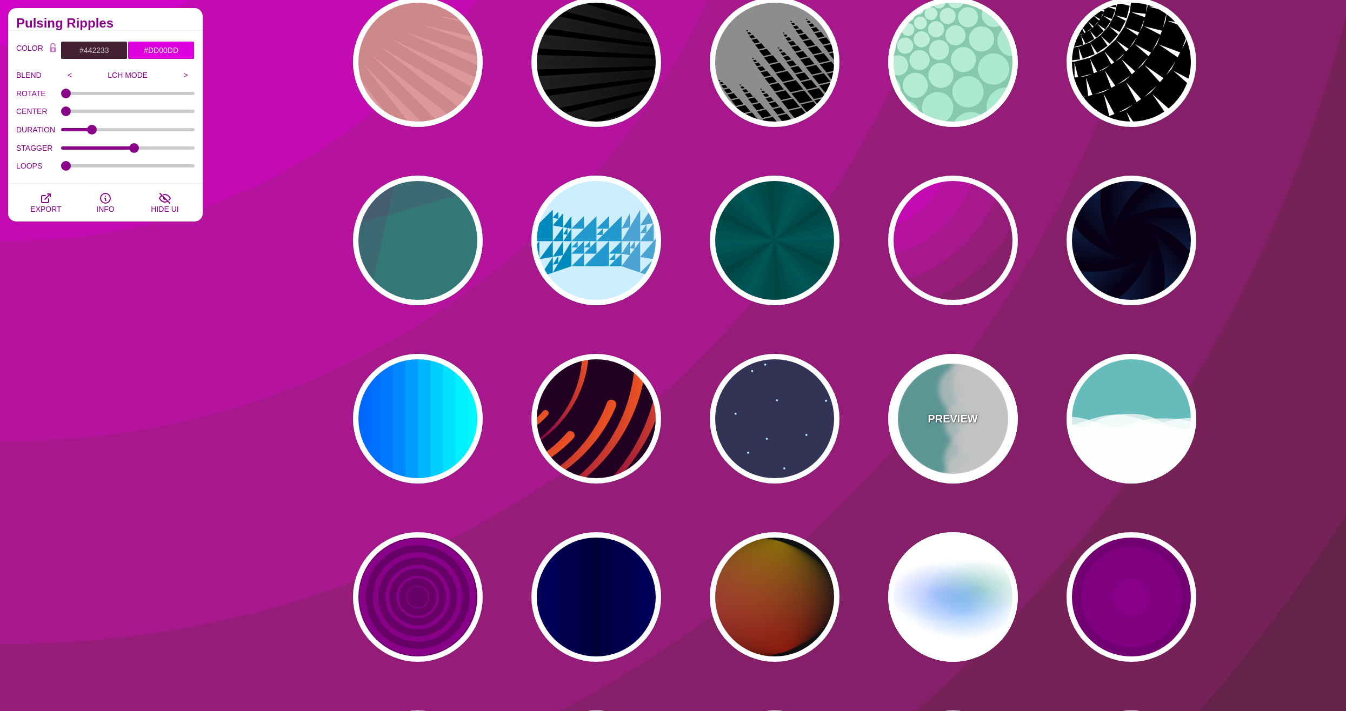
type input "#FFFFFF"
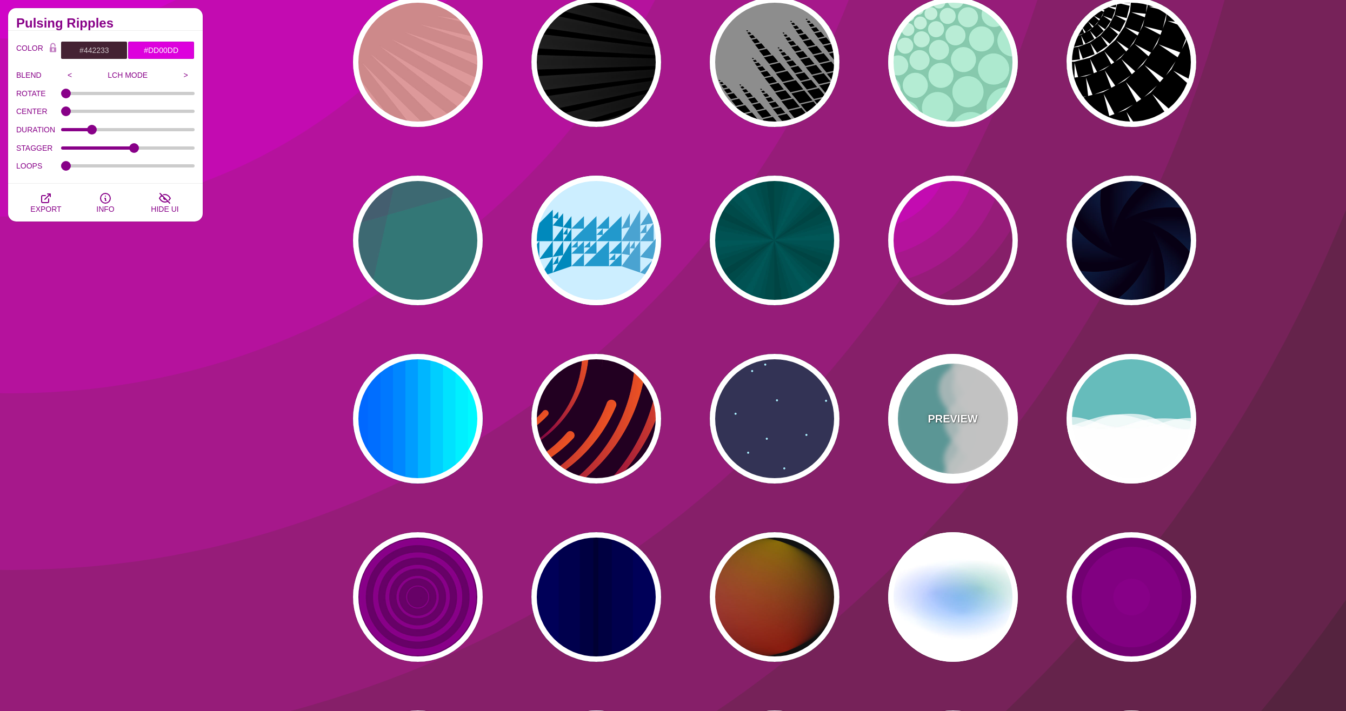
type input "#FFFFFF"
type input "1"
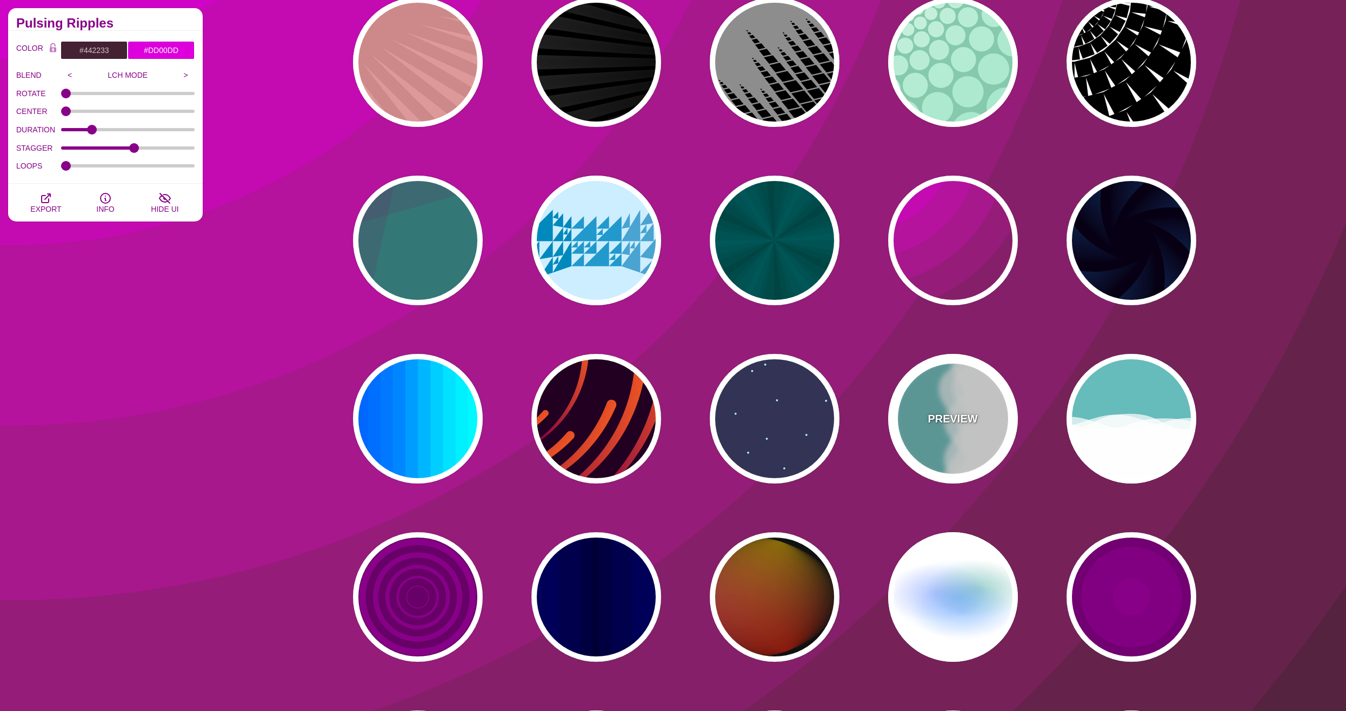
type input "0.7"
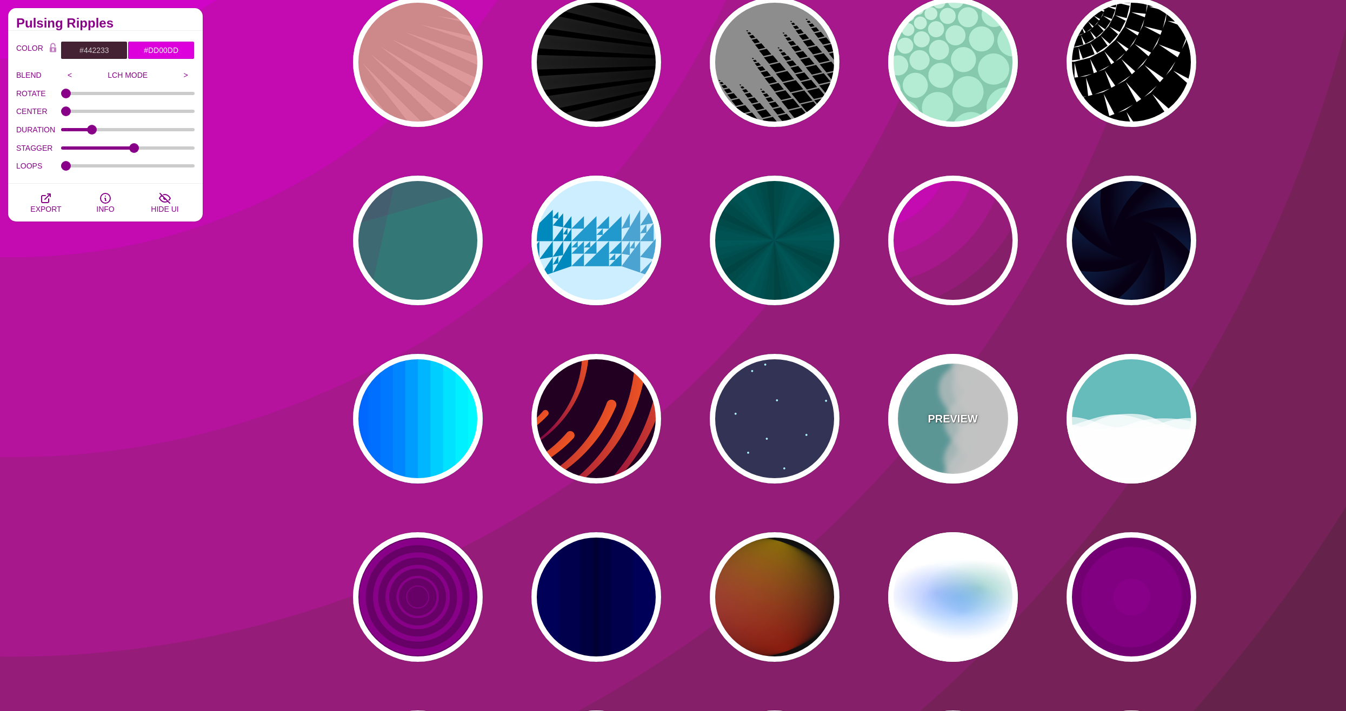
type input "56"
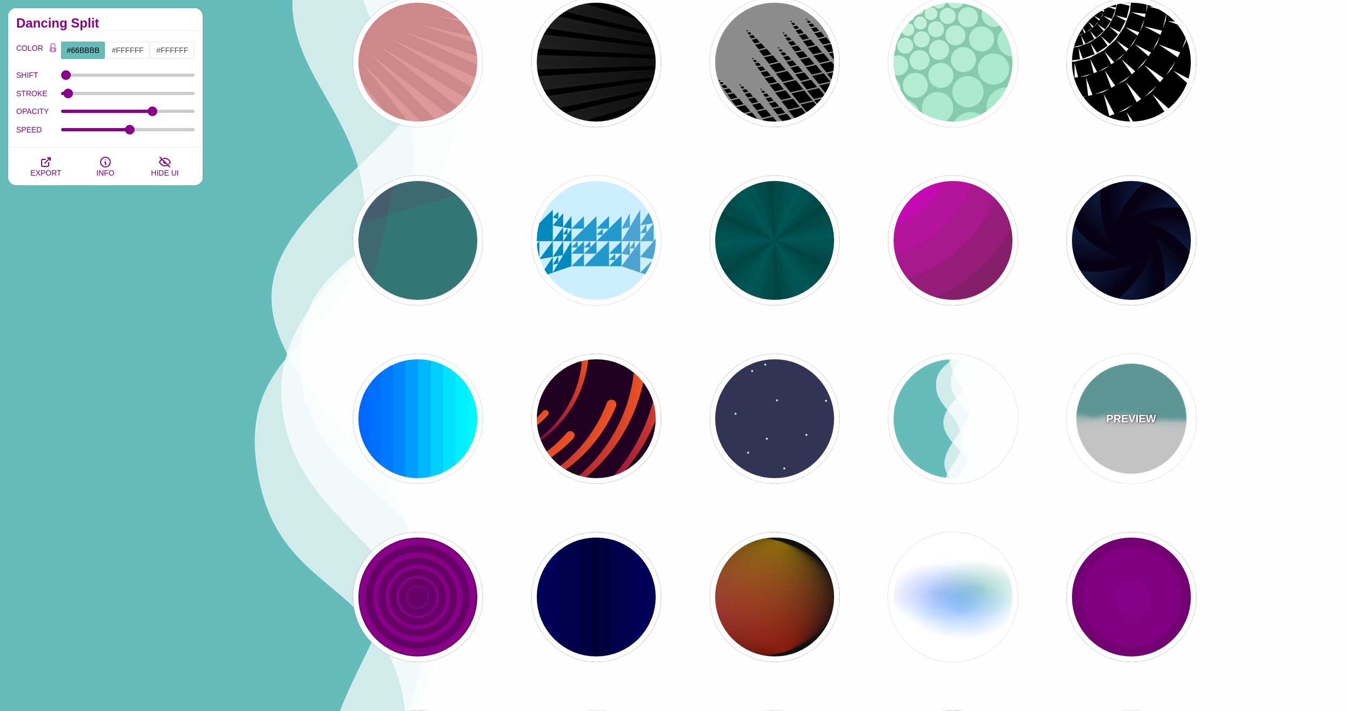
click at [1120, 426] on p "PREVIEW" at bounding box center [1131, 419] width 50 height 16
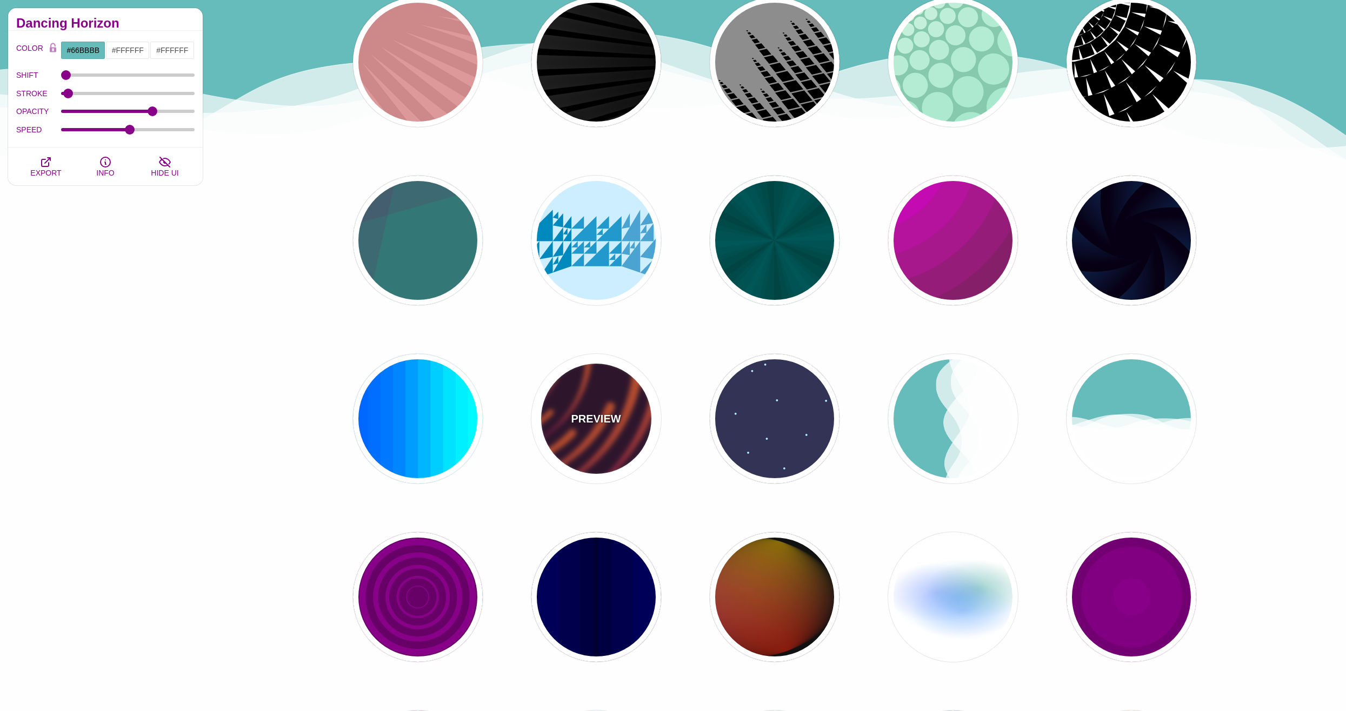
click at [598, 451] on div "PREVIEW" at bounding box center [596, 419] width 130 height 130
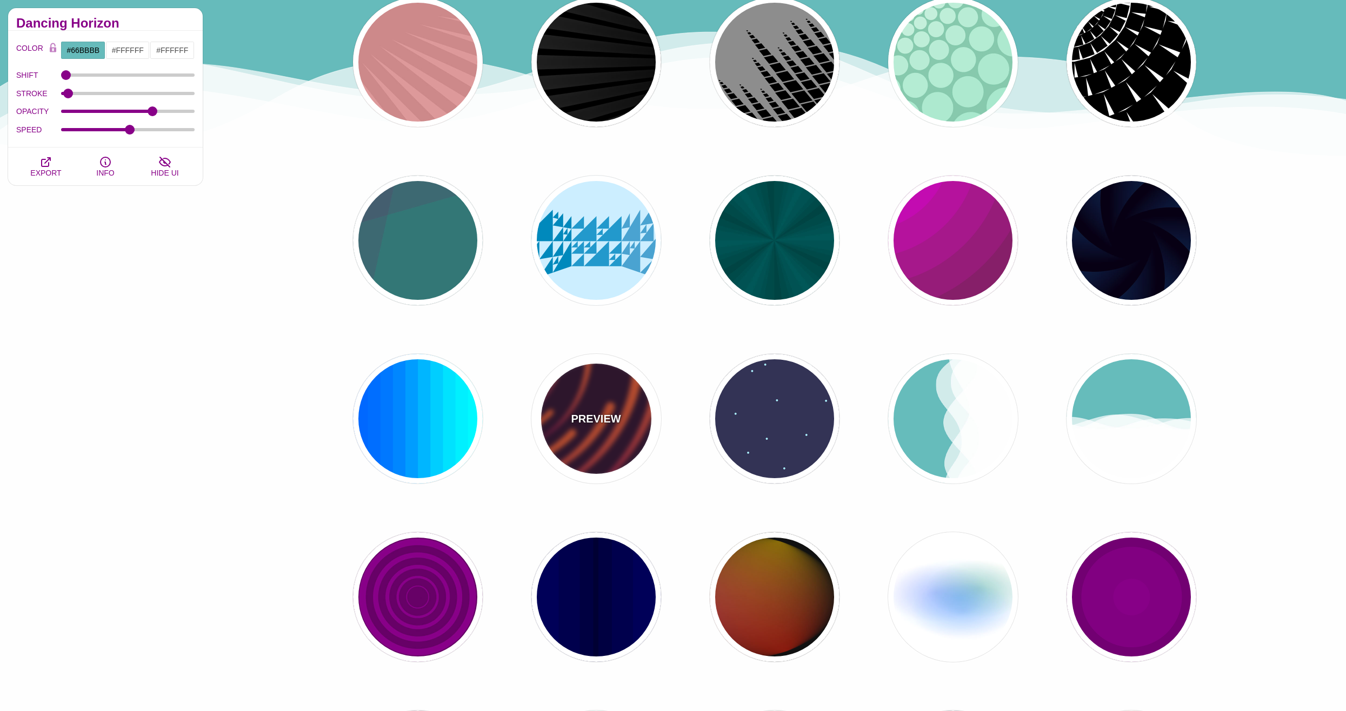
type input "#220022"
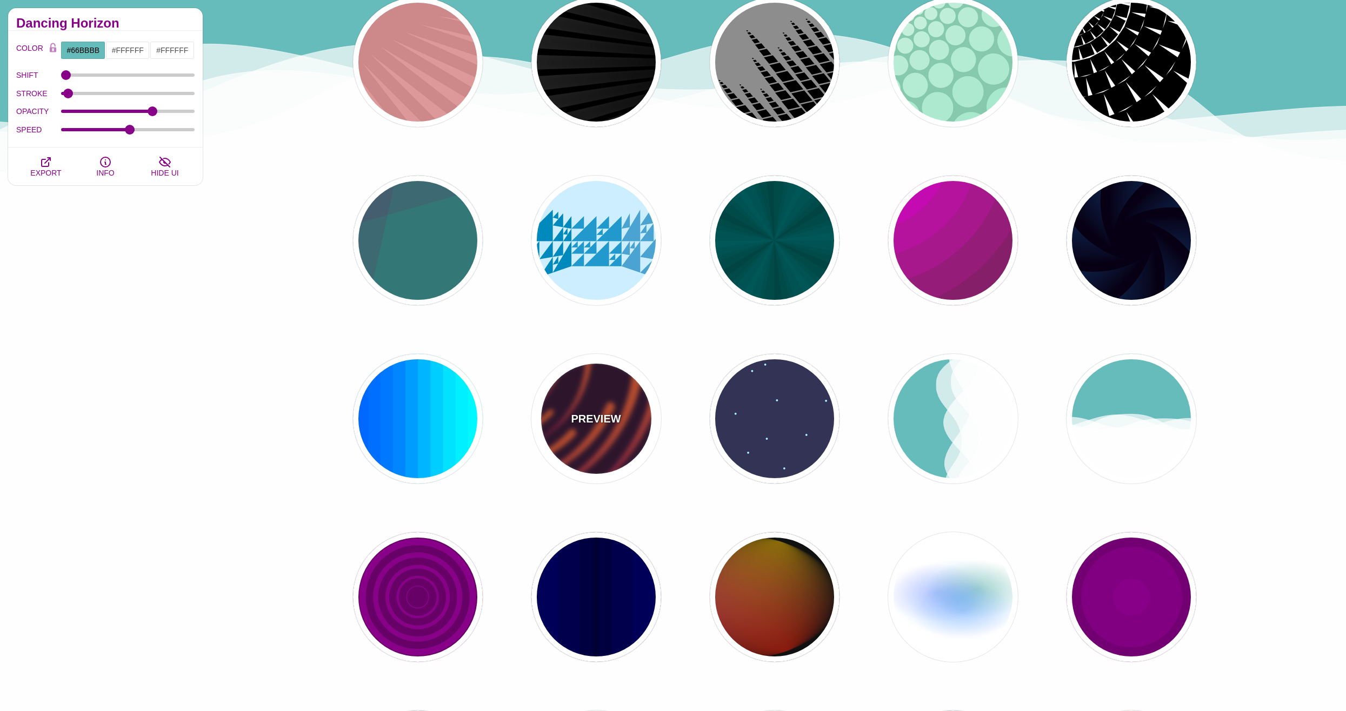
type input "#EE5522"
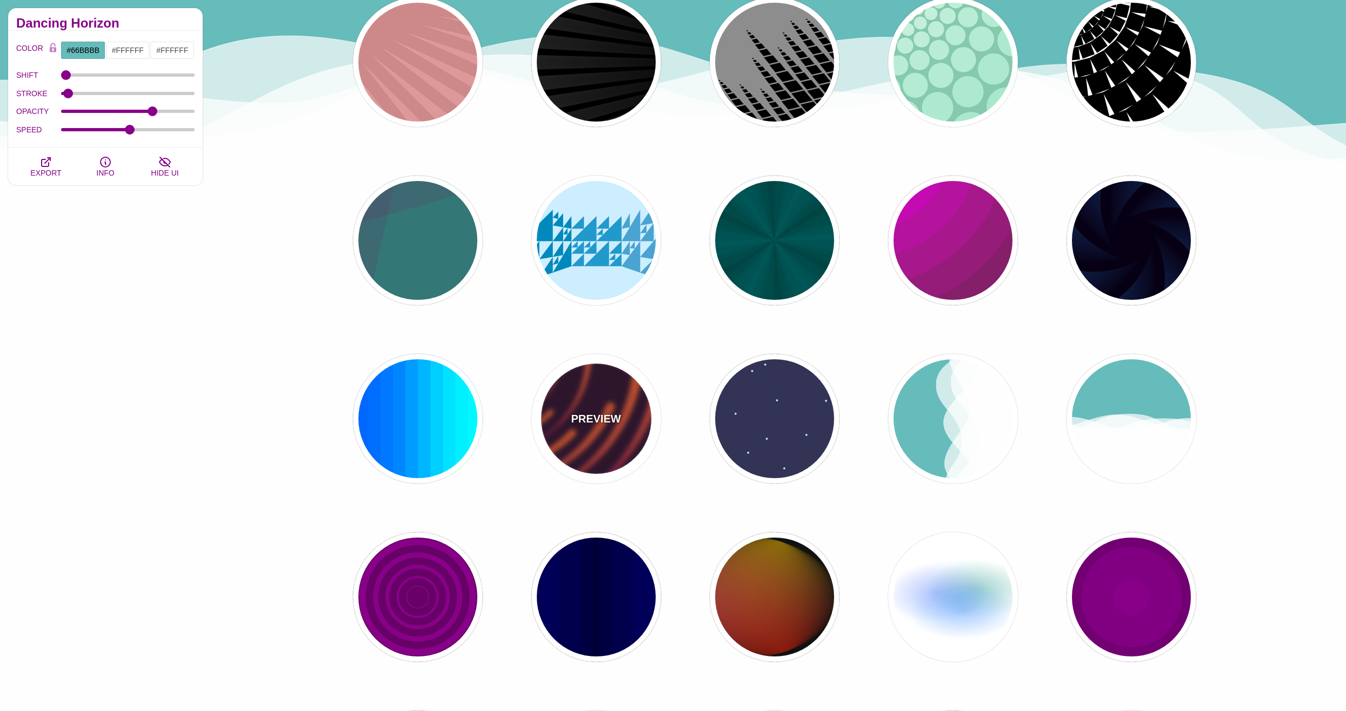
type input "#220022"
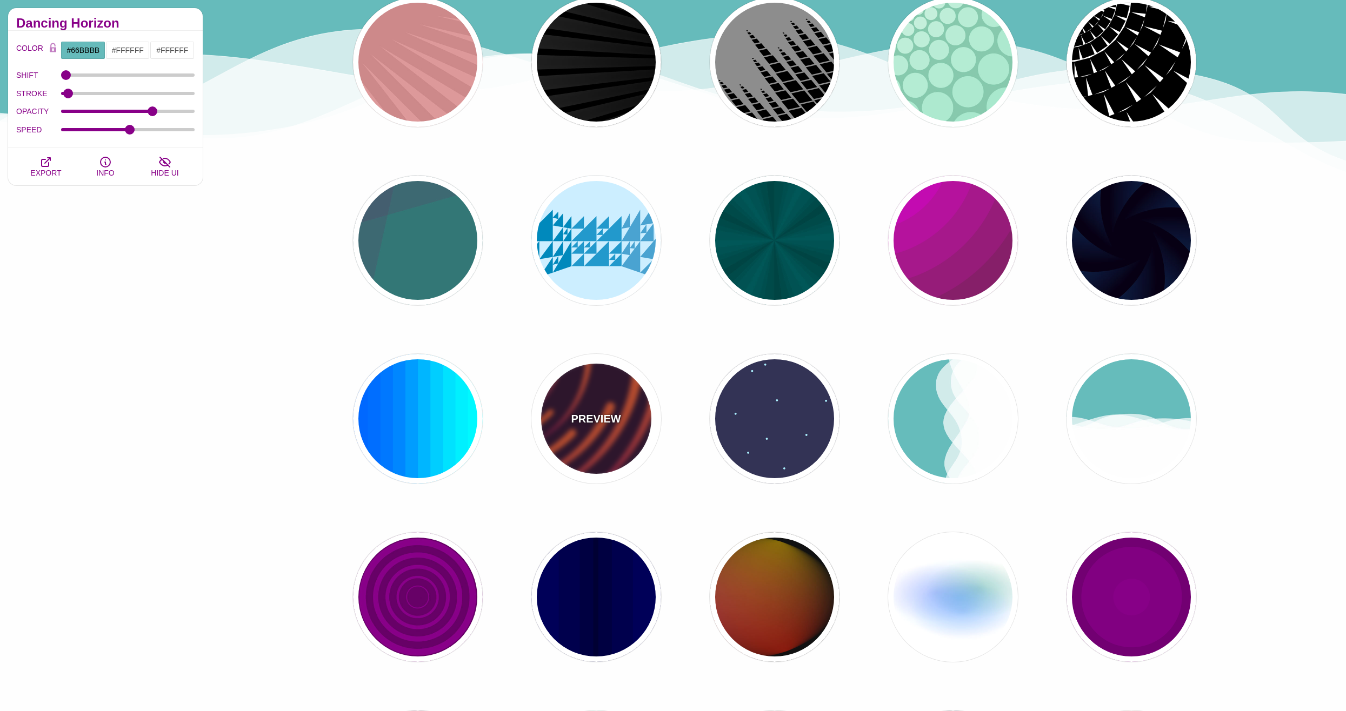
type input "50"
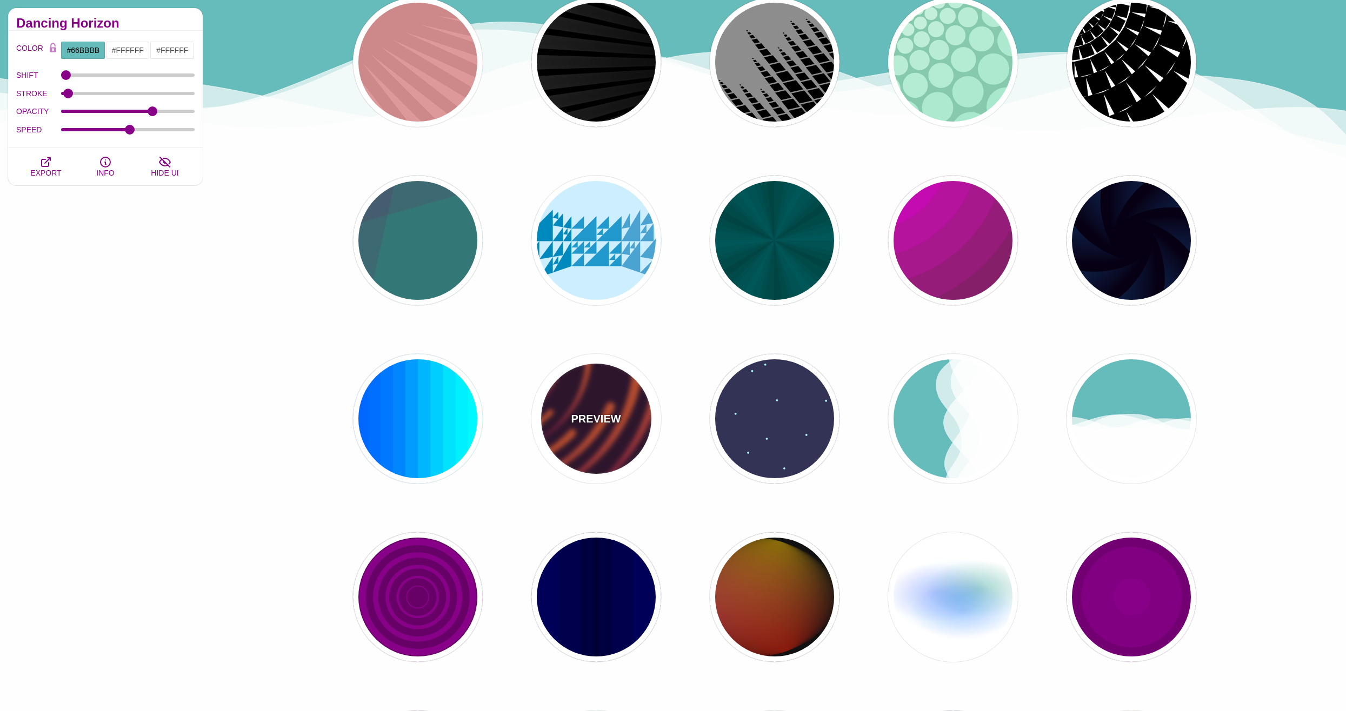
type input "99"
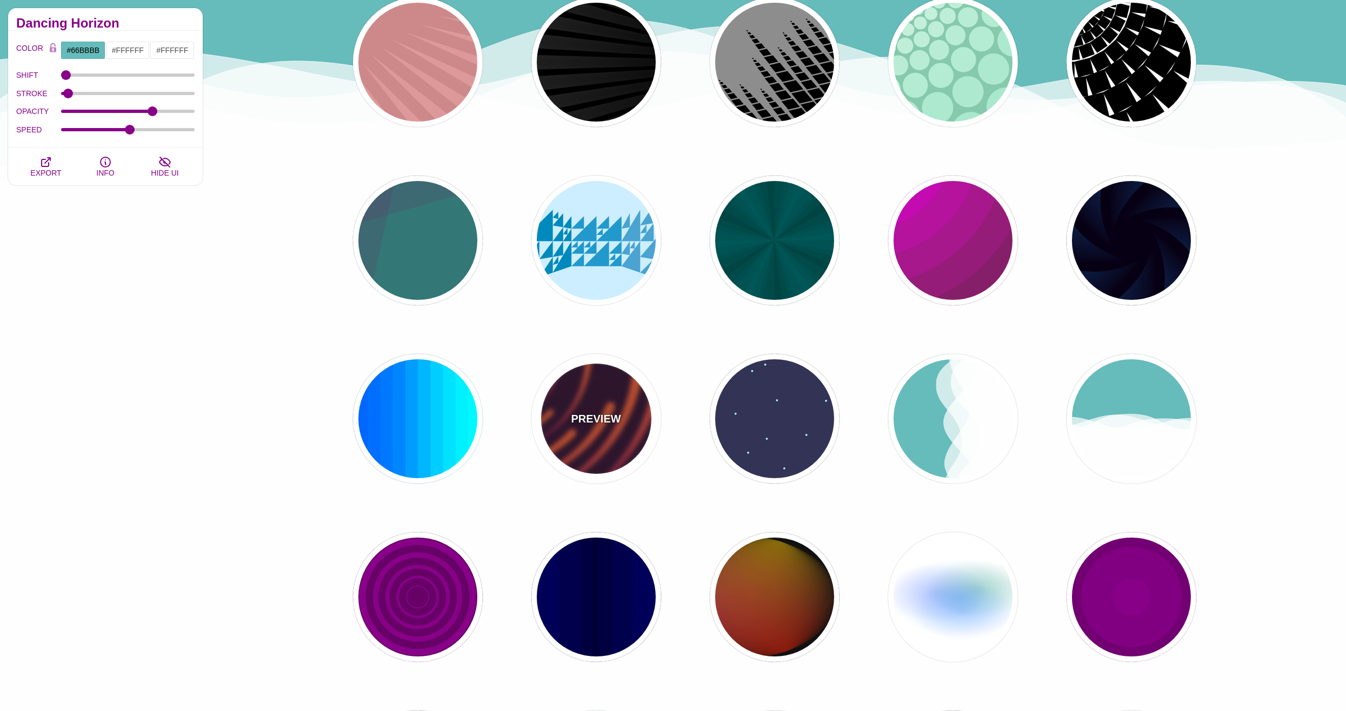
type input "0"
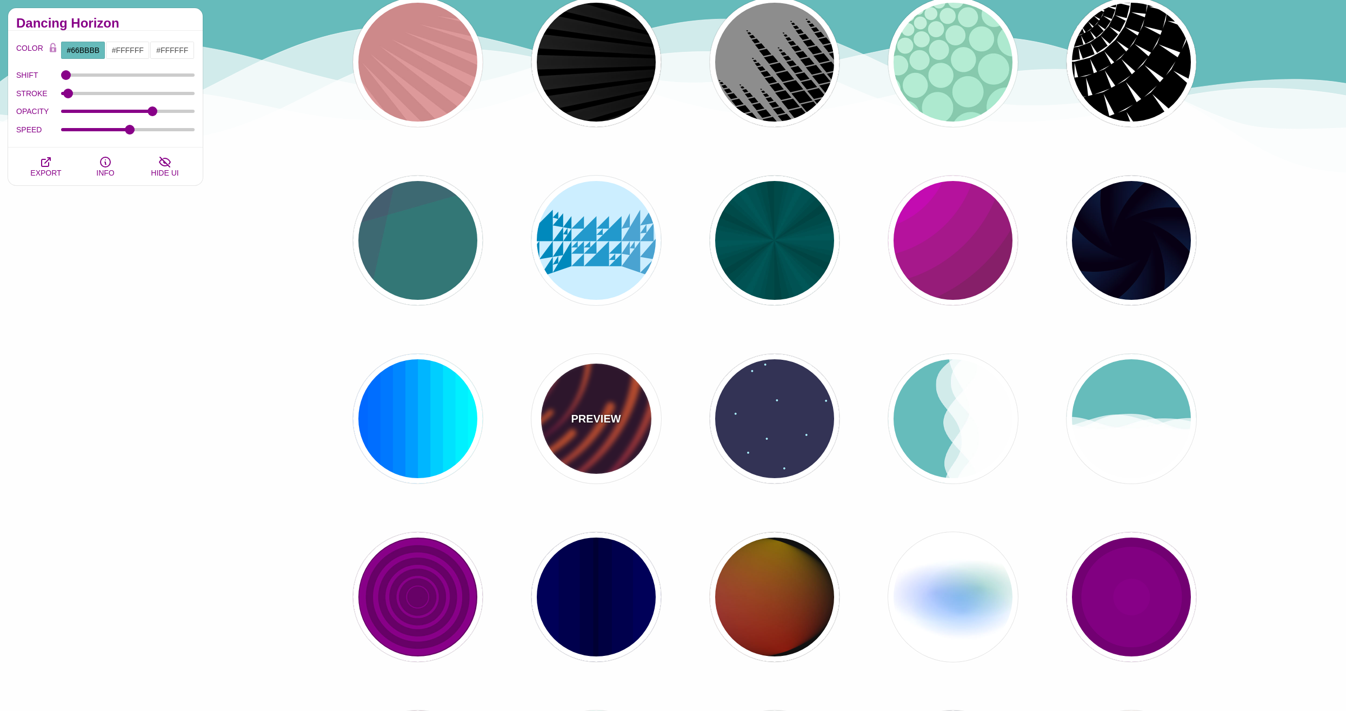
type input "0"
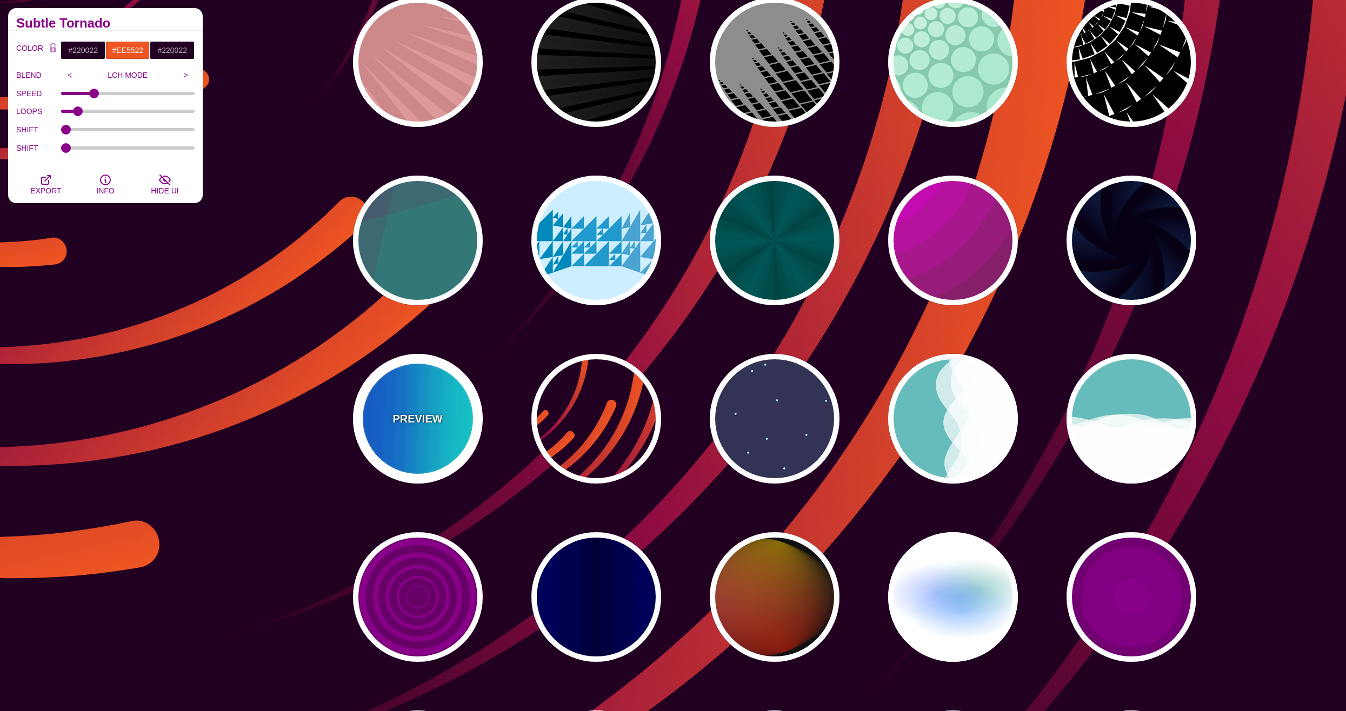
click at [425, 427] on div "PREVIEW" at bounding box center [418, 419] width 130 height 130
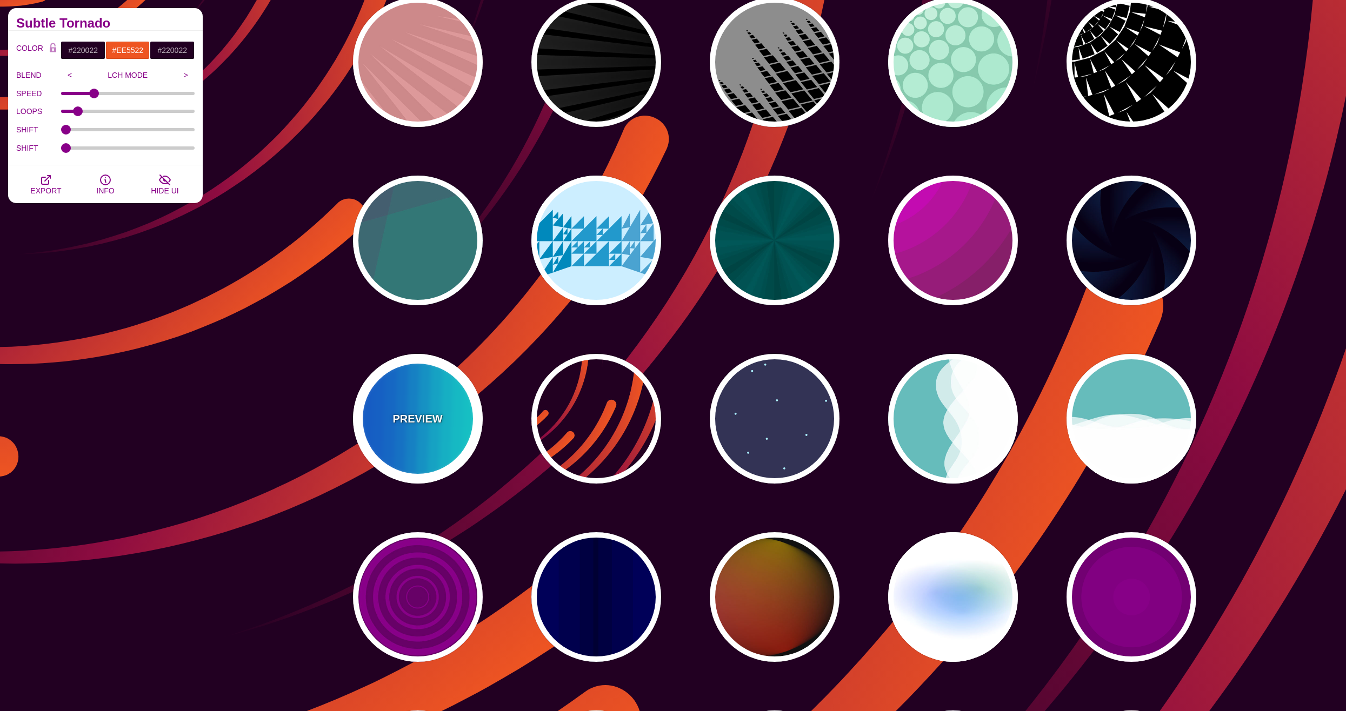
type input "#00FFFF"
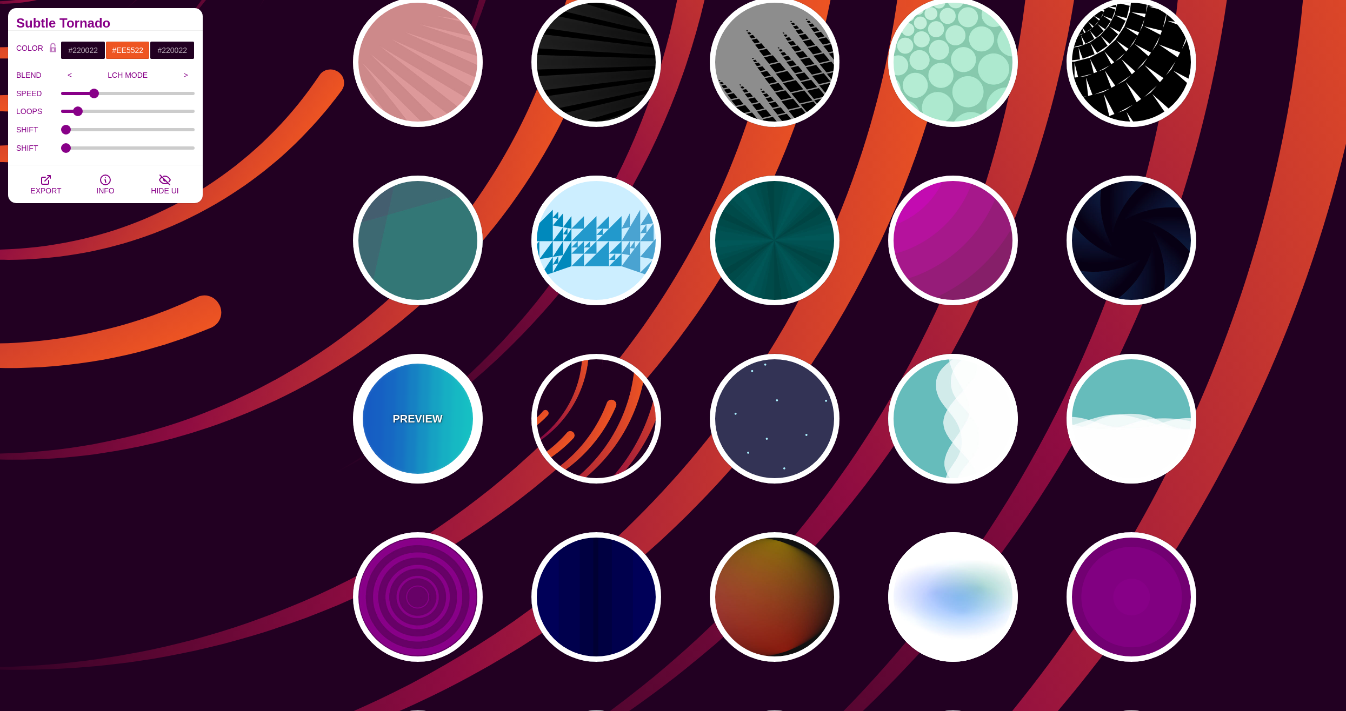
type input "#0066FF"
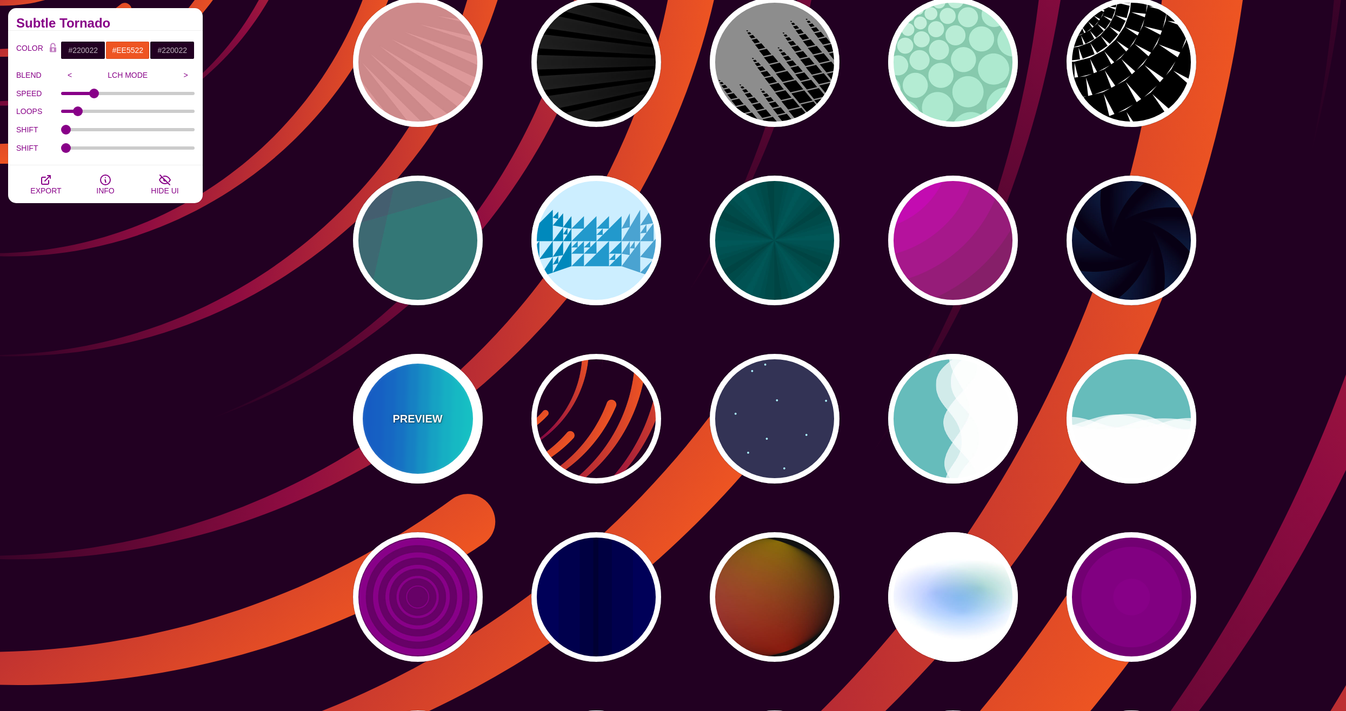
type input "0.25"
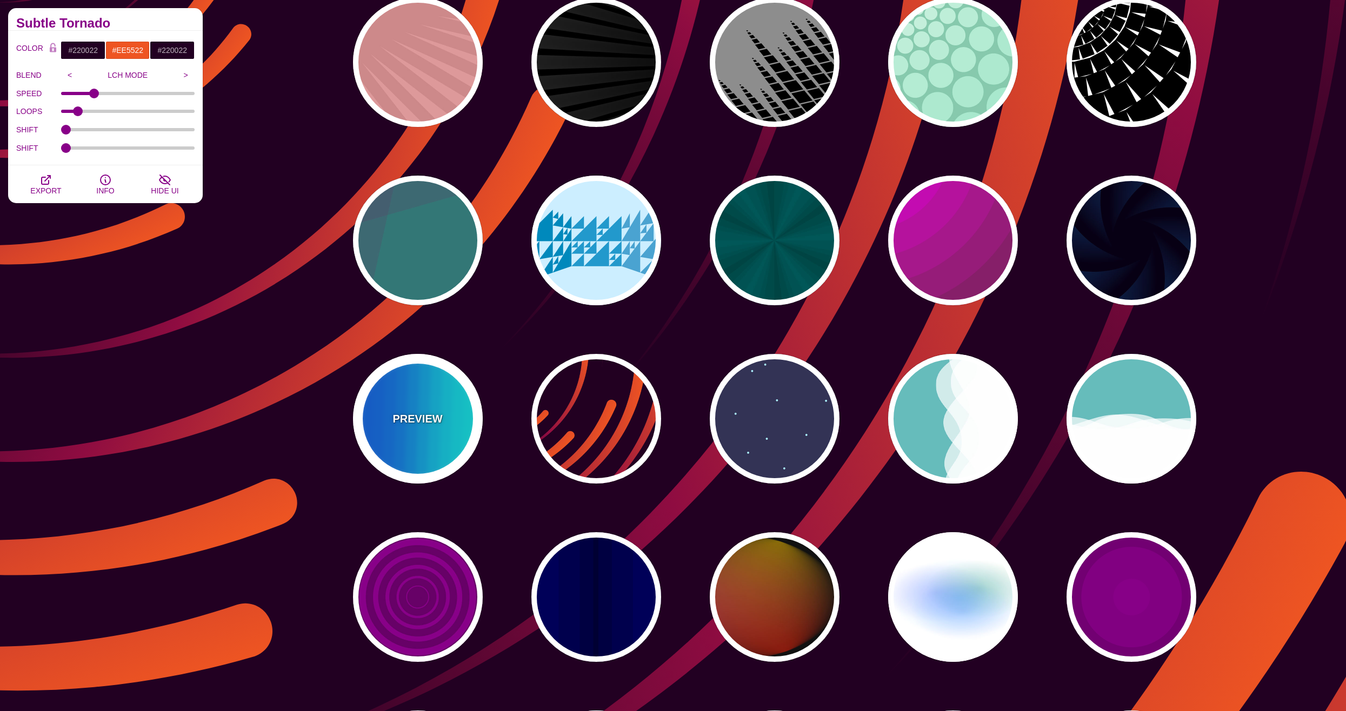
type input "12"
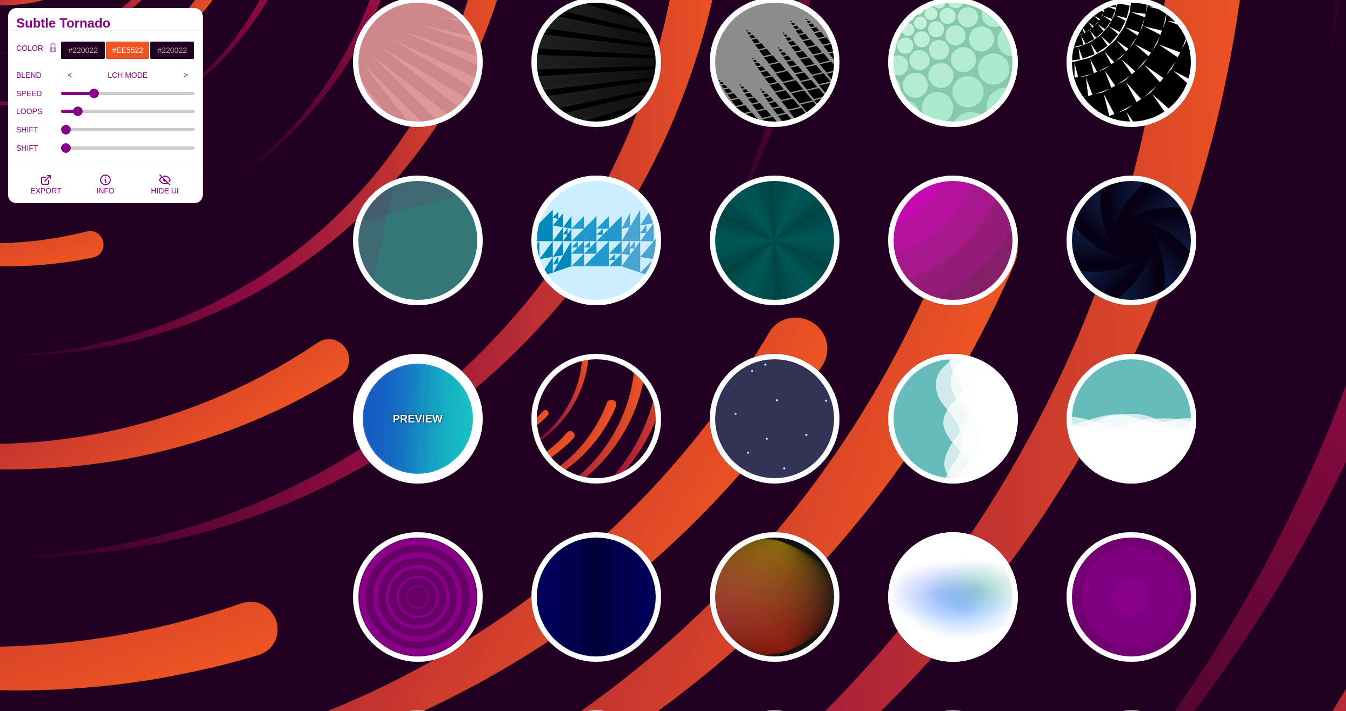
type input "999"
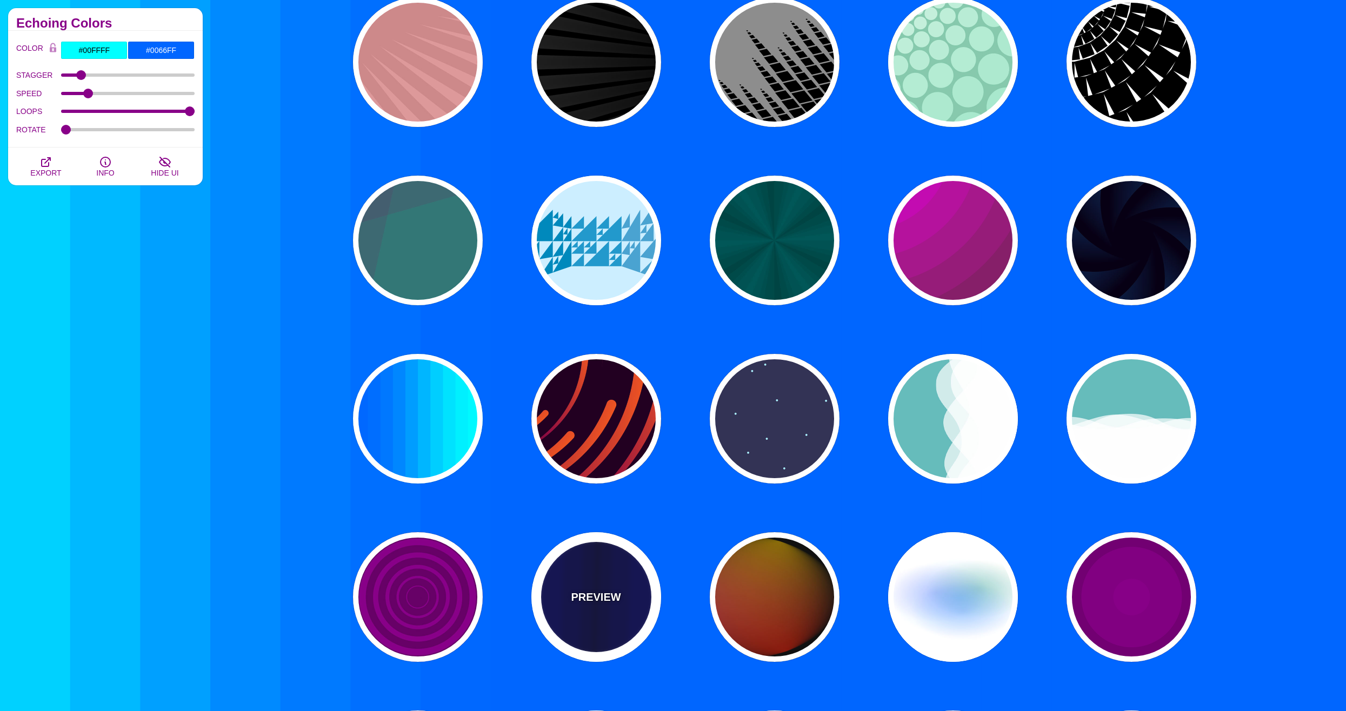
click at [548, 613] on div "PREVIEW" at bounding box center [596, 597] width 130 height 130
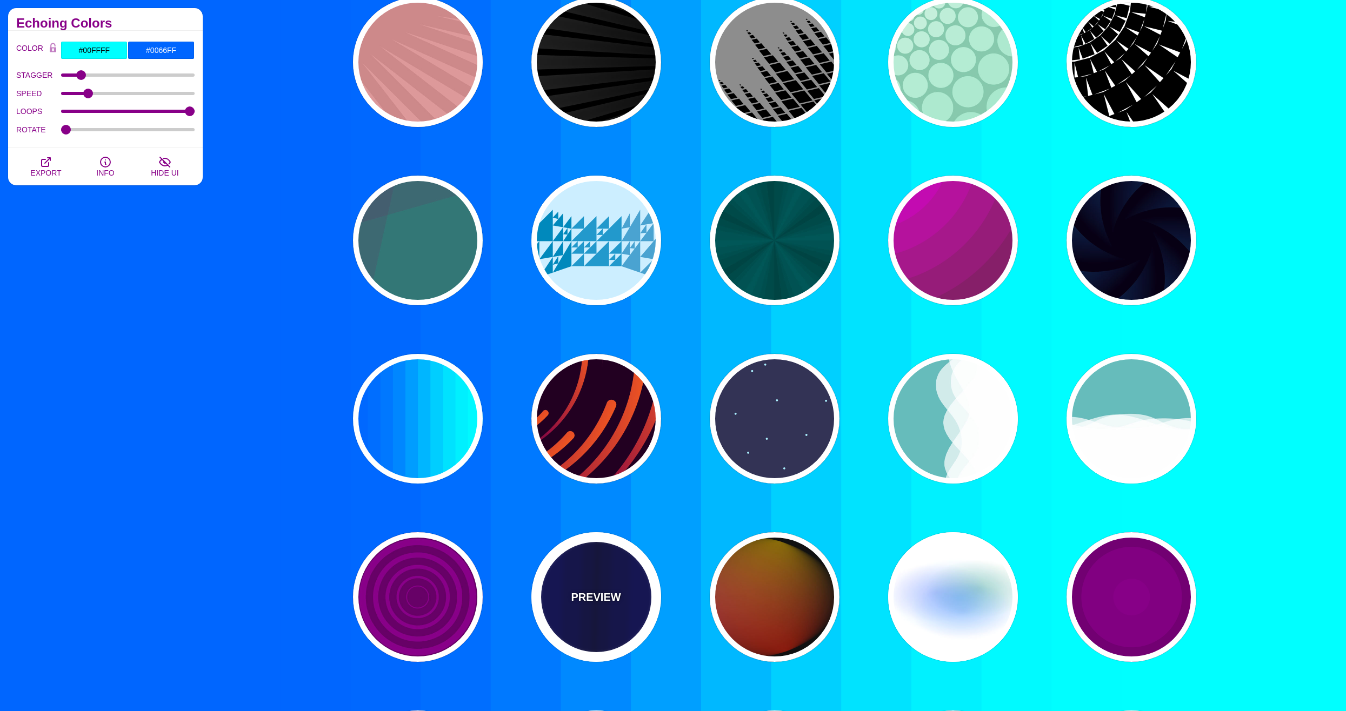
type input "#0000BB"
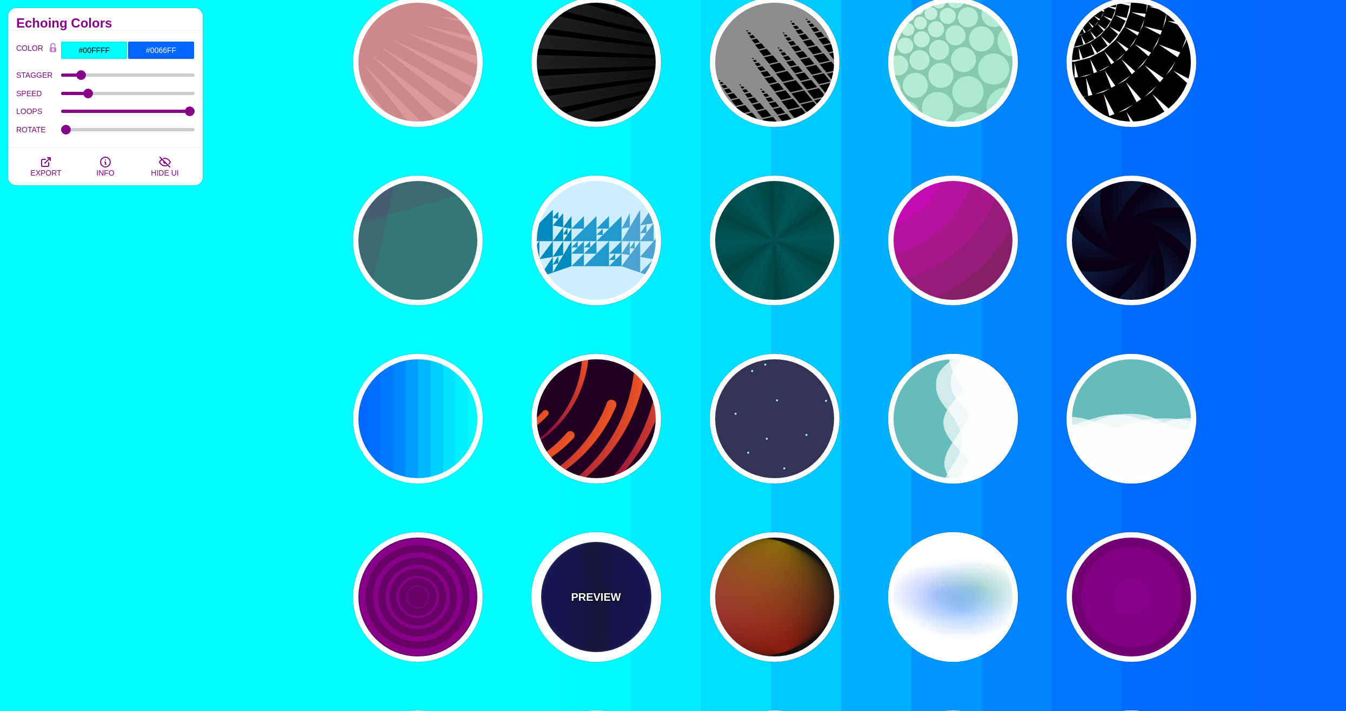
type input "#000033"
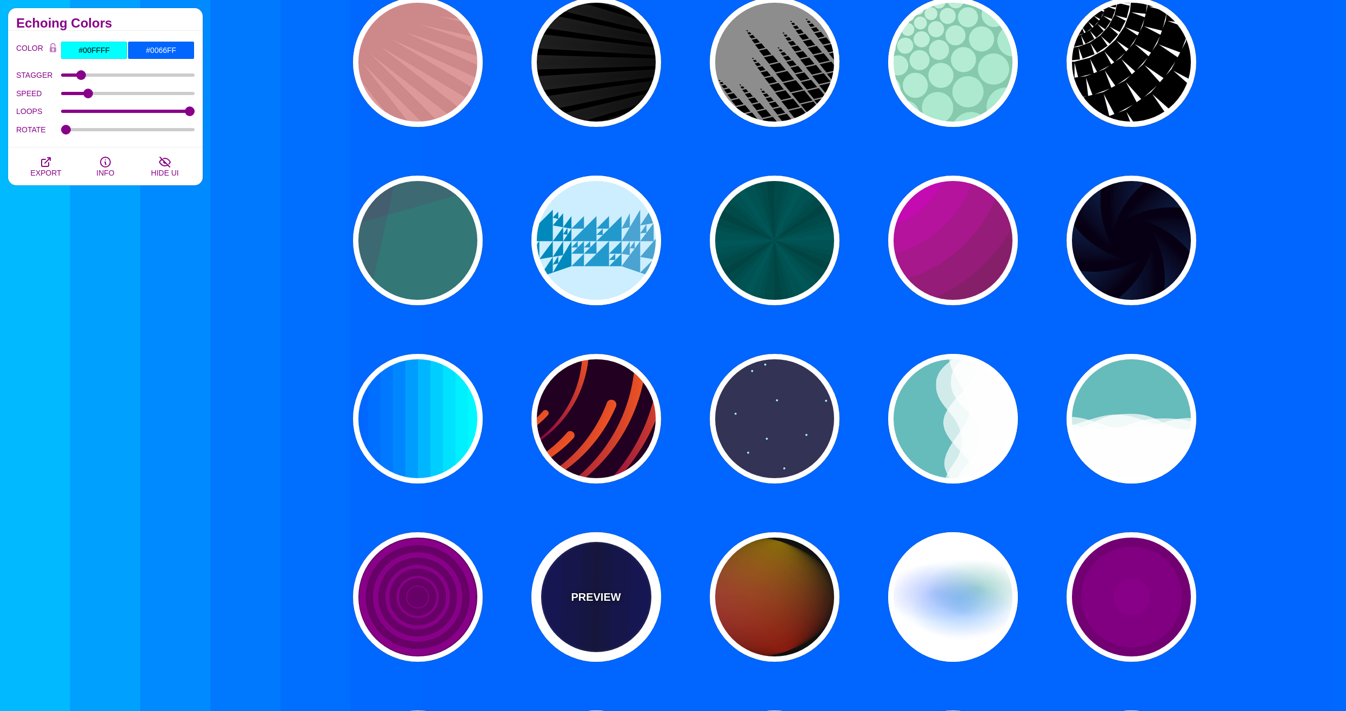
type input "0.5"
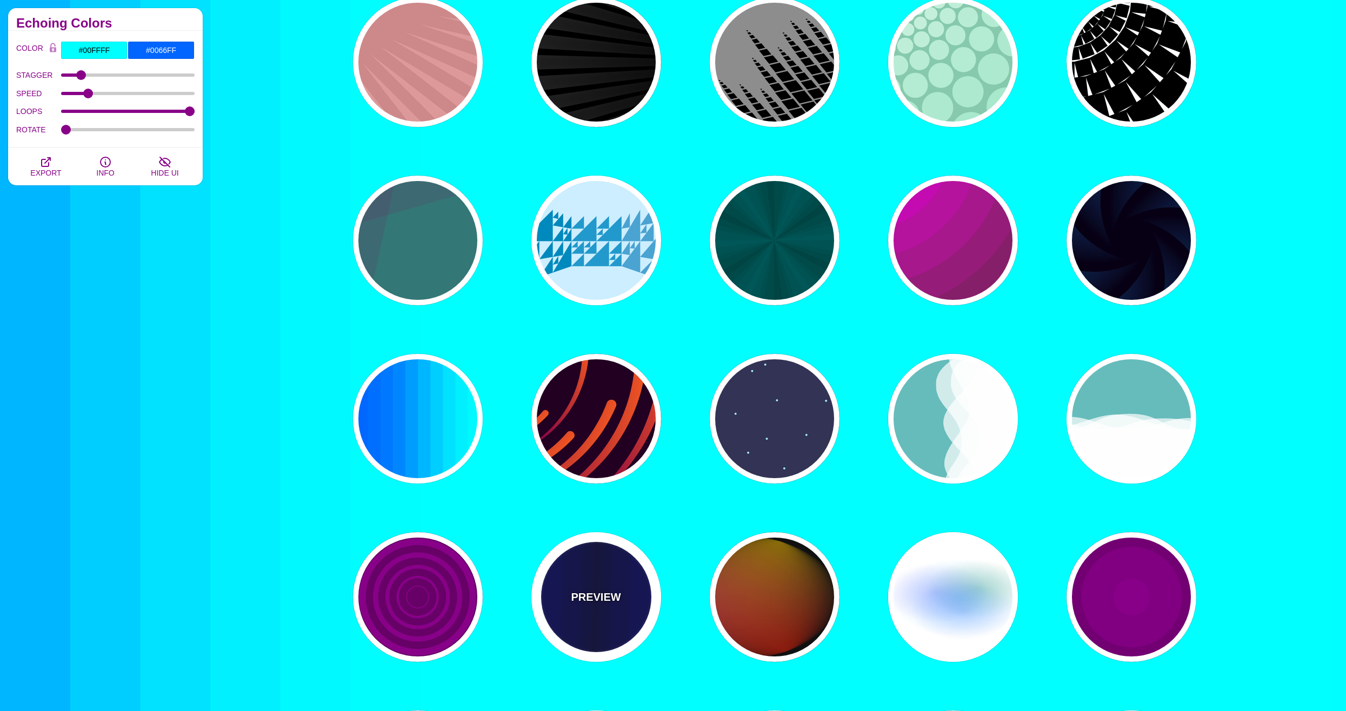
type input "5"
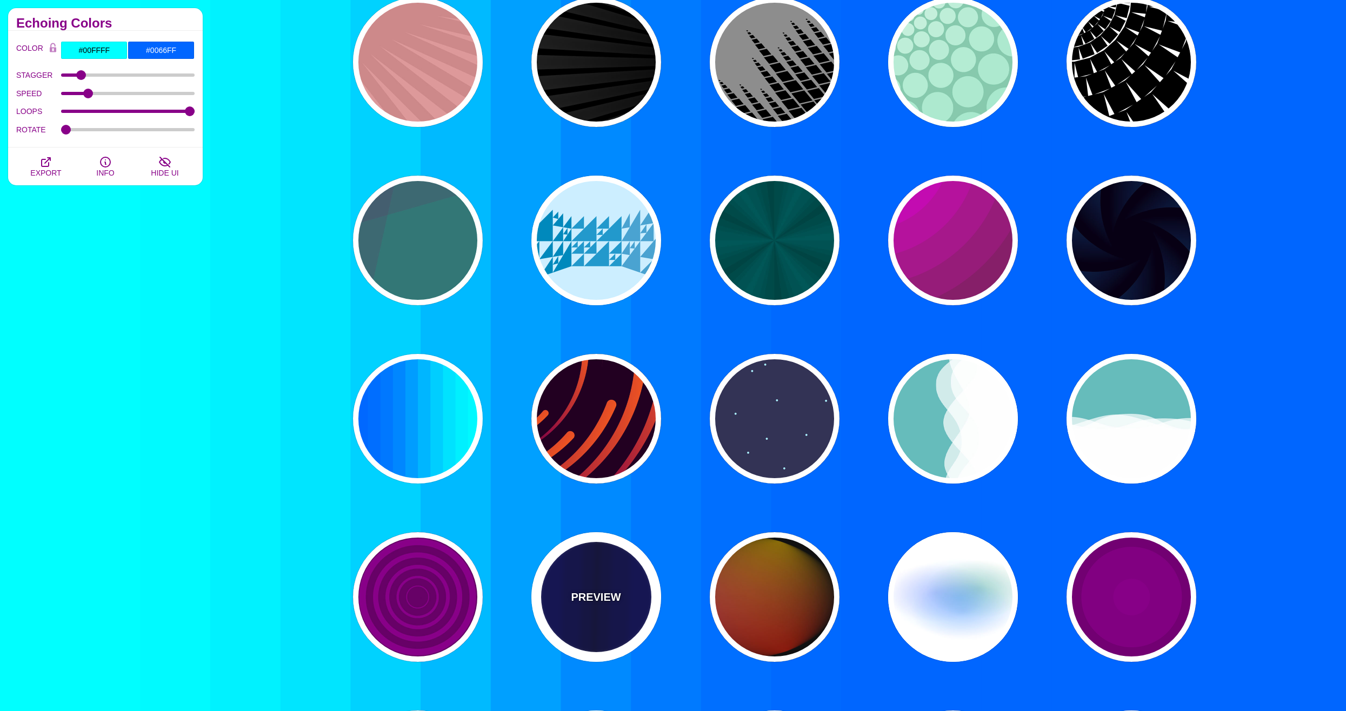
type input "0.1"
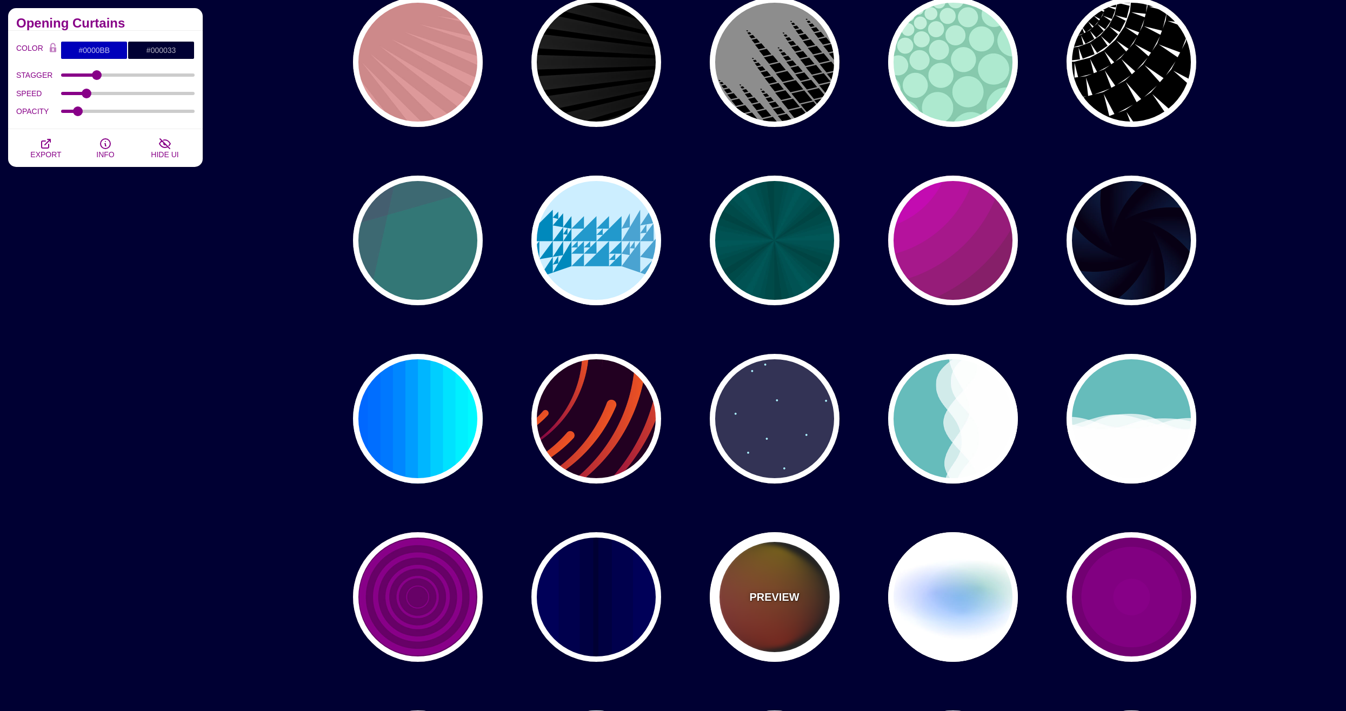
click at [788, 616] on div "PREVIEW" at bounding box center [775, 597] width 130 height 130
type input "#111111"
type input "#FF00FF"
type input "#FFCC00"
type input "#FF2200"
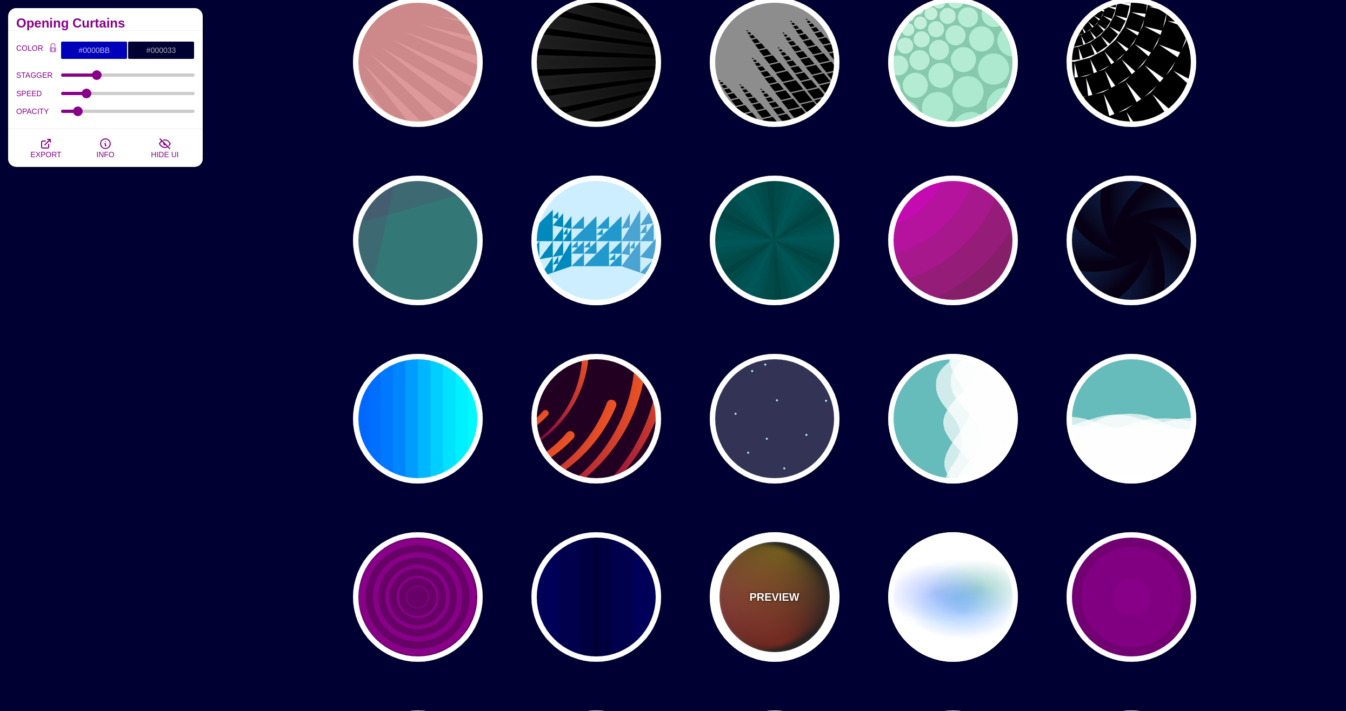
type input "4"
type input "12"
type input "999"
type input "1"
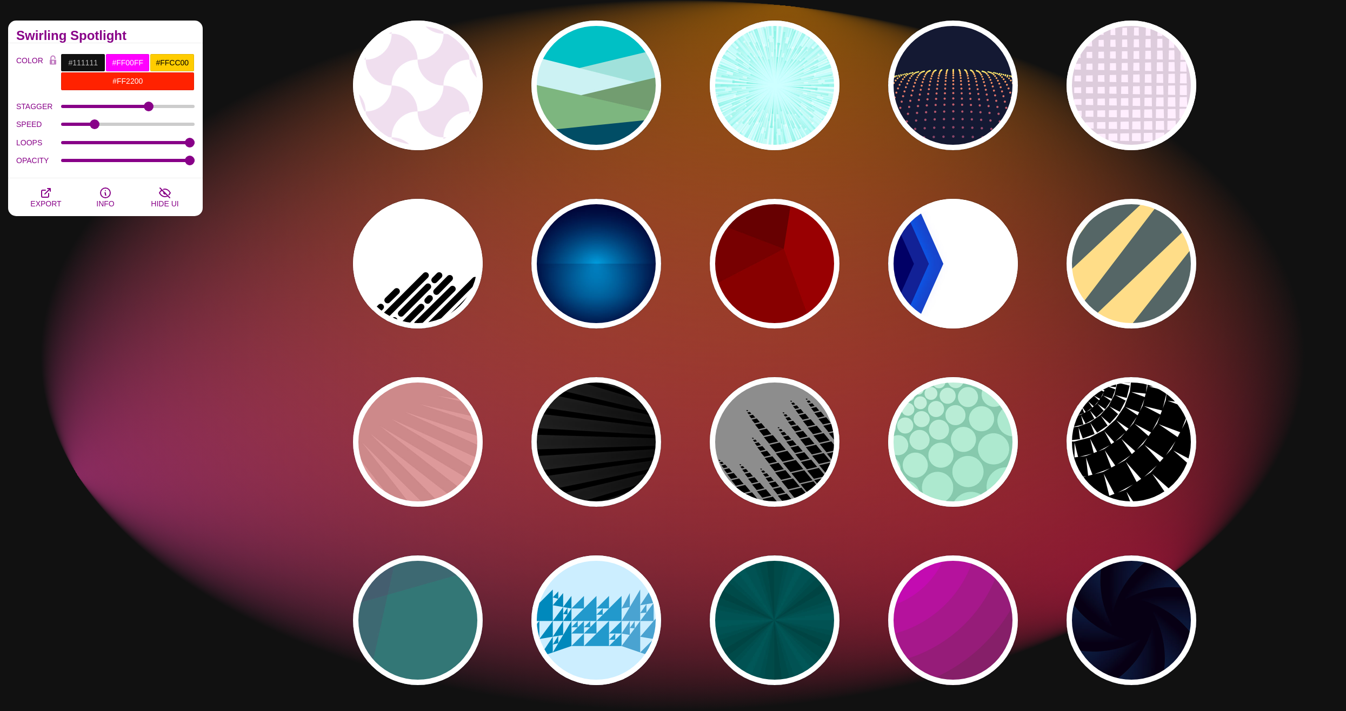
scroll to position [0, 0]
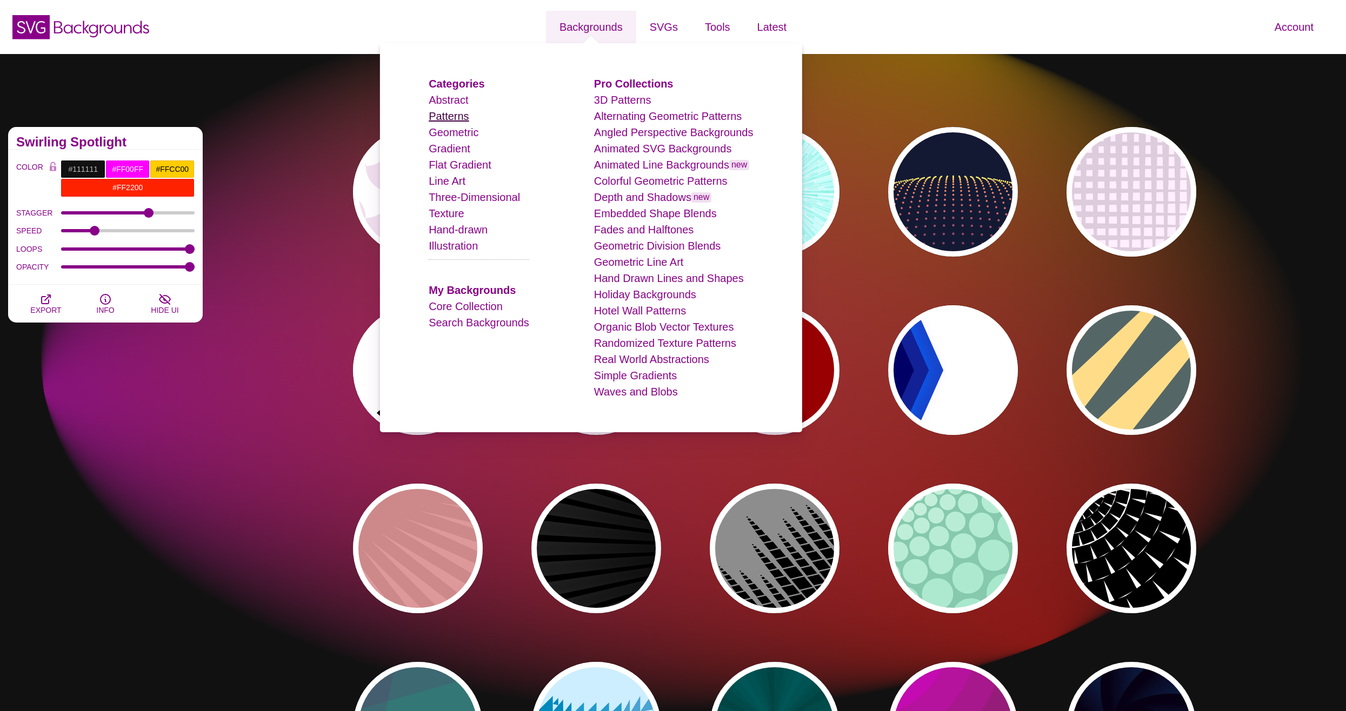
click at [451, 119] on link "Patterns" at bounding box center [449, 116] width 40 height 12
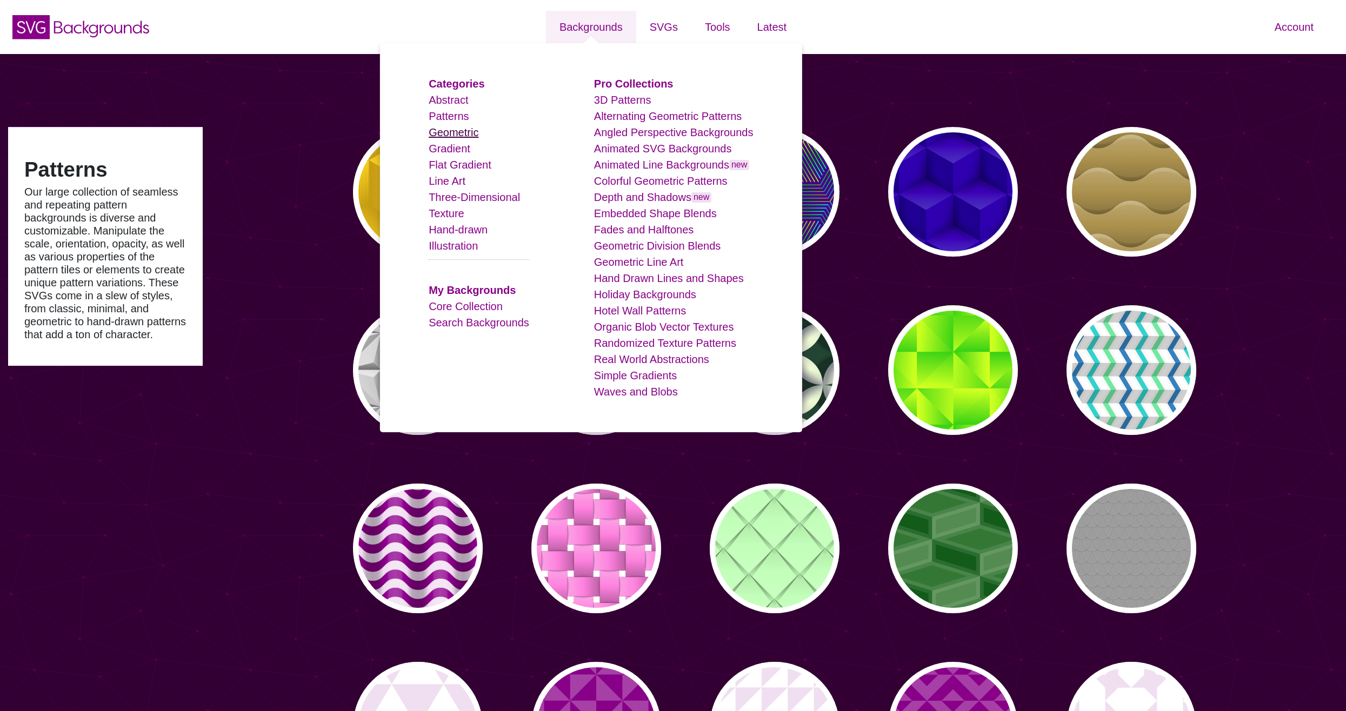
click at [463, 131] on link "Geometric" at bounding box center [454, 132] width 50 height 12
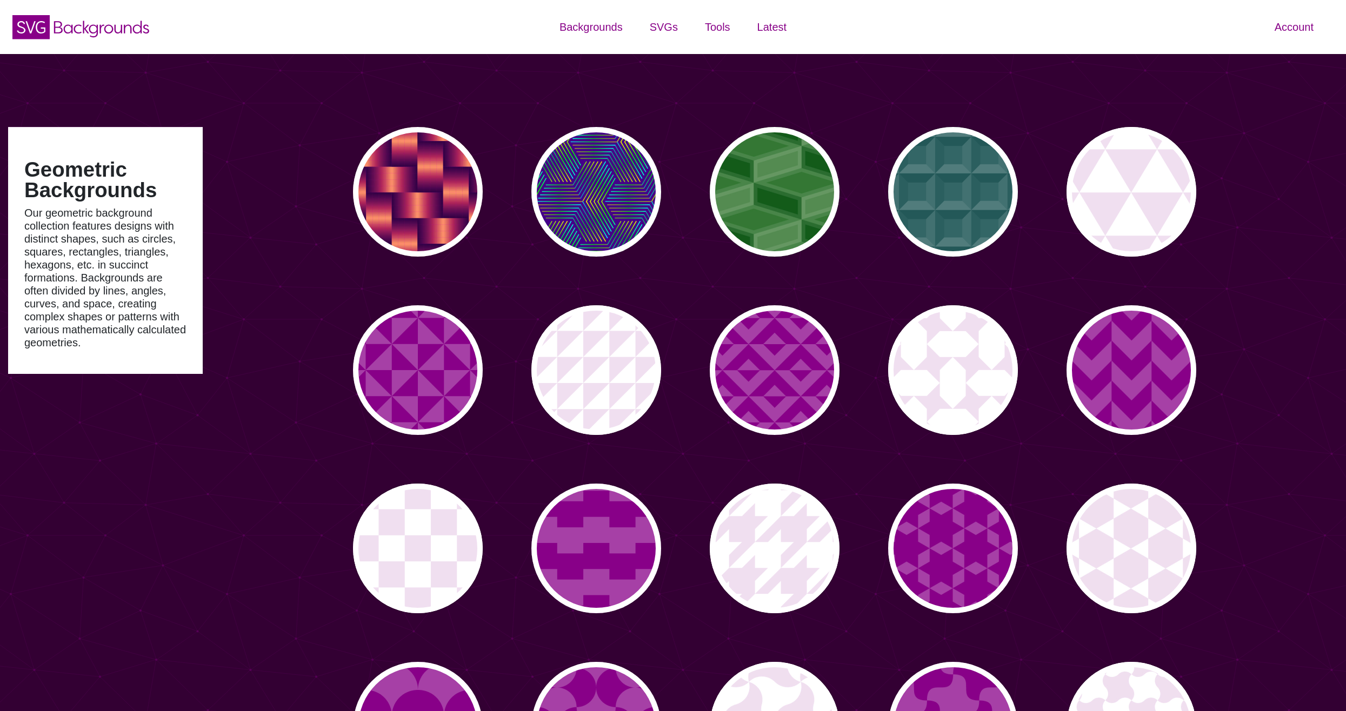
type input "#450057"
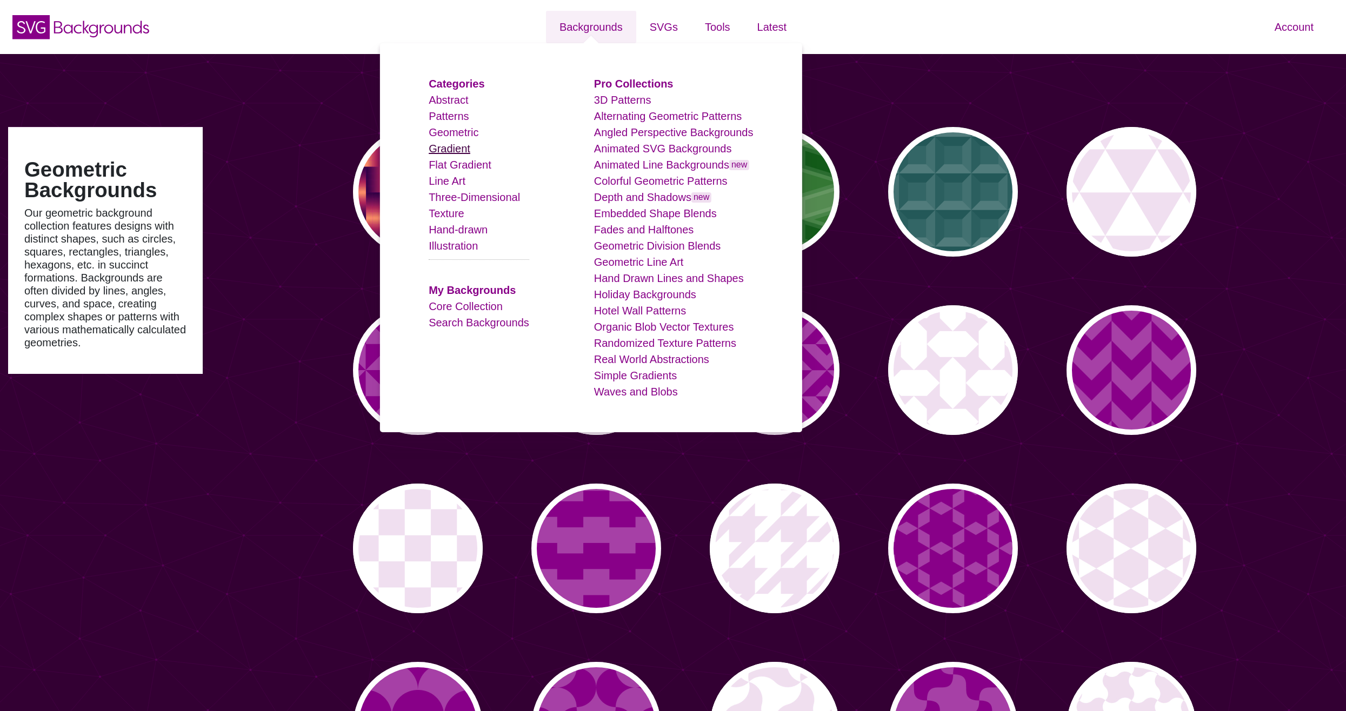
click at [452, 151] on link "Gradient" at bounding box center [450, 149] width 42 height 12
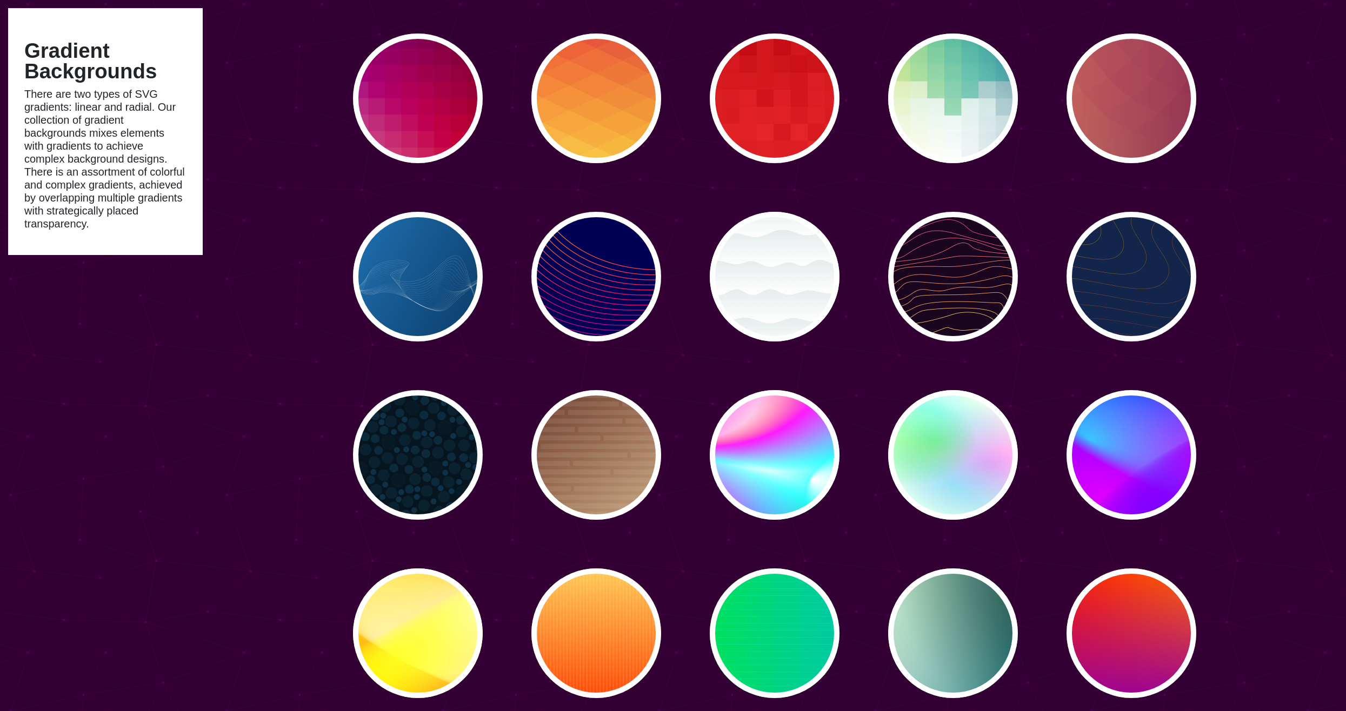
scroll to position [3134, 0]
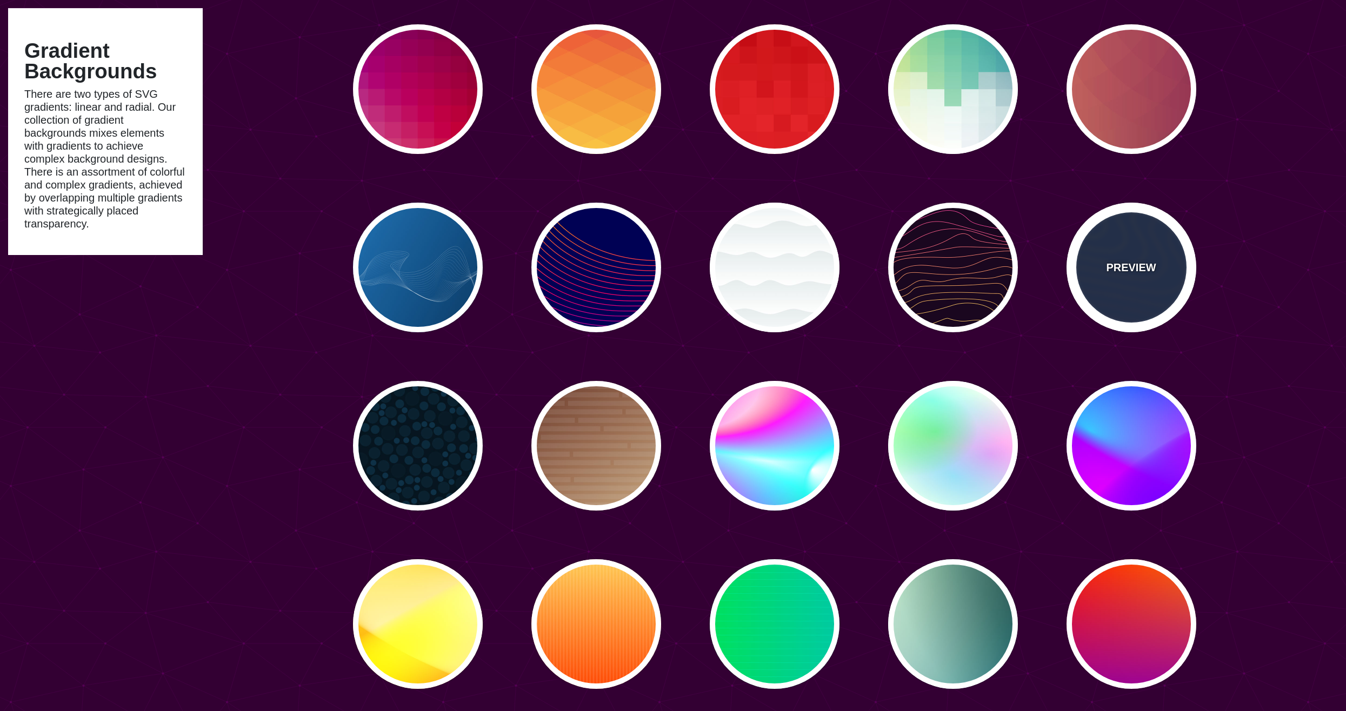
click at [1142, 287] on div "PREVIEW" at bounding box center [1131, 268] width 130 height 130
type input "#13254A"
type input "#FFFF00"
type input "#AA0033"
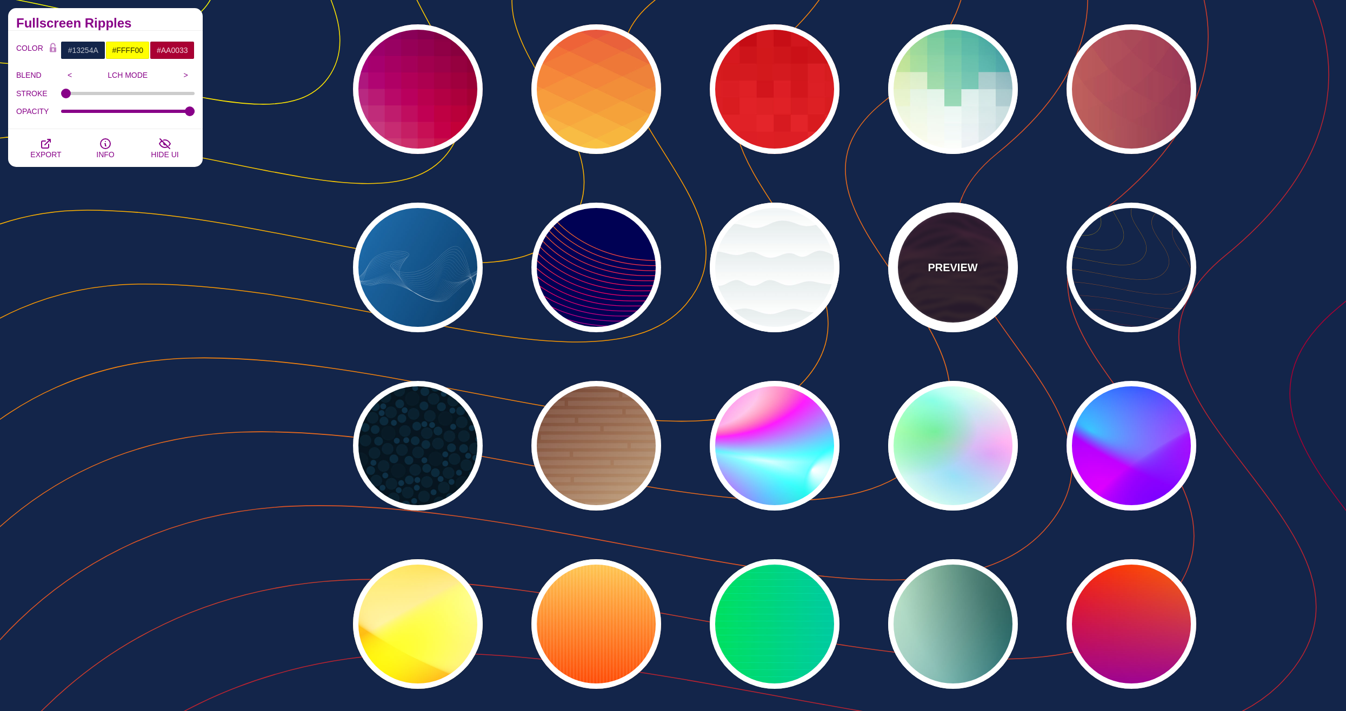
click at [947, 295] on div "PREVIEW" at bounding box center [953, 268] width 130 height 130
type input "#1A071F"
type input "#F5FF9C"
type input "#CA42FF"
type input "0"
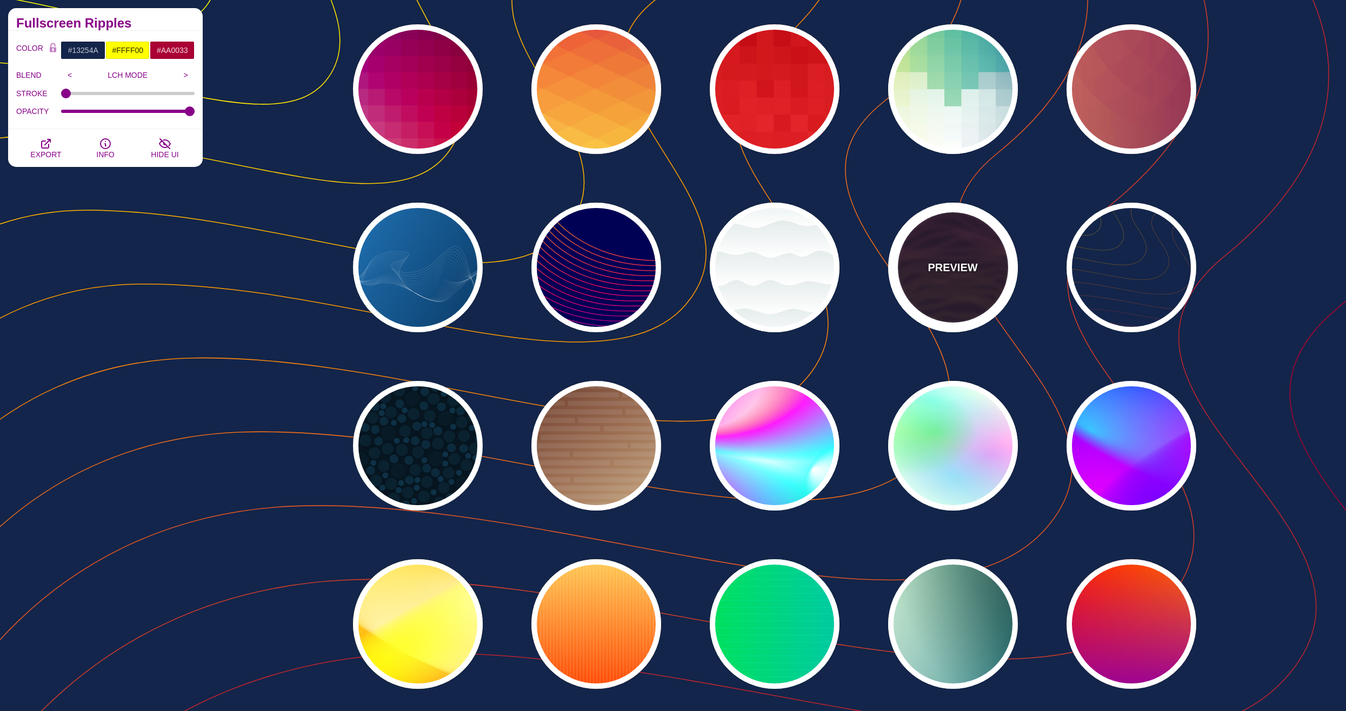
type input "0"
type input "4"
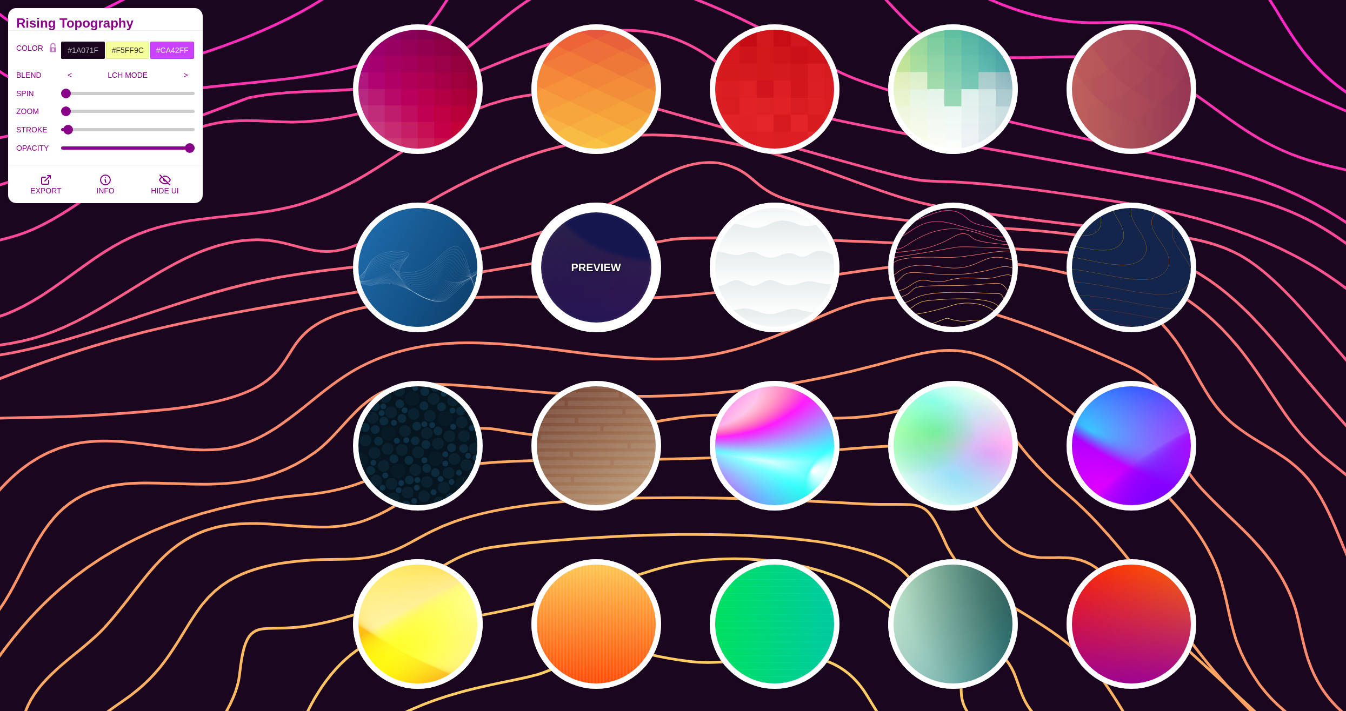
click at [603, 282] on div "PREVIEW" at bounding box center [596, 268] width 130 height 130
type input "#000055"
type input "#FFBB00"
type input "#0000FF"
type input "1"
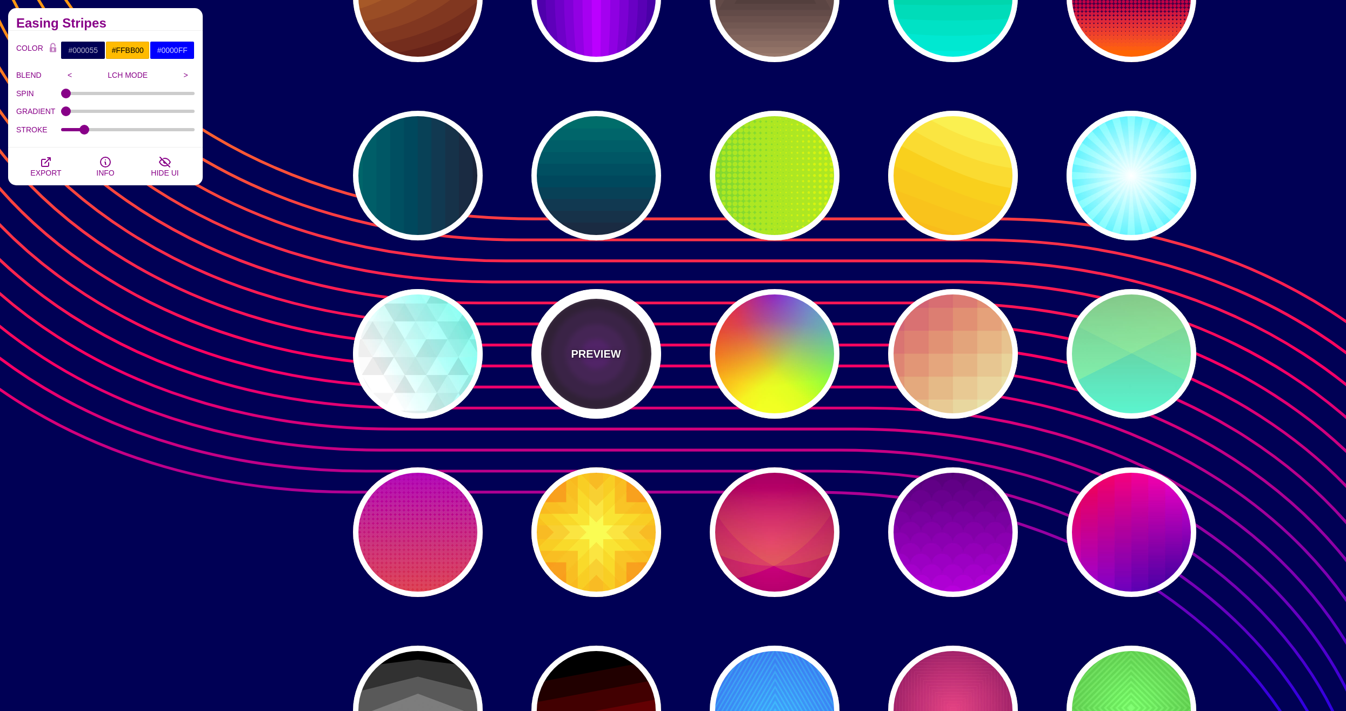
scroll to position [1783, 0]
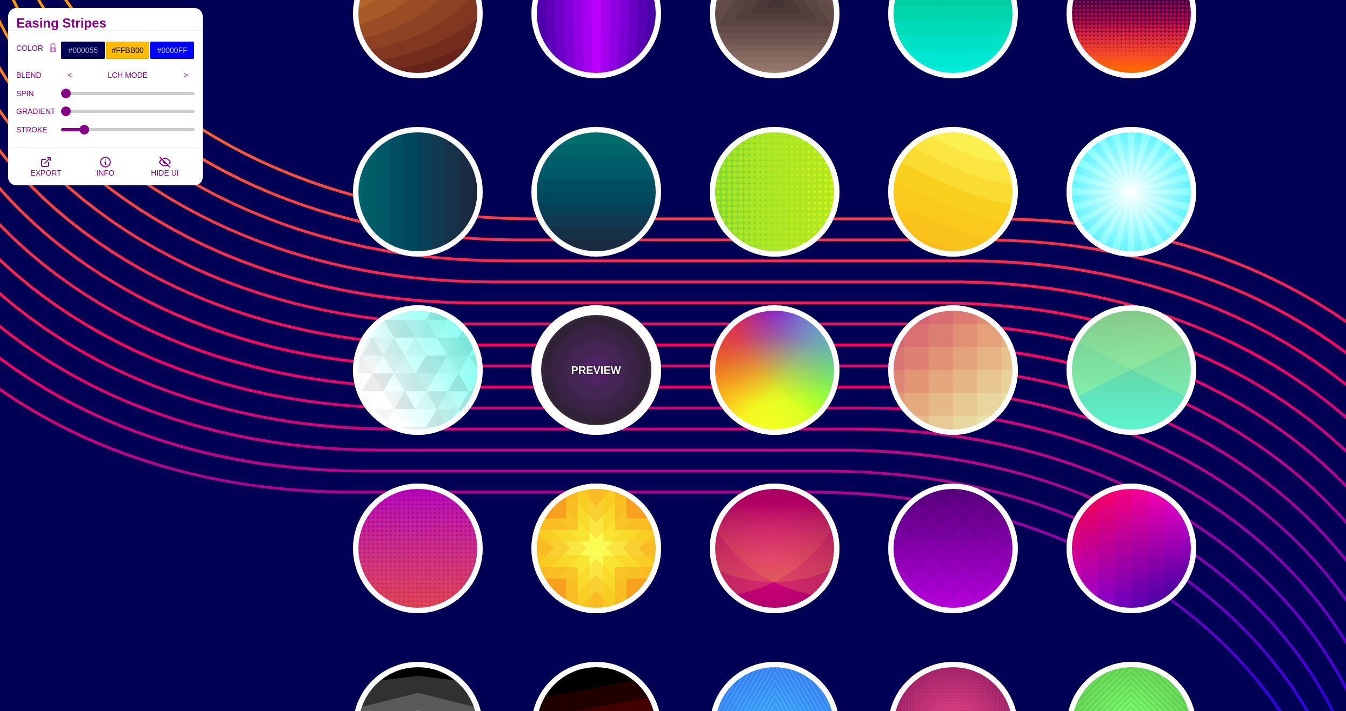
click at [620, 369] on div "PREVIEW" at bounding box center [596, 370] width 130 height 130
type input "#000000"
type input "#552277"
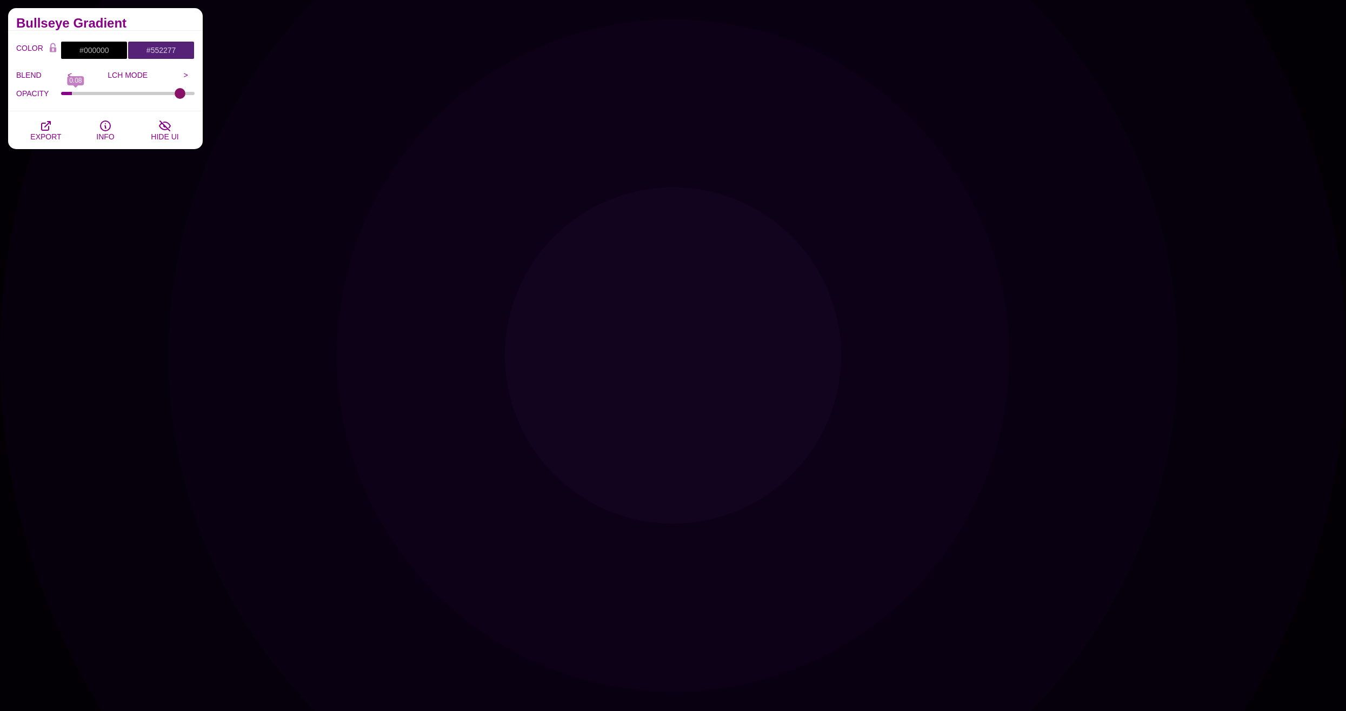
type input "1"
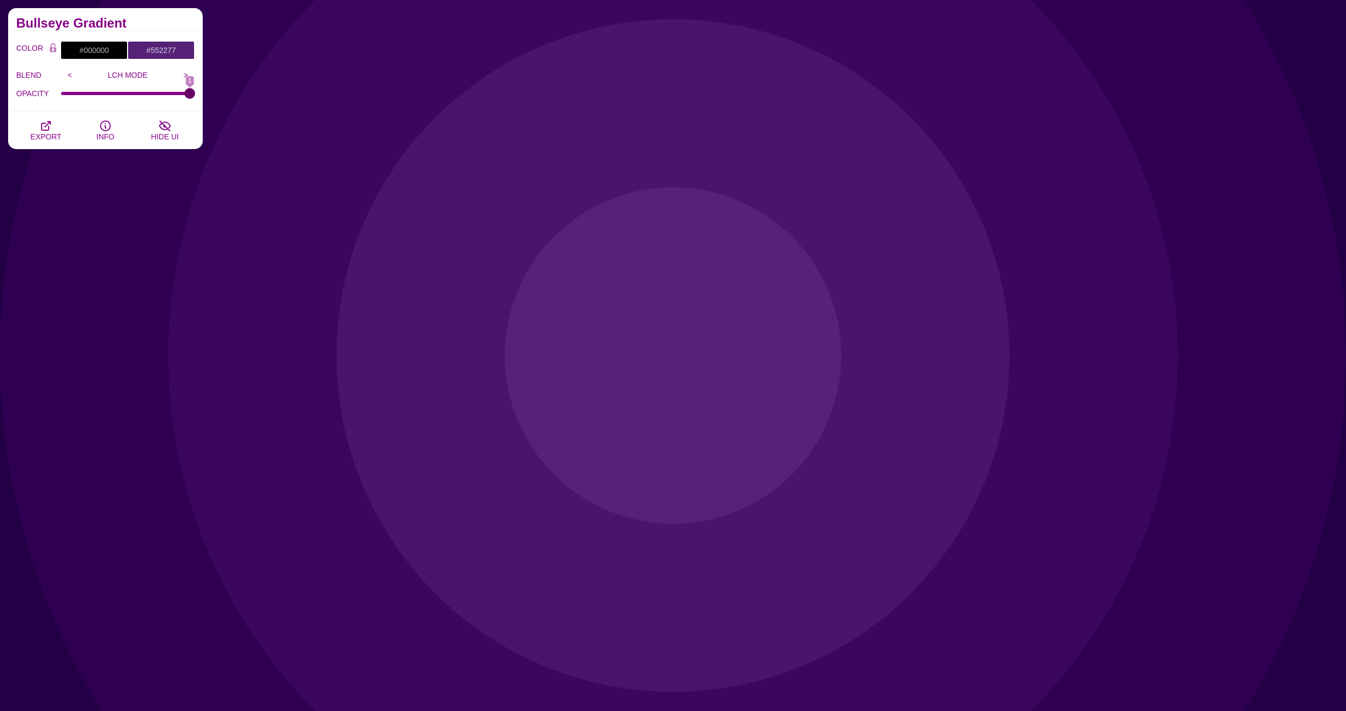
drag, startPoint x: 184, startPoint y: 92, endPoint x: 238, endPoint y: 98, distance: 53.8
click at [195, 96] on input "OPACITY" at bounding box center [128, 93] width 134 height 4
click at [78, 46] on input "#000000" at bounding box center [94, 50] width 67 height 18
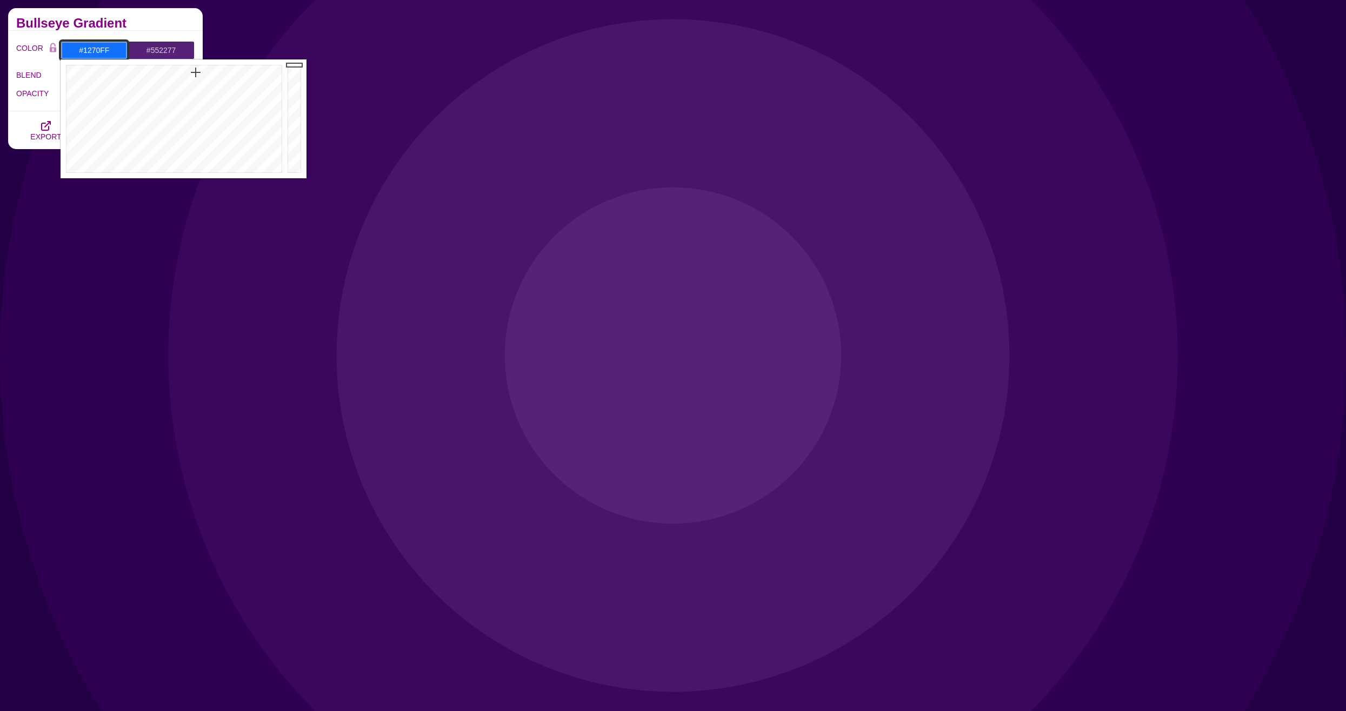
type input "#1274FF"
drag, startPoint x: 104, startPoint y: 96, endPoint x: 195, endPoint y: 72, distance: 93.9
click at [195, 72] on div at bounding box center [173, 118] width 224 height 119
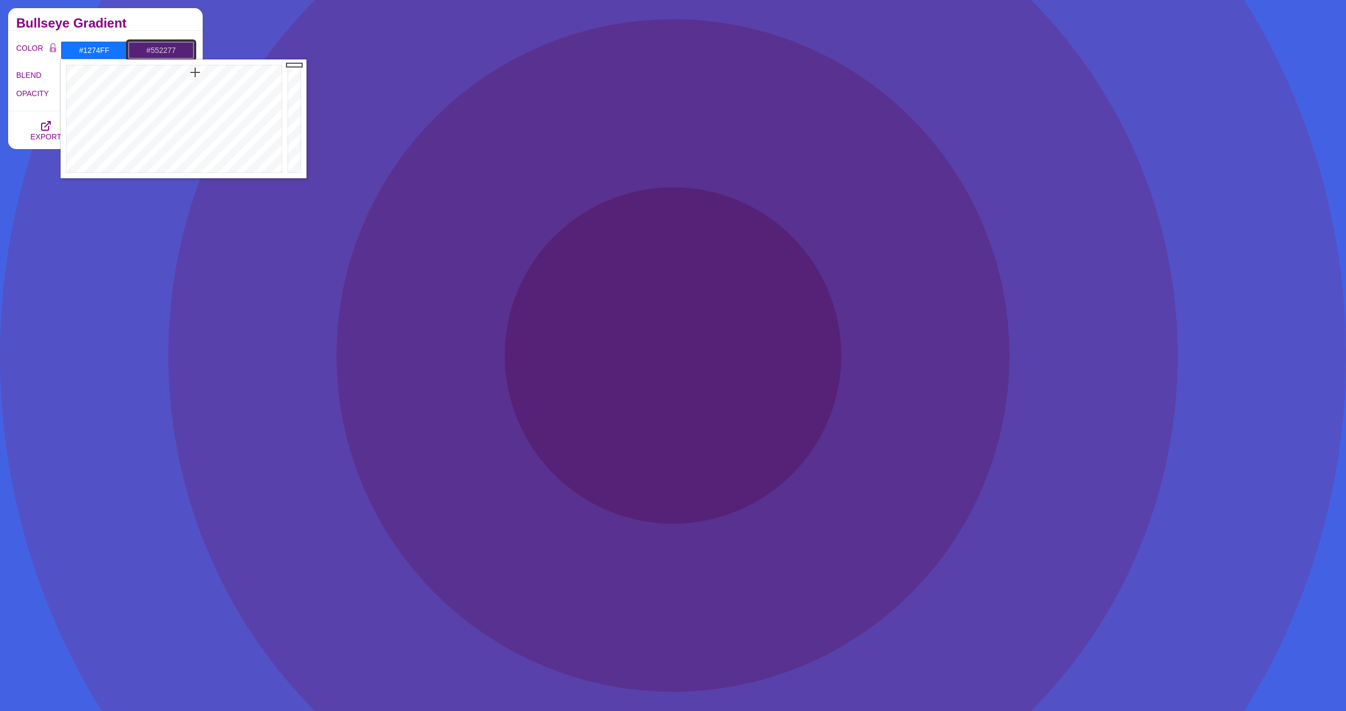
click at [158, 52] on input "#552277" at bounding box center [161, 50] width 67 height 18
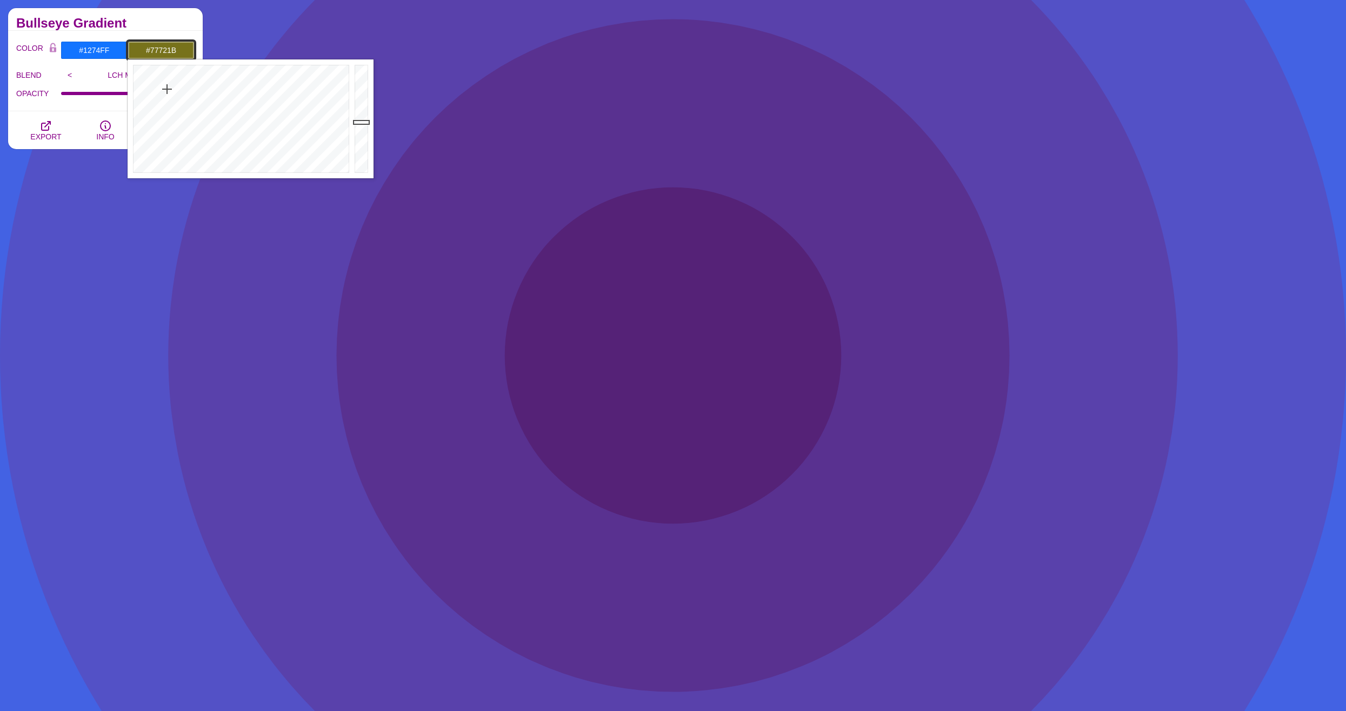
drag, startPoint x: 171, startPoint y: 64, endPoint x: 167, endPoint y: 89, distance: 25.2
click at [167, 89] on div at bounding box center [240, 118] width 224 height 119
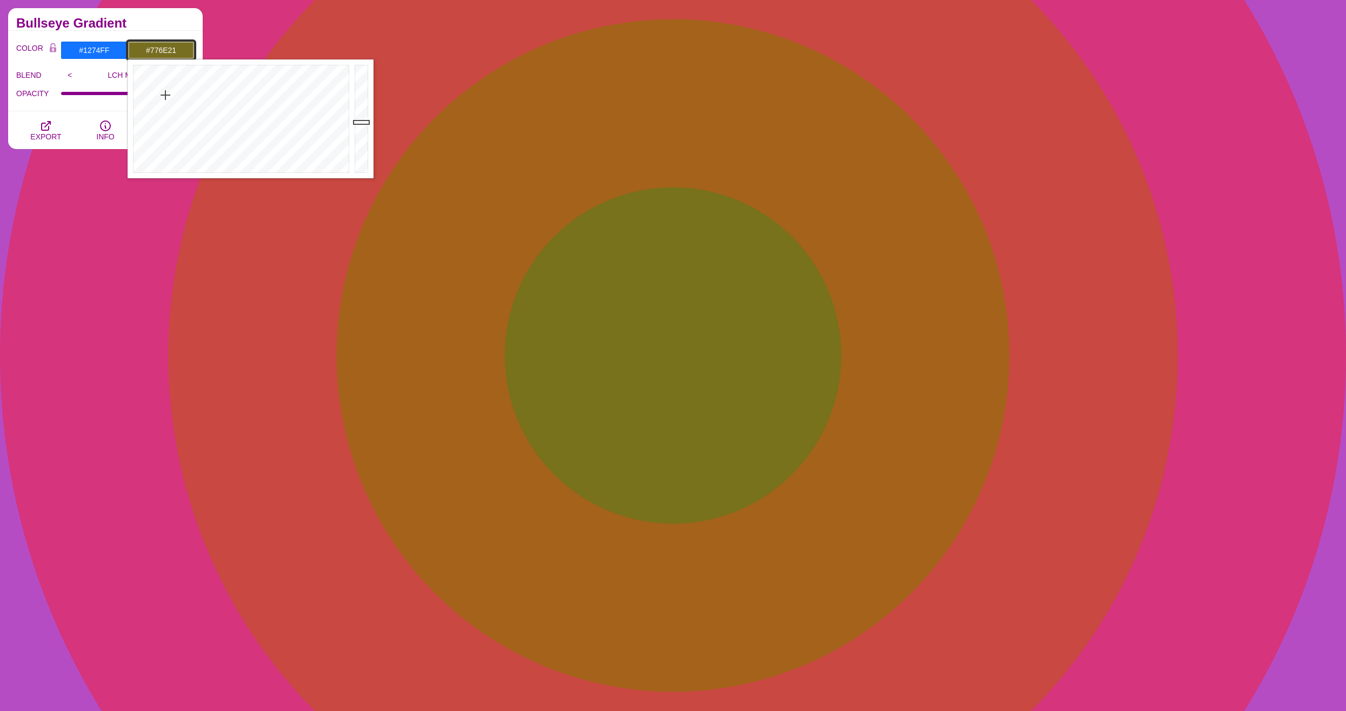
drag, startPoint x: 167, startPoint y: 89, endPoint x: 165, endPoint y: 95, distance: 6.2
click at [165, 95] on div at bounding box center [240, 118] width 224 height 119
drag, startPoint x: 165, startPoint y: 95, endPoint x: 168, endPoint y: 85, distance: 10.0
click at [168, 85] on div at bounding box center [240, 118] width 224 height 119
type input "#FAF230"
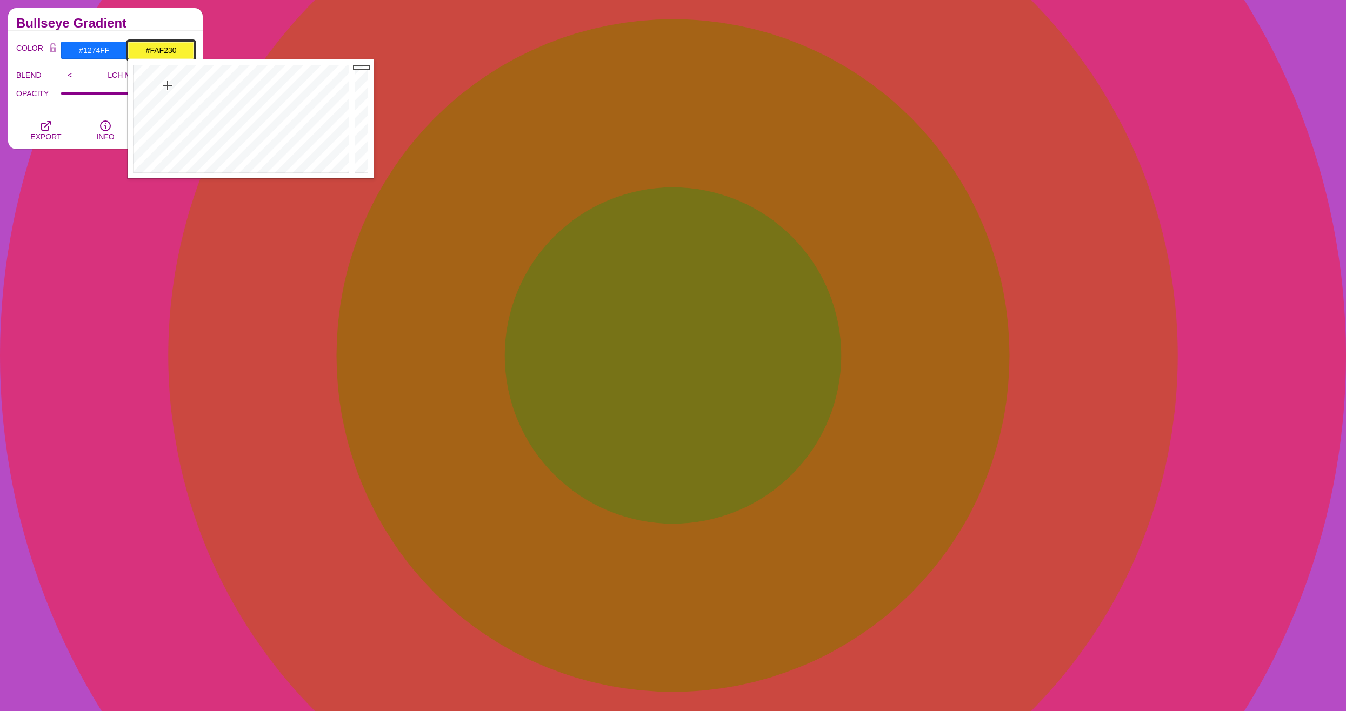
drag, startPoint x: 358, startPoint y: 89, endPoint x: 364, endPoint y: 67, distance: 22.4
click at [364, 67] on div at bounding box center [363, 118] width 22 height 119
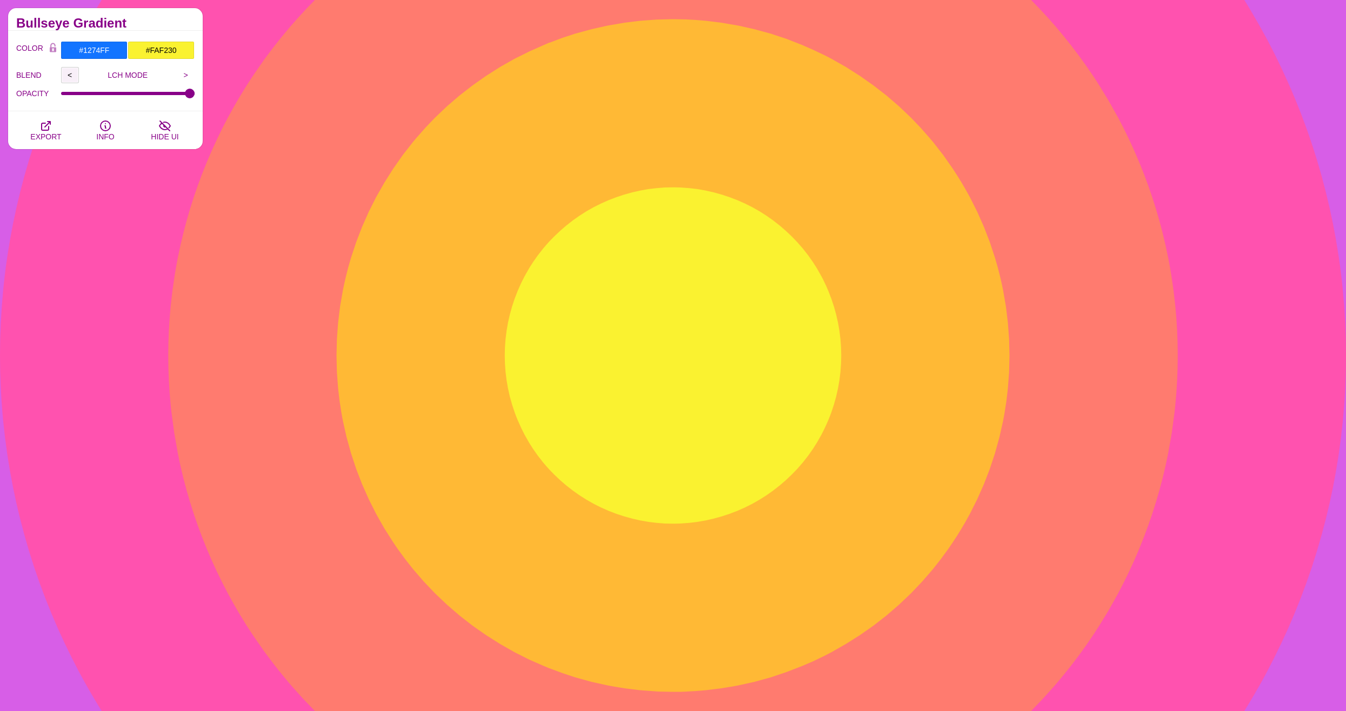
click at [76, 74] on input "<" at bounding box center [70, 75] width 18 height 16
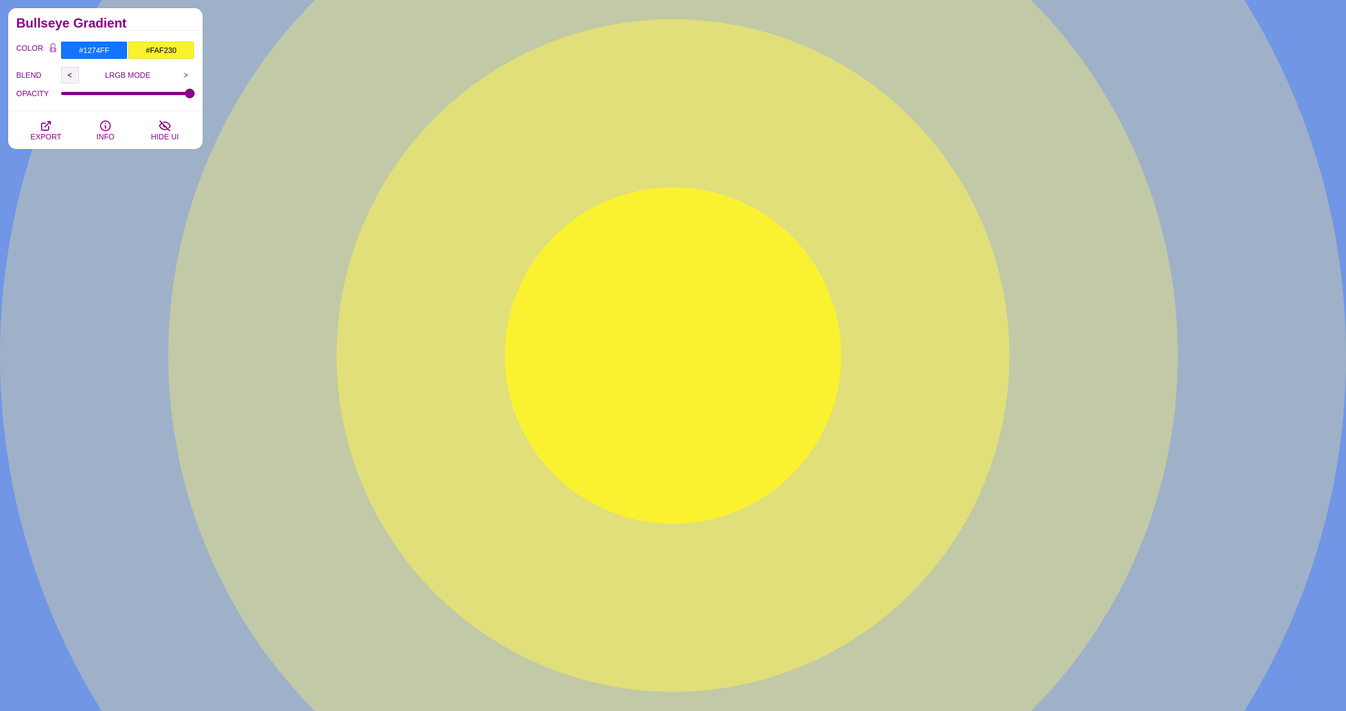
click at [73, 74] on input "<" at bounding box center [70, 75] width 18 height 16
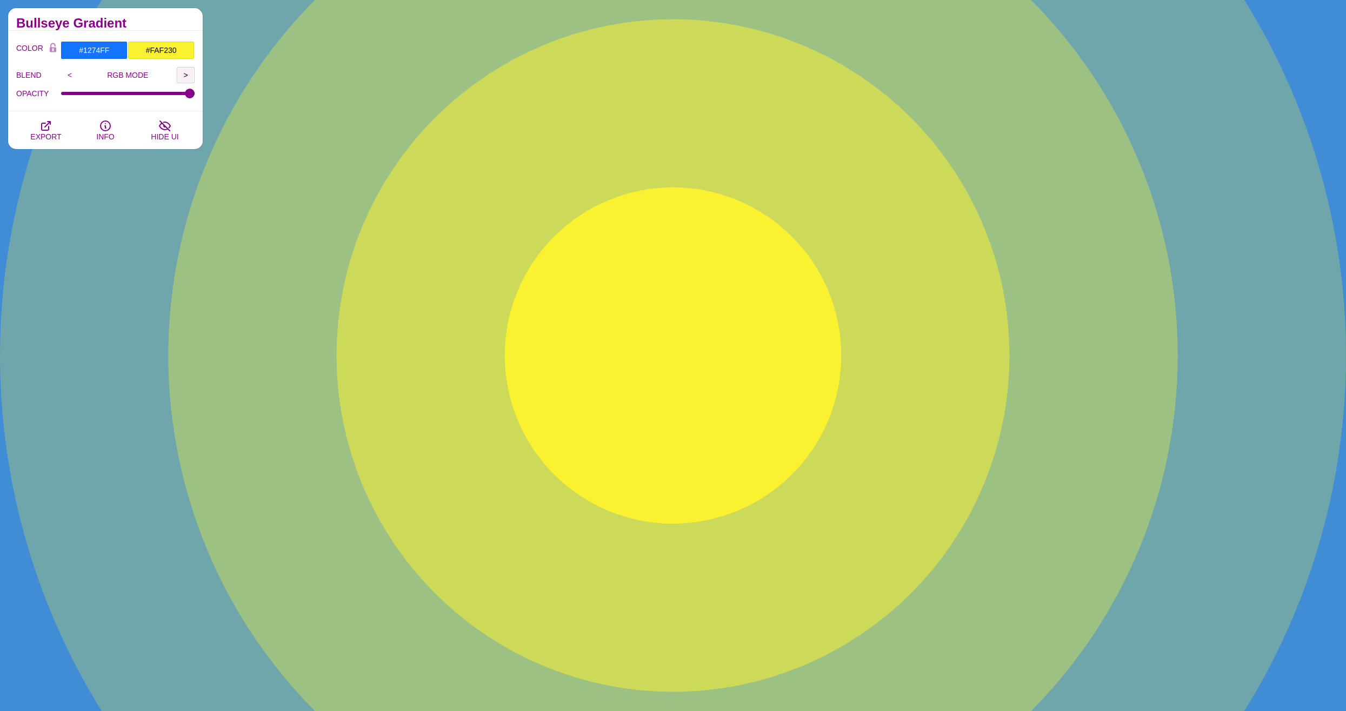
click at [183, 76] on input ">" at bounding box center [186, 75] width 18 height 16
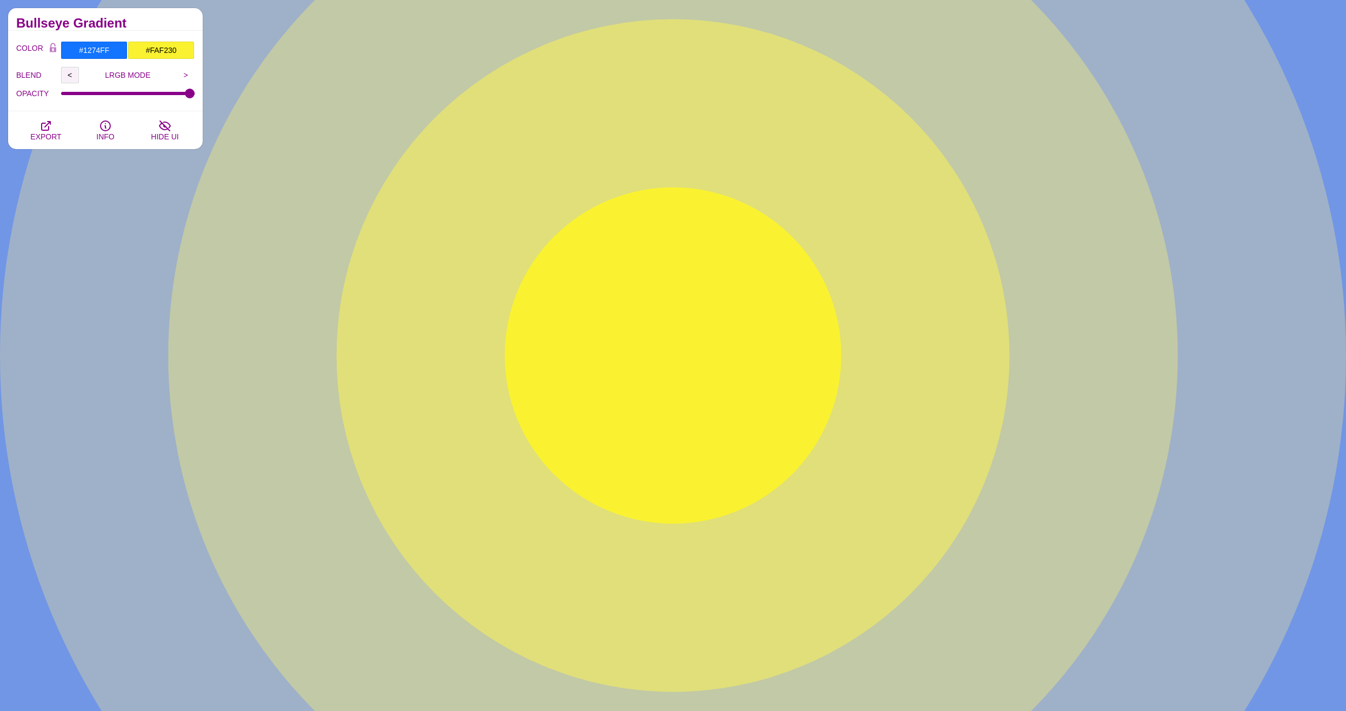
click at [71, 76] on input "<" at bounding box center [70, 75] width 18 height 16
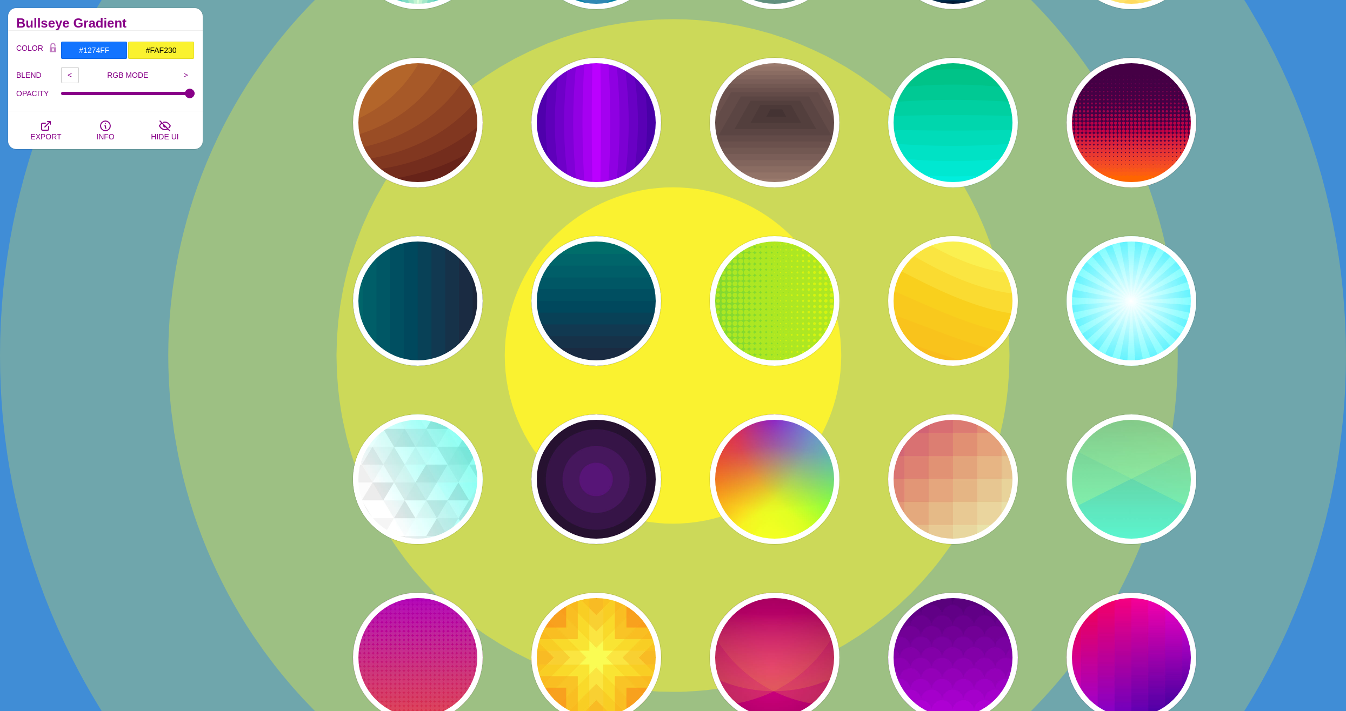
scroll to position [1675, 0]
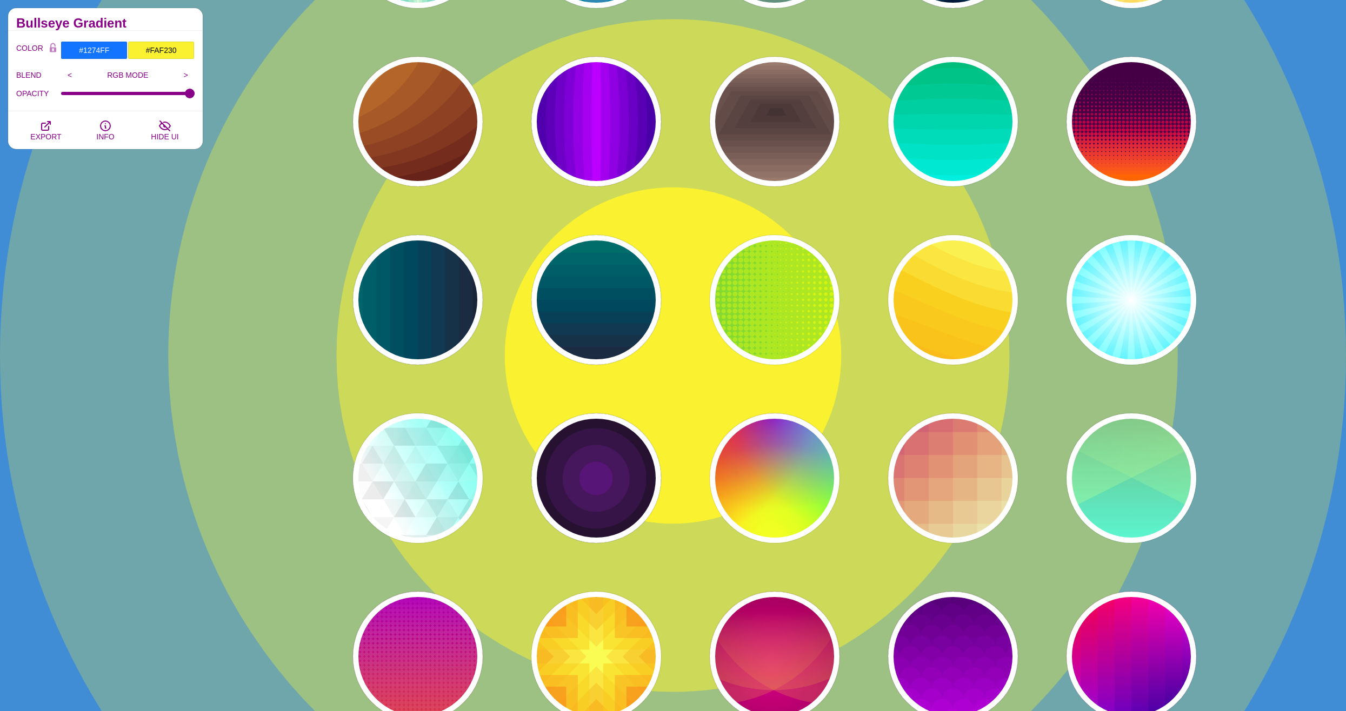
click at [1025, 279] on div "PREVIEW PREVIEW PREVIEW PREVIEW PREVIEW PREVIEW PREVIEW PREVIEW PREVIEW PREVIEW…" at bounding box center [778, 478] width 908 height 4069
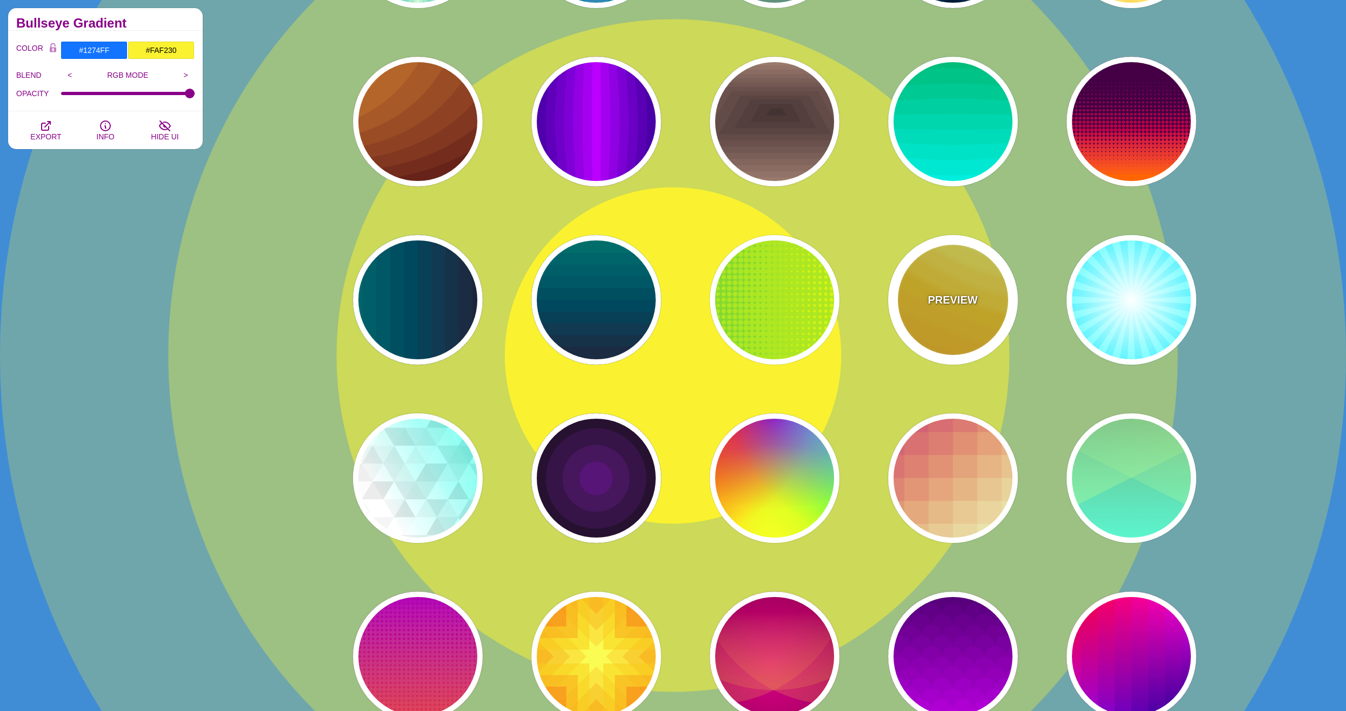
click at [957, 310] on div "PREVIEW" at bounding box center [953, 300] width 130 height 130
type input "#FFAA00"
type input "#FFCC00"
type input "#FFFF66"
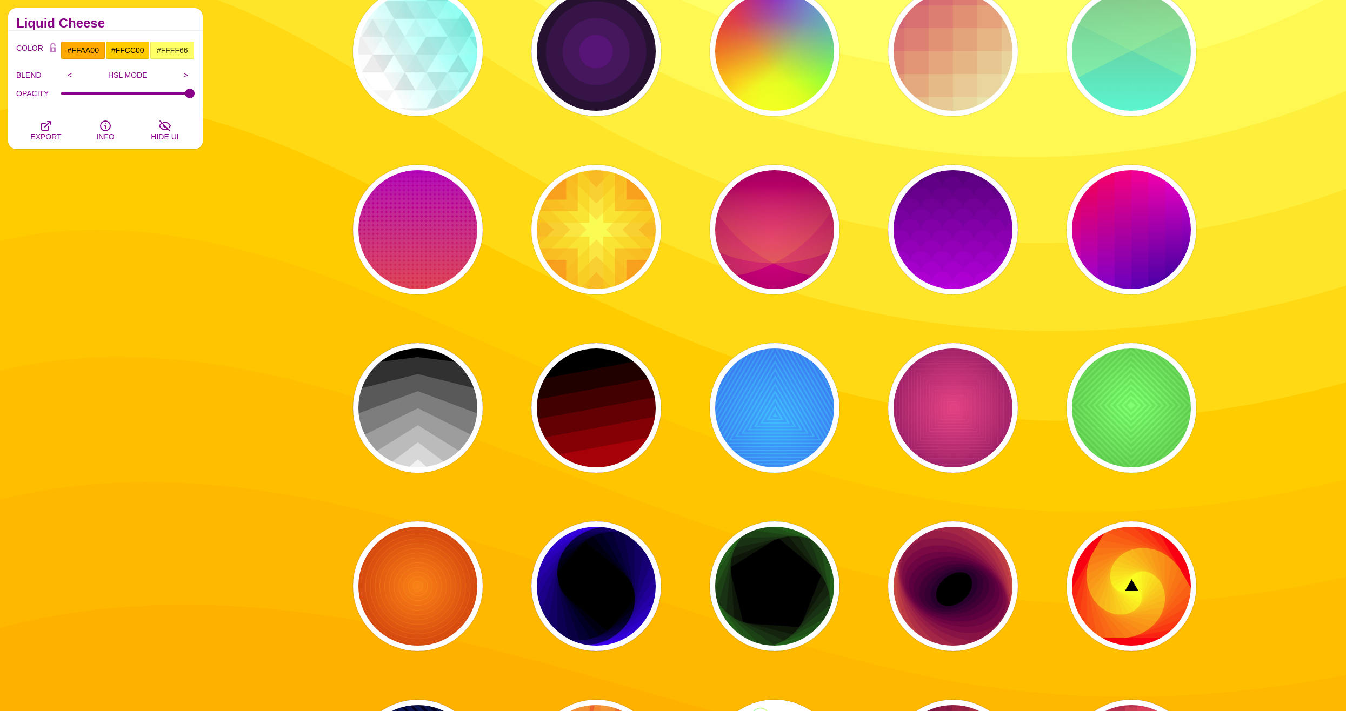
scroll to position [2108, 0]
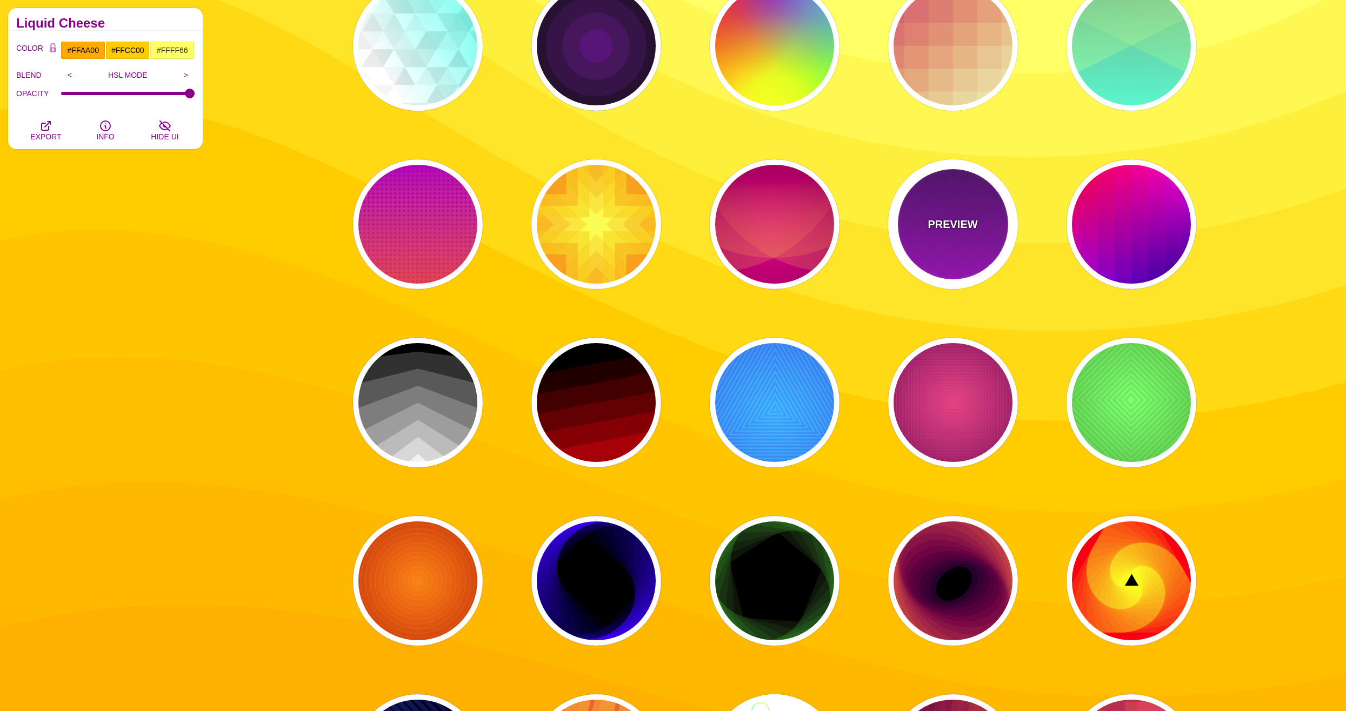
click at [990, 198] on div "PREVIEW" at bounding box center [953, 224] width 130 height 130
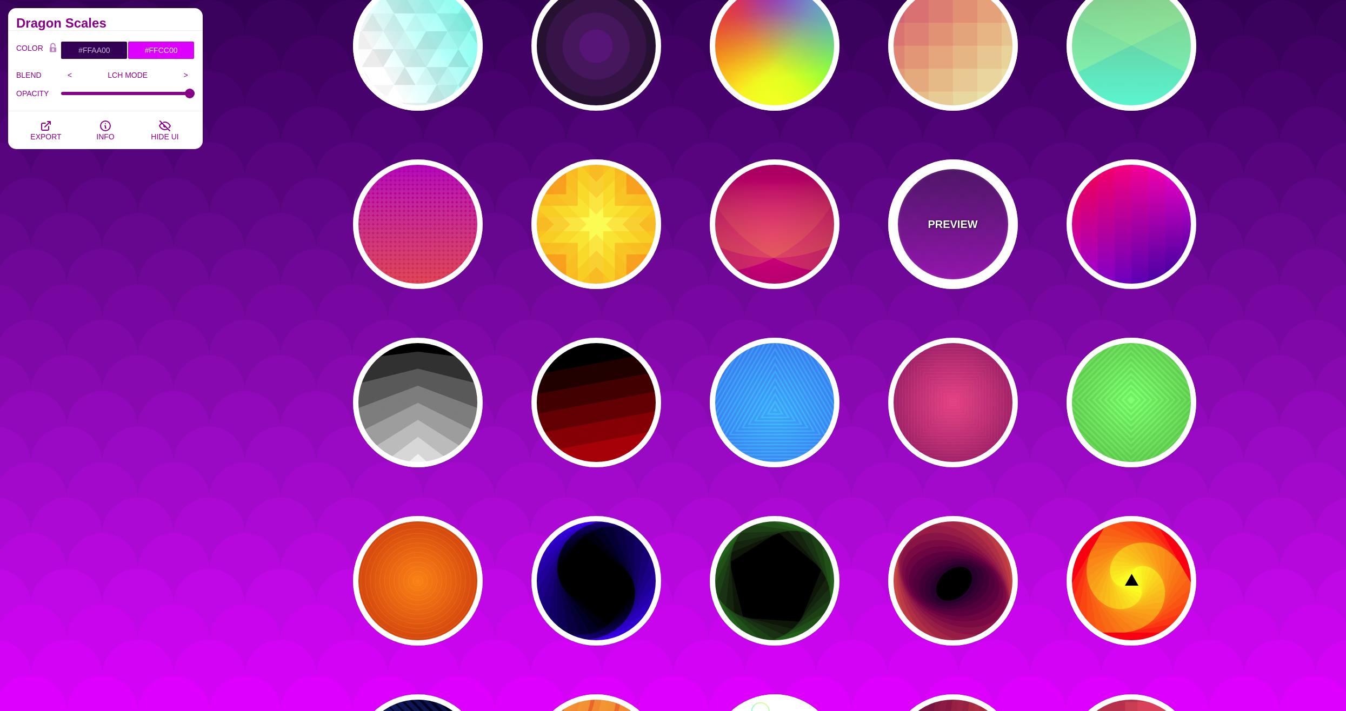
type input "#330055"
type input "#DD00FF"
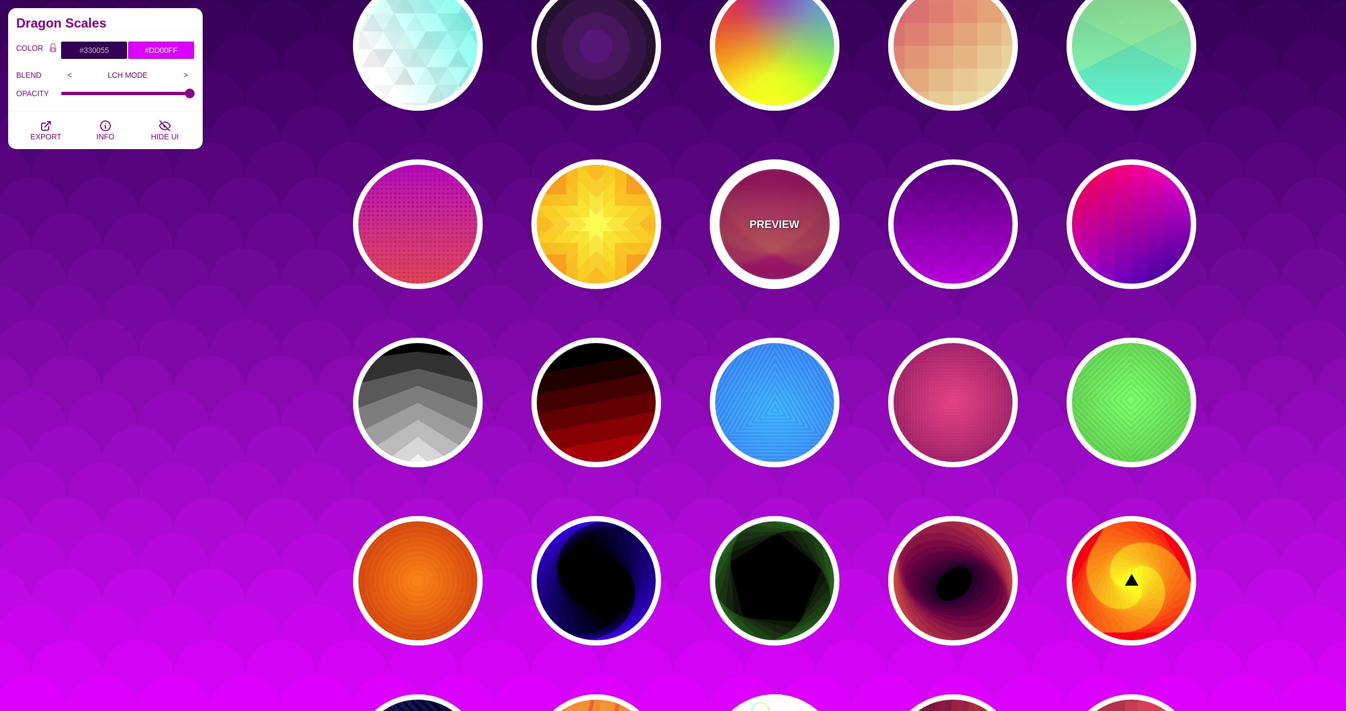
click at [745, 210] on div "PREVIEW" at bounding box center [775, 224] width 130 height 130
type input "#330000"
type input "#DD1188"
type input "#FFAA33"
type input "0.4"
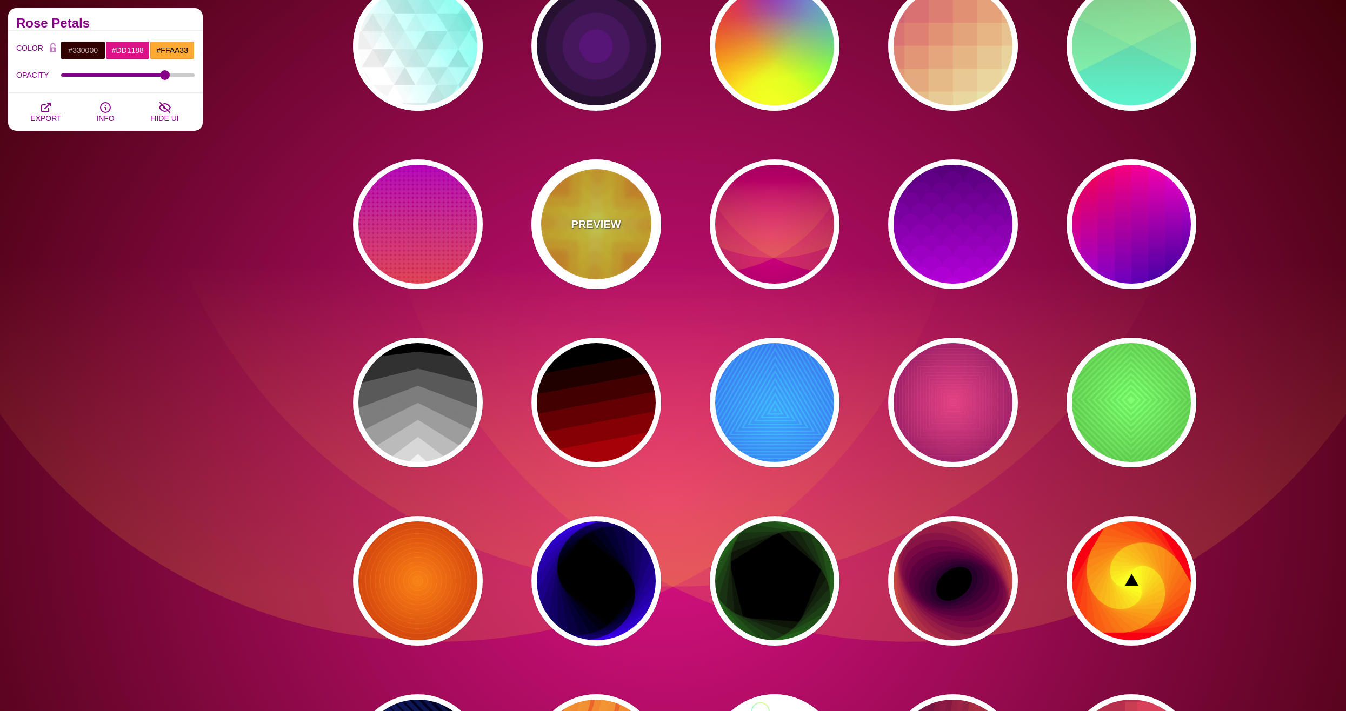
click at [534, 240] on div "PREVIEW" at bounding box center [596, 224] width 130 height 130
type input "#FFFF99"
type input "#FFEE00"
type input "#FF5500"
type input "0.5"
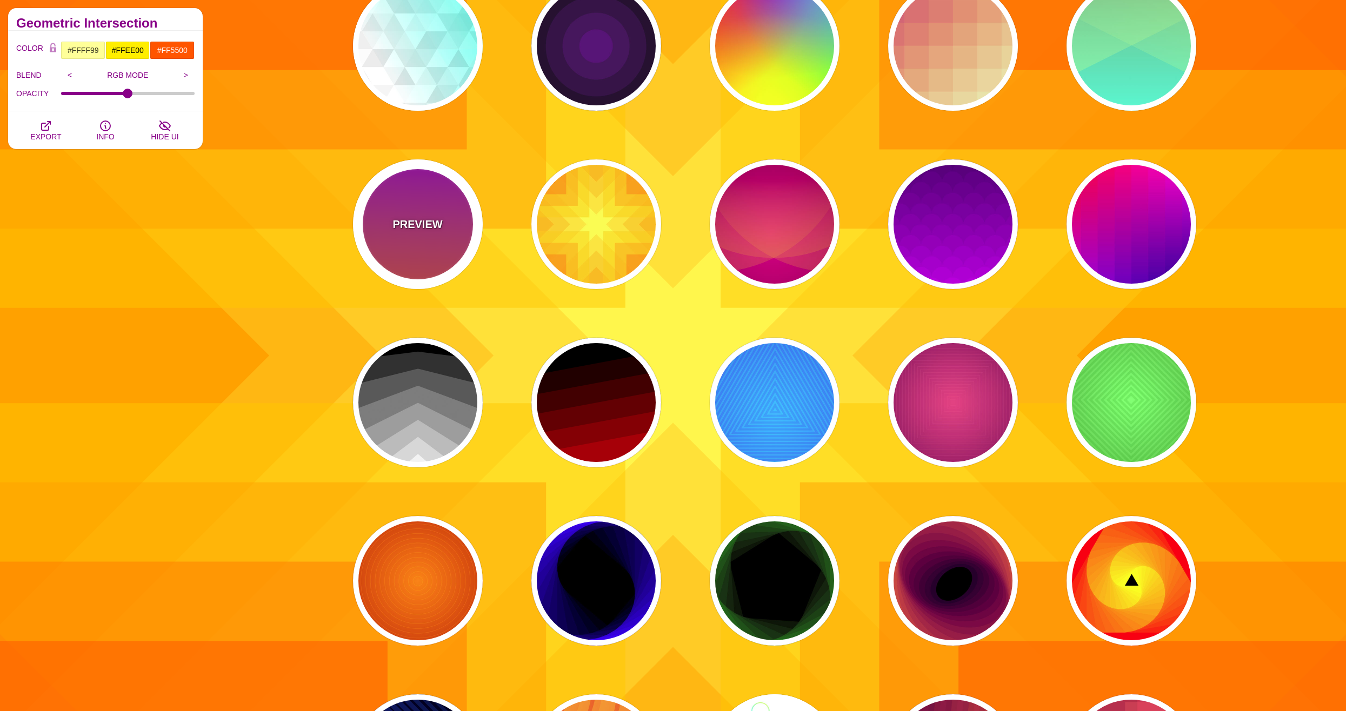
click at [372, 234] on div "PREVIEW" at bounding box center [418, 224] width 130 height 130
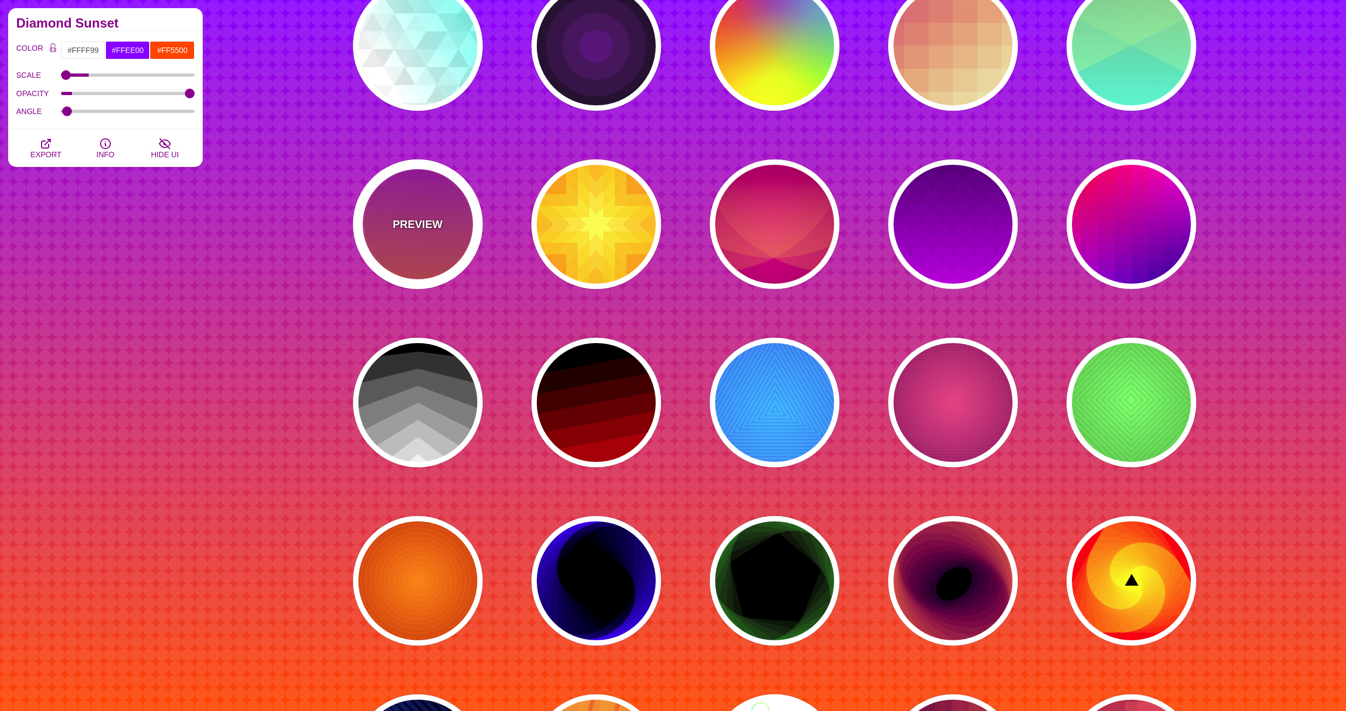
type input "#FFFFFF"
type input "#8800FF"
type input "#FF4400"
type input "24"
type input "0.08"
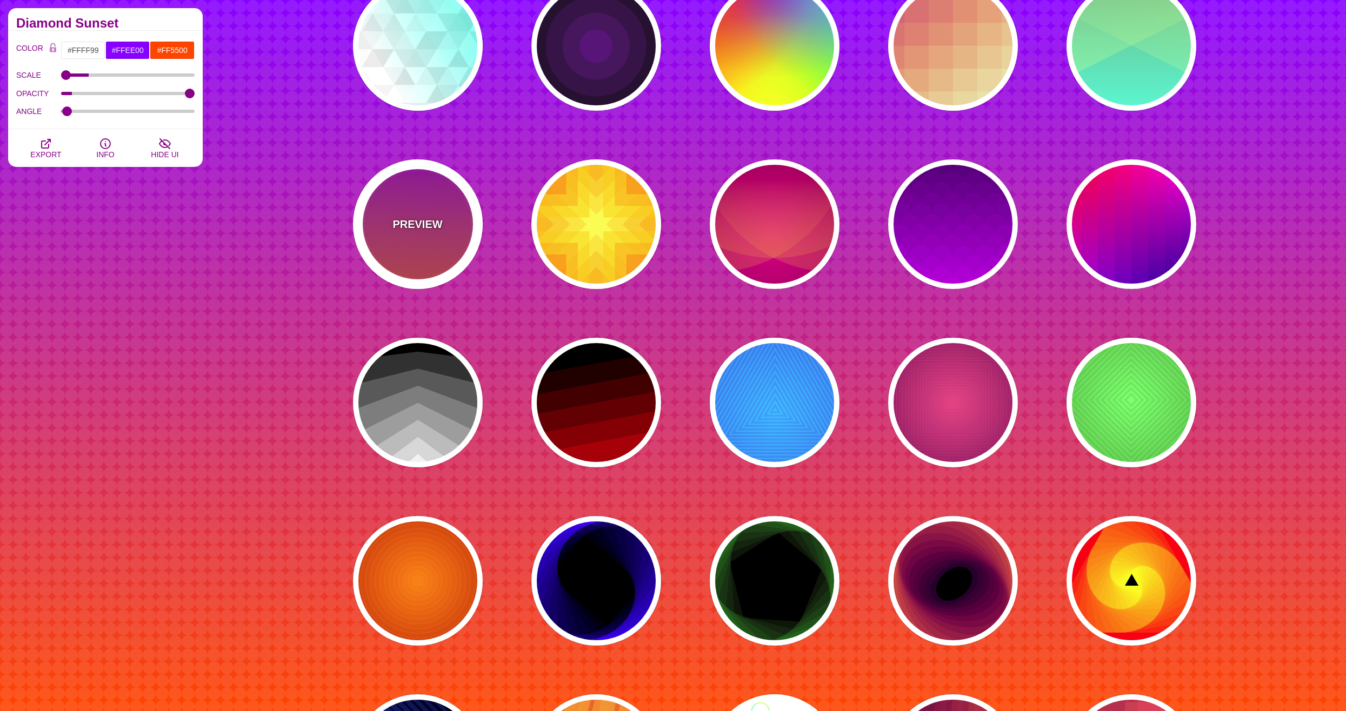
type input "1"
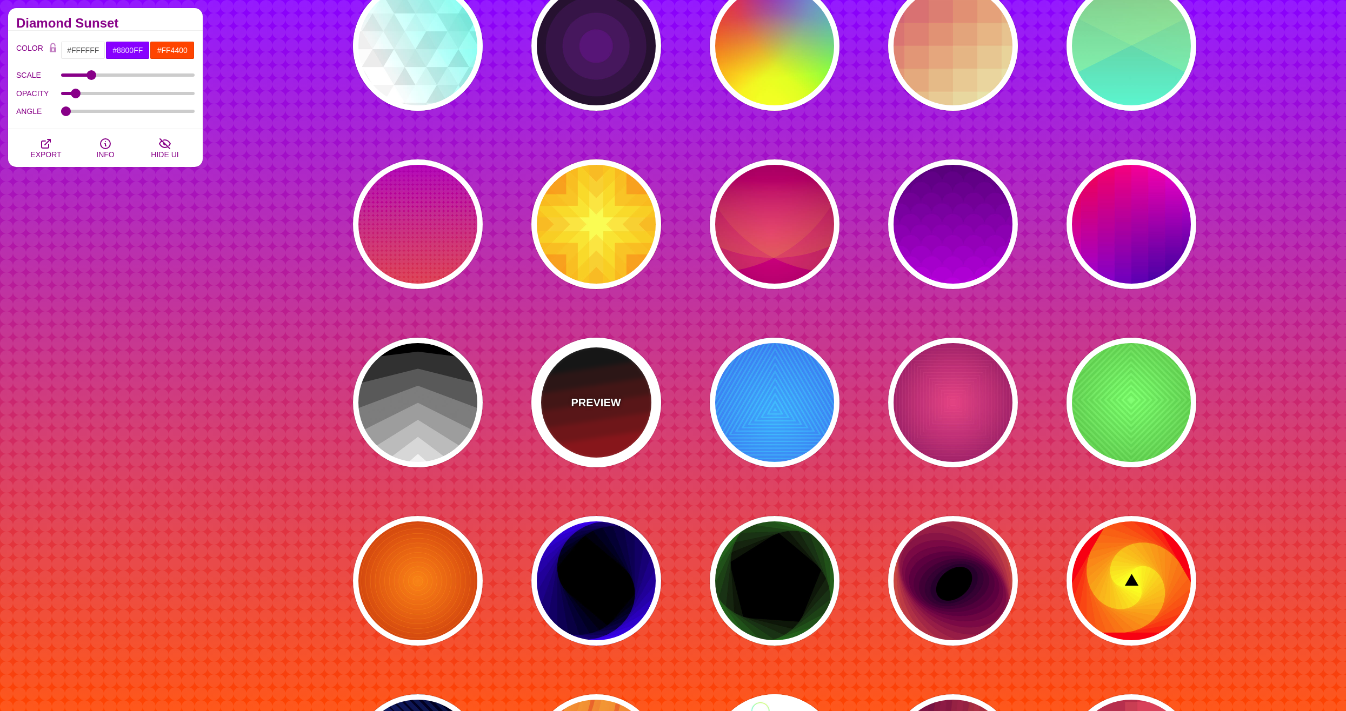
click at [592, 433] on div "PREVIEW" at bounding box center [596, 403] width 130 height 130
type input "#000000"
type input "#AA0000"
type input "1"
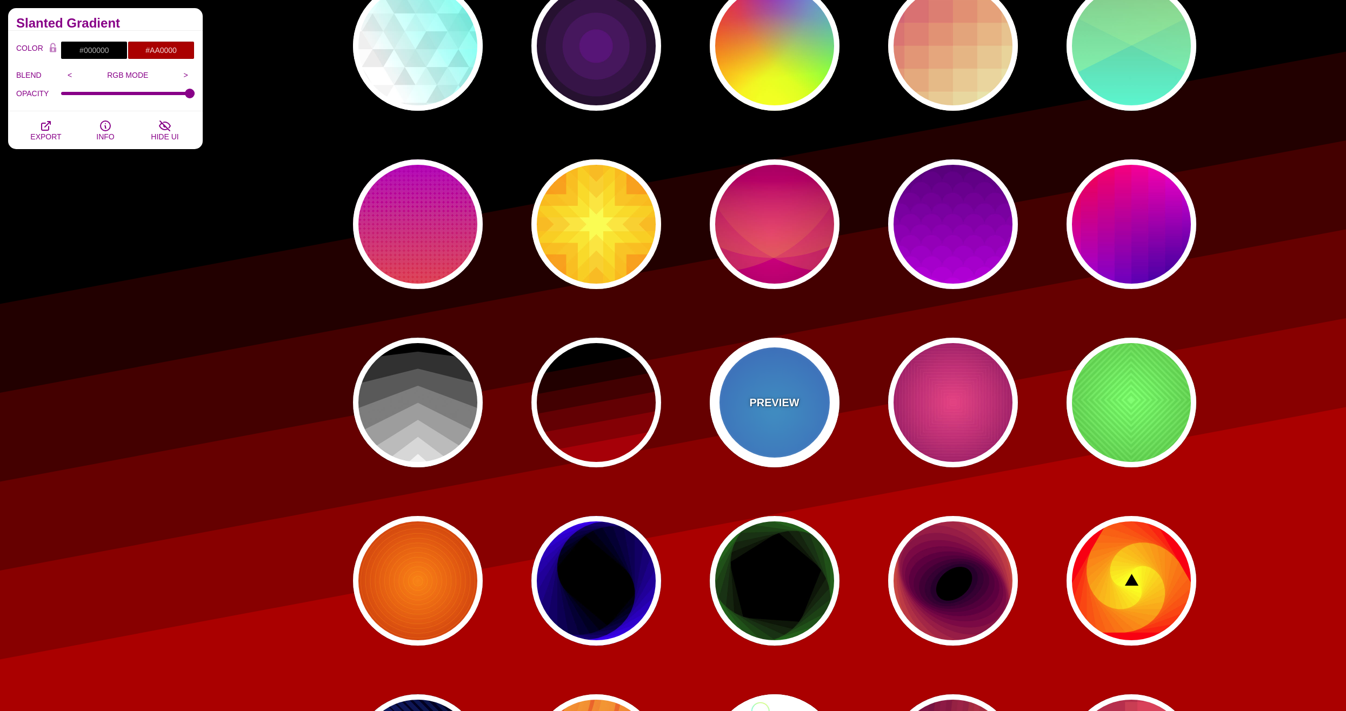
click at [820, 427] on div "PREVIEW" at bounding box center [775, 403] width 130 height 130
type input "#0099FF"
type input "#0044CC"
type input "#00EEFF"
type input "#0033EE"
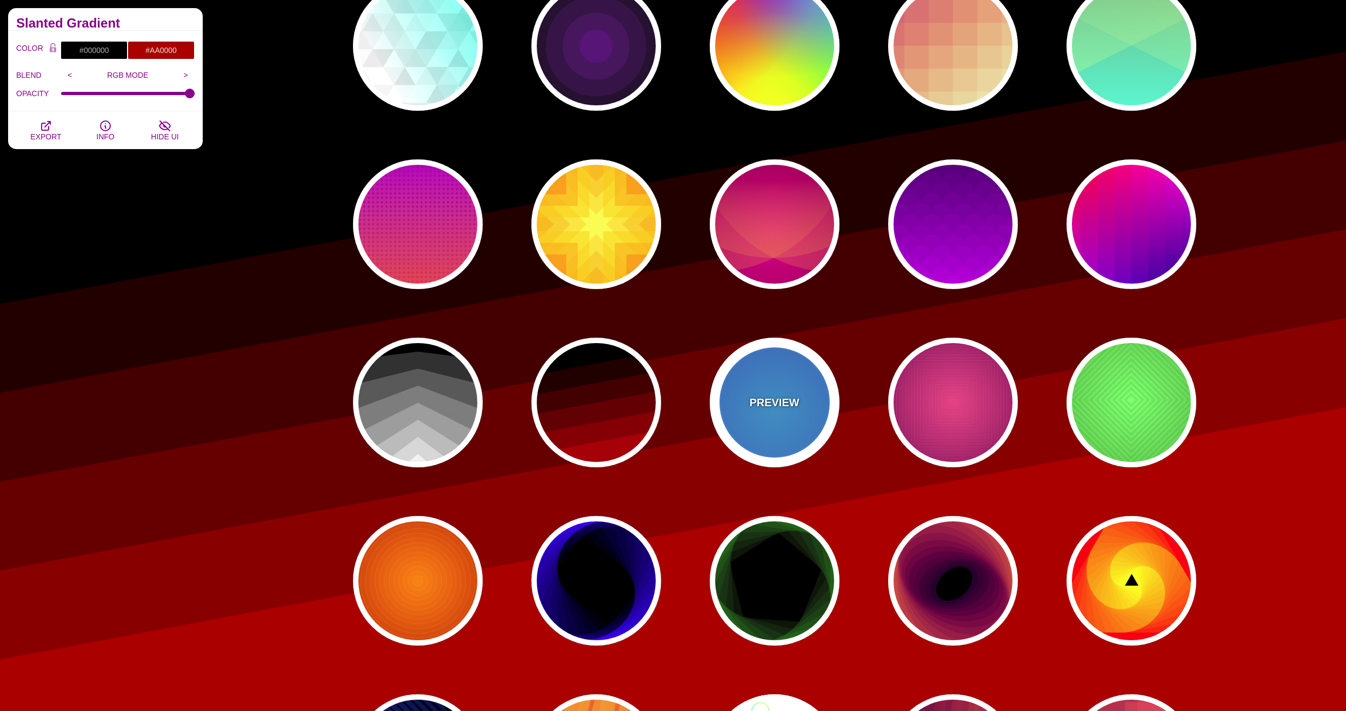
type input "10"
type input "70"
type input "60"
type input "0.5"
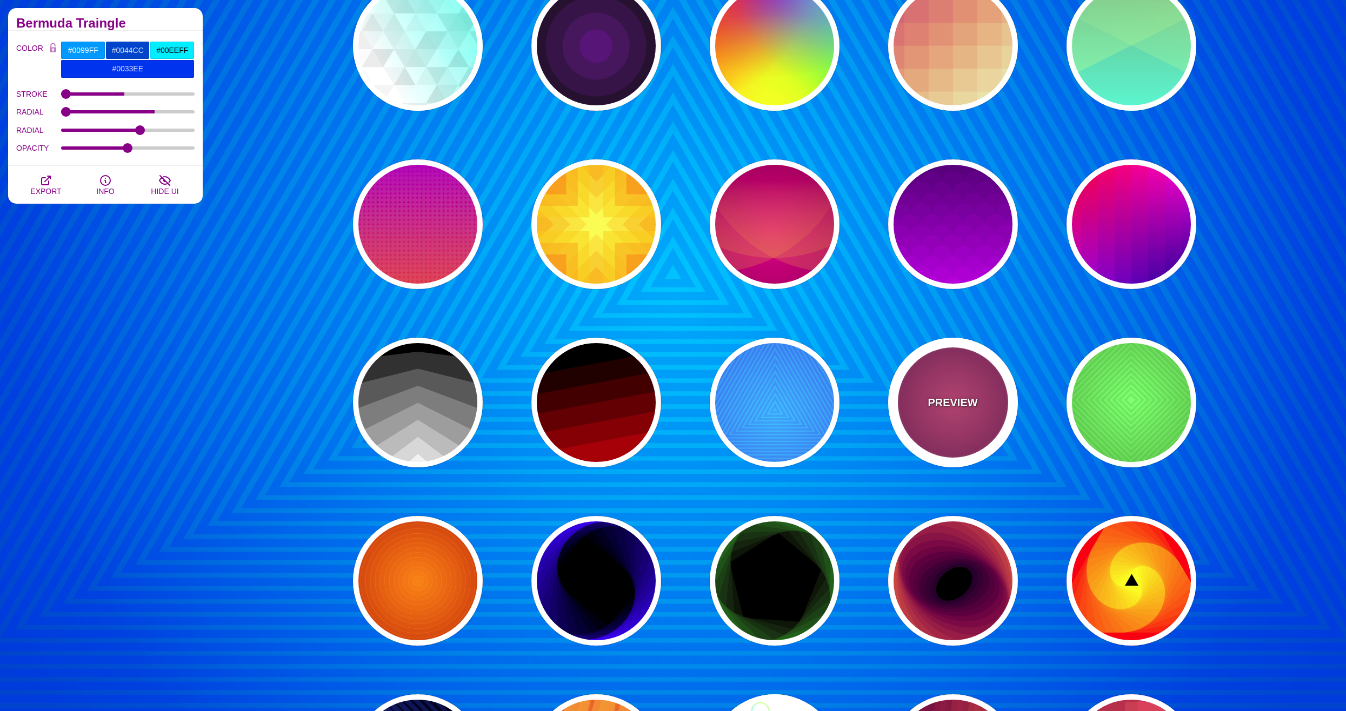
click at [892, 426] on div "PREVIEW" at bounding box center [953, 403] width 130 height 130
type input "#DD33BB"
type input "#440044"
type input "#FF7700"
type input "#FF66BB"
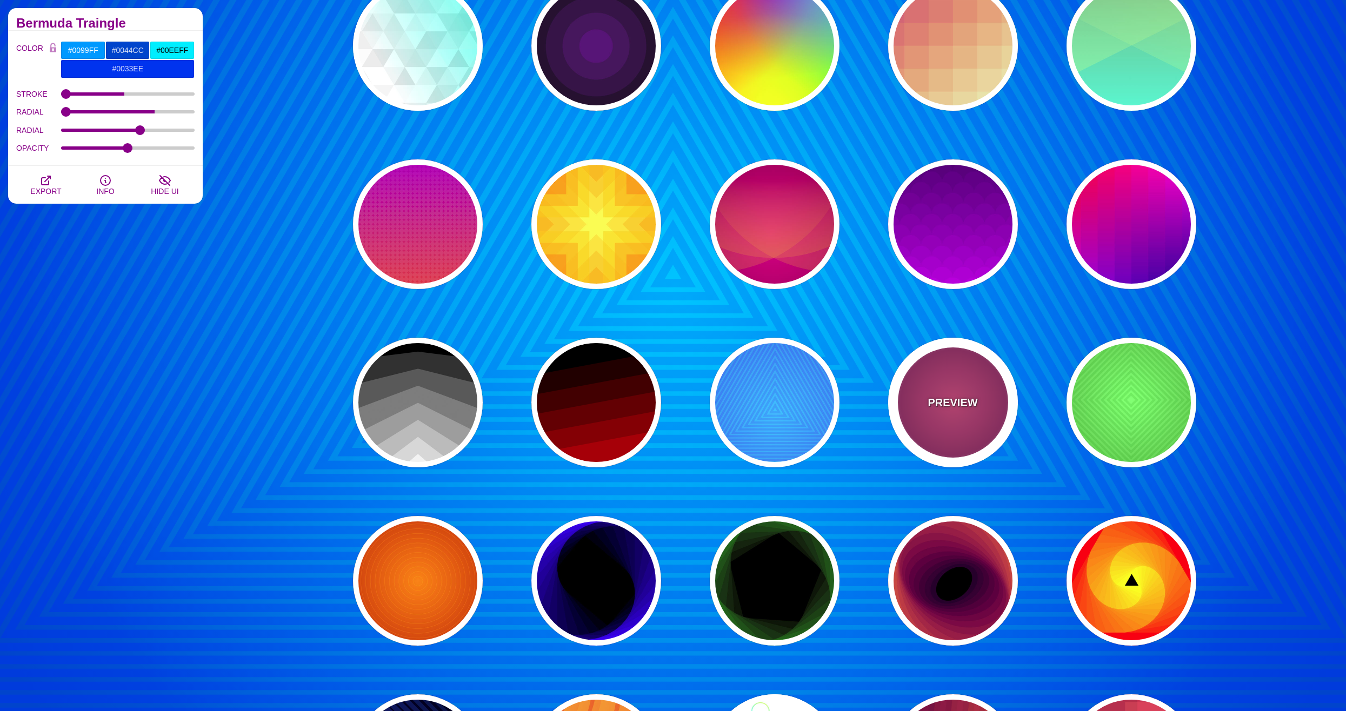
type input "1"
type input "50"
type input "0.3"
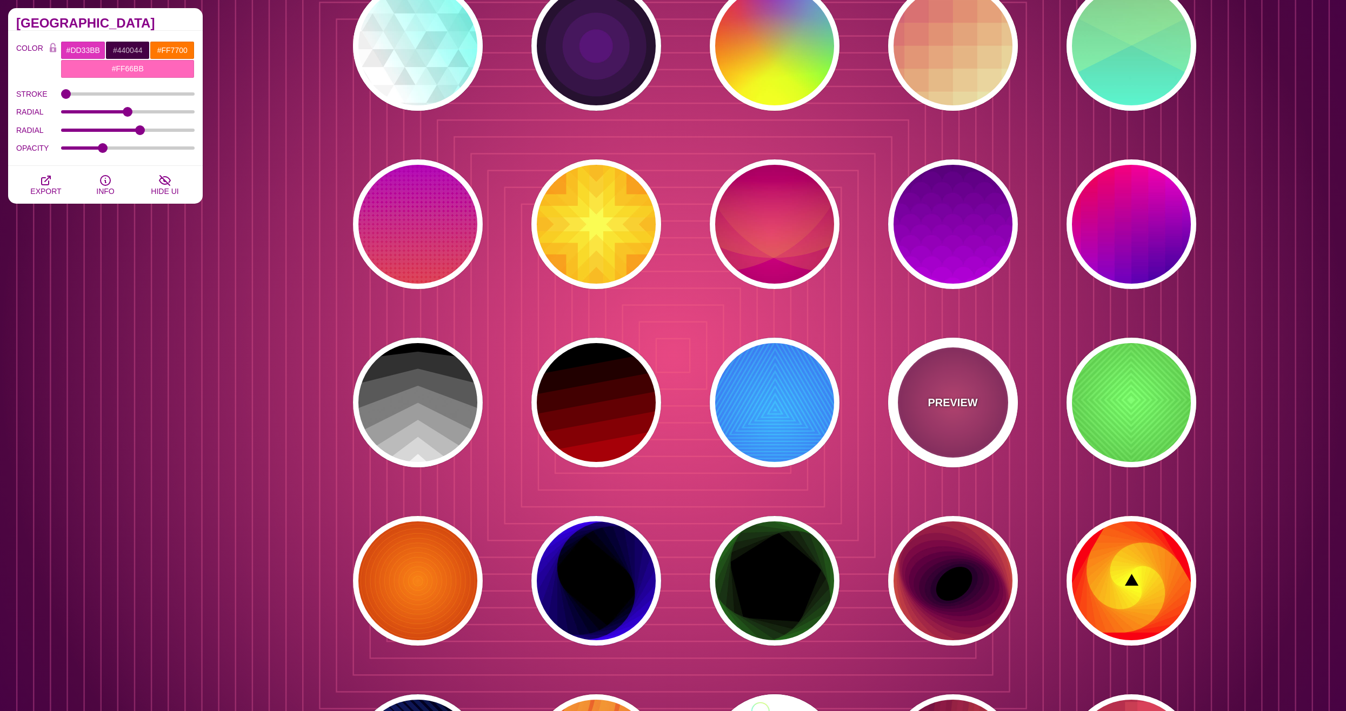
click at [1013, 416] on div "PREVIEW" at bounding box center [953, 403] width 130 height 130
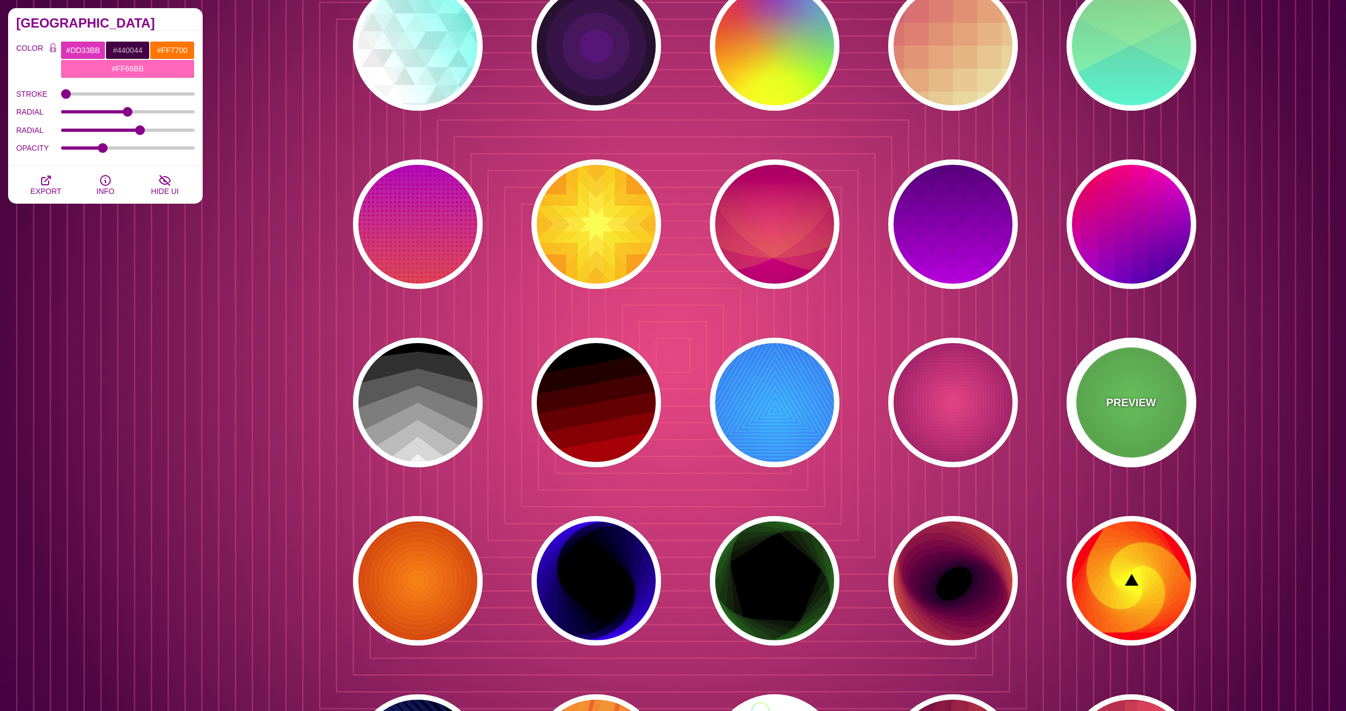
click at [1116, 416] on div "PREVIEW" at bounding box center [1131, 403] width 130 height 130
type input "#66FF77"
type input "#224400"
type input "#EEFF55"
type input "#008811"
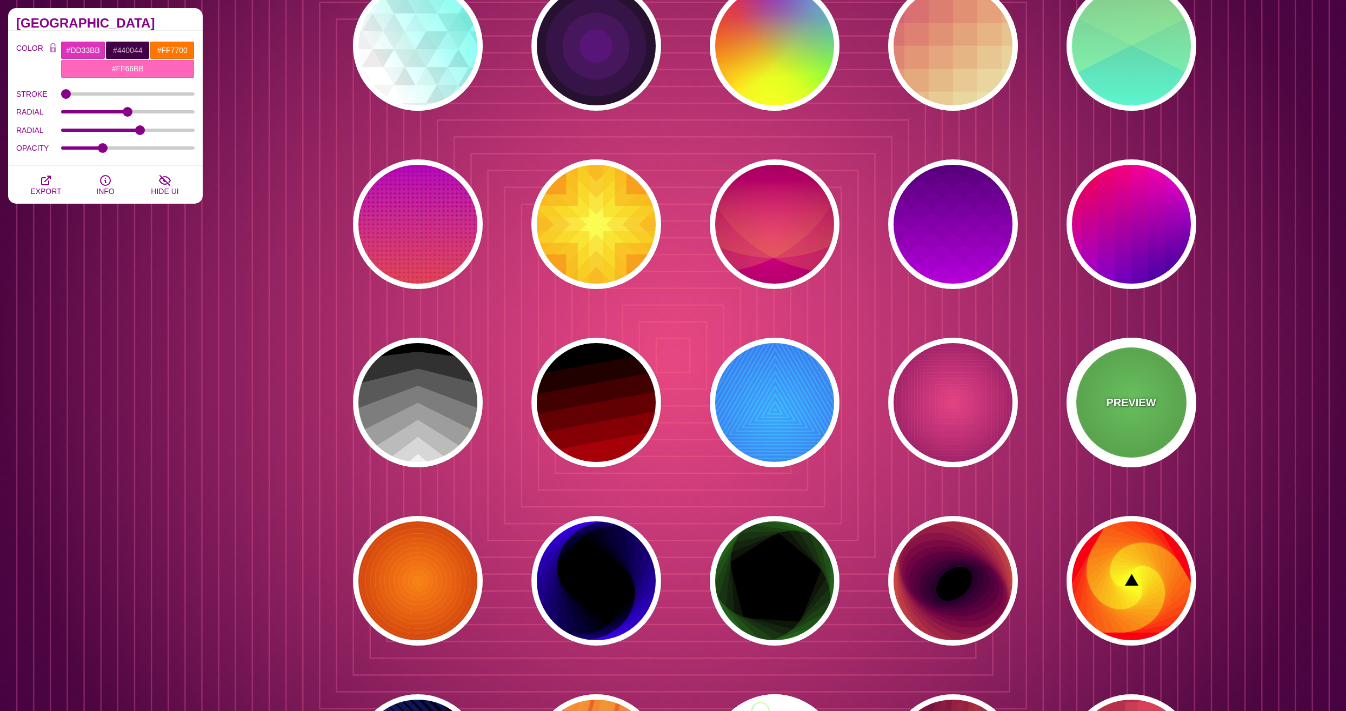
type input "10"
type input "100"
type input "0.2"
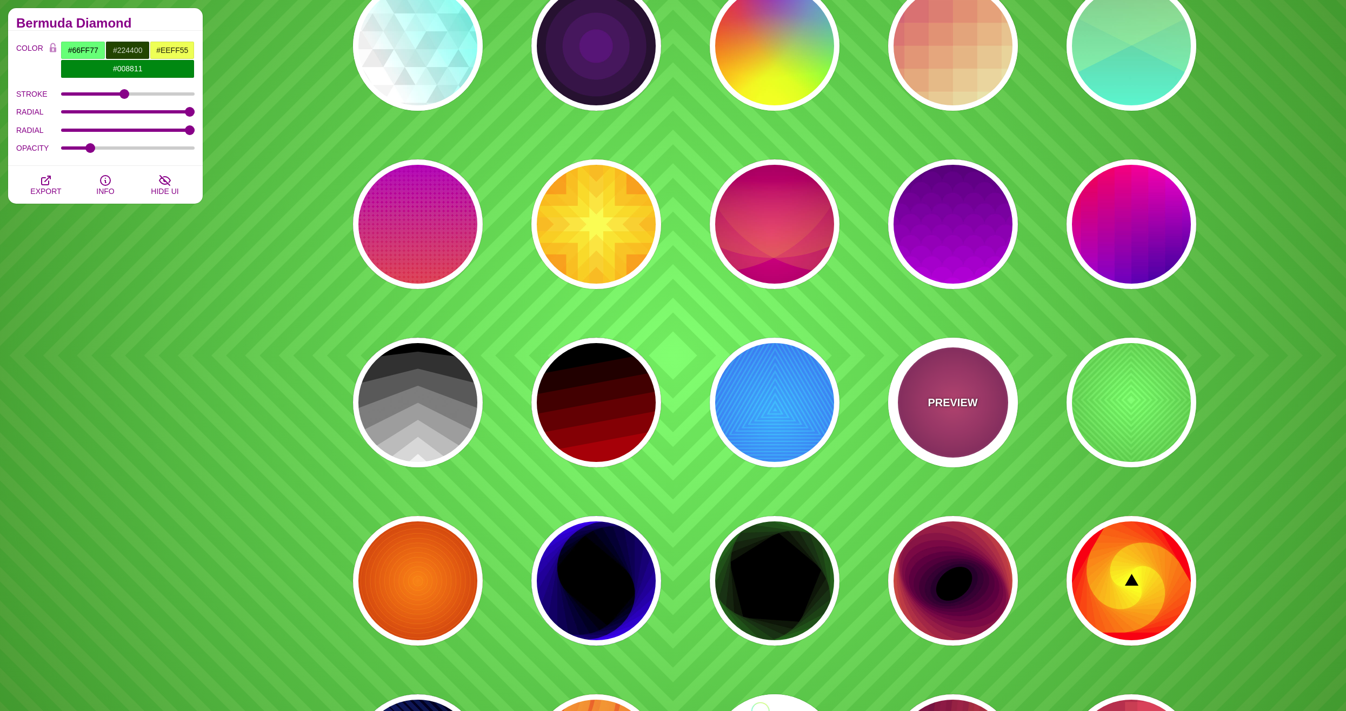
click at [971, 458] on div "PREVIEW" at bounding box center [953, 403] width 130 height 130
type input "#DD33BB"
type input "#440044"
type input "#FF7700"
type input "#FF66BB"
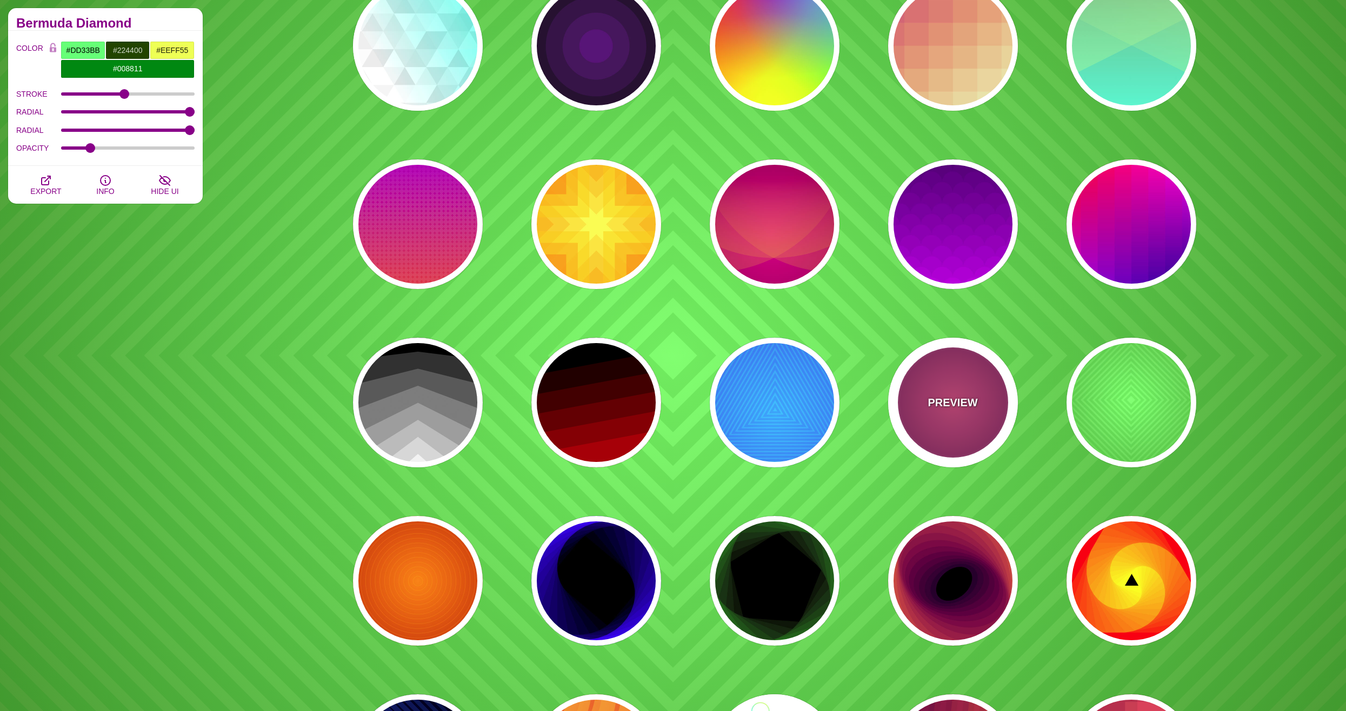
type input "1"
type input "50"
type input "60"
type input "0.3"
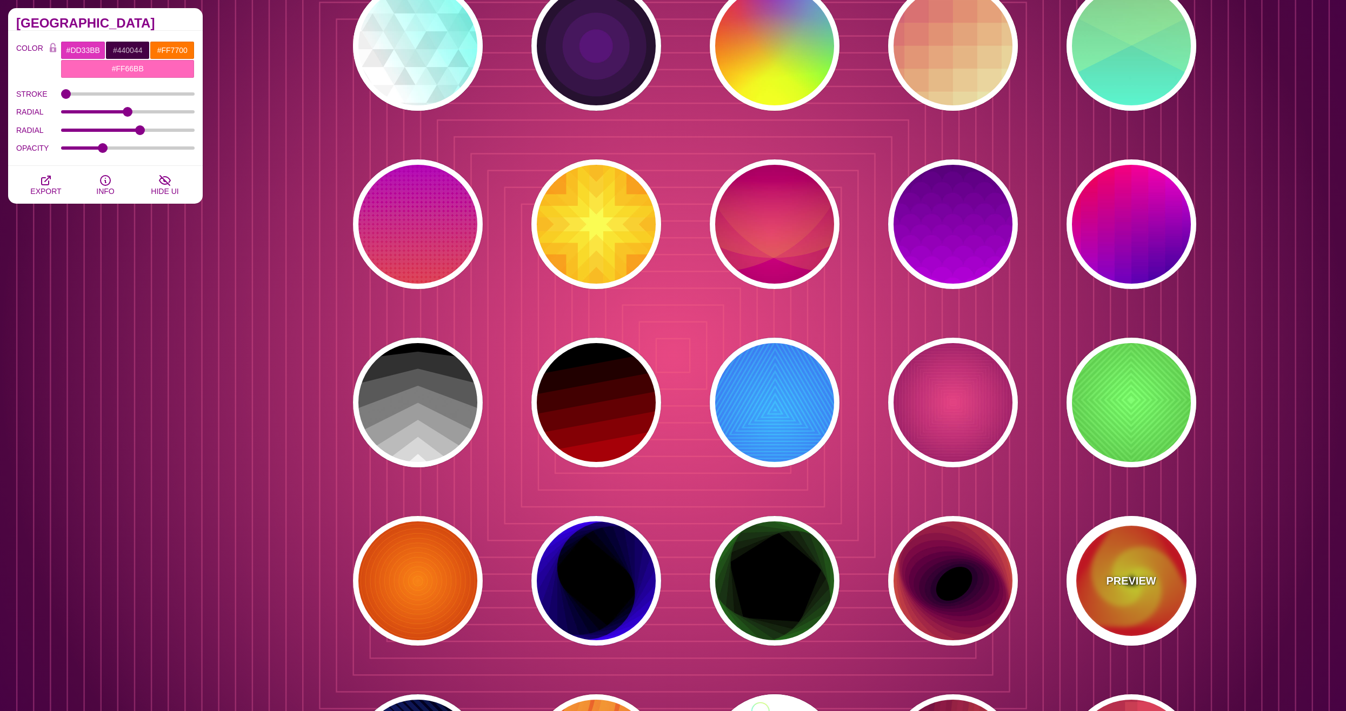
click at [1145, 644] on div "PREVIEW" at bounding box center [1131, 581] width 130 height 130
type input "#000000"
type input "#FFFF00"
type input "#FF0000"
type input "0"
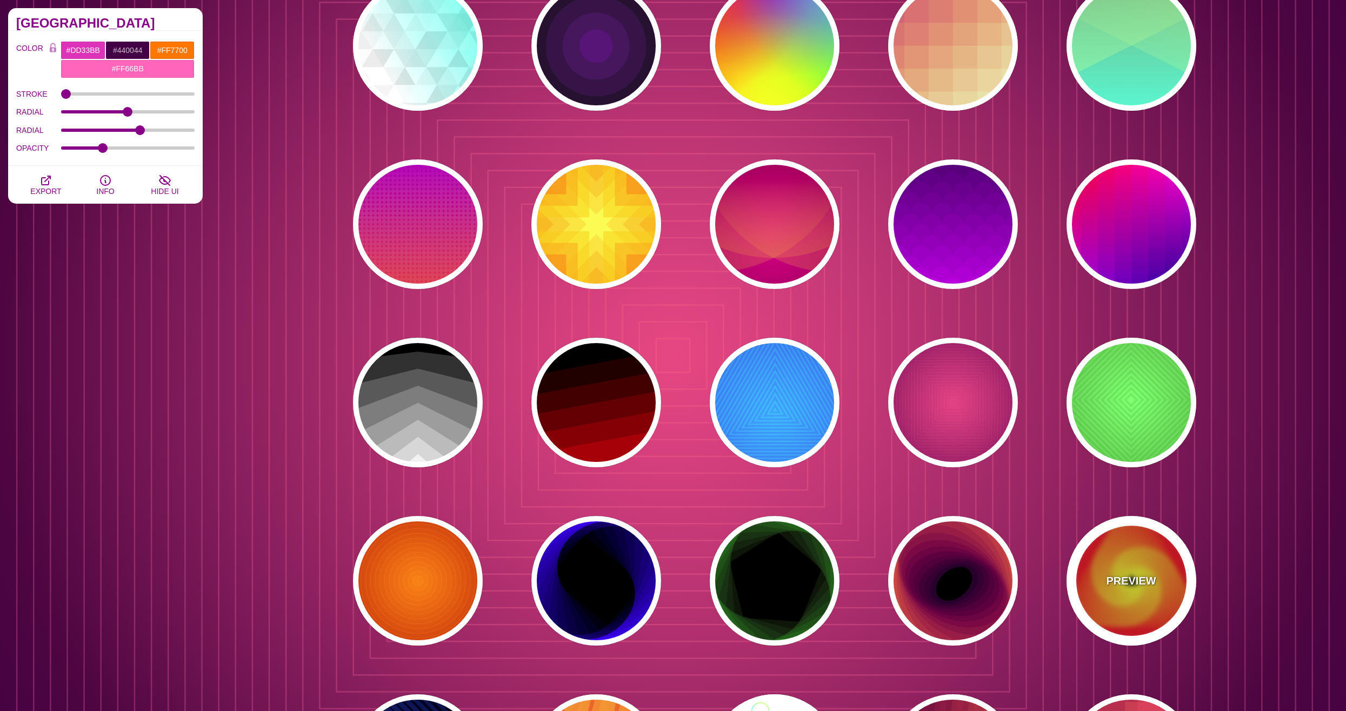
type input "0"
type input "200"
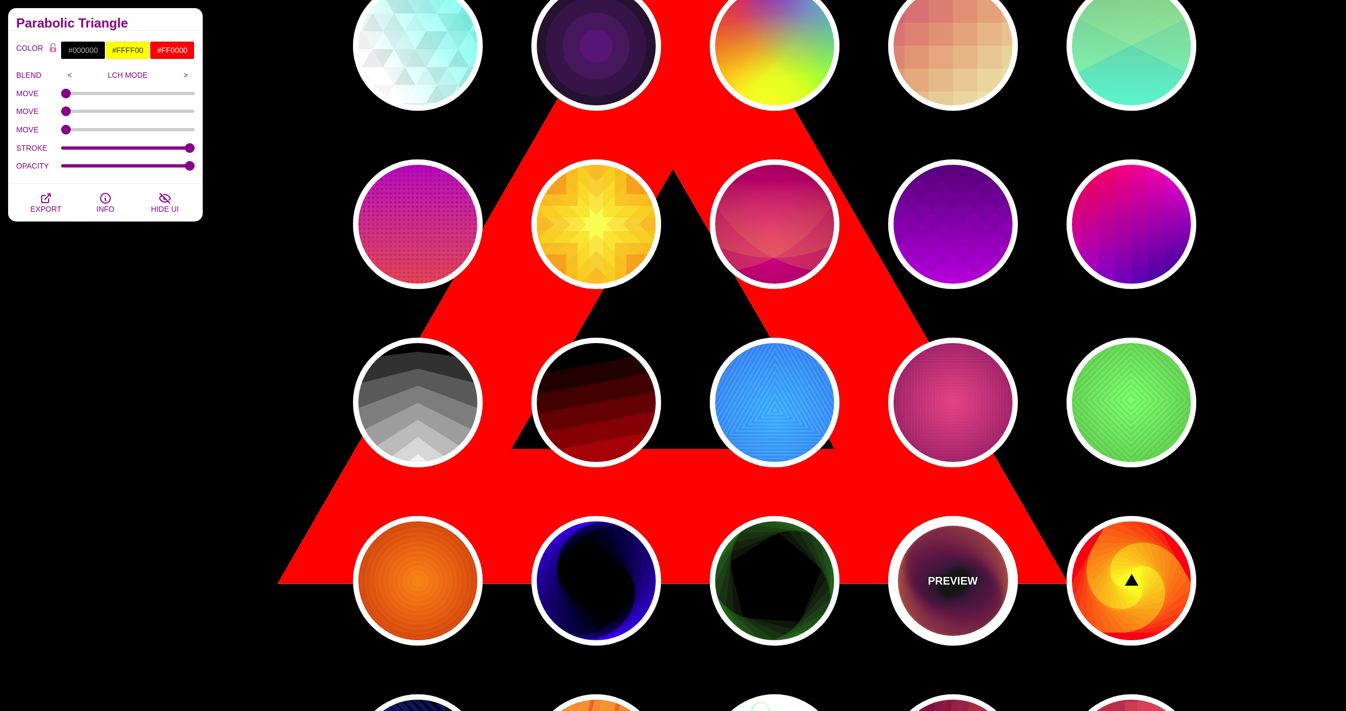
click at [950, 624] on div "PREVIEW" at bounding box center [953, 581] width 130 height 130
type input "#27002B"
type input "#FFD000"
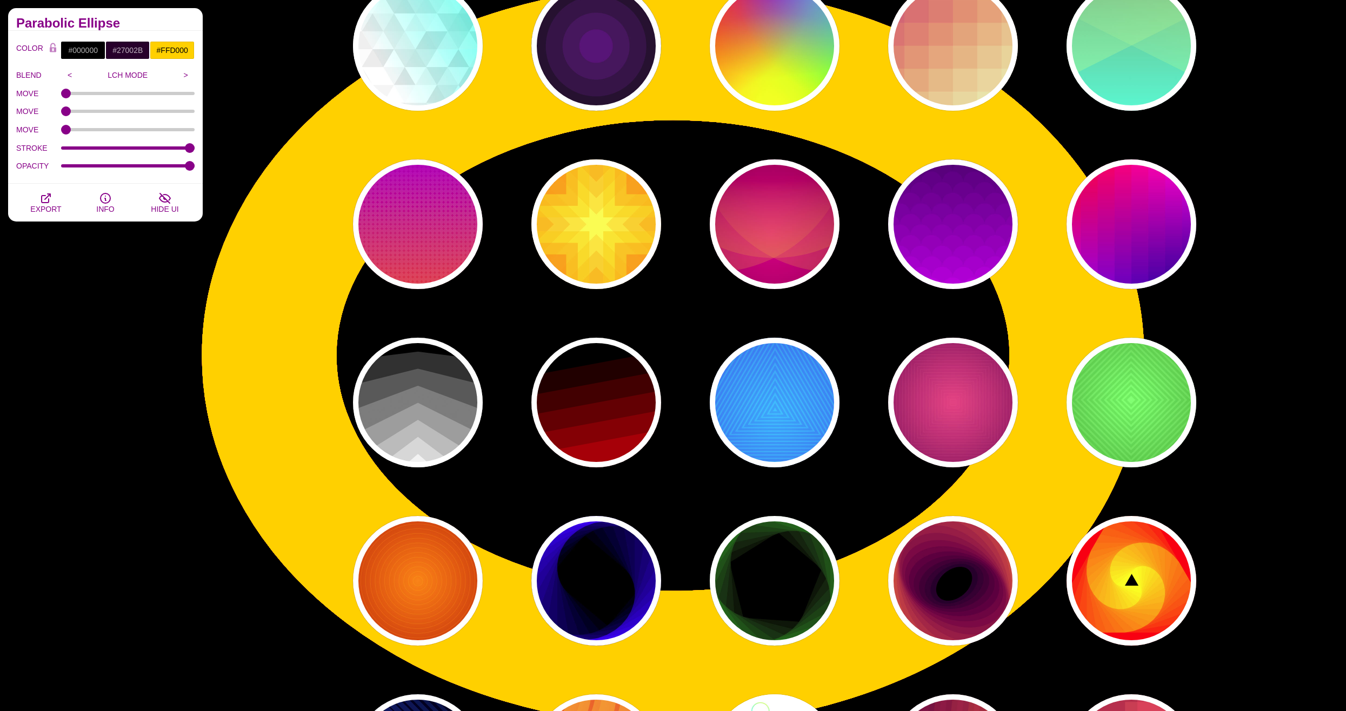
click at [694, 636] on div "PREVIEW PREVIEW PREVIEW PREVIEW PREVIEW PREVIEW PREVIEW PREVIEW PREVIEW PREVIEW…" at bounding box center [778, 45] width 908 height 4069
click at [511, 617] on div "PREVIEW PREVIEW PREVIEW PREVIEW PREVIEW PREVIEW PREVIEW PREVIEW PREVIEW PREVIEW…" at bounding box center [778, 45] width 908 height 4069
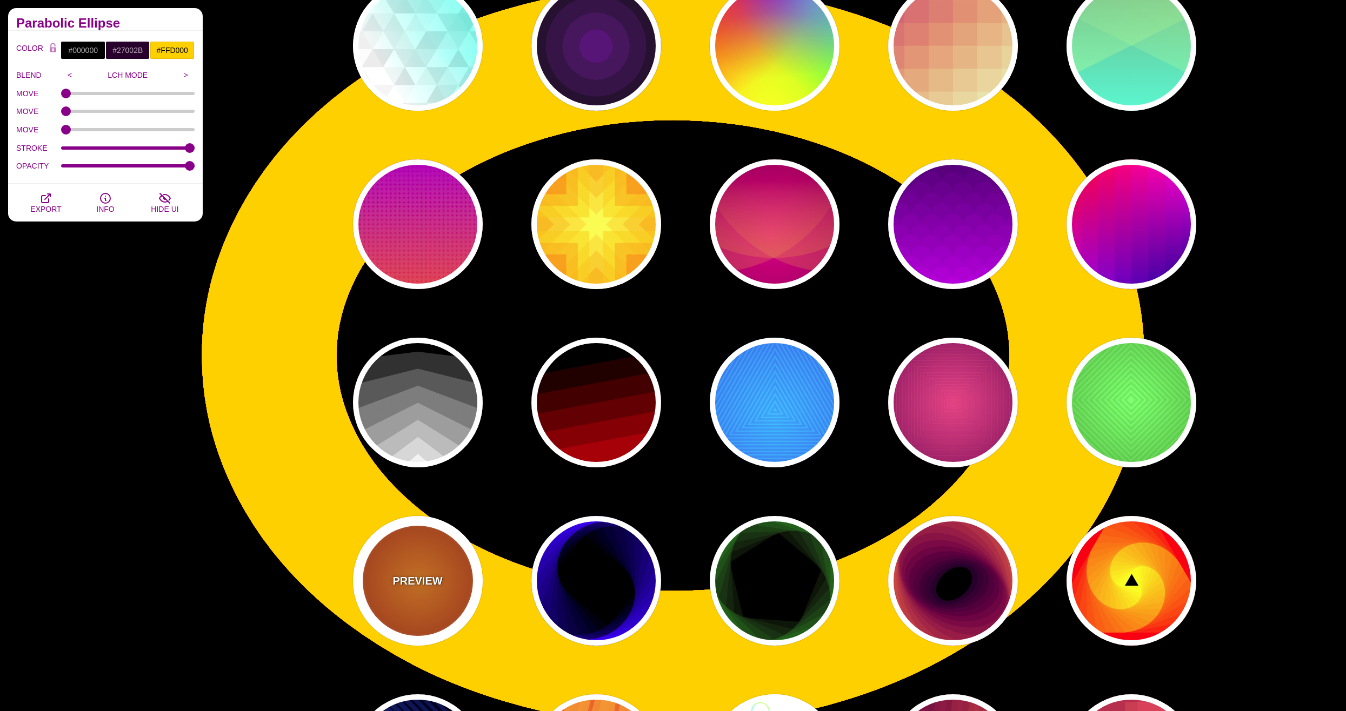
click at [425, 612] on div "PREVIEW" at bounding box center [418, 581] width 130 height 130
type input "#FF0000"
type input "#990000"
type input "#FFFF00"
type input "#FF4400"
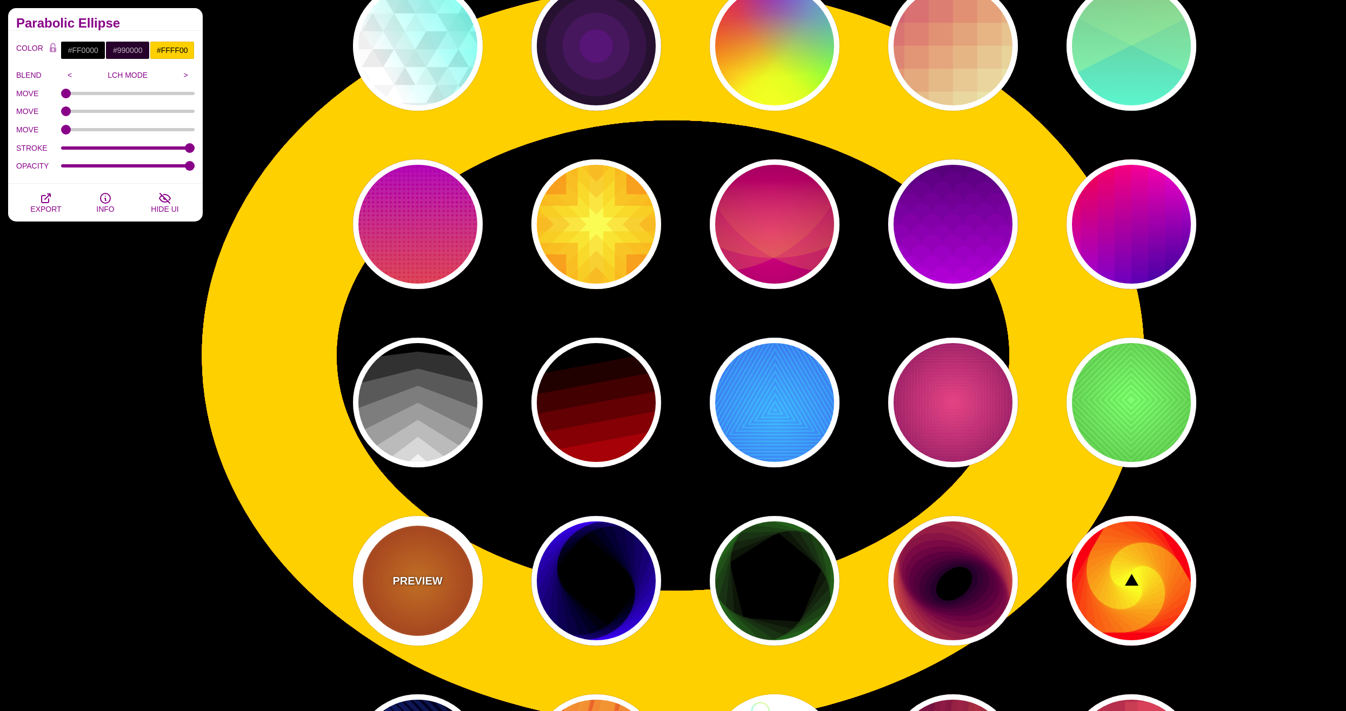
type input "2"
type input "60"
type input "70"
type input "0.5"
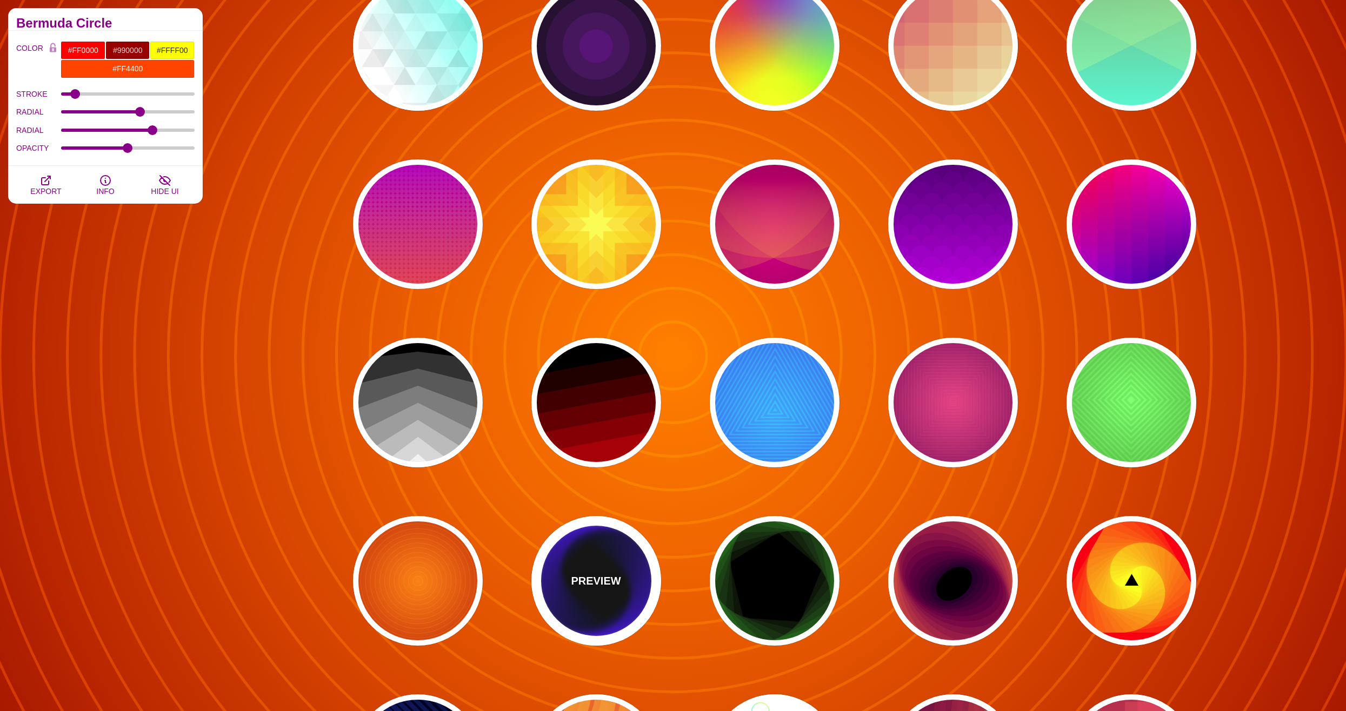
click at [605, 607] on div "PREVIEW" at bounding box center [596, 581] width 130 height 130
type input "#000000"
type input "#0000FF"
type input "0"
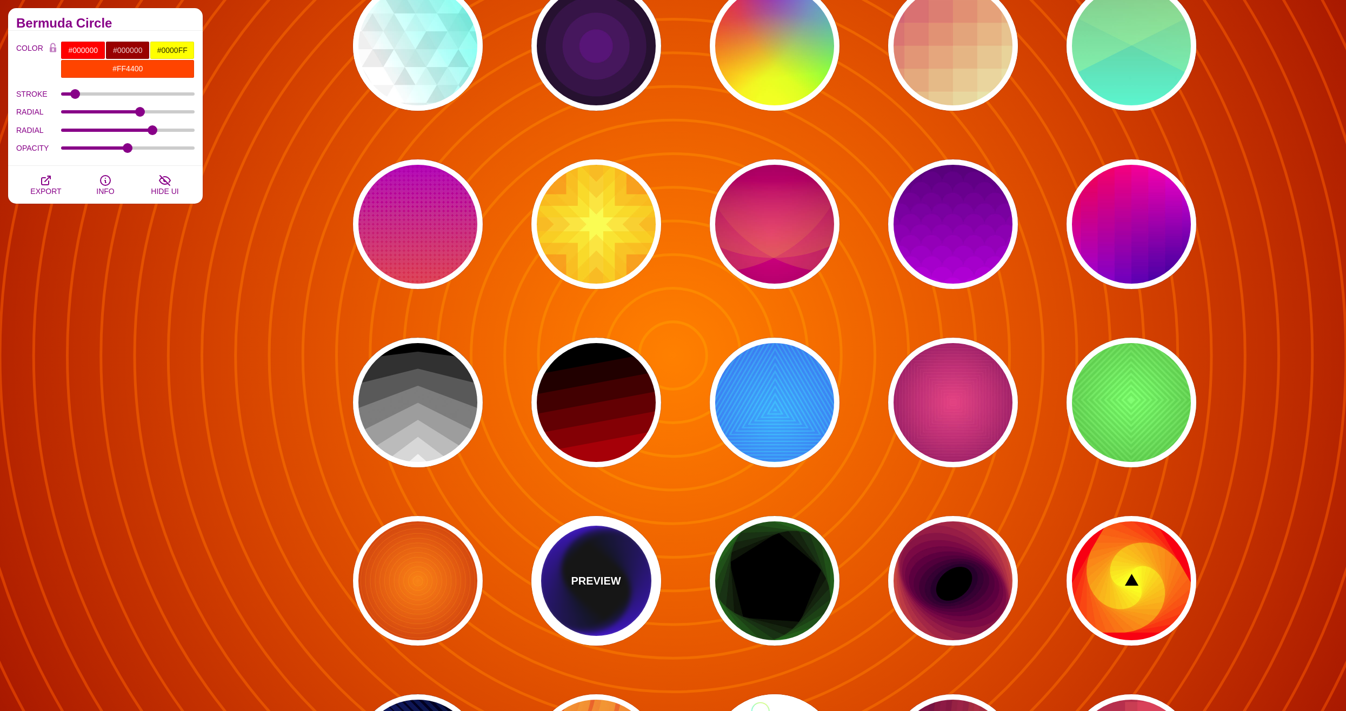
type input "0"
type input "100"
